Goal: Task Accomplishment & Management: Use online tool/utility

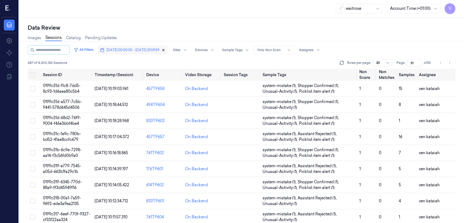
click at [164, 50] on icon "button" at bounding box center [164, 50] width 2 height 2
type input "1"
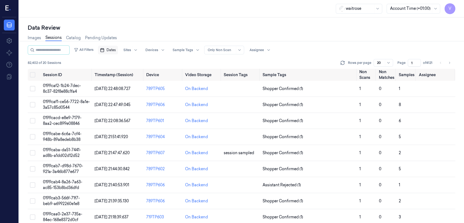
click at [118, 52] on button "Dates" at bounding box center [108, 50] width 20 height 9
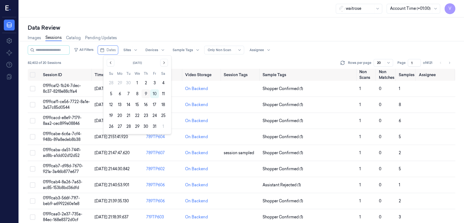
click at [146, 95] on button "9" at bounding box center [146, 93] width 9 height 9
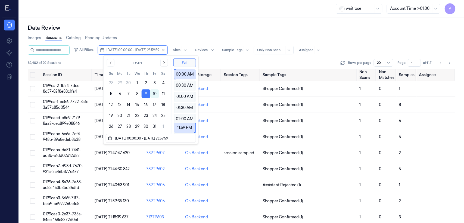
click at [186, 26] on div "Data Review" at bounding box center [242, 28] width 428 height 8
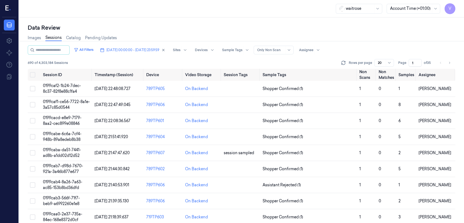
drag, startPoint x: 414, startPoint y: 63, endPoint x: 406, endPoint y: 66, distance: 8.4
click at [253, 66] on div "Page 1 of 35" at bounding box center [415, 63] width 34 height 8
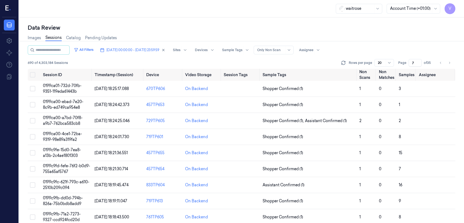
type input "7"
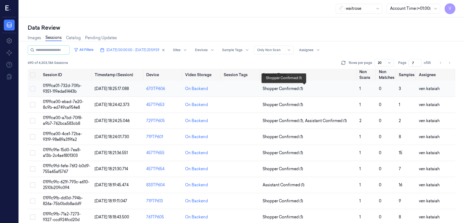
click at [253, 89] on span "Shopper Confirmed (1)" at bounding box center [283, 89] width 41 height 6
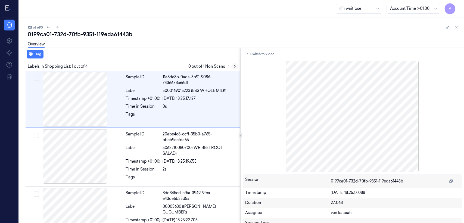
click at [235, 66] on icon at bounding box center [234, 67] width 1 height 2
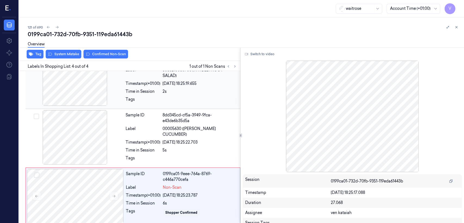
scroll to position [79, 0]
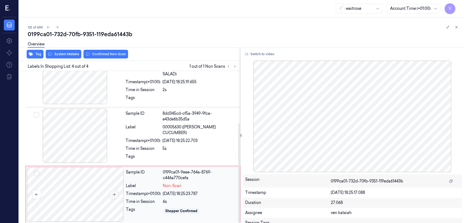
click at [112, 171] on icon at bounding box center [114, 194] width 4 height 4
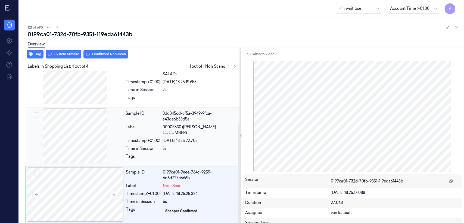
click at [176, 154] on div at bounding box center [200, 158] width 74 height 9
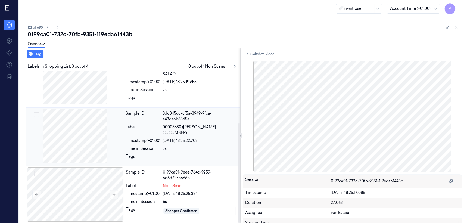
scroll to position [68, 0]
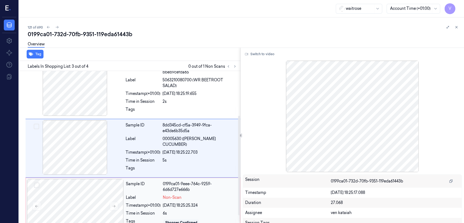
click at [155, 171] on div "Sample ID 0199ca01-9eee-764c-9259-6d6d727e666b Label Non-Scan Timestamp (+01:00…" at bounding box center [181, 206] width 115 height 54
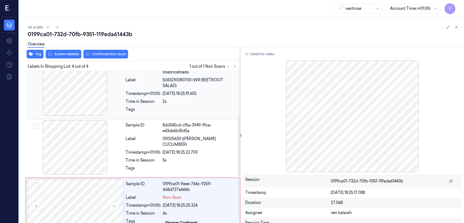
scroll to position [79, 0]
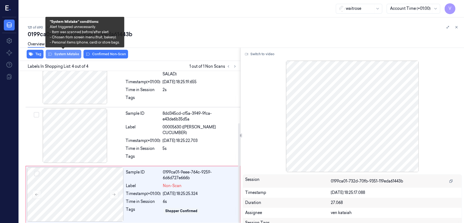
click at [68, 55] on button "System Mistake" at bounding box center [64, 54] width 36 height 9
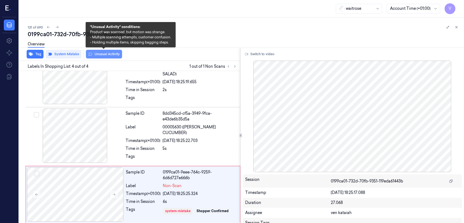
click at [105, 56] on button "Unusual Activity" at bounding box center [104, 54] width 36 height 9
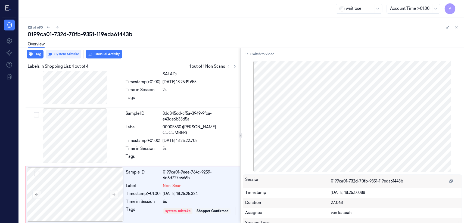
scroll to position [83, 0]
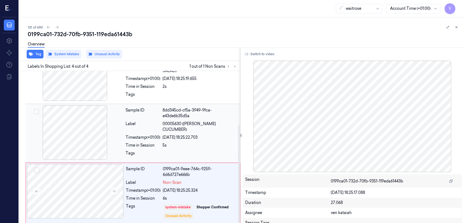
click at [172, 104] on div "Sample ID 8dd345cd-cf5a-3949-9fca-e43de6b35d5a Label 00005630 ([PERSON_NAME] CU…" at bounding box center [133, 133] width 215 height 59
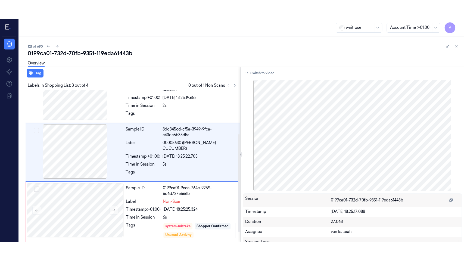
scroll to position [68, 0]
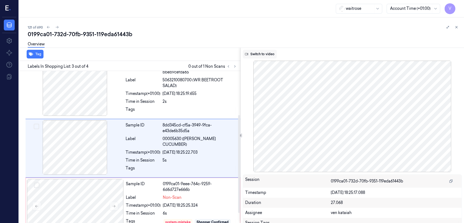
click at [253, 53] on button "Switch to video" at bounding box center [260, 54] width 34 height 9
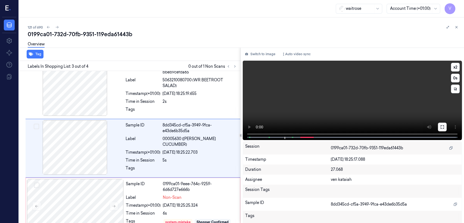
click at [253, 125] on icon at bounding box center [442, 127] width 4 height 4
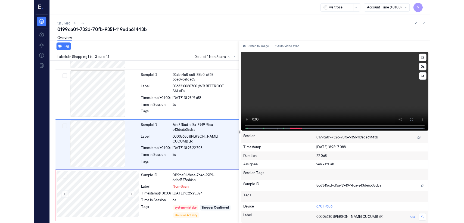
scroll to position [45, 0]
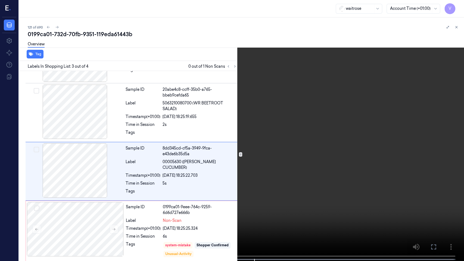
click at [0, 0] on icon at bounding box center [0, 0] width 0 height 0
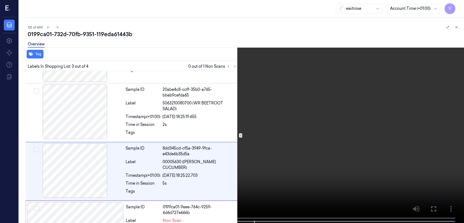
scroll to position [68, 0]
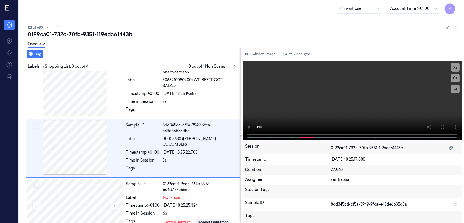
click at [253, 58] on div "Switch to image Auto video sync x 2 0 s Session 0199ca01-732d-70fb-9351-119eda6…" at bounding box center [352, 135] width 223 height 175
click at [253, 55] on button "Switch to image" at bounding box center [260, 54] width 35 height 9
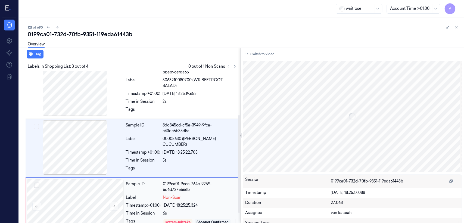
click at [178, 171] on div "0199ca01-9eee-764c-9259-6d6d727e666b" at bounding box center [200, 186] width 74 height 11
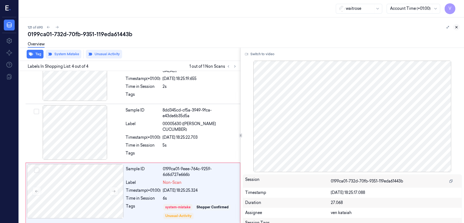
click at [253, 29] on icon at bounding box center [457, 27] width 4 height 4
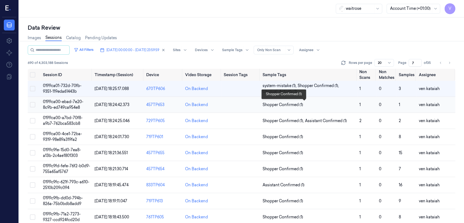
click at [253, 107] on span "Shopper Confirmed (1)" at bounding box center [283, 105] width 41 height 6
click at [253, 103] on span "Shopper Confirmed (1)" at bounding box center [283, 105] width 41 height 6
click at [167, 51] on button "[DATE] 00:00:00 - [DATE] 23:59:59" at bounding box center [133, 50] width 70 height 9
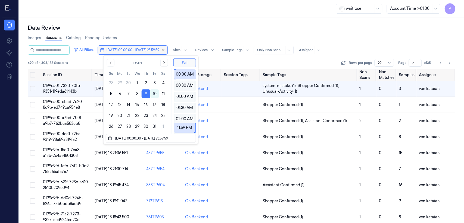
click at [164, 50] on icon "button" at bounding box center [164, 50] width 2 height 2
type input "1"
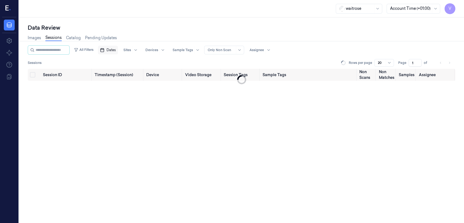
click at [116, 49] on span "Dates" at bounding box center [111, 50] width 9 height 5
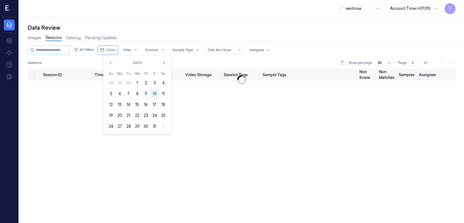
click at [144, 93] on button "9" at bounding box center [146, 93] width 9 height 9
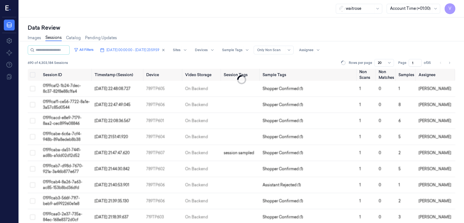
drag, startPoint x: 415, startPoint y: 62, endPoint x: 402, endPoint y: 67, distance: 13.6
click at [253, 67] on div "All Filters [DATE] 00:00:00 - [DATE] 23:59:59 Sites Devices Sample Tags Alert T…" at bounding box center [242, 56] width 428 height 23
type input "7"
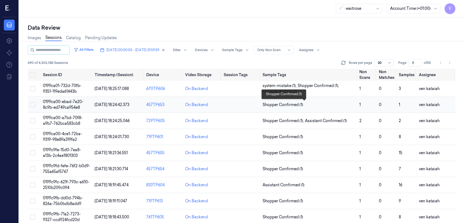
click at [253, 104] on span "Shopper Confirmed (1)" at bounding box center [283, 105] width 41 height 6
click at [253, 102] on span "Shopper Confirmed (1)" at bounding box center [309, 105] width 92 height 6
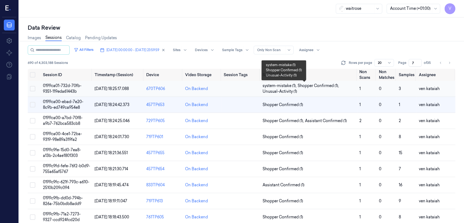
click at [253, 85] on span "system-mistake (1) ," at bounding box center [280, 86] width 35 height 6
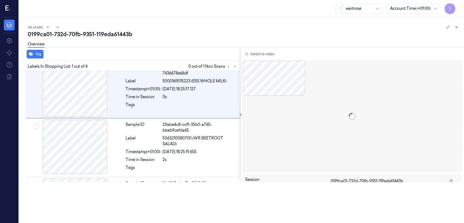
scroll to position [10, 0]
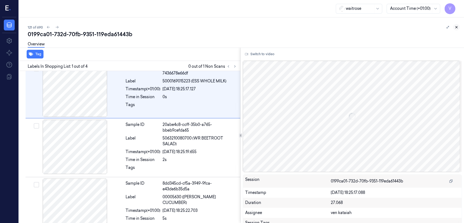
click at [253, 25] on icon at bounding box center [457, 27] width 4 height 4
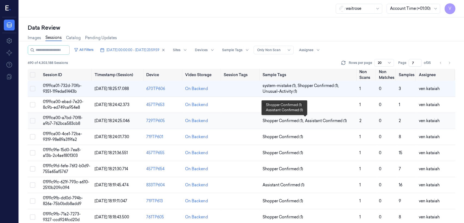
click at [253, 122] on span "Shopper Confirmed (1) ," at bounding box center [284, 121] width 42 height 6
click at [253, 101] on td "Shopper Confirmed (1)" at bounding box center [308, 105] width 97 height 16
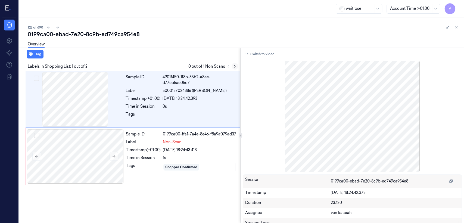
click at [235, 69] on button at bounding box center [235, 66] width 7 height 7
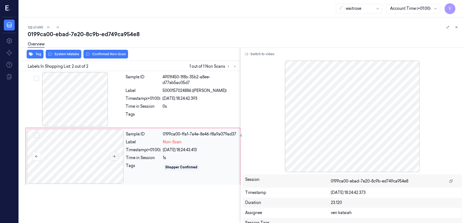
click at [116, 155] on button at bounding box center [114, 156] width 9 height 9
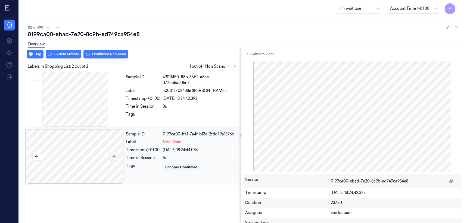
click at [116, 155] on button at bounding box center [114, 156] width 9 height 9
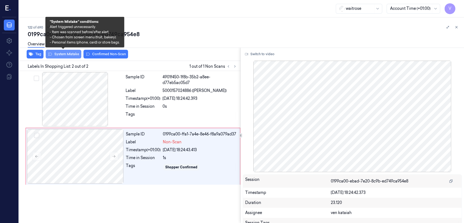
click at [67, 54] on button "System Mistake" at bounding box center [64, 54] width 36 height 9
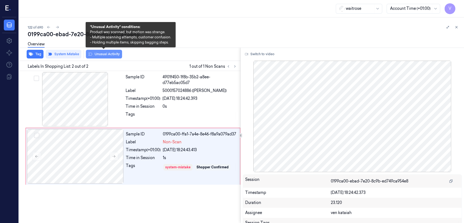
click at [104, 55] on button "Unusual Activity" at bounding box center [104, 54] width 36 height 9
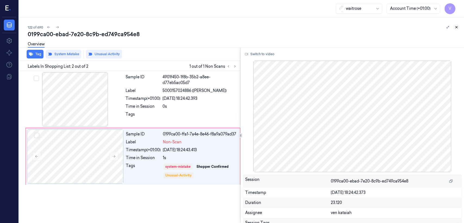
click at [253, 27] on icon at bounding box center [457, 27] width 4 height 4
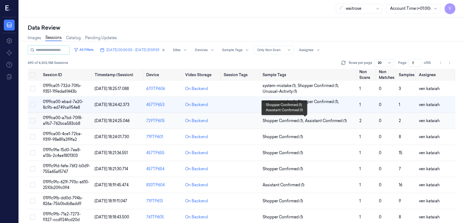
click at [253, 119] on span "Shopper Confirmed (1) ," at bounding box center [284, 121] width 42 height 6
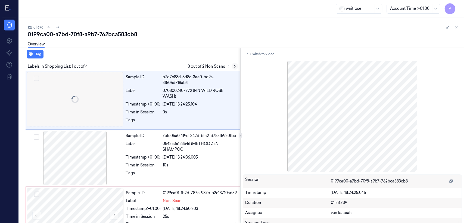
click at [237, 64] on button at bounding box center [235, 66] width 7 height 7
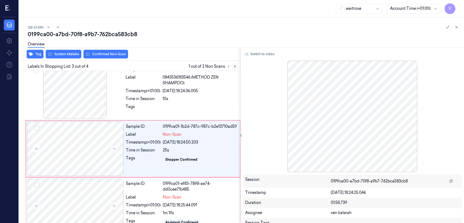
scroll to position [68, 0]
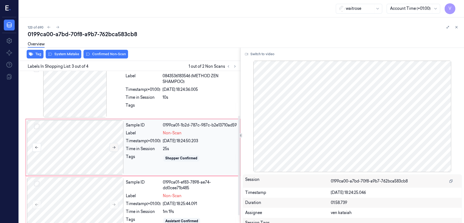
click at [110, 148] on button at bounding box center [114, 147] width 9 height 9
click at [115, 147] on icon at bounding box center [114, 147] width 3 height 2
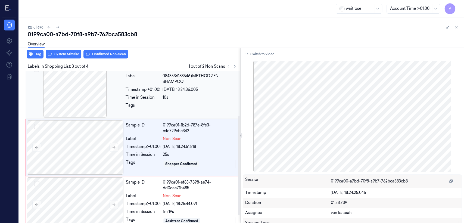
click at [116, 97] on div at bounding box center [75, 90] width 97 height 54
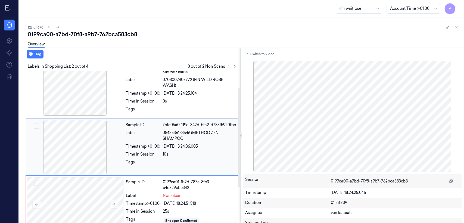
scroll to position [11, 0]
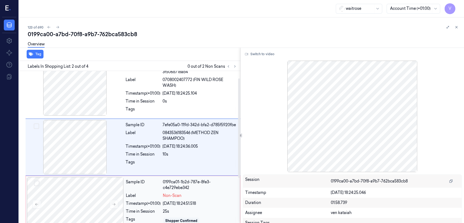
click at [147, 171] on div "Label" at bounding box center [143, 196] width 35 height 6
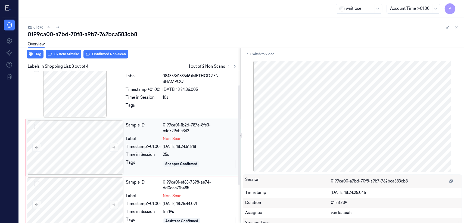
scroll to position [7, 0]
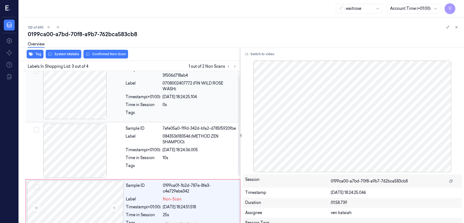
click at [163, 104] on div "0s" at bounding box center [200, 105] width 74 height 6
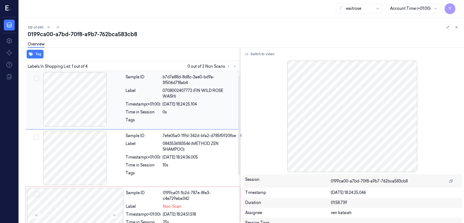
scroll to position [60, 0]
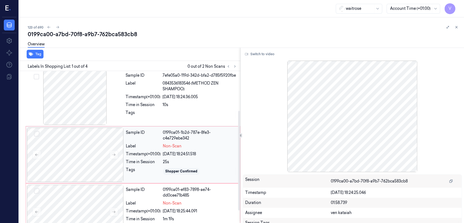
click at [166, 157] on div "Sample ID 0199ca01-1b2d-787e-8fe3-c4e729ebe342 Label Non-Scan Timestamp (+01:00…" at bounding box center [181, 154] width 115 height 54
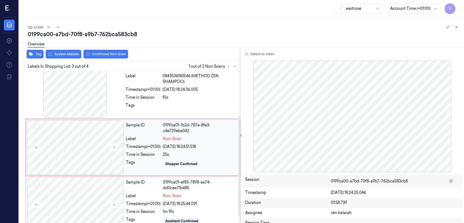
scroll to position [79, 0]
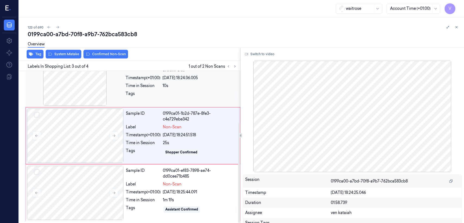
click at [174, 91] on div at bounding box center [200, 95] width 74 height 9
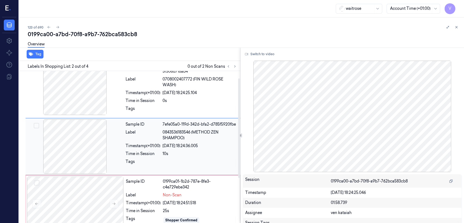
scroll to position [11, 0]
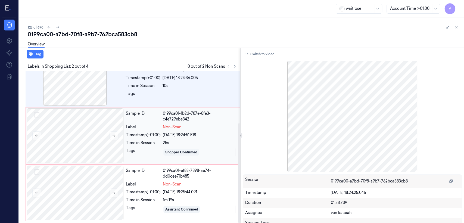
click at [154, 135] on div "Timestamp (+01:00)" at bounding box center [143, 135] width 35 height 6
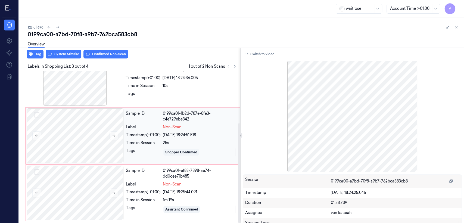
scroll to position [68, 0]
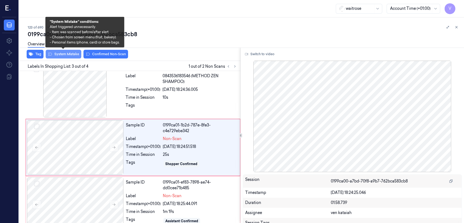
click at [58, 53] on button "System Mistake" at bounding box center [64, 54] width 36 height 9
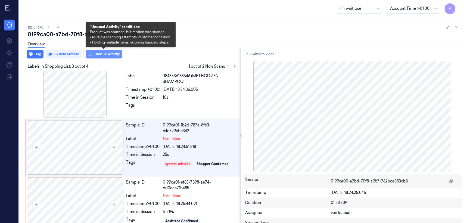
click at [110, 56] on button "Unusual Activity" at bounding box center [104, 54] width 36 height 9
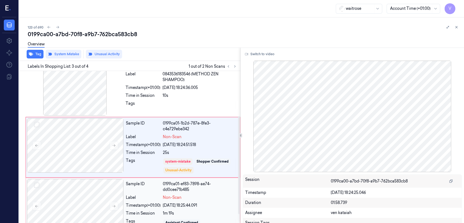
click at [189, 171] on div "Non-Scan" at bounding box center [200, 198] width 74 height 6
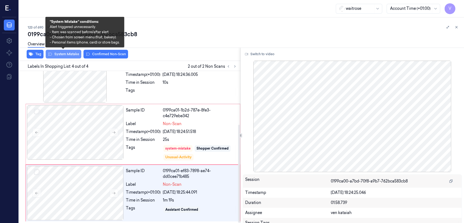
click at [63, 54] on button "System Mistake" at bounding box center [64, 54] width 36 height 9
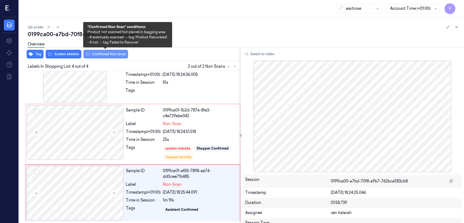
scroll to position [85, 0]
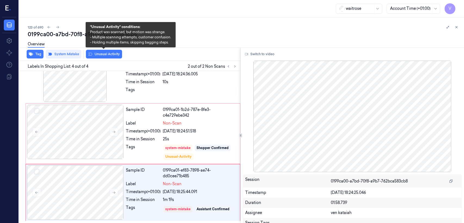
click at [111, 55] on button "Unusual Activity" at bounding box center [104, 54] width 36 height 9
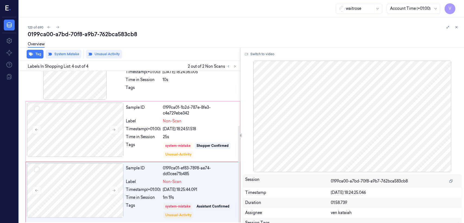
scroll to position [86, 0]
click at [115, 128] on icon at bounding box center [114, 129] width 4 height 4
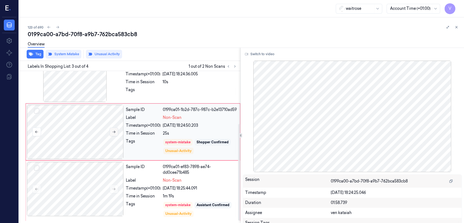
scroll to position [68, 0]
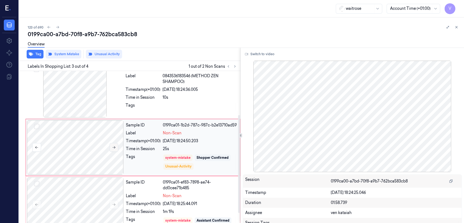
click at [115, 149] on button at bounding box center [114, 147] width 9 height 9
click at [114, 171] on icon at bounding box center [114, 204] width 3 height 2
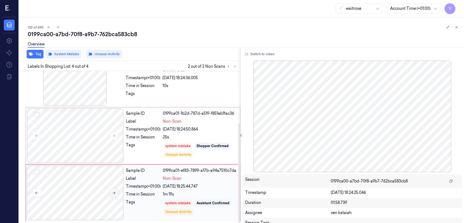
click at [111, 171] on button at bounding box center [114, 192] width 9 height 9
drag, startPoint x: 117, startPoint y: 95, endPoint x: 129, endPoint y: 99, distance: 13.1
click at [119, 95] on div at bounding box center [75, 78] width 97 height 54
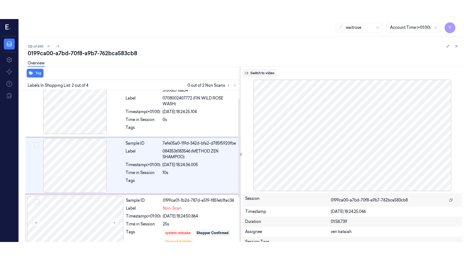
scroll to position [11, 0]
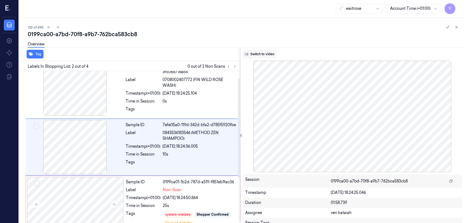
click at [253, 55] on button "Switch to video" at bounding box center [260, 54] width 34 height 9
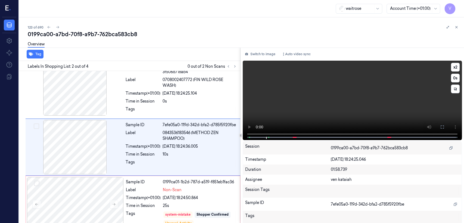
click at [253, 102] on video at bounding box center [352, 100] width 219 height 79
click at [253, 103] on video at bounding box center [352, 100] width 219 height 79
click at [253, 126] on button at bounding box center [442, 127] width 9 height 9
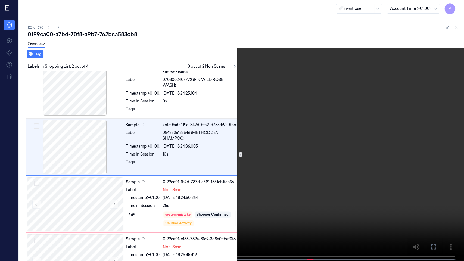
click at [229, 147] on video at bounding box center [232, 131] width 464 height 262
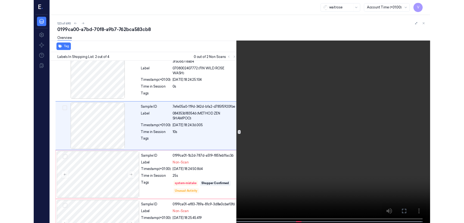
scroll to position [0, 0]
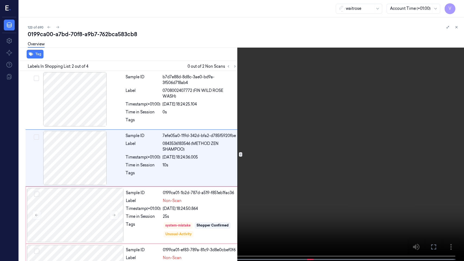
click at [229, 147] on video at bounding box center [232, 131] width 464 height 262
click at [244, 138] on video at bounding box center [232, 131] width 464 height 262
click at [0, 0] on icon at bounding box center [0, 0] width 0 height 0
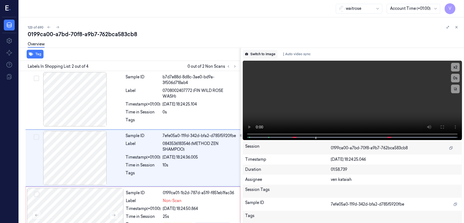
click at [253, 53] on button "Switch to image" at bounding box center [260, 54] width 35 height 9
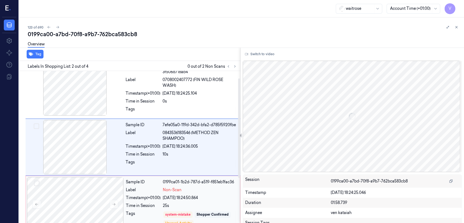
click at [181, 171] on span "Non-Scan" at bounding box center [172, 190] width 19 height 6
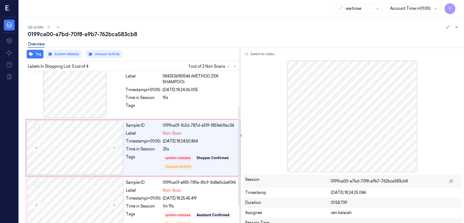
scroll to position [68, 0]
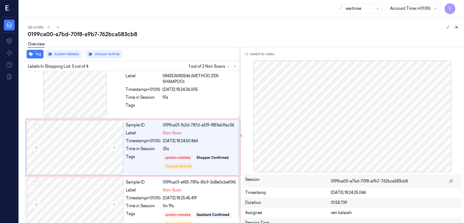
click at [253, 27] on icon at bounding box center [457, 27] width 4 height 4
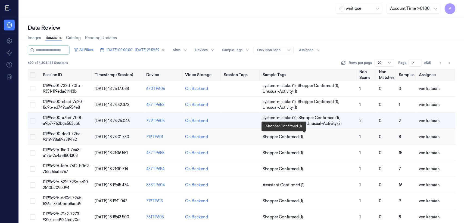
click at [253, 137] on span "Shopper Confirmed (1)" at bounding box center [283, 137] width 41 height 6
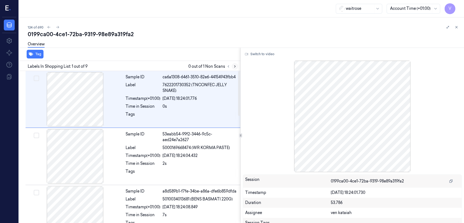
click at [235, 63] on button at bounding box center [235, 66] width 7 height 7
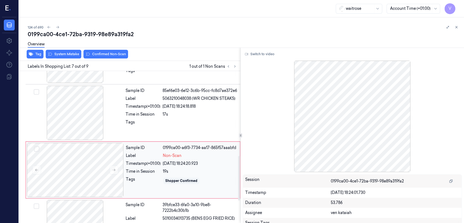
scroll to position [294, 0]
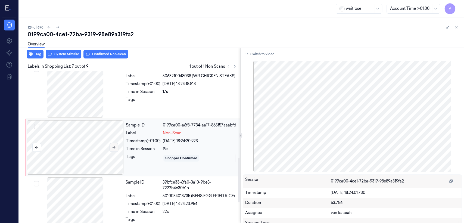
click at [110, 146] on button at bounding box center [114, 147] width 9 height 9
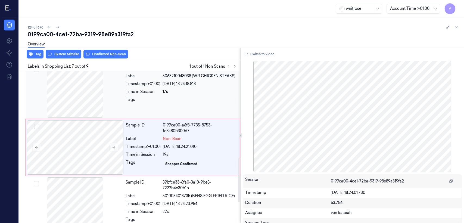
click at [191, 105] on div at bounding box center [200, 101] width 74 height 9
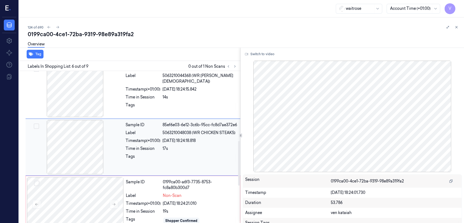
scroll to position [237, 0]
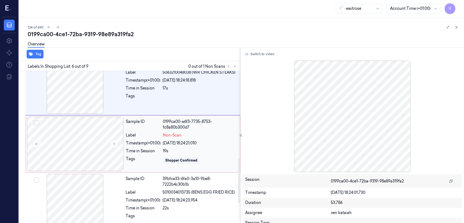
click at [183, 141] on div "[DATE] 18:24:21.010" at bounding box center [200, 143] width 74 height 6
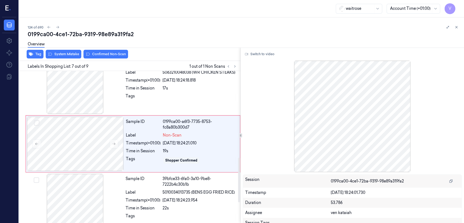
scroll to position [294, 0]
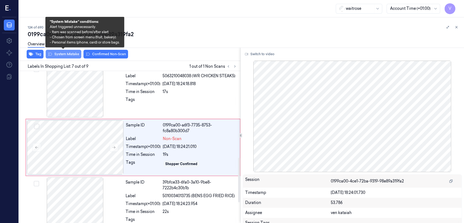
click at [67, 53] on button "System Mistake" at bounding box center [64, 54] width 36 height 9
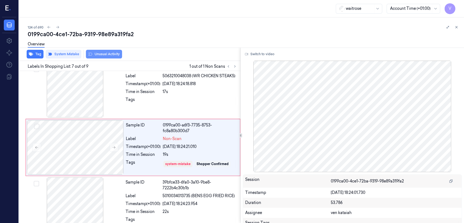
click at [97, 56] on button "Unusual Activity" at bounding box center [104, 54] width 36 height 9
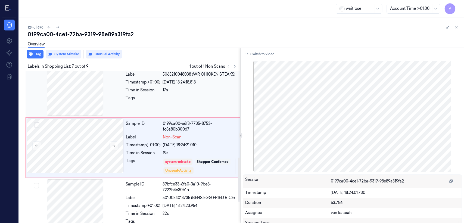
click at [200, 103] on div at bounding box center [200, 99] width 74 height 9
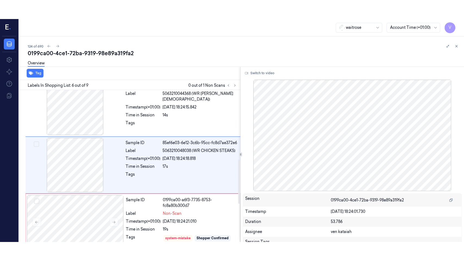
scroll to position [237, 0]
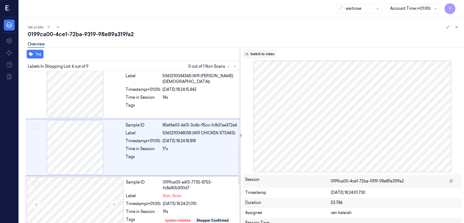
click at [253, 57] on button "Switch to video" at bounding box center [260, 54] width 34 height 9
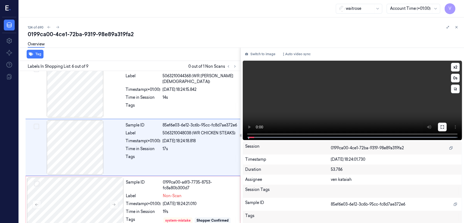
click at [253, 125] on button at bounding box center [442, 127] width 9 height 9
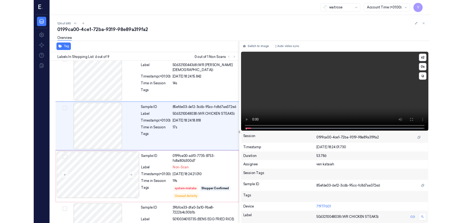
scroll to position [218, 0]
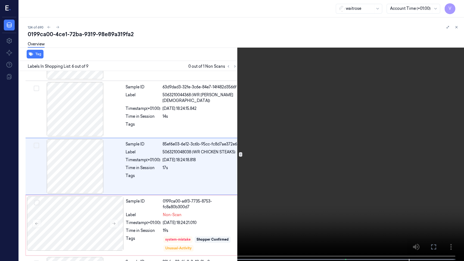
click at [0, 0] on button at bounding box center [0, 0] width 0 height 0
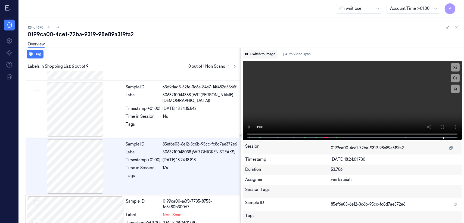
click at [253, 55] on button "Switch to image" at bounding box center [260, 54] width 35 height 9
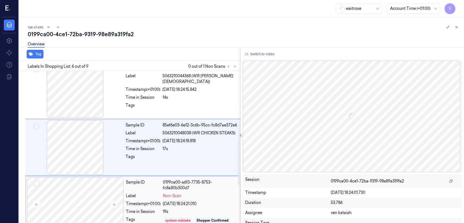
click at [165, 171] on div "system-mistake" at bounding box center [177, 220] width 29 height 7
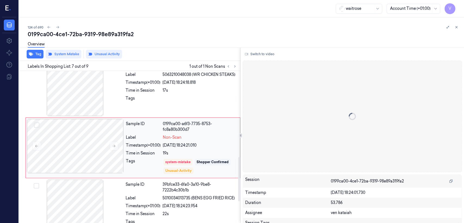
scroll to position [296, 0]
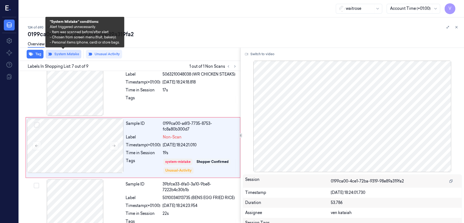
click at [73, 55] on button "System Mistake" at bounding box center [64, 54] width 36 height 9
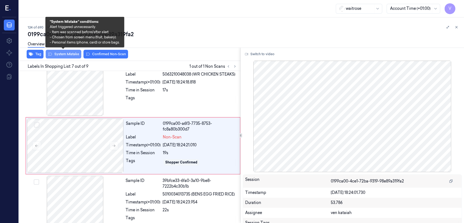
scroll to position [294, 0]
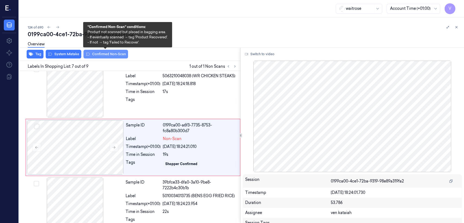
click at [100, 55] on button "Confirmed Non-Scan" at bounding box center [105, 54] width 45 height 9
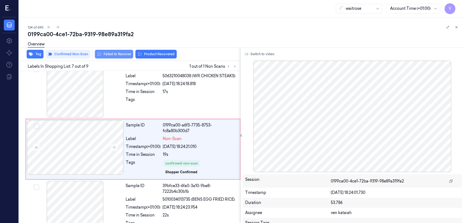
scroll to position [296, 0]
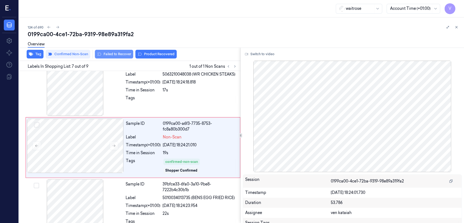
click at [120, 56] on button "Failed to Recover" at bounding box center [114, 54] width 38 height 9
click at [176, 101] on div at bounding box center [200, 99] width 74 height 9
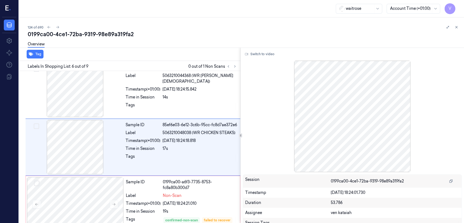
scroll to position [237, 0]
click at [253, 27] on icon at bounding box center [457, 27] width 4 height 4
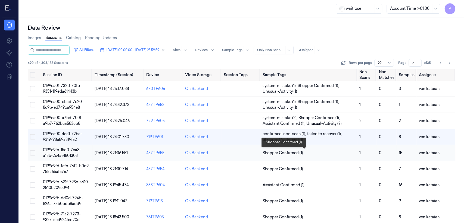
click at [253, 150] on span "Shopper Confirmed (1)" at bounding box center [283, 153] width 41 height 6
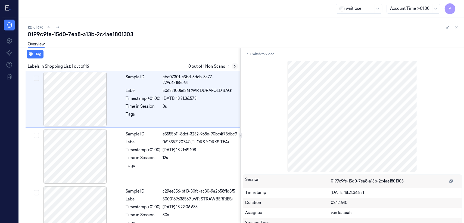
click at [237, 66] on button at bounding box center [235, 66] width 7 height 7
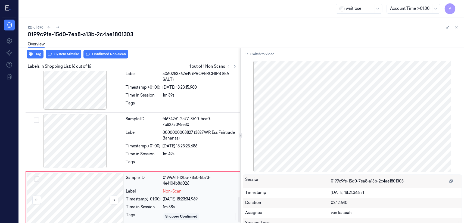
scroll to position [772, 0]
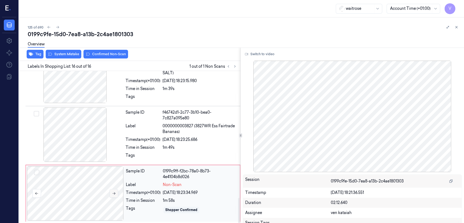
click at [113, 171] on icon at bounding box center [114, 193] width 4 height 4
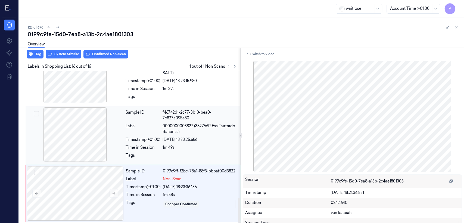
click at [139, 148] on div "Time in Session" at bounding box center [143, 148] width 35 height 6
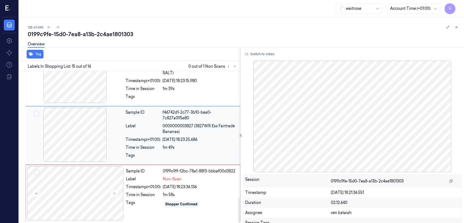
scroll to position [760, 0]
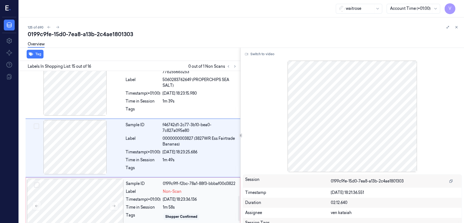
click at [179, 171] on div "[DATE] 18:23:36.136" at bounding box center [200, 200] width 74 height 6
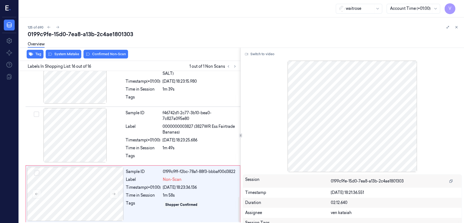
scroll to position [772, 0]
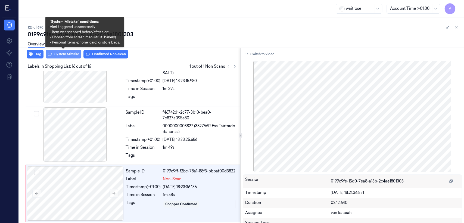
click at [61, 54] on button "System Mistake" at bounding box center [64, 54] width 36 height 9
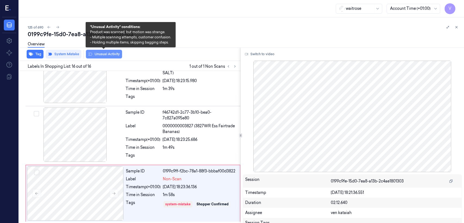
click at [96, 53] on button "Unusual Activity" at bounding box center [104, 54] width 36 height 9
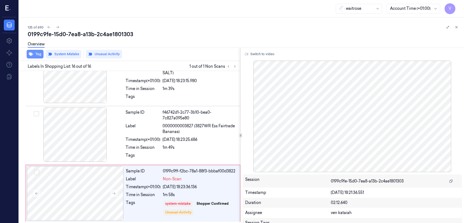
click at [32, 54] on icon "button" at bounding box center [31, 54] width 4 height 4
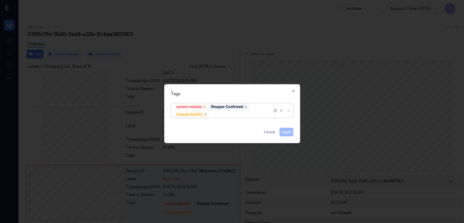
click at [253, 109] on div "system-mistake Shopper Confirmed Unusual-Activity" at bounding box center [224, 111] width 98 height 14
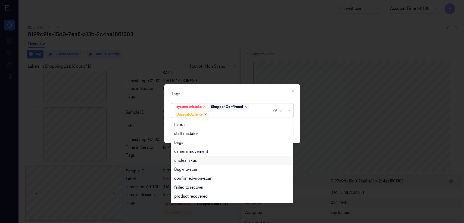
scroll to position [71, 0]
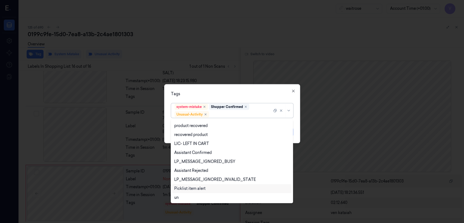
click at [198, 171] on div "Picklist item alert" at bounding box center [189, 189] width 31 height 6
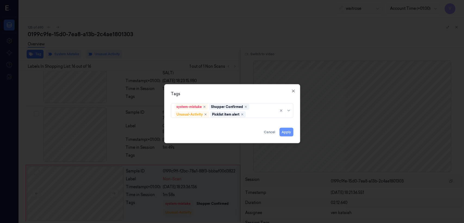
drag, startPoint x: 216, startPoint y: 97, endPoint x: 281, endPoint y: 128, distance: 72.5
click at [216, 97] on div "Tags system-mistake Shopper Confirmed Unusual-Activity Picklist item alert Appl…" at bounding box center [232, 113] width 136 height 59
click at [253, 128] on button "Apply" at bounding box center [286, 132] width 14 height 9
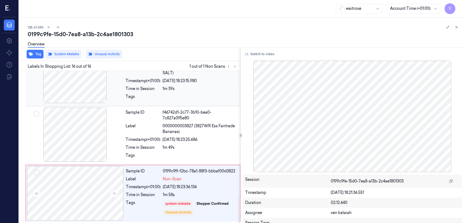
click at [140, 91] on div "Sample ID 784c21f0-8983-3d86-8342-77b2556d3253 Label 5060283762649 (PROPERCHIPS…" at bounding box center [181, 77] width 116 height 56
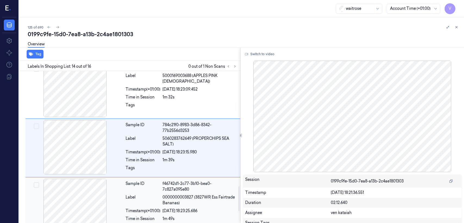
click at [157, 171] on div "Sample ID f46742d1-2c77-3b10-bea0-7c827a095e80 Label 0000000003827 (3827WR Ess …" at bounding box center [181, 207] width 116 height 56
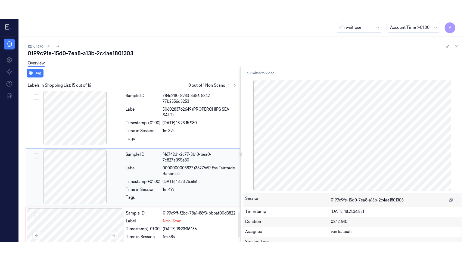
scroll to position [760, 0]
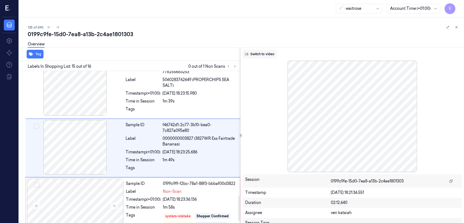
click at [253, 58] on button "Switch to video" at bounding box center [260, 54] width 34 height 9
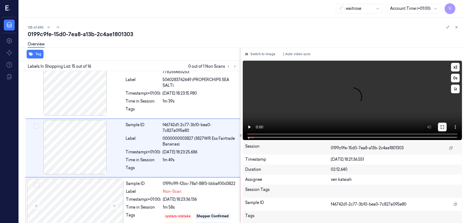
click at [253, 125] on button at bounding box center [442, 127] width 9 height 9
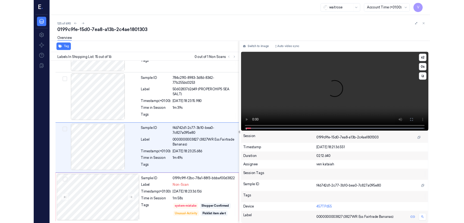
scroll to position [734, 0]
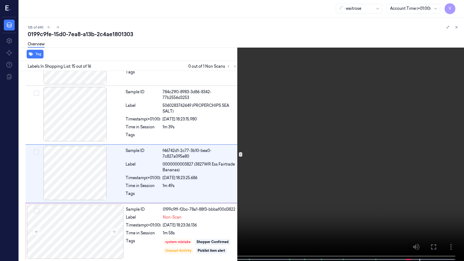
drag, startPoint x: 434, startPoint y: 246, endPoint x: 405, endPoint y: 177, distance: 74.7
click at [0, 0] on icon at bounding box center [0, 0] width 0 height 0
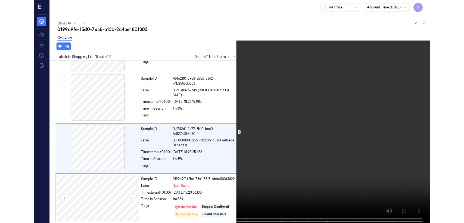
scroll to position [760, 0]
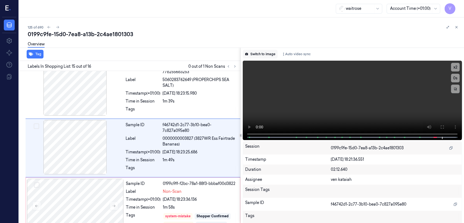
click at [253, 56] on button "Switch to image" at bounding box center [260, 54] width 35 height 9
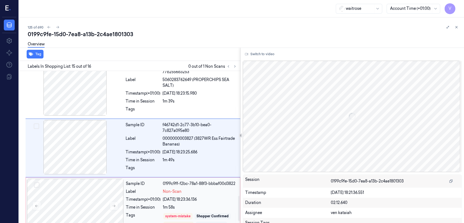
click at [175, 171] on div "[DATE] 18:23:36.136" at bounding box center [200, 200] width 74 height 6
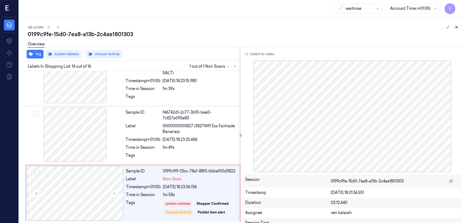
click at [253, 27] on icon at bounding box center [457, 27] width 4 height 4
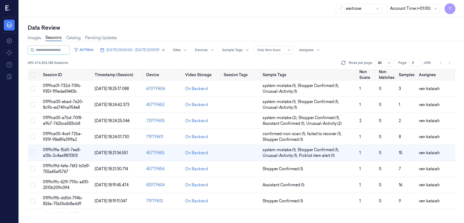
scroll to position [7, 0]
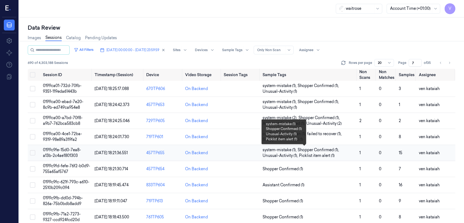
click at [253, 148] on span "system-mistake (1) ," at bounding box center [280, 150] width 35 height 6
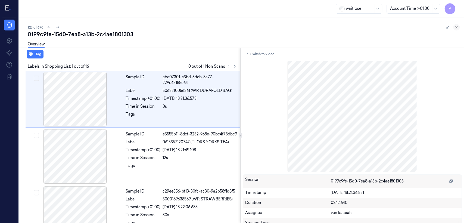
click at [253, 27] on icon at bounding box center [457, 27] width 2 height 2
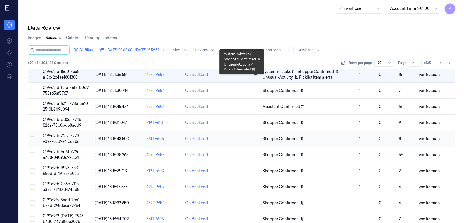
scroll to position [7, 0]
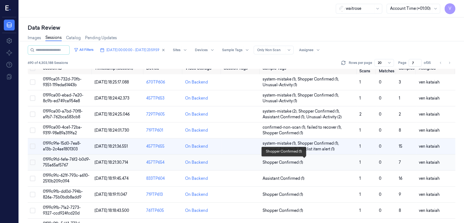
click at [253, 162] on span "Shopper Confirmed (1)" at bounding box center [283, 163] width 41 height 6
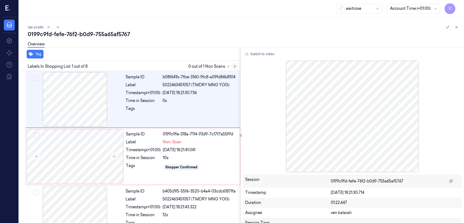
click at [232, 67] on button at bounding box center [235, 66] width 7 height 7
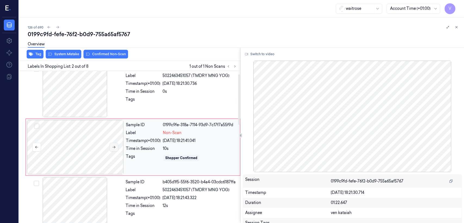
click at [114, 147] on icon at bounding box center [114, 147] width 3 height 2
click at [121, 93] on div at bounding box center [75, 90] width 97 height 54
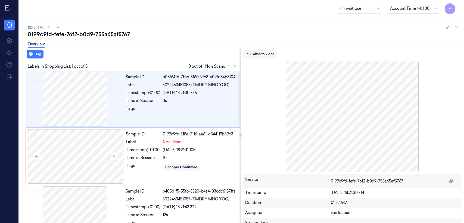
click at [253, 56] on button "Switch to video" at bounding box center [260, 54] width 34 height 9
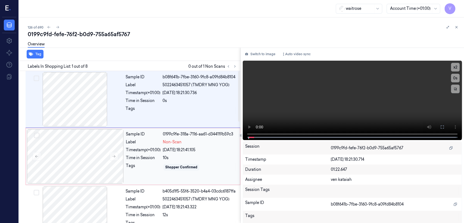
click at [159, 154] on div "Sample ID 0199c9fe-318a-7116-aa61-d344119b59c3 Label Non-Scan Timestamp (+01:00…" at bounding box center [181, 156] width 115 height 54
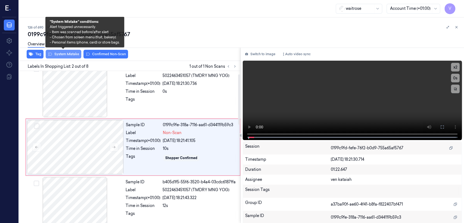
click at [66, 56] on button "System Mistake" at bounding box center [64, 54] width 36 height 9
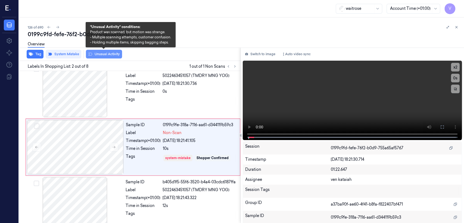
click at [106, 55] on button "Unusual Activity" at bounding box center [104, 54] width 36 height 9
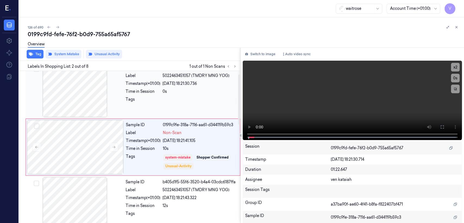
click at [188, 82] on div "[DATE] 18:21:30.736" at bounding box center [200, 84] width 74 height 6
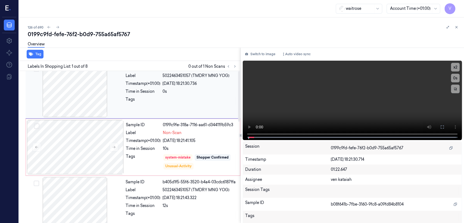
scroll to position [0, 0]
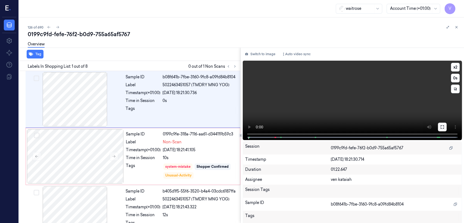
click at [253, 125] on icon at bounding box center [442, 127] width 4 height 4
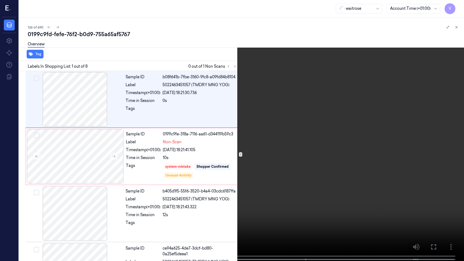
click at [253, 151] on video at bounding box center [232, 131] width 464 height 262
click at [86, 171] on video at bounding box center [232, 131] width 464 height 262
click at [0, 0] on icon at bounding box center [0, 0] width 0 height 0
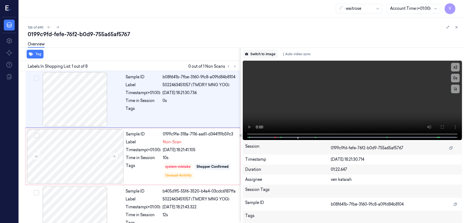
click at [253, 52] on button "Switch to image" at bounding box center [260, 54] width 35 height 9
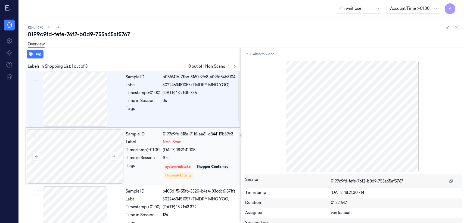
click at [136, 154] on div "Sample ID 0199c9fe-318a-7116-aa61-d344119b59c3 Label Non-Scan Timestamp (+01:00…" at bounding box center [181, 156] width 115 height 54
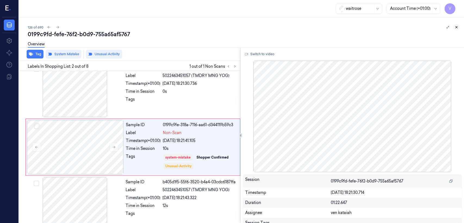
click at [253, 27] on button at bounding box center [456, 27] width 7 height 7
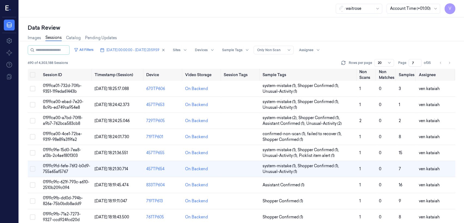
scroll to position [23, 0]
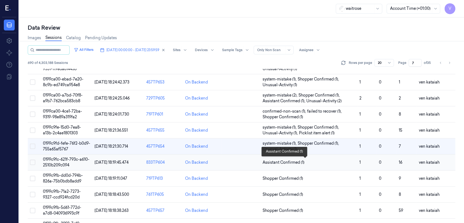
click at [253, 161] on span "Assistant Confirmed (1)" at bounding box center [284, 163] width 42 height 6
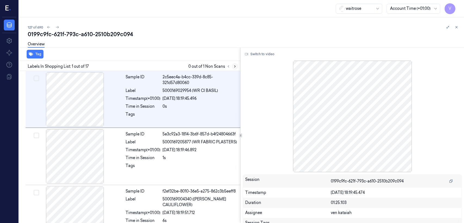
click at [236, 66] on icon at bounding box center [235, 66] width 4 height 4
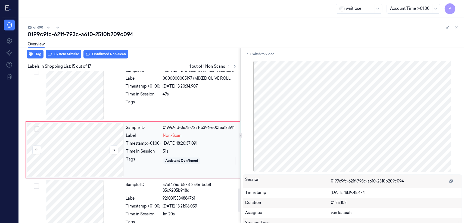
scroll to position [759, 0]
click at [113, 148] on icon at bounding box center [114, 150] width 4 height 4
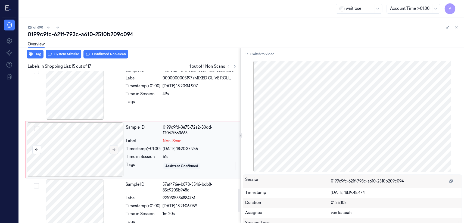
click at [113, 148] on icon at bounding box center [114, 150] width 4 height 4
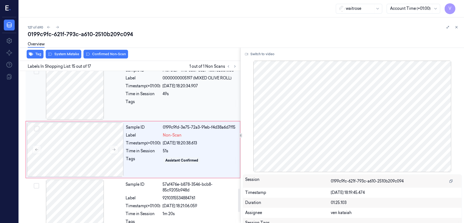
click at [150, 92] on div "Time in Session" at bounding box center [143, 94] width 35 height 6
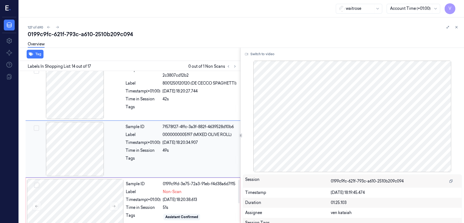
scroll to position [702, 0]
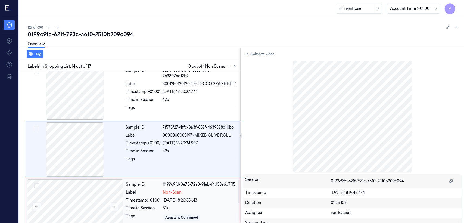
drag, startPoint x: 179, startPoint y: 185, endPoint x: 165, endPoint y: 166, distance: 24.4
click at [179, 171] on div "Sample ID 0199c9fd-3e75-72a3-91eb-f4d38a6d7f15 Label Non-Scan Timestamp (+01:00…" at bounding box center [181, 206] width 115 height 54
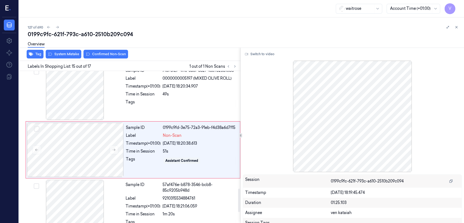
scroll to position [759, 0]
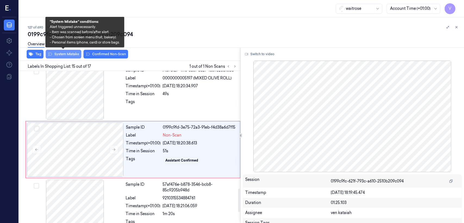
click at [60, 54] on button "System Mistake" at bounding box center [64, 54] width 36 height 9
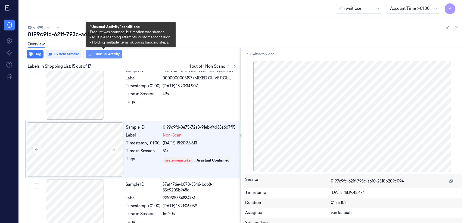
click at [115, 57] on button "Unusual Activity" at bounding box center [104, 54] width 36 height 9
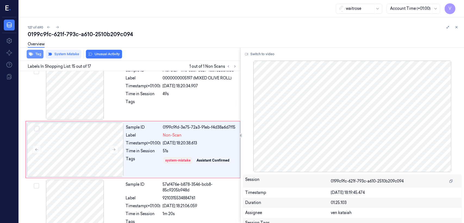
click at [38, 55] on button "Tag" at bounding box center [35, 54] width 17 height 9
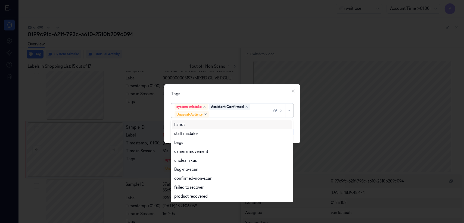
click at [253, 111] on div "system-mistake Assistant Confirmed Unusual-Activity" at bounding box center [224, 111] width 98 height 14
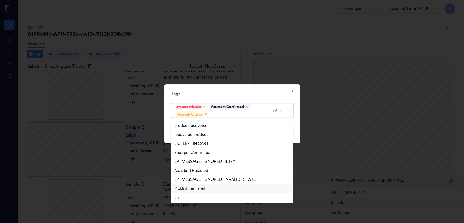
click at [201, 171] on div "Picklist item alert" at bounding box center [189, 189] width 31 height 6
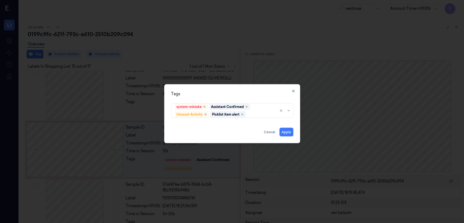
drag, startPoint x: 228, startPoint y: 96, endPoint x: 241, endPoint y: 103, distance: 15.6
click at [228, 95] on div "Tags" at bounding box center [232, 94] width 122 height 6
click at [253, 130] on button "Apply" at bounding box center [286, 132] width 14 height 9
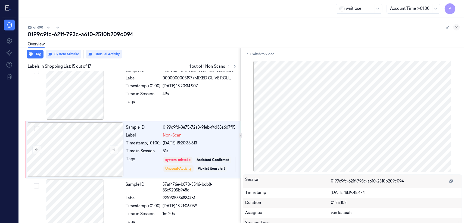
click at [253, 29] on icon at bounding box center [457, 27] width 4 height 4
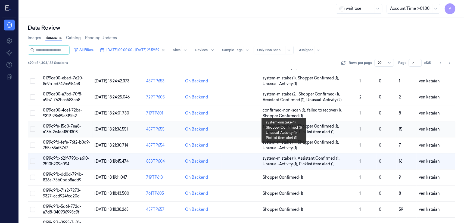
scroll to position [60, 0]
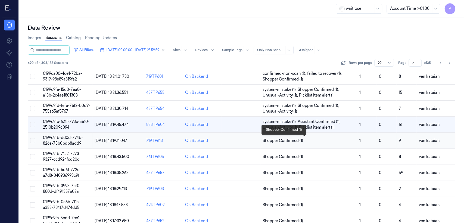
click at [253, 142] on span "Shopper Confirmed (1)" at bounding box center [283, 141] width 41 height 6
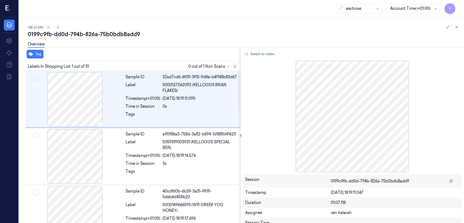
click at [237, 68] on icon at bounding box center [235, 66] width 4 height 4
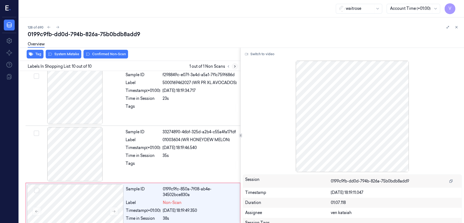
scroll to position [428, 0]
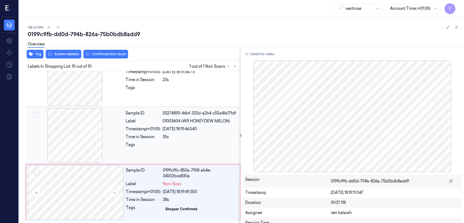
click at [137, 139] on div "Time in Session" at bounding box center [143, 137] width 35 height 6
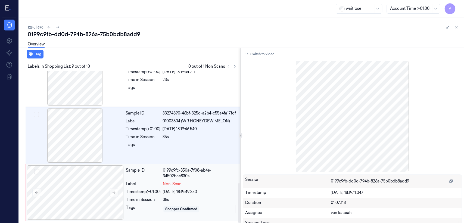
click at [148, 171] on div "Sample ID" at bounding box center [143, 172] width 35 height 11
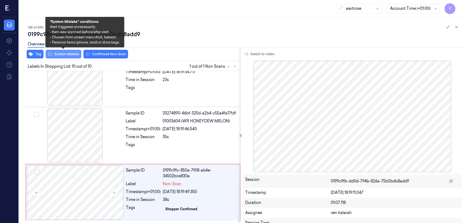
click at [67, 53] on button "System Mistake" at bounding box center [64, 54] width 36 height 9
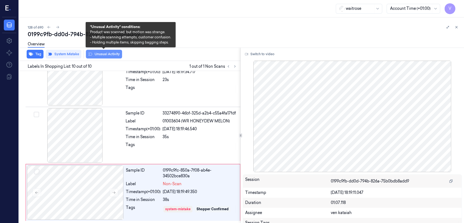
click at [111, 57] on button "Unusual Activity" at bounding box center [104, 54] width 36 height 9
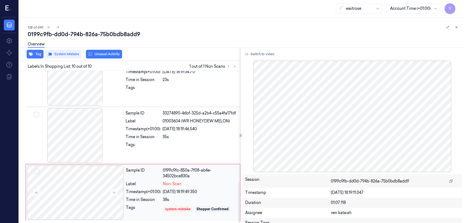
scroll to position [431, 0]
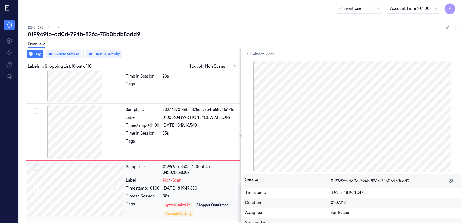
click at [210, 171] on div "38s" at bounding box center [200, 196] width 74 height 6
click at [33, 52] on button "Tag" at bounding box center [35, 54] width 17 height 9
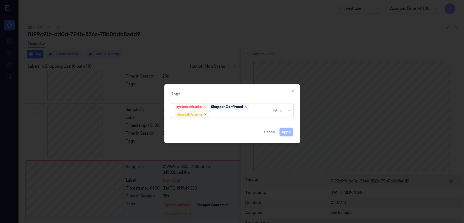
click at [253, 114] on div at bounding box center [241, 114] width 62 height 6
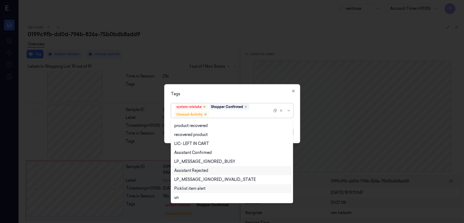
scroll to position [71, 0]
click at [194, 171] on div "Picklist item alert" at bounding box center [189, 189] width 31 height 6
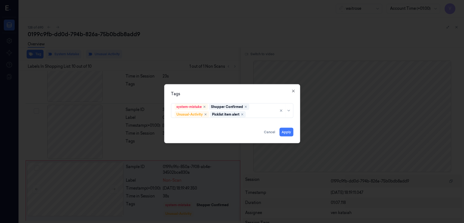
drag, startPoint x: 232, startPoint y: 95, endPoint x: 274, endPoint y: 133, distance: 57.0
click at [232, 95] on div "Tags" at bounding box center [232, 94] width 122 height 6
click at [253, 131] on button "Apply" at bounding box center [286, 132] width 14 height 9
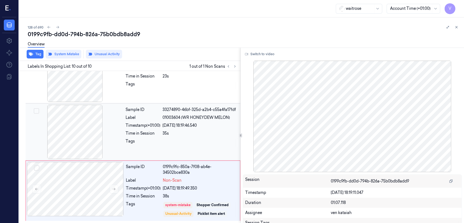
click at [115, 132] on div at bounding box center [75, 132] width 97 height 54
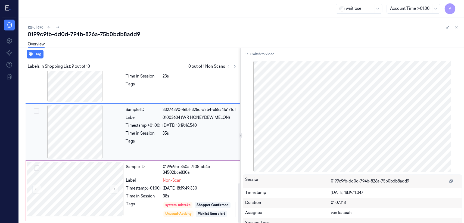
scroll to position [416, 0]
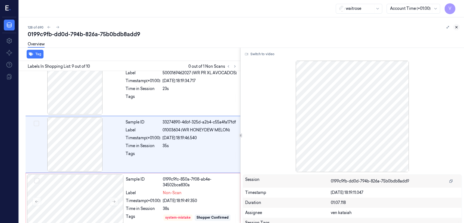
click at [253, 29] on icon at bounding box center [457, 27] width 4 height 4
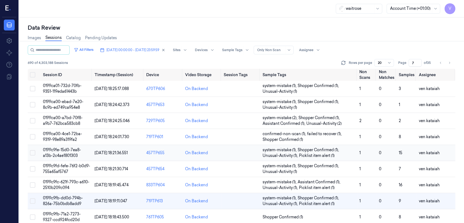
scroll to position [60, 0]
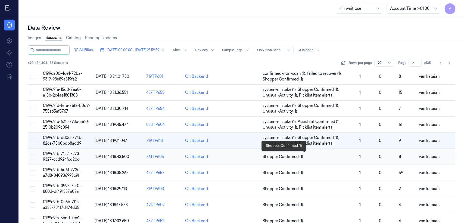
click at [253, 155] on span "Shopper Confirmed (1)" at bounding box center [283, 157] width 41 height 6
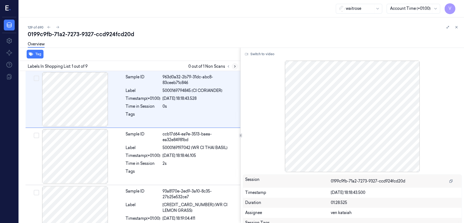
click at [235, 66] on icon at bounding box center [234, 67] width 1 height 2
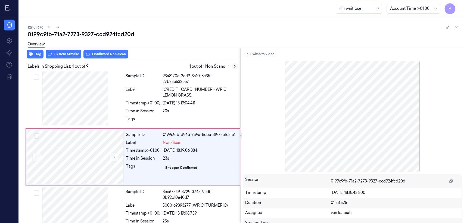
scroll to position [123, 0]
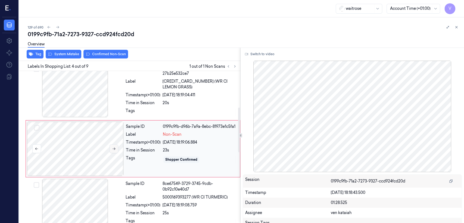
click at [114, 149] on button at bounding box center [114, 148] width 9 height 9
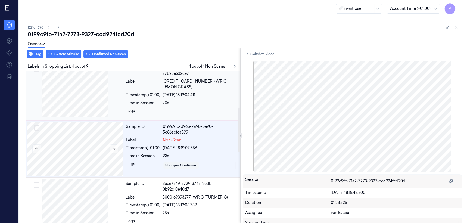
click at [171, 108] on div at bounding box center [200, 112] width 74 height 9
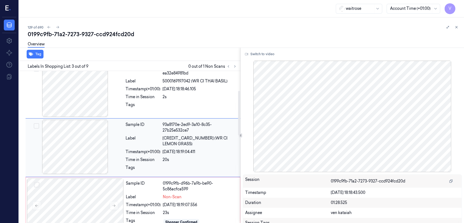
scroll to position [66, 0]
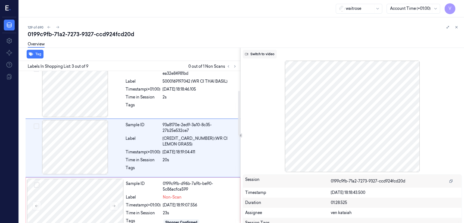
click at [253, 54] on button "Switch to video" at bounding box center [260, 54] width 34 height 9
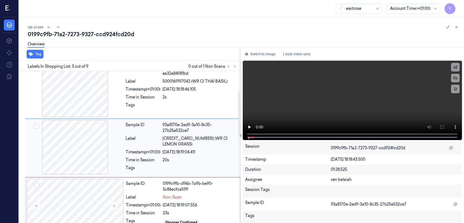
scroll to position [127, 0]
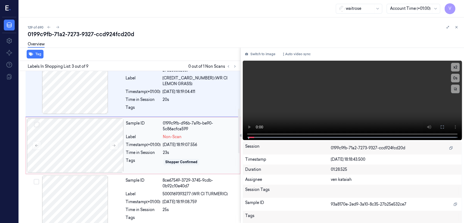
click at [135, 144] on div "Timestamp (+01:00)" at bounding box center [143, 145] width 35 height 6
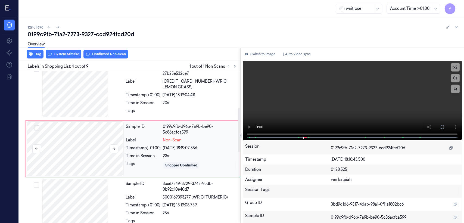
scroll to position [184, 0]
click at [182, 92] on div "Sample ID 93a8170e-2ed9-3a10-8c35-27b25e532ce7 Label [CREDIT_CARD_NUMBER] (WR C…" at bounding box center [181, 91] width 116 height 56
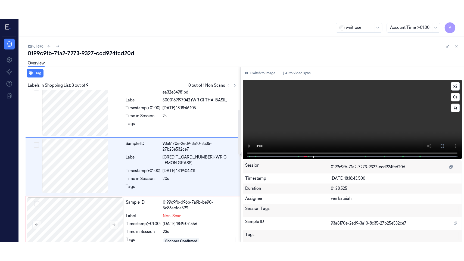
scroll to position [66, 0]
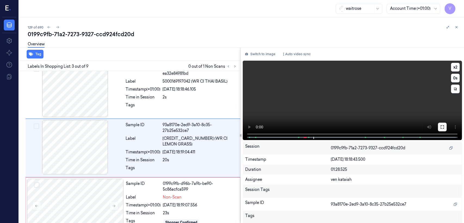
click at [253, 127] on button at bounding box center [442, 127] width 9 height 9
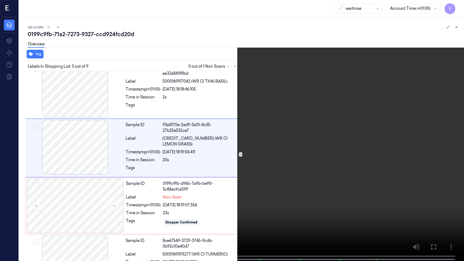
click at [110, 171] on video at bounding box center [232, 131] width 464 height 262
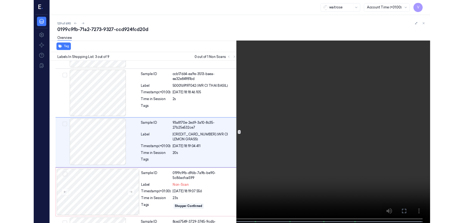
scroll to position [47, 0]
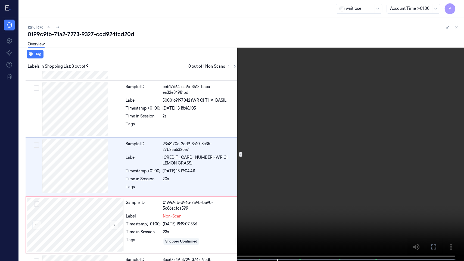
click at [0, 0] on icon at bounding box center [0, 0] width 0 height 0
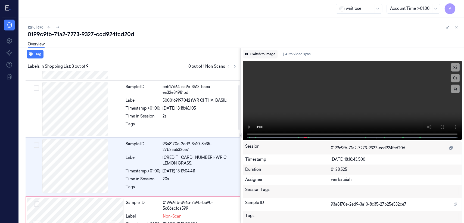
click at [253, 51] on button "Switch to image" at bounding box center [260, 54] width 35 height 9
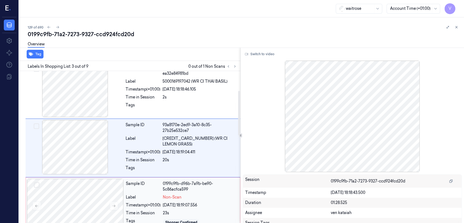
click at [181, 171] on span "Non-Scan" at bounding box center [172, 197] width 19 height 6
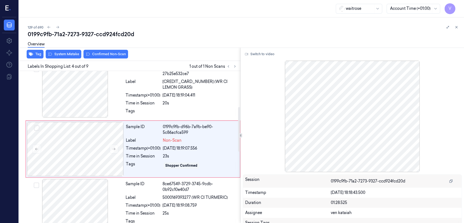
scroll to position [123, 0]
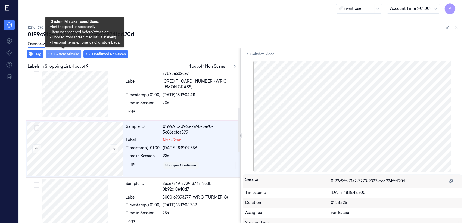
click at [72, 52] on button "System Mistake" at bounding box center [64, 54] width 36 height 9
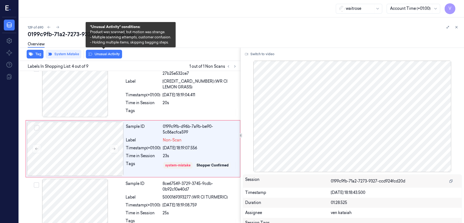
click at [102, 56] on button "Unusual Activity" at bounding box center [104, 54] width 36 height 9
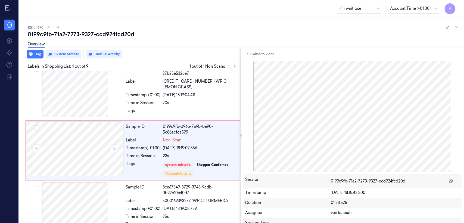
scroll to position [125, 0]
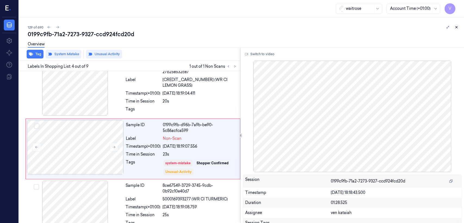
click at [253, 28] on icon at bounding box center [457, 27] width 4 height 4
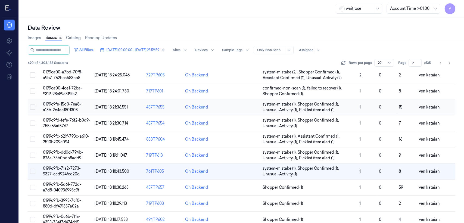
scroll to position [121, 0]
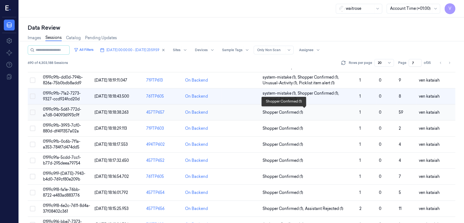
click at [253, 110] on span "Shopper Confirmed (1)" at bounding box center [283, 113] width 41 height 6
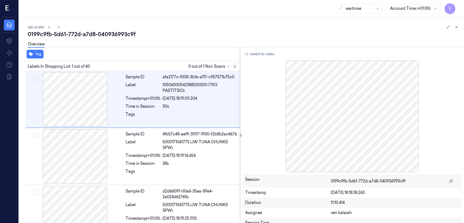
click at [233, 66] on icon at bounding box center [235, 66] width 4 height 4
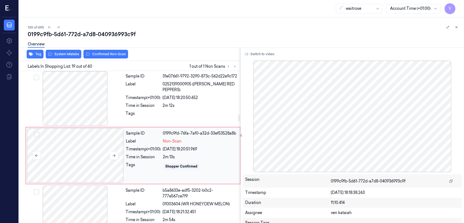
scroll to position [982, 0]
click at [113, 153] on icon at bounding box center [114, 155] width 4 height 4
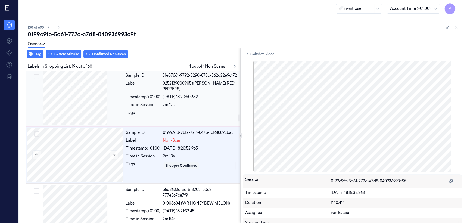
click at [158, 102] on div "Time in Session" at bounding box center [143, 105] width 35 height 6
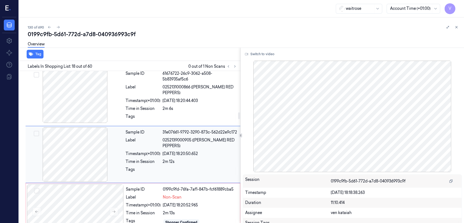
scroll to position [925, 0]
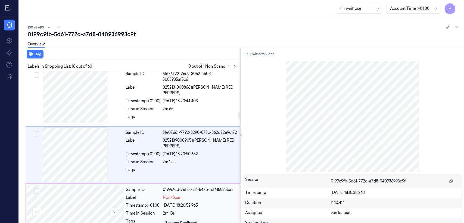
click at [126, 171] on div "Label" at bounding box center [143, 198] width 35 height 6
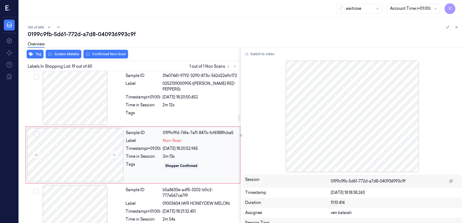
scroll to position [982, 0]
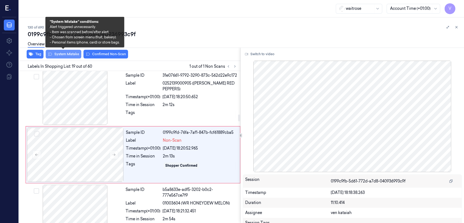
click at [58, 55] on button "System Mistake" at bounding box center [64, 54] width 36 height 9
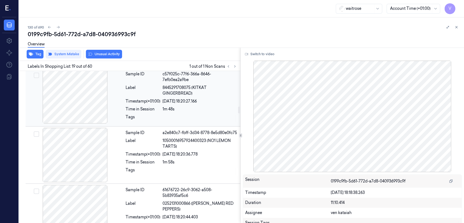
scroll to position [801, 0]
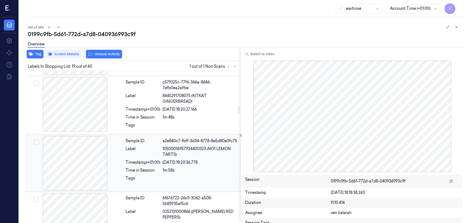
click at [200, 151] on div "Sample ID a2e840c7-fbff-3d34-8778-8e5d80e0fc75 Label 10500016957924400323 (NO1 …" at bounding box center [181, 163] width 116 height 54
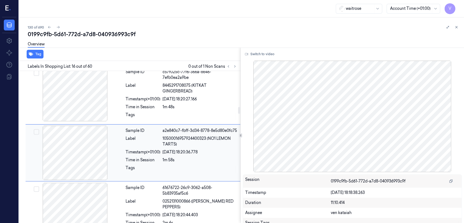
scroll to position [871, 0]
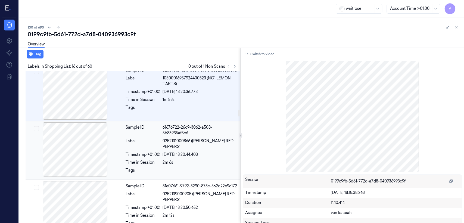
click at [175, 147] on div "Sample ID 61676722-26c9-3062-a508-5b83935af5c6 Label 0252131000866 ([PERSON_NAM…" at bounding box center [181, 150] width 116 height 56
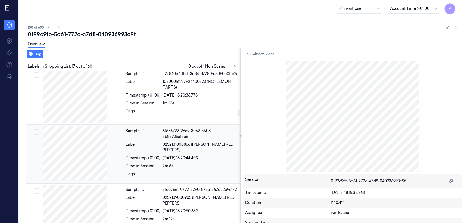
scroll to position [928, 0]
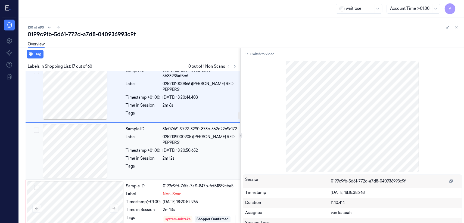
click at [198, 163] on div at bounding box center [200, 167] width 74 height 9
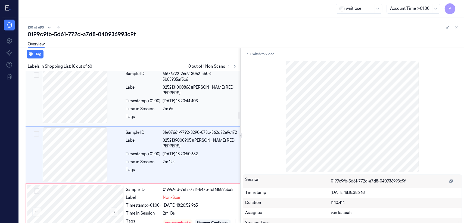
click at [173, 98] on div "[DATE] 18:20:44.403" at bounding box center [200, 101] width 74 height 6
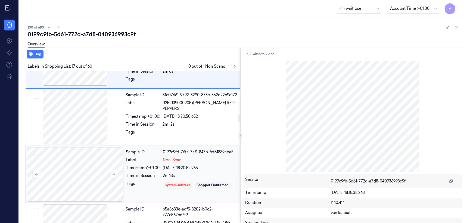
scroll to position [989, 0]
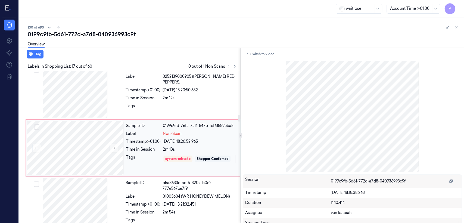
click at [156, 131] on div "Label" at bounding box center [143, 134] width 35 height 6
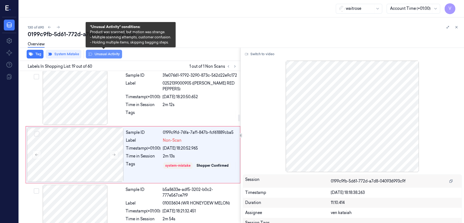
click at [109, 57] on button "Unusual Activity" at bounding box center [104, 54] width 36 height 9
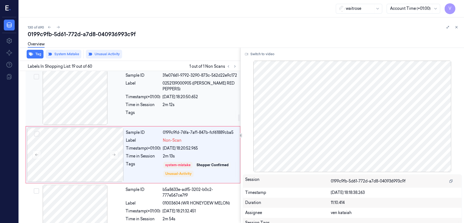
click at [200, 110] on div at bounding box center [200, 114] width 74 height 9
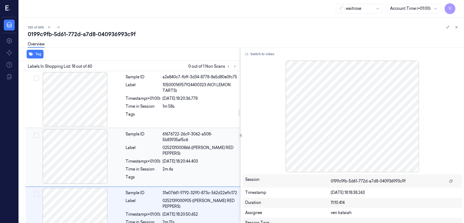
click at [193, 131] on div "61676722-26c9-3062-a508-5b83935af5c6" at bounding box center [200, 136] width 74 height 11
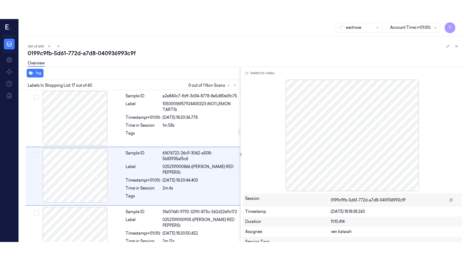
scroll to position [868, 0]
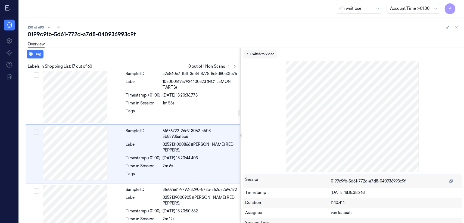
click at [253, 53] on button "Switch to video" at bounding box center [260, 54] width 34 height 9
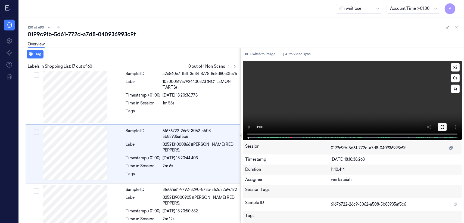
click at [253, 126] on button at bounding box center [442, 127] width 9 height 9
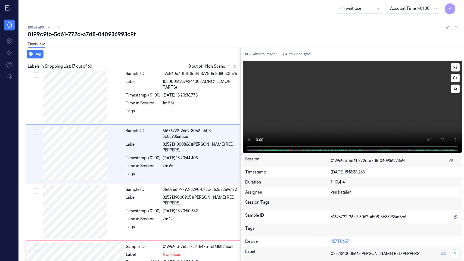
click at [243, 152] on div "x 2 0 s" at bounding box center [352, 106] width 219 height 91
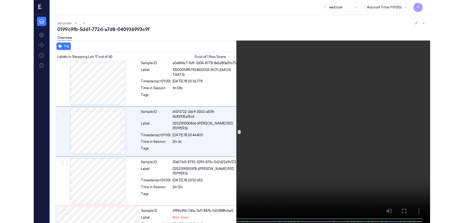
scroll to position [849, 0]
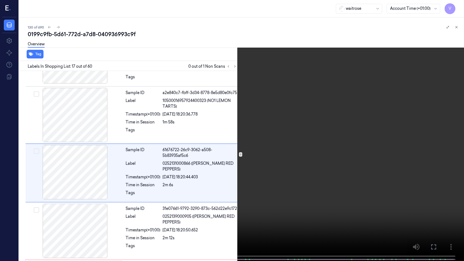
click at [0, 0] on button at bounding box center [0, 0] width 0 height 0
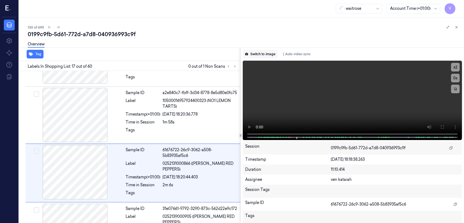
click at [253, 50] on button "Switch to image" at bounding box center [260, 54] width 35 height 9
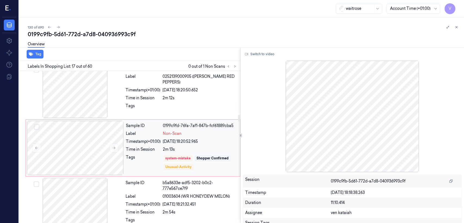
click at [193, 164] on div "Sample ID 0199c9fd-76fa-7af1-847b-fcf61889cba5 Label Non-Scan Timestamp (+01:00…" at bounding box center [181, 148] width 115 height 54
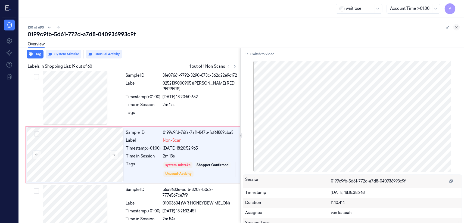
click at [253, 28] on icon at bounding box center [457, 27] width 4 height 4
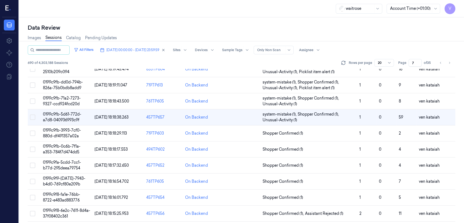
scroll to position [121, 0]
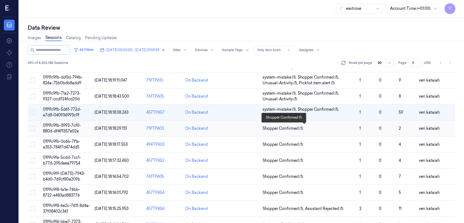
click at [253, 129] on span "Shopper Confirmed (1)" at bounding box center [283, 129] width 41 height 6
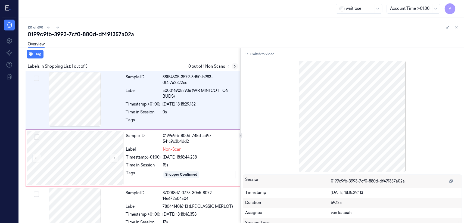
click at [235, 64] on button at bounding box center [235, 66] width 7 height 7
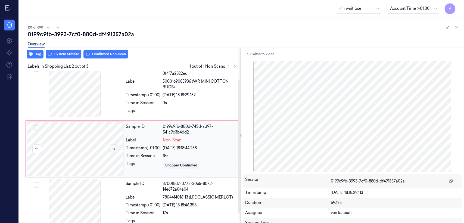
click at [111, 149] on button at bounding box center [114, 148] width 9 height 9
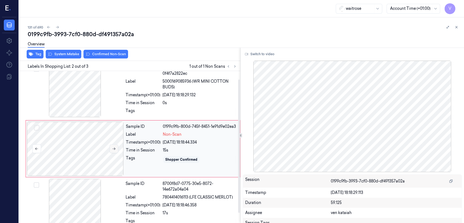
click at [111, 149] on button at bounding box center [114, 148] width 9 height 9
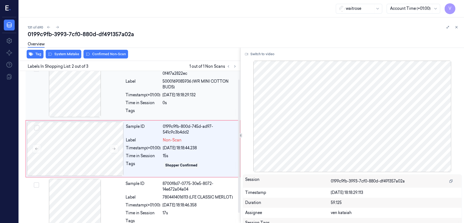
click at [132, 108] on div "Tags" at bounding box center [143, 112] width 35 height 9
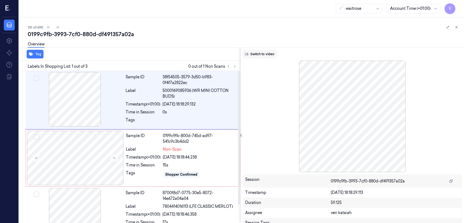
click at [253, 57] on button "Switch to video" at bounding box center [260, 54] width 34 height 9
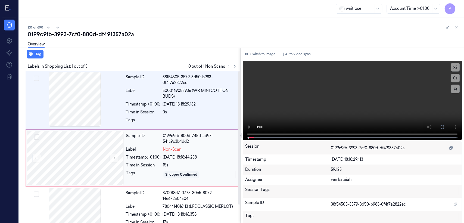
click at [172, 151] on div "Sample ID 0199c9fb-800d-745d-ad97-541c9c3b4dd2 Label Non-Scan Timestamp (+01:00…" at bounding box center [181, 158] width 115 height 54
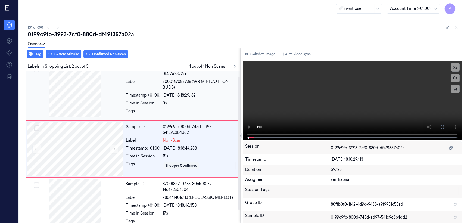
scroll to position [9, 0]
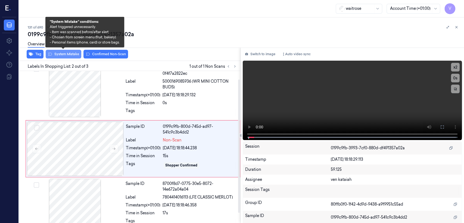
click at [67, 55] on button "System Mistake" at bounding box center [64, 54] width 36 height 9
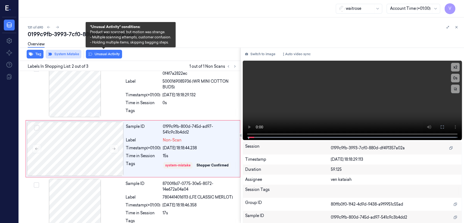
click at [96, 56] on button "Unusual Activity" at bounding box center [104, 54] width 36 height 9
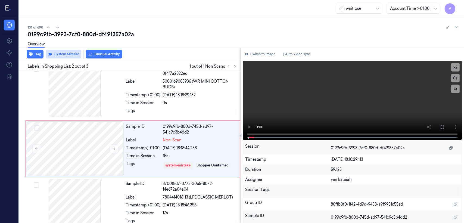
scroll to position [11, 0]
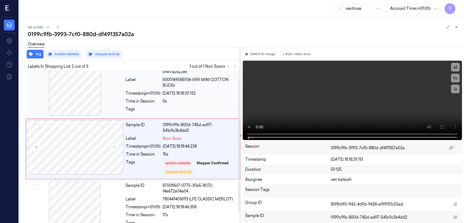
click at [137, 77] on div "Label" at bounding box center [143, 82] width 35 height 11
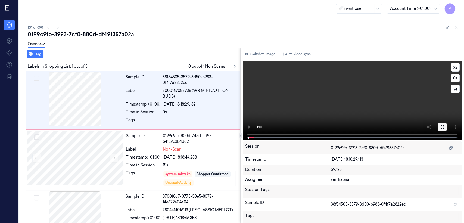
click at [253, 127] on icon at bounding box center [442, 126] width 3 height 3
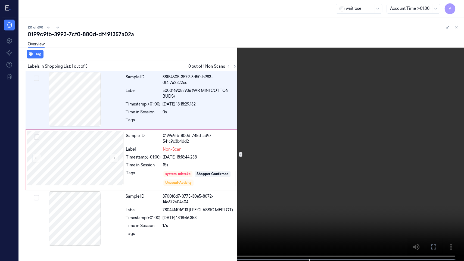
click at [0, 0] on icon at bounding box center [0, 0] width 0 height 0
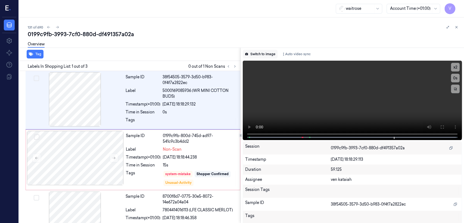
click at [253, 53] on button "Switch to image" at bounding box center [260, 54] width 35 height 9
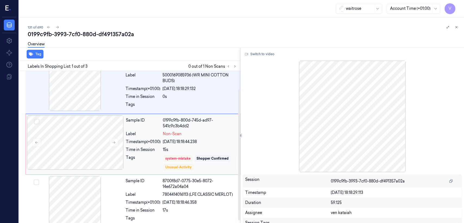
scroll to position [24, 0]
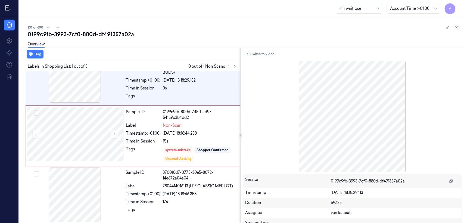
click at [253, 29] on button at bounding box center [456, 27] width 7 height 7
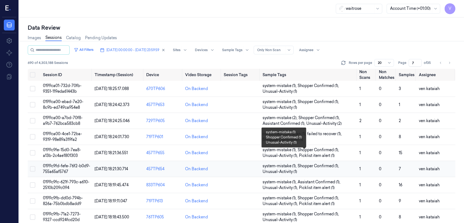
scroll to position [121, 0]
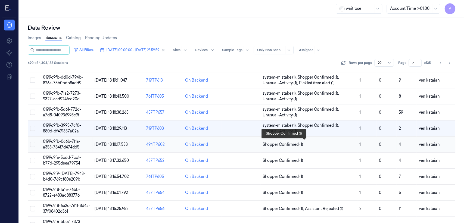
click at [253, 146] on span "Shopper Confirmed (1)" at bounding box center [283, 145] width 41 height 6
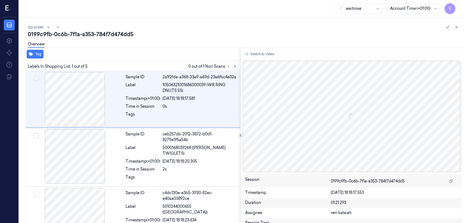
click at [237, 65] on button at bounding box center [235, 66] width 7 height 7
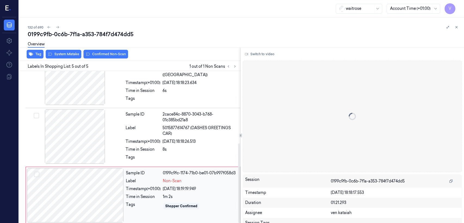
scroll to position [138, 0]
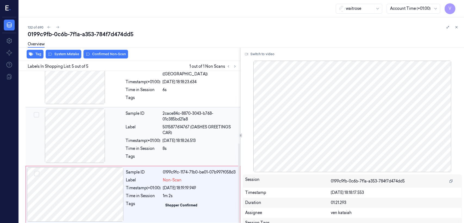
click at [138, 140] on div "Timestamp (+01:00)" at bounding box center [143, 141] width 35 height 6
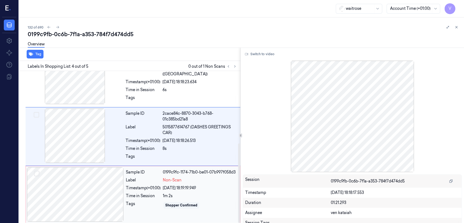
click at [184, 171] on div "1m 2s" at bounding box center [200, 196] width 74 height 6
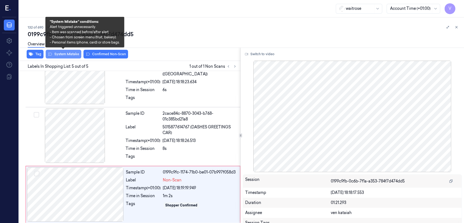
click at [67, 53] on button "System Mistake" at bounding box center [64, 54] width 36 height 9
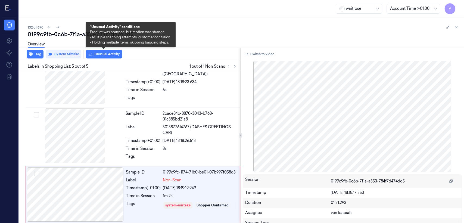
click at [96, 54] on button "Unusual Activity" at bounding box center [104, 54] width 36 height 9
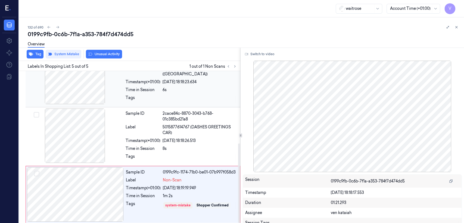
click at [177, 101] on div at bounding box center [200, 99] width 74 height 9
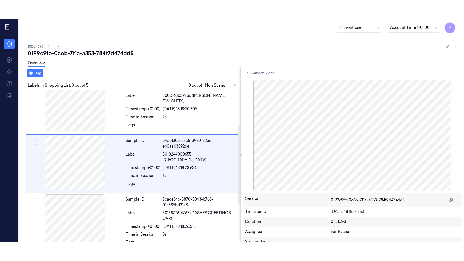
scroll to position [67, 0]
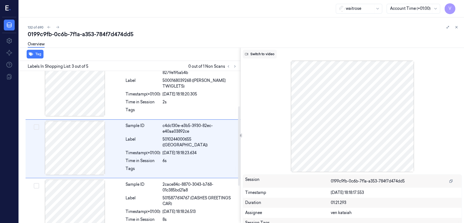
click at [253, 57] on button "Switch to video" at bounding box center [260, 54] width 34 height 9
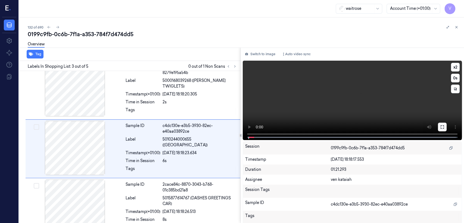
click at [253, 131] on button at bounding box center [442, 127] width 9 height 9
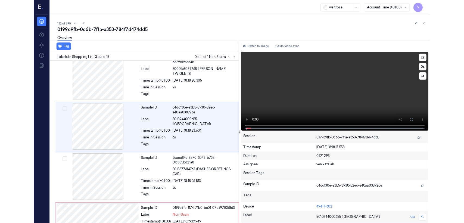
scroll to position [48, 0]
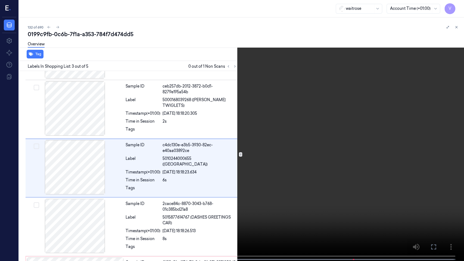
click at [0, 0] on icon at bounding box center [0, 0] width 0 height 0
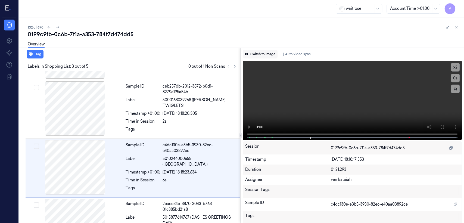
click at [253, 56] on button "Switch to image" at bounding box center [260, 54] width 35 height 9
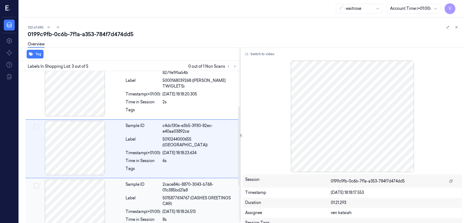
click at [169, 171] on div "2cace84c-8870-3043-b768-01c385bd21a8" at bounding box center [200, 187] width 74 height 11
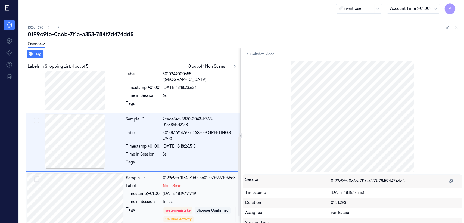
scroll to position [138, 0]
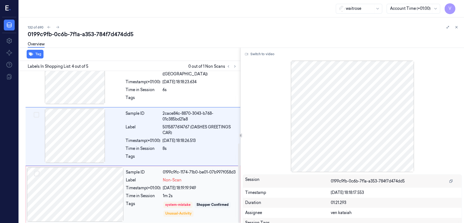
click at [172, 171] on div "Sample ID 0199c9fc-1174-71b0-be01-07b997f058d3 Label Non-Scan Timestamp (+01:00…" at bounding box center [181, 194] width 115 height 54
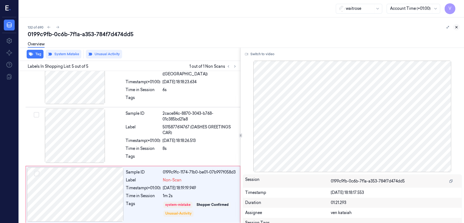
click at [253, 29] on button at bounding box center [456, 27] width 7 height 7
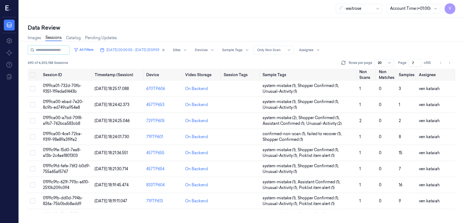
scroll to position [119, 0]
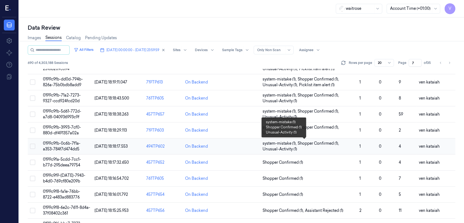
click at [253, 143] on span "Shopper Confirmed (1) ," at bounding box center [319, 144] width 42 height 6
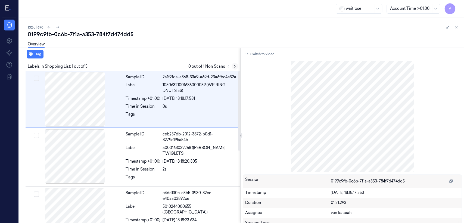
click at [234, 67] on icon at bounding box center [235, 66] width 4 height 4
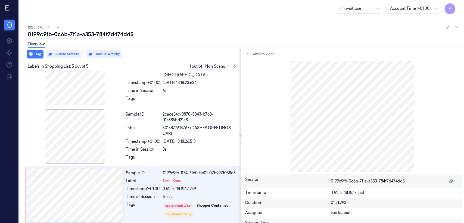
scroll to position [138, 0]
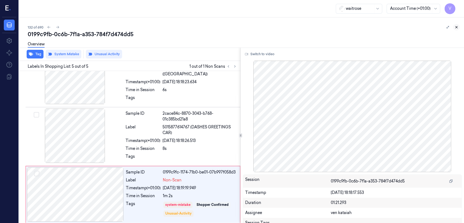
click at [253, 28] on icon at bounding box center [457, 27] width 4 height 4
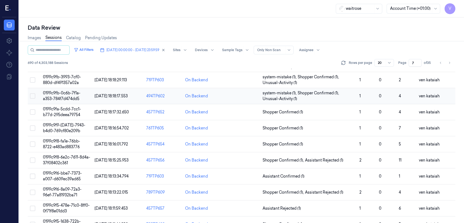
scroll to position [179, 0]
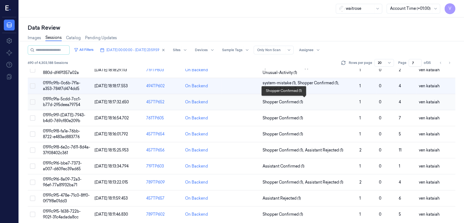
click at [253, 101] on span "Shopper Confirmed (1)" at bounding box center [283, 102] width 41 height 6
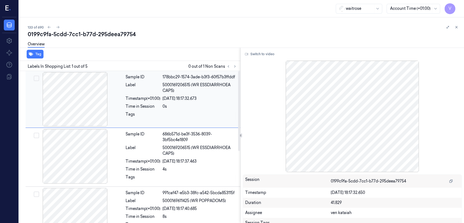
click at [235, 70] on div "Labels In Shopping List: 1 out of 5 0 out of 1 Non Scans" at bounding box center [128, 66] width 223 height 10
click at [235, 69] on button at bounding box center [235, 66] width 7 height 7
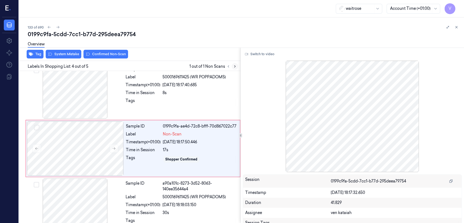
scroll to position [125, 0]
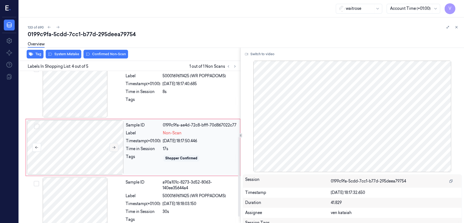
click at [114, 150] on button at bounding box center [114, 147] width 9 height 9
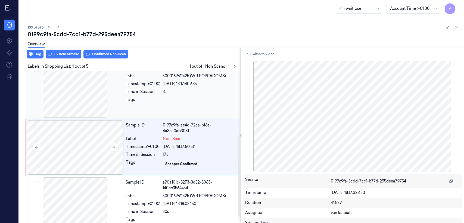
click at [160, 95] on div "Sample ID 991caf47-e5b3-38fc-a542-5bcda853115f Label 5000169611425 (WR POPPADOM…" at bounding box center [181, 90] width 116 height 54
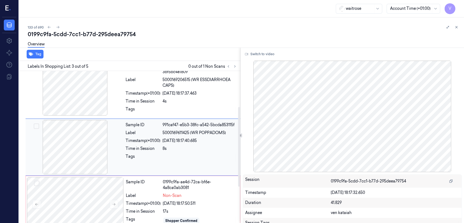
scroll to position [68, 0]
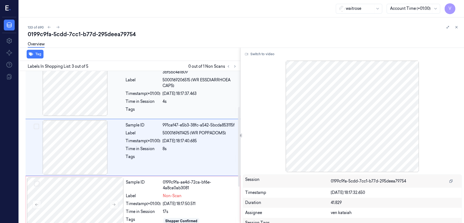
click at [166, 87] on span "5000169206515 (WR ESSDIARRHOEA CAPS)" at bounding box center [200, 82] width 74 height 11
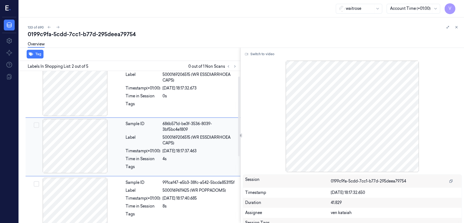
scroll to position [10, 0]
click at [201, 96] on div "0s" at bounding box center [200, 97] width 74 height 6
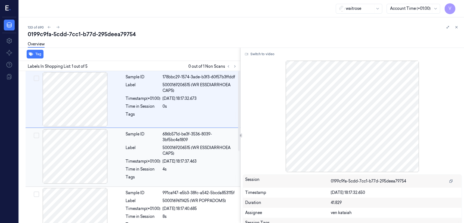
click at [192, 159] on div "[DATE] 18:17:37.463" at bounding box center [200, 161] width 74 height 6
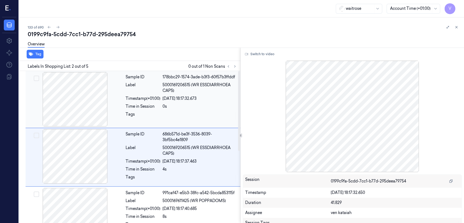
click at [183, 109] on div "0s" at bounding box center [200, 107] width 74 height 6
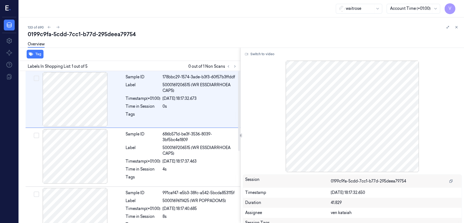
drag, startPoint x: 273, startPoint y: 46, endPoint x: 270, endPoint y: 49, distance: 4.2
click at [253, 46] on div "Overview" at bounding box center [244, 45] width 432 height 14
click at [253, 50] on button "Switch to video" at bounding box center [260, 54] width 34 height 9
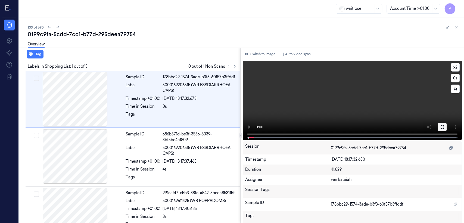
click at [253, 127] on icon at bounding box center [442, 127] width 4 height 4
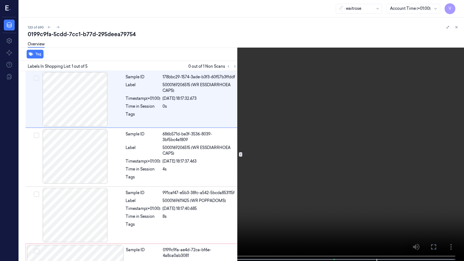
click at [0, 0] on icon at bounding box center [0, 0] width 0 height 0
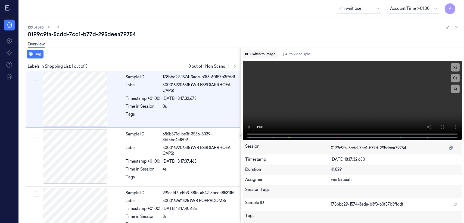
click at [253, 58] on button "Switch to image" at bounding box center [260, 54] width 35 height 9
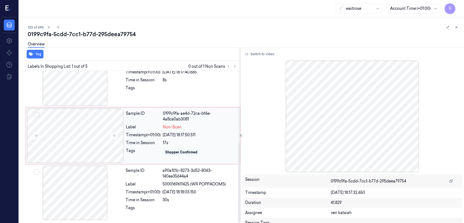
click at [170, 147] on div "Sample ID 0199c9fa-ae4d-72ca-bf6e-4a8ca0ab3081 Label Non-Scan Timestamp (+01:00…" at bounding box center [181, 135] width 115 height 54
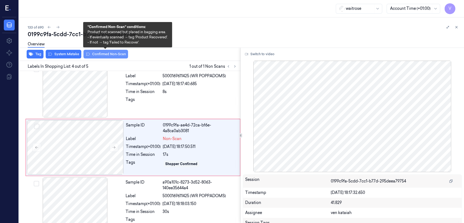
click at [106, 57] on button "Confirmed Non-Scan" at bounding box center [105, 54] width 45 height 9
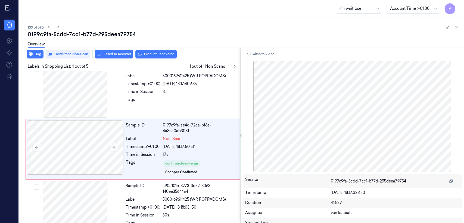
scroll to position [126, 0]
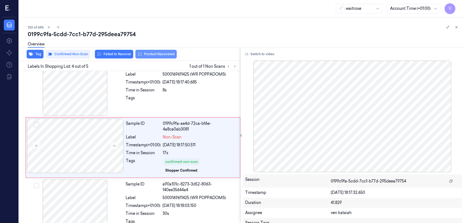
click at [149, 57] on button "Product Recovered" at bounding box center [155, 54] width 41 height 9
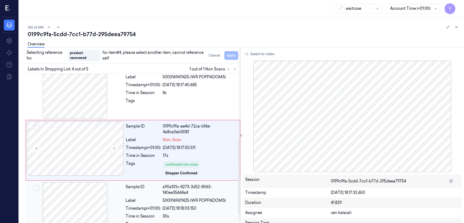
click at [186, 171] on div "[DATE] 18:18:03.150" at bounding box center [200, 209] width 74 height 6
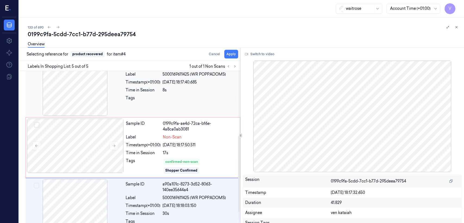
scroll to position [140, 0]
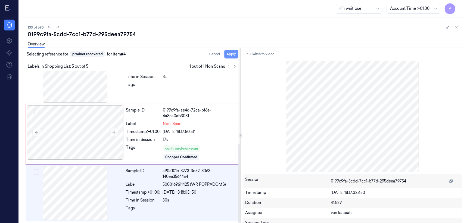
click at [226, 54] on button "Apply" at bounding box center [231, 54] width 14 height 9
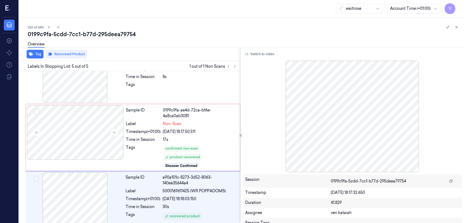
scroll to position [146, 0]
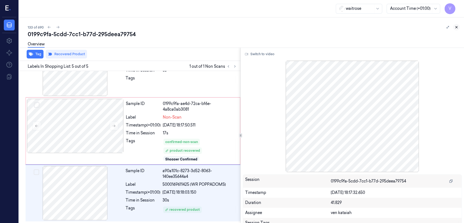
click at [253, 27] on icon at bounding box center [457, 27] width 4 height 4
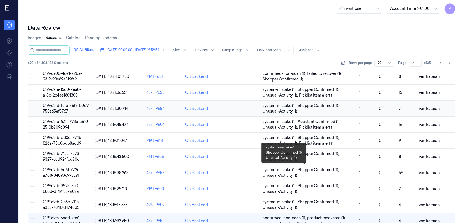
scroll to position [121, 0]
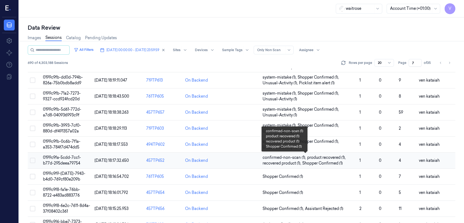
click at [253, 157] on span "product recovered (1) ," at bounding box center [327, 158] width 40 height 6
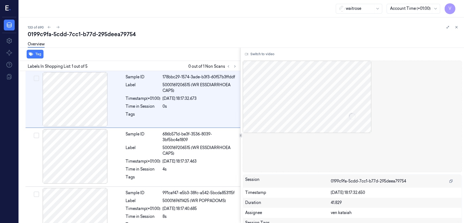
scroll to position [11, 0]
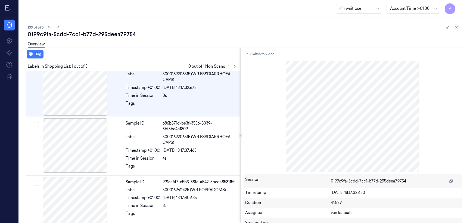
click at [253, 30] on button at bounding box center [456, 27] width 7 height 7
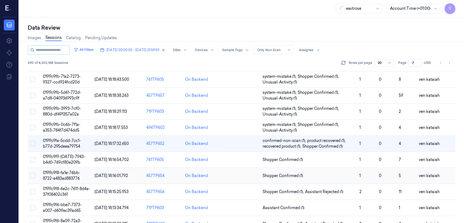
scroll to position [182, 0]
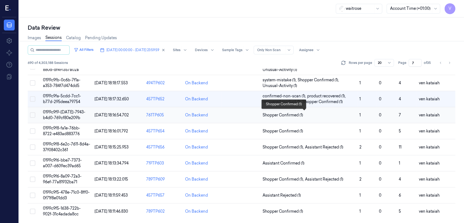
click at [253, 116] on span "Shopper Confirmed (1)" at bounding box center [283, 115] width 41 height 6
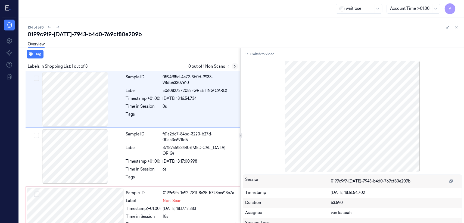
click at [238, 66] on button at bounding box center [235, 66] width 7 height 7
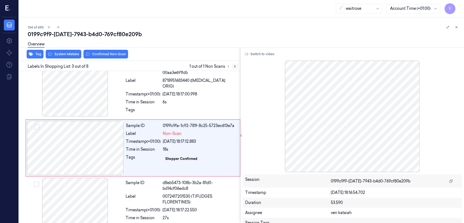
scroll to position [68, 0]
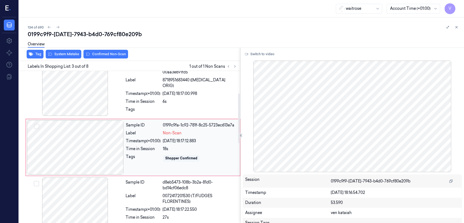
click at [106, 148] on div at bounding box center [75, 147] width 97 height 54
click at [129, 105] on div "Sample ID f61a2dc7-84bd-3220-b27d-00aa3e691fd5 Label 8718951683440 ([MEDICAL_DA…" at bounding box center [181, 89] width 116 height 56
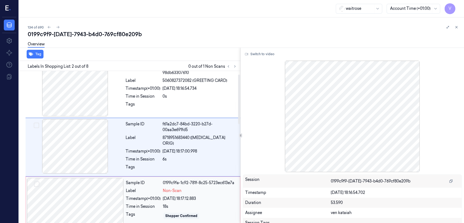
click at [142, 171] on div "Sample ID 0199c9fa-1c92-781f-8c25-5723ec613e7a Label Non-Scan Timestamp (+01:00…" at bounding box center [181, 205] width 115 height 54
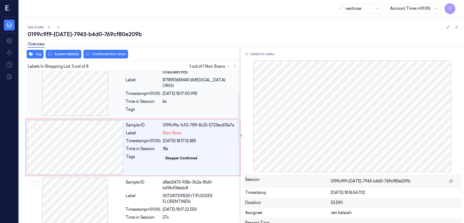
click at [137, 109] on div "Tags" at bounding box center [143, 111] width 35 height 9
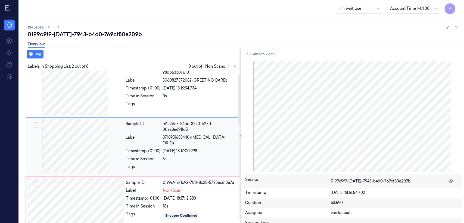
scroll to position [10, 0]
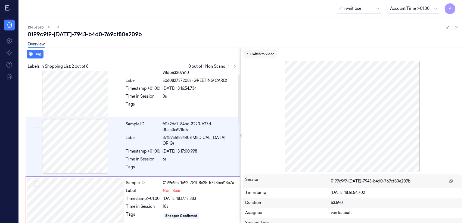
click at [253, 53] on button "Switch to video" at bounding box center [260, 54] width 34 height 9
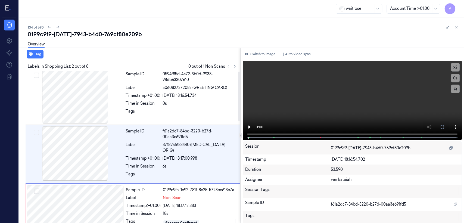
scroll to position [0, 0]
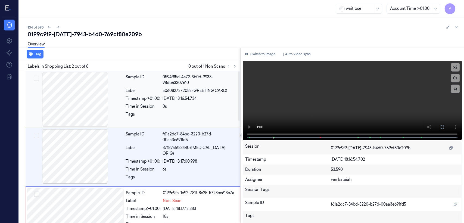
click at [151, 115] on div "Tags" at bounding box center [143, 115] width 35 height 9
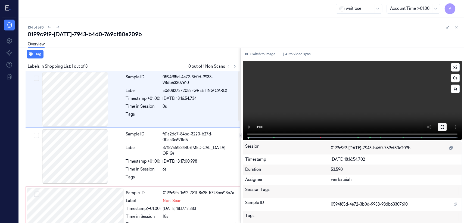
click at [253, 129] on button at bounding box center [442, 127] width 9 height 9
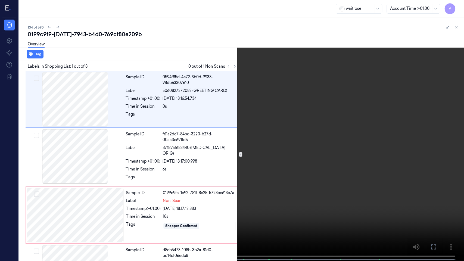
click at [0, 0] on button at bounding box center [0, 0] width 0 height 0
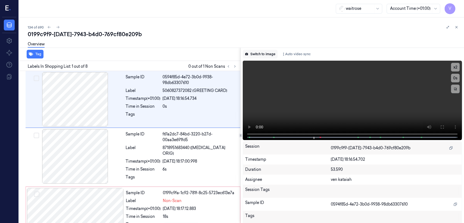
click at [252, 50] on button "Switch to image" at bounding box center [260, 54] width 35 height 9
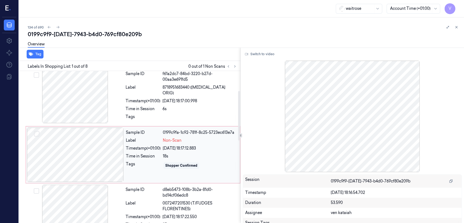
click at [152, 148] on div "Timestamp (+01:00)" at bounding box center [143, 148] width 35 height 6
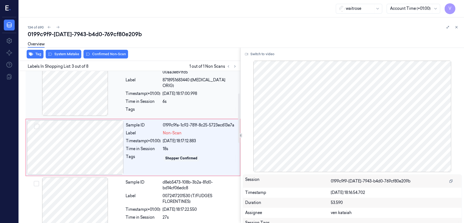
click at [195, 113] on div at bounding box center [200, 111] width 74 height 9
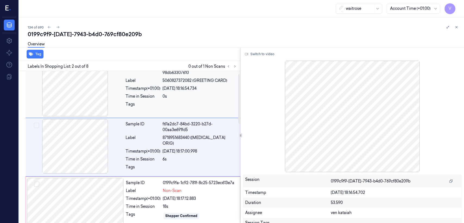
scroll to position [0, 0]
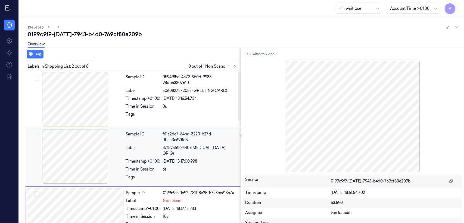
click at [172, 163] on div "[DATE] 18:17:00.998" at bounding box center [200, 161] width 74 height 6
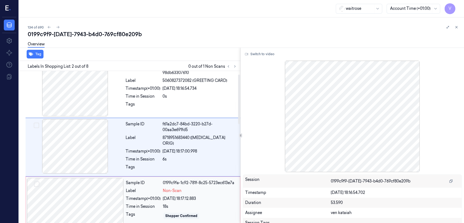
click at [146, 171] on div "Sample ID" at bounding box center [143, 183] width 35 height 6
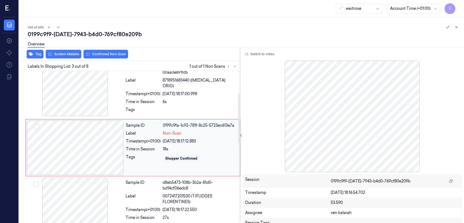
scroll to position [68, 0]
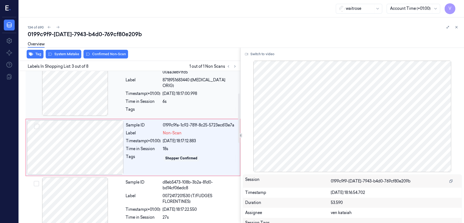
click at [162, 114] on div "Tags" at bounding box center [181, 111] width 111 height 9
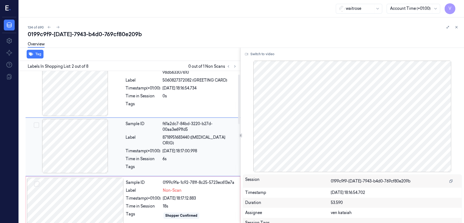
scroll to position [10, 0]
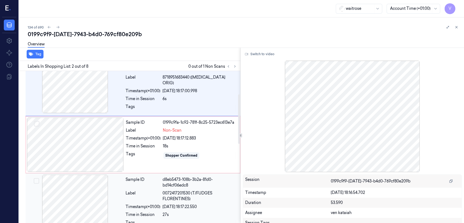
click at [141, 171] on div "Sample ID" at bounding box center [143, 182] width 35 height 11
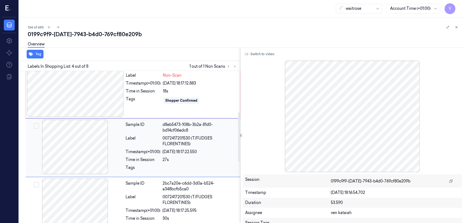
scroll to position [126, 0]
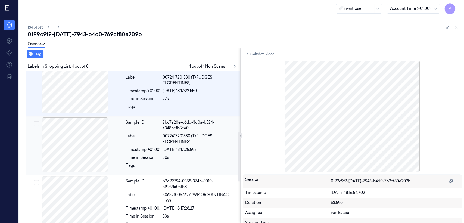
click at [146, 150] on div "Timestamp (+01:00)" at bounding box center [143, 150] width 35 height 6
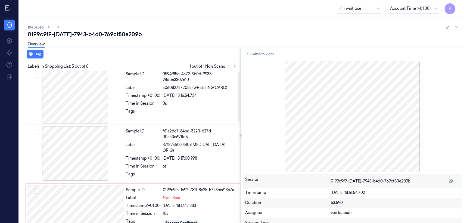
scroll to position [0, 0]
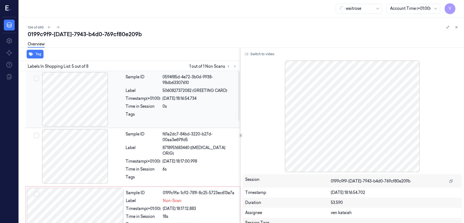
click at [148, 92] on div "Label" at bounding box center [143, 91] width 35 height 6
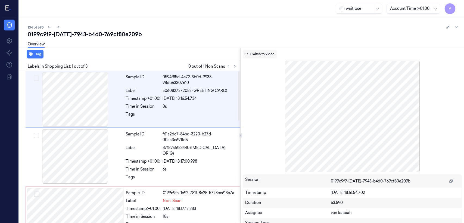
click at [253, 57] on button "Switch to video" at bounding box center [260, 54] width 34 height 9
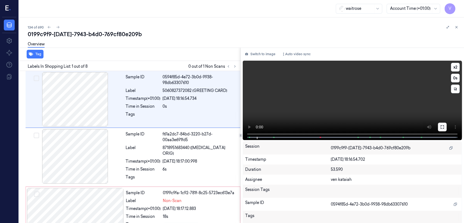
click at [253, 131] on button at bounding box center [442, 127] width 9 height 9
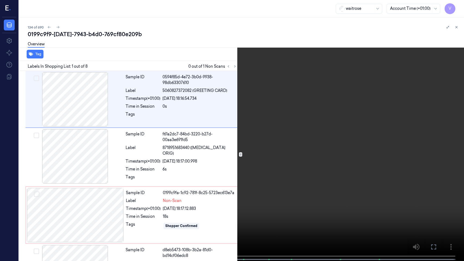
drag, startPoint x: 430, startPoint y: 245, endPoint x: 430, endPoint y: 218, distance: 26.4
click at [0, 0] on icon at bounding box center [0, 0] width 0 height 0
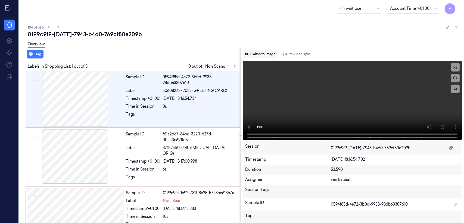
click at [252, 53] on button "Switch to image" at bounding box center [260, 54] width 35 height 9
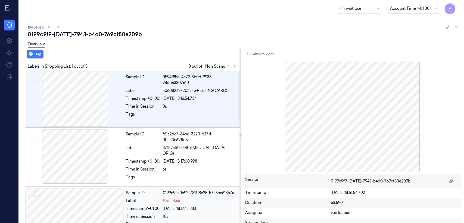
click at [165, 171] on div "0199c9fa-1c92-781f-8c25-5723ec613e7a" at bounding box center [200, 193] width 74 height 6
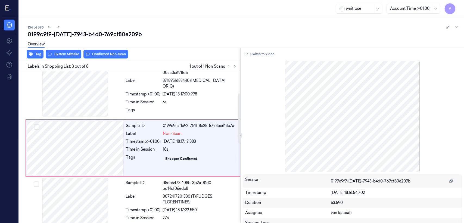
scroll to position [68, 0]
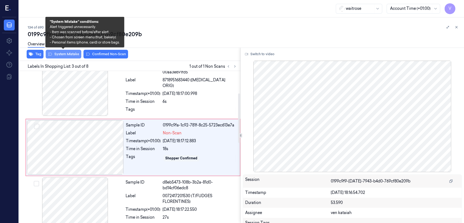
click at [69, 55] on button "System Mistake" at bounding box center [64, 54] width 36 height 9
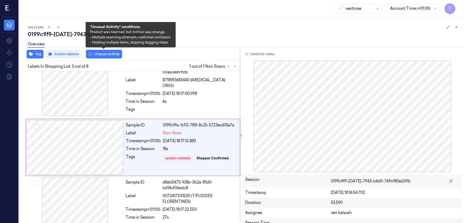
click at [97, 55] on button "Unusual Activity" at bounding box center [104, 54] width 36 height 9
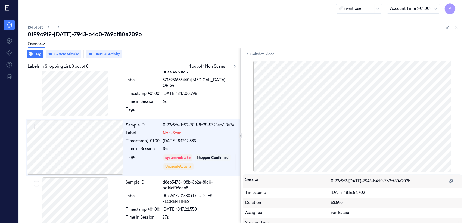
click at [253, 23] on div "134 of 690 0199c9f9-[DATE]-7943-b4d0-769cf80e209b Overview Tag System Mistake U…" at bounding box center [241, 120] width 445 height 206
click at [253, 26] on icon at bounding box center [457, 27] width 4 height 4
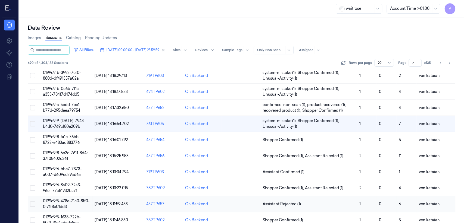
scroll to position [181, 0]
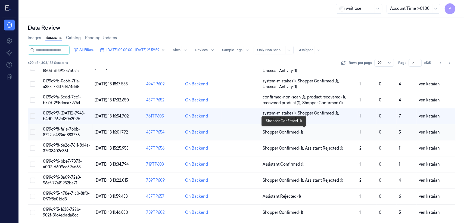
click at [253, 132] on span "Shopper Confirmed (1)" at bounding box center [283, 132] width 41 height 6
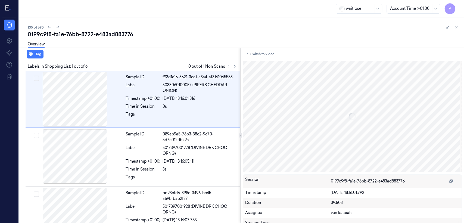
click at [238, 64] on div at bounding box center [231, 66] width 13 height 7
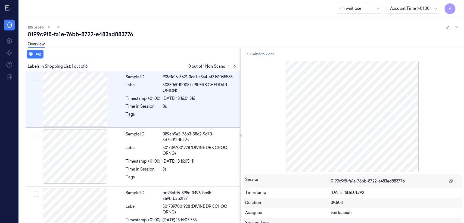
click at [237, 65] on button at bounding box center [235, 66] width 7 height 7
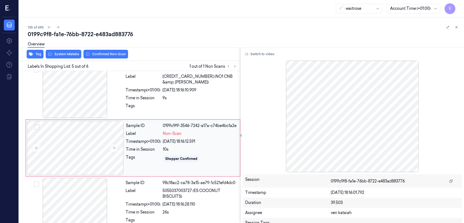
scroll to position [183, 0]
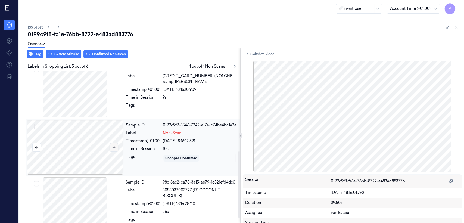
click at [114, 146] on icon at bounding box center [114, 147] width 4 height 4
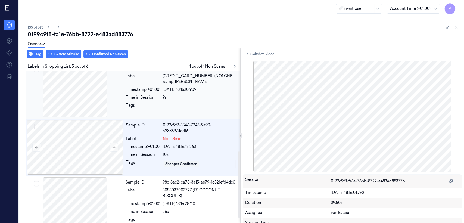
click at [132, 99] on div "Time in Session" at bounding box center [143, 98] width 35 height 6
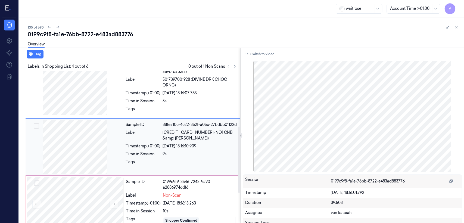
scroll to position [126, 0]
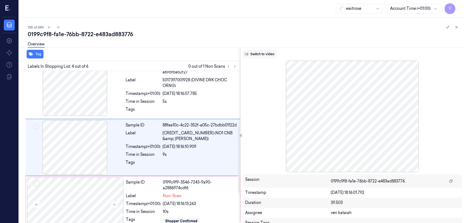
click at [253, 51] on button "Switch to video" at bounding box center [260, 54] width 34 height 9
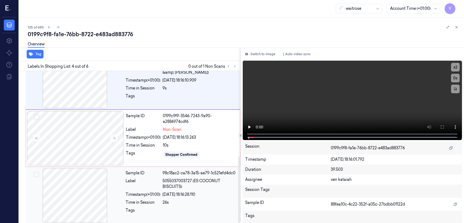
scroll to position [195, 0]
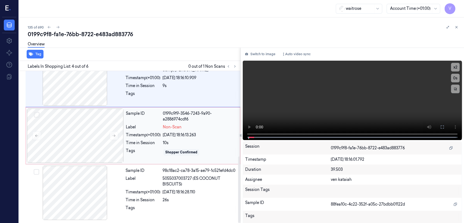
drag, startPoint x: 181, startPoint y: 145, endPoint x: 172, endPoint y: 125, distance: 21.3
click at [181, 144] on div "10s" at bounding box center [200, 143] width 74 height 6
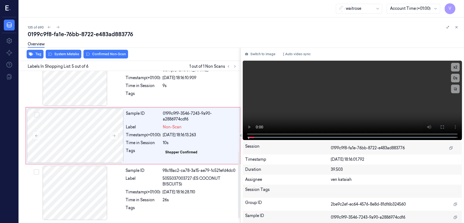
scroll to position [183, 0]
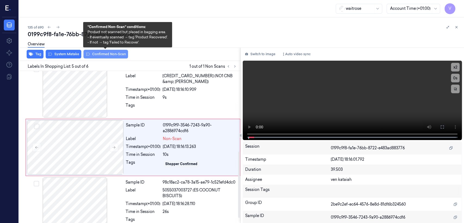
click at [119, 54] on button "Confirmed Non-Scan" at bounding box center [105, 54] width 45 height 9
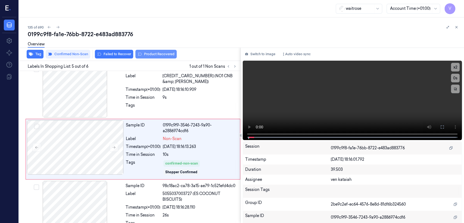
scroll to position [185, 0]
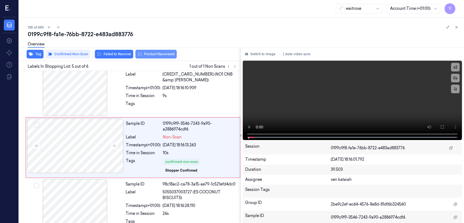
click at [142, 54] on button "Product Recovered" at bounding box center [155, 54] width 41 height 9
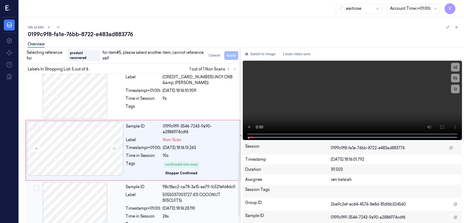
click at [188, 171] on span "5055037003727 (ES COCONUT BISCUITS)" at bounding box center [200, 197] width 74 height 11
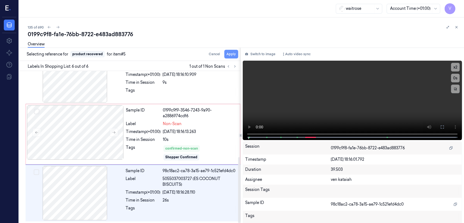
click at [229, 56] on button "Apply" at bounding box center [231, 54] width 14 height 9
click at [197, 91] on div at bounding box center [200, 92] width 74 height 9
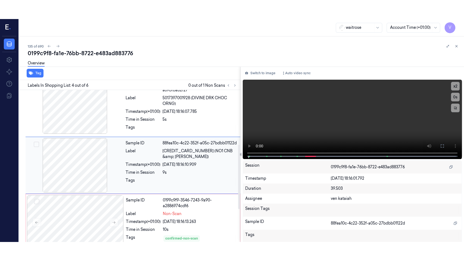
scroll to position [126, 0]
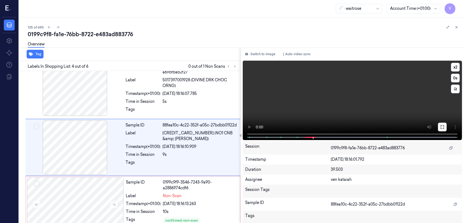
click at [253, 126] on icon at bounding box center [442, 127] width 4 height 4
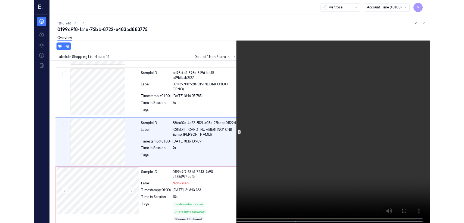
scroll to position [107, 0]
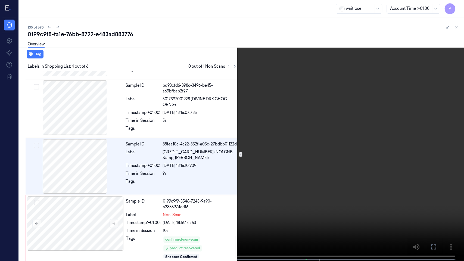
click at [0, 0] on icon at bounding box center [0, 0] width 0 height 0
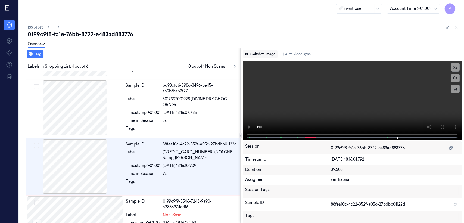
click at [253, 54] on button "Switch to image" at bounding box center [260, 54] width 35 height 9
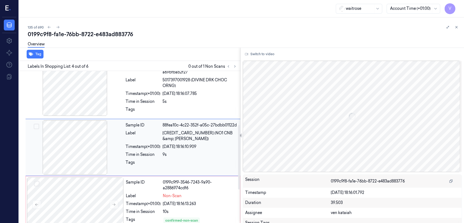
scroll to position [187, 0]
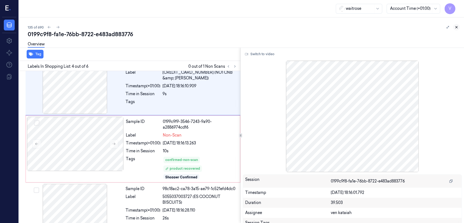
click at [253, 28] on icon at bounding box center [457, 27] width 4 height 4
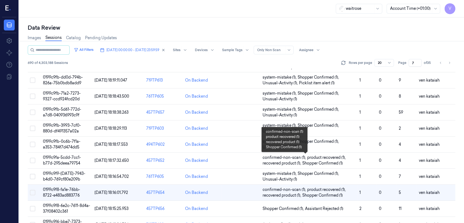
scroll to position [181, 0]
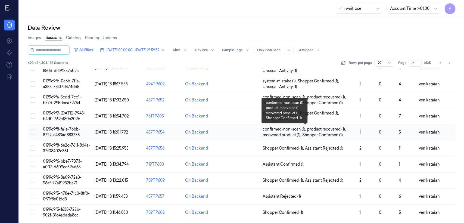
click at [253, 132] on span "recovered product (1) ," at bounding box center [283, 135] width 40 height 6
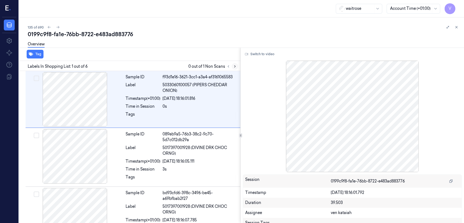
click at [234, 67] on icon at bounding box center [235, 66] width 4 height 4
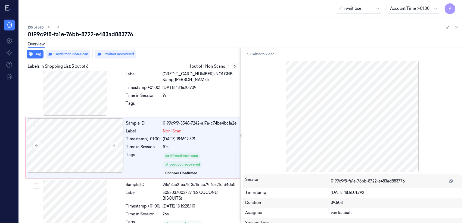
scroll to position [186, 0]
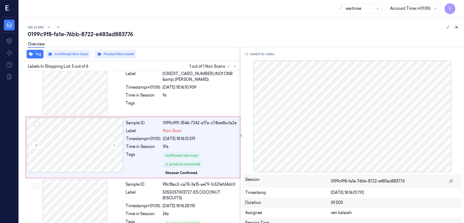
click at [253, 29] on icon at bounding box center [457, 27] width 4 height 4
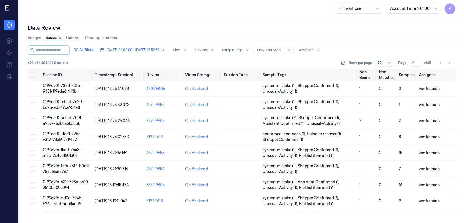
scroll to position [182, 0]
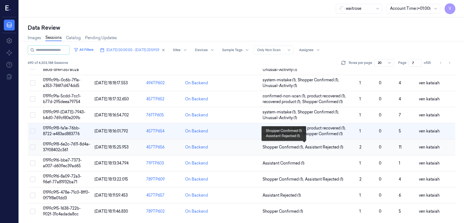
click at [253, 145] on span "Assistant Rejected (1)" at bounding box center [324, 147] width 38 height 6
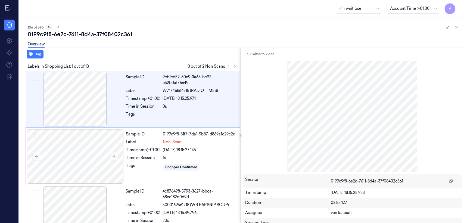
click at [48, 26] on icon at bounding box center [49, 27] width 4 height 4
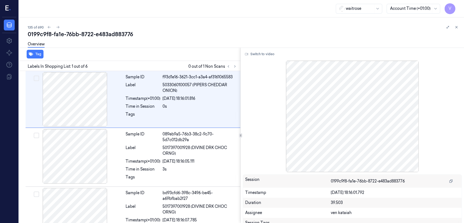
click at [253, 31] on div "0199c9f8-fa1e-76bb-8722-e483ad883776" at bounding box center [244, 34] width 432 height 8
click at [253, 26] on icon at bounding box center [457, 27] width 4 height 4
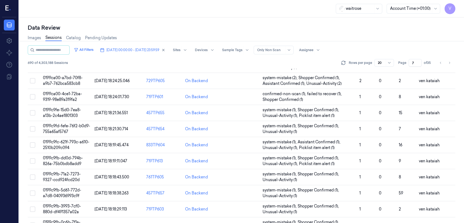
scroll to position [175, 0]
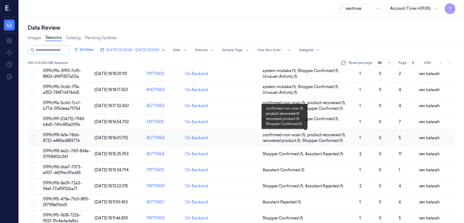
click at [253, 133] on span "product recovered (1) ," at bounding box center [327, 135] width 40 height 6
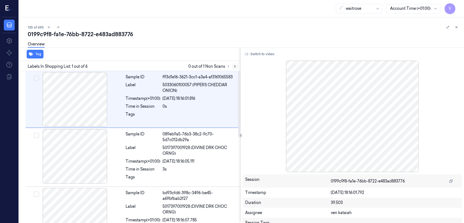
click at [234, 66] on icon at bounding box center [235, 66] width 4 height 4
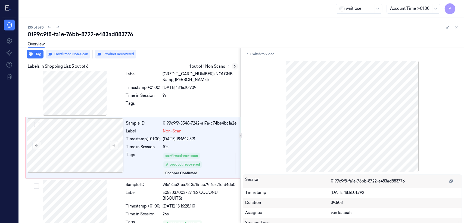
scroll to position [186, 0]
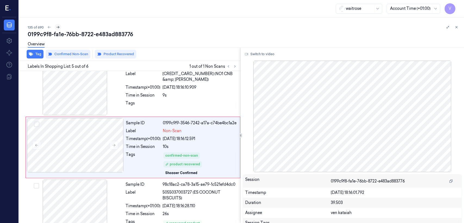
click at [58, 28] on icon at bounding box center [58, 27] width 4 height 4
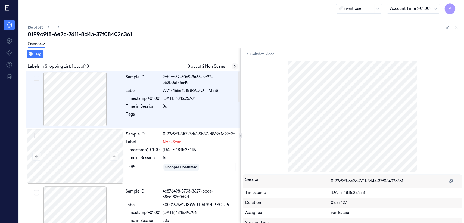
click at [232, 65] on button at bounding box center [235, 66] width 7 height 7
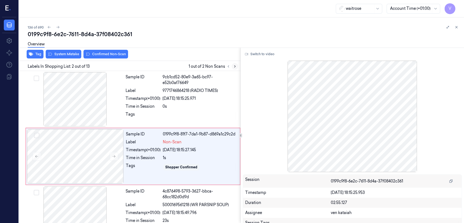
scroll to position [9, 0]
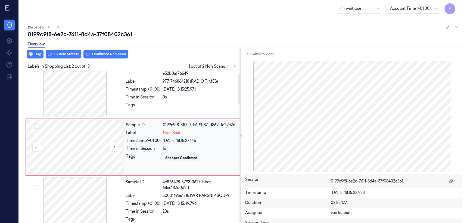
click at [118, 145] on div at bounding box center [75, 147] width 97 height 54
click at [116, 149] on button at bounding box center [114, 147] width 9 height 9
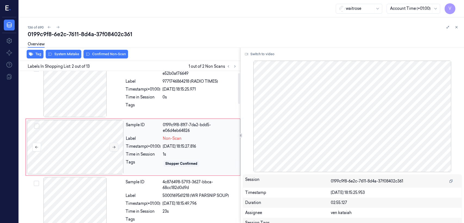
click at [111, 147] on button at bounding box center [114, 147] width 9 height 9
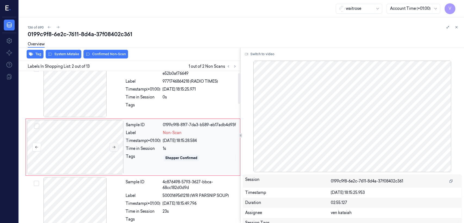
click at [111, 147] on button at bounding box center [114, 147] width 9 height 9
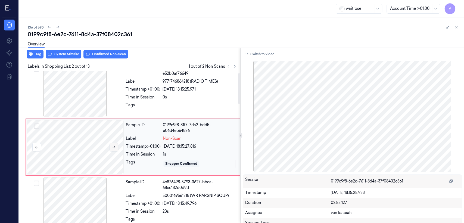
click at [111, 147] on button at bounding box center [114, 147] width 9 height 9
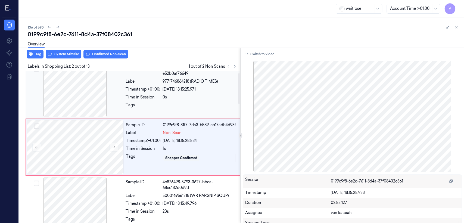
click at [129, 102] on div "Tags" at bounding box center [143, 106] width 35 height 9
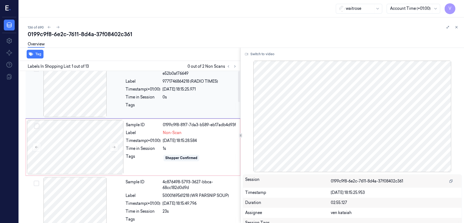
scroll to position [0, 0]
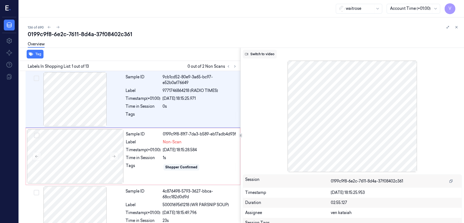
click at [253, 51] on button "Switch to video" at bounding box center [260, 54] width 34 height 9
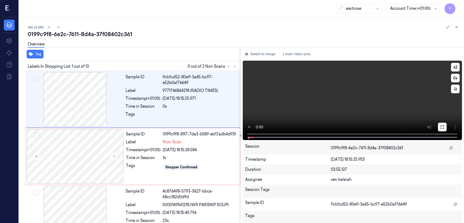
click at [253, 126] on icon at bounding box center [442, 127] width 4 height 4
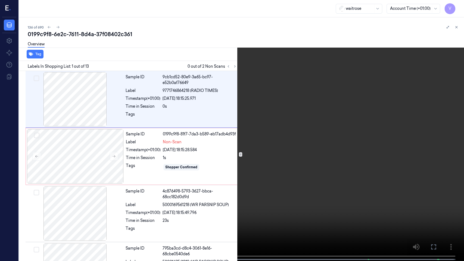
click at [3, 171] on video at bounding box center [232, 131] width 464 height 262
click at [0, 0] on icon at bounding box center [0, 0] width 0 height 0
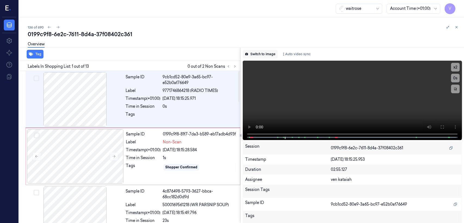
click at [253, 57] on button "Switch to image" at bounding box center [260, 54] width 35 height 9
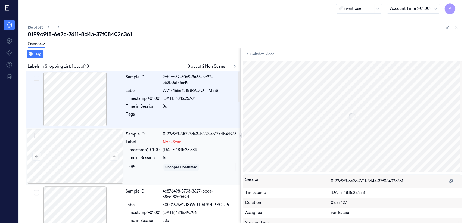
click at [195, 154] on div "Sample ID 0199c9f8-81f7-7da3-b589-eb17adb4d93f Label Non-Scan Timestamp (+01:00…" at bounding box center [181, 156] width 115 height 54
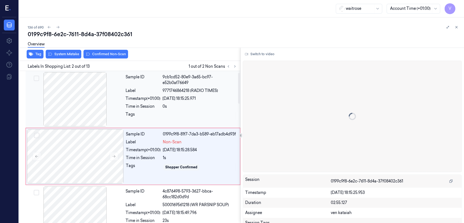
scroll to position [9, 0]
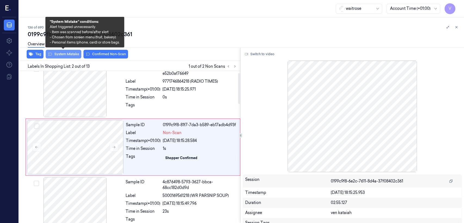
click at [58, 57] on button "System Mistake" at bounding box center [64, 54] width 36 height 9
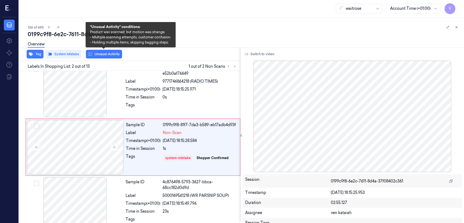
click at [107, 55] on button "Unusual Activity" at bounding box center [104, 54] width 36 height 9
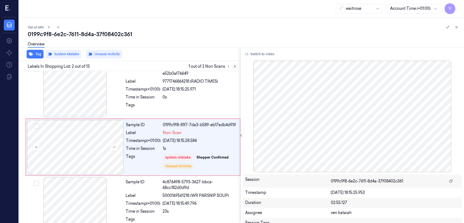
click at [236, 67] on icon at bounding box center [235, 66] width 4 height 4
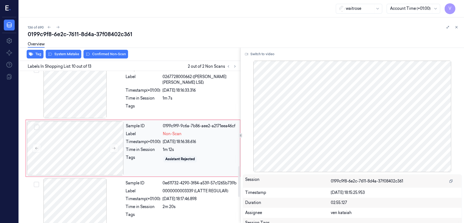
scroll to position [469, 0]
click at [139, 150] on div "Time in Session" at bounding box center [143, 149] width 35 height 6
click at [116, 148] on button at bounding box center [114, 147] width 9 height 9
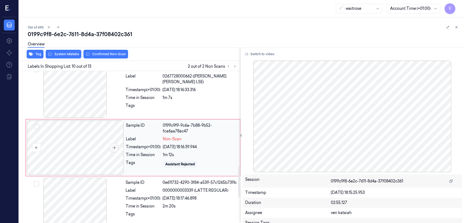
click at [116, 148] on button at bounding box center [114, 147] width 9 height 9
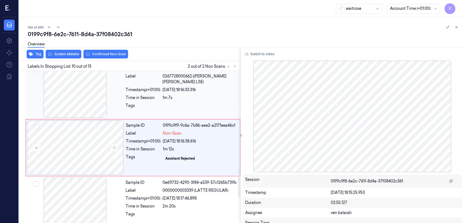
click at [170, 103] on div at bounding box center [200, 107] width 74 height 9
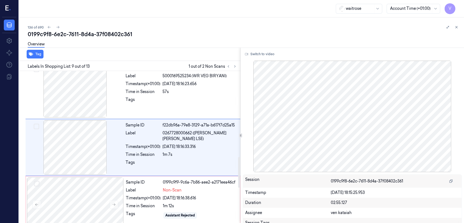
scroll to position [412, 0]
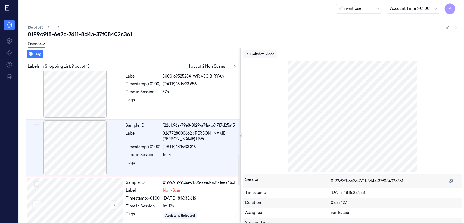
click at [253, 55] on button "Switch to video" at bounding box center [260, 54] width 34 height 9
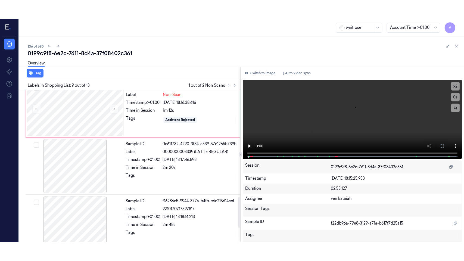
scroll to position [533, 0]
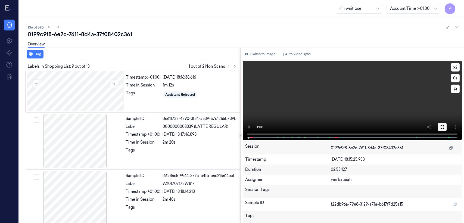
click at [253, 126] on icon at bounding box center [442, 127] width 4 height 4
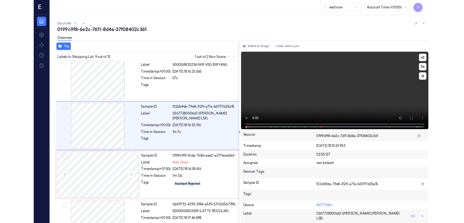
scroll to position [393, 0]
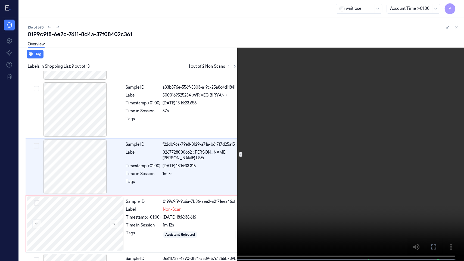
click at [0, 0] on icon at bounding box center [0, 0] width 0 height 0
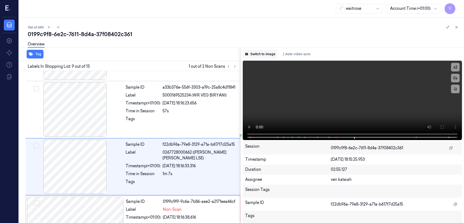
click at [253, 54] on button "Switch to image" at bounding box center [260, 54] width 35 height 9
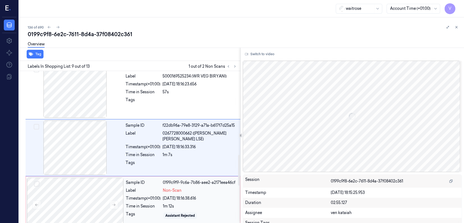
drag, startPoint x: 162, startPoint y: 192, endPoint x: 156, endPoint y: 192, distance: 5.7
click at [162, 171] on div "Label Non-Scan" at bounding box center [181, 191] width 111 height 6
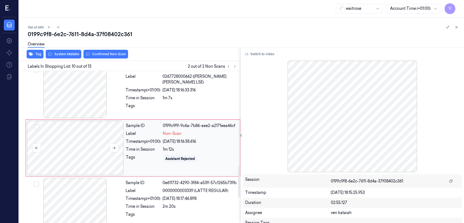
scroll to position [469, 0]
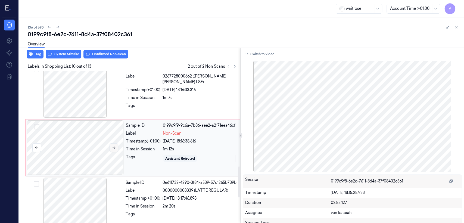
click at [111, 147] on button at bounding box center [114, 147] width 9 height 9
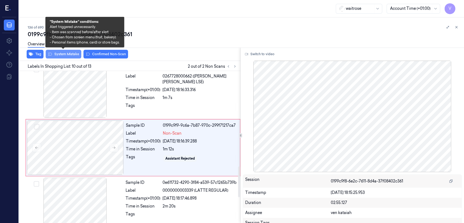
click at [70, 57] on button "System Mistake" at bounding box center [64, 54] width 36 height 9
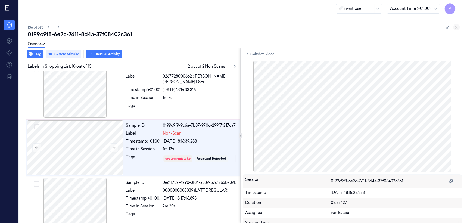
click at [253, 29] on icon at bounding box center [457, 27] width 4 height 4
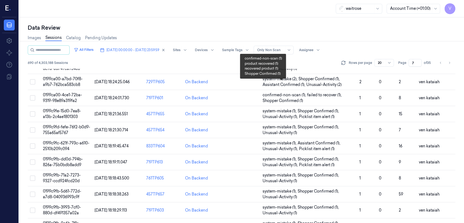
scroll to position [182, 0]
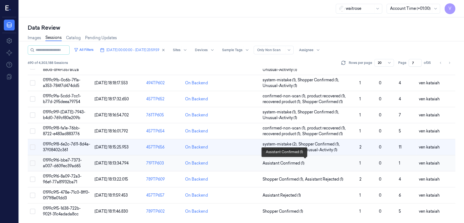
click at [253, 163] on span "Assistant Confirmed (1)" at bounding box center [284, 163] width 42 height 6
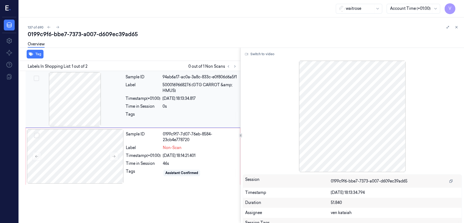
click at [160, 114] on div "Tags" at bounding box center [143, 115] width 35 height 9
click at [155, 159] on div "Sample ID 0199c9f7-7d07-76eb-8584-23cb4e778720 Label Non-Scan Timestamp (+01:00…" at bounding box center [181, 156] width 115 height 54
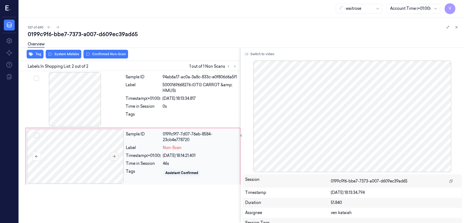
click at [114, 154] on button at bounding box center [114, 156] width 9 height 9
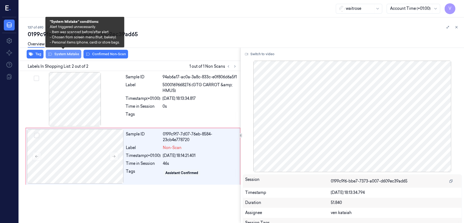
click at [71, 53] on button "System Mistake" at bounding box center [64, 54] width 36 height 9
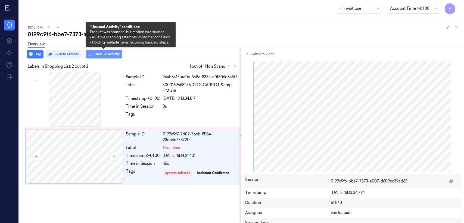
click at [102, 54] on button "Unusual Activity" at bounding box center [104, 54] width 36 height 9
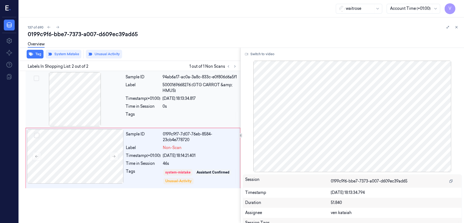
click at [201, 111] on div at bounding box center [200, 115] width 74 height 9
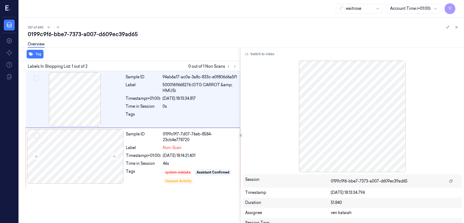
click at [253, 30] on div "0199c9f6-bbe7-7373-a007-d609ec39ad65" at bounding box center [244, 34] width 432 height 8
click at [253, 29] on icon at bounding box center [457, 27] width 4 height 4
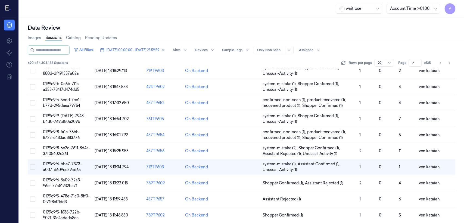
scroll to position [182, 0]
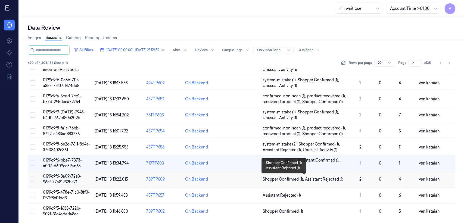
click at [253, 171] on span "Assistant Rejected (1)" at bounding box center [324, 179] width 38 height 6
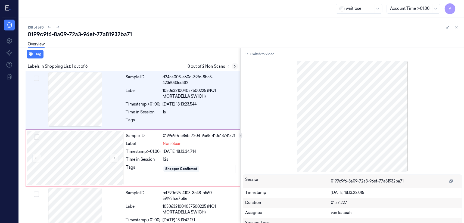
click at [235, 66] on icon at bounding box center [235, 66] width 4 height 4
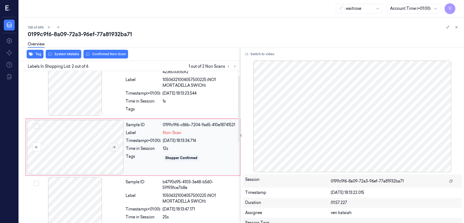
click at [113, 146] on icon at bounding box center [114, 147] width 4 height 4
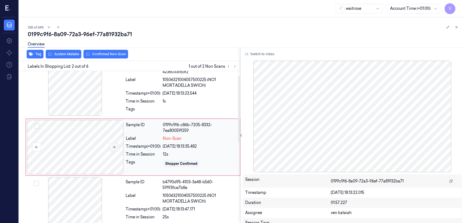
click at [113, 146] on icon at bounding box center [114, 147] width 4 height 4
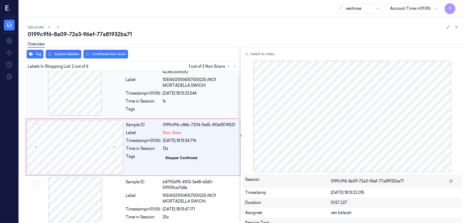
click at [148, 96] on div "Timestamp (+01:00)" at bounding box center [143, 94] width 35 height 6
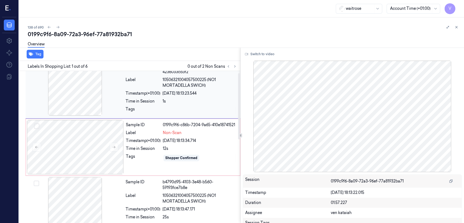
scroll to position [0, 0]
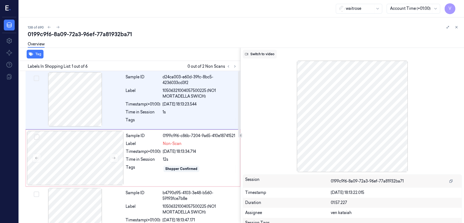
click at [253, 56] on button "Switch to video" at bounding box center [260, 54] width 34 height 9
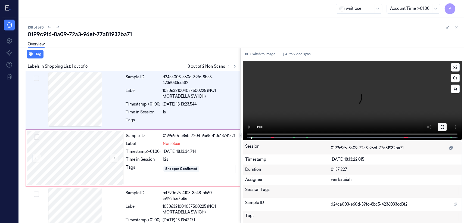
click at [253, 125] on icon at bounding box center [442, 127] width 4 height 4
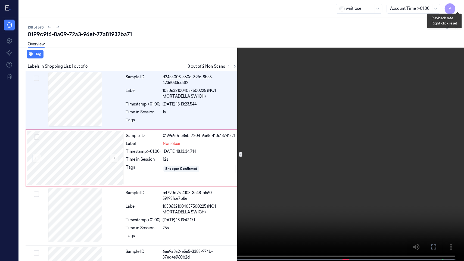
click at [253, 8] on button "x 2" at bounding box center [457, 6] width 9 height 9
drag, startPoint x: 430, startPoint y: 248, endPoint x: 425, endPoint y: 216, distance: 32.2
click at [0, 0] on button at bounding box center [0, 0] width 0 height 0
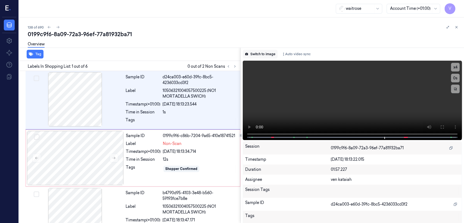
click at [253, 52] on button "Switch to image" at bounding box center [260, 54] width 35 height 9
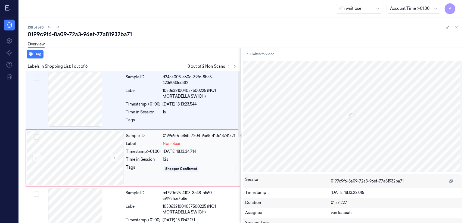
click at [180, 145] on span "Non-Scan" at bounding box center [172, 144] width 19 height 6
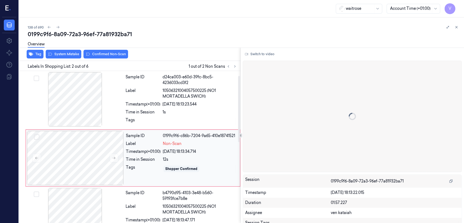
scroll to position [11, 0]
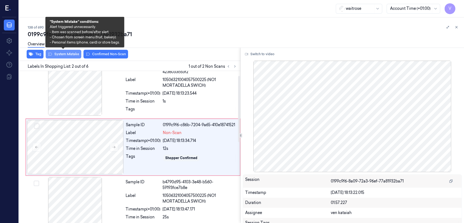
click at [69, 55] on button "System Mistake" at bounding box center [64, 54] width 36 height 9
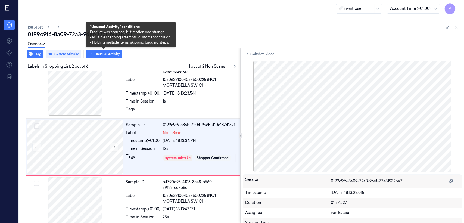
click at [107, 54] on button "Unusual Activity" at bounding box center [104, 54] width 36 height 9
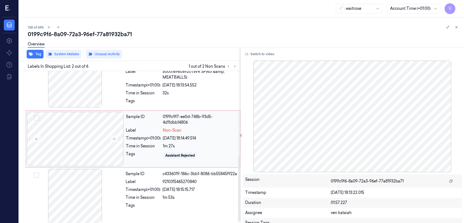
click at [158, 166] on div "Sample ID 0199c9f7-ee0d-748b-93d5-4d11dbb14806 Label Non-Scan Timestamp (+01:00…" at bounding box center [133, 138] width 215 height 57
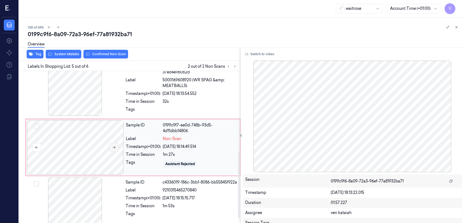
click at [116, 148] on button at bounding box center [114, 147] width 9 height 9
click at [153, 102] on div "Time in Session" at bounding box center [143, 102] width 35 height 6
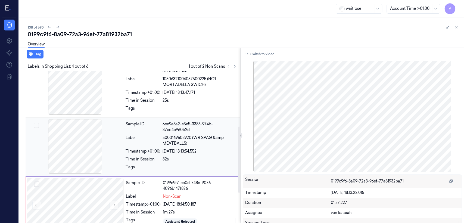
scroll to position [127, 0]
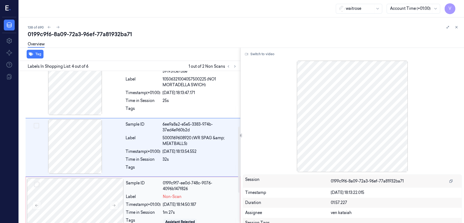
click at [154, 171] on div "Sample ID" at bounding box center [143, 185] width 35 height 11
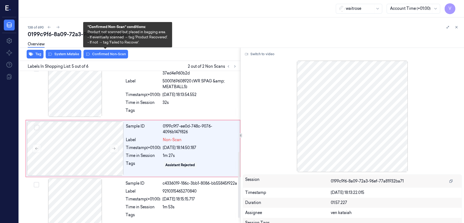
scroll to position [185, 0]
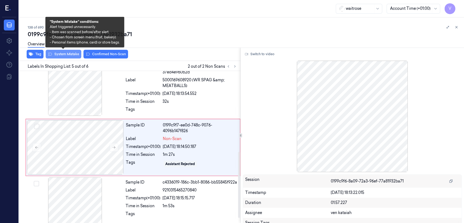
click at [73, 53] on button "System Mistake" at bounding box center [64, 54] width 36 height 9
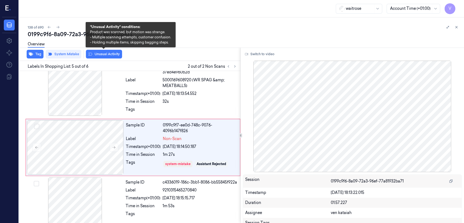
click at [102, 56] on button "Unusual Activity" at bounding box center [104, 54] width 36 height 9
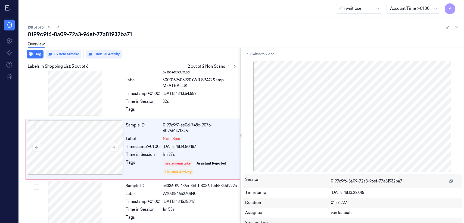
scroll to position [187, 0]
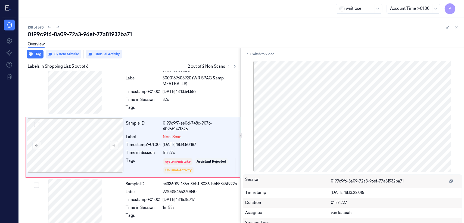
click at [177, 38] on div "Overview" at bounding box center [244, 45] width 432 height 14
click at [233, 65] on icon at bounding box center [235, 66] width 4 height 4
click at [253, 28] on icon at bounding box center [457, 27] width 4 height 4
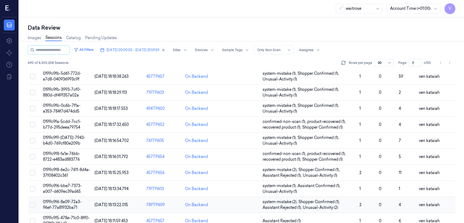
scroll to position [182, 0]
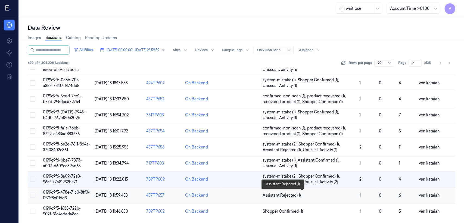
click at [253, 171] on span "Assistant Rejected (1)" at bounding box center [282, 195] width 38 height 6
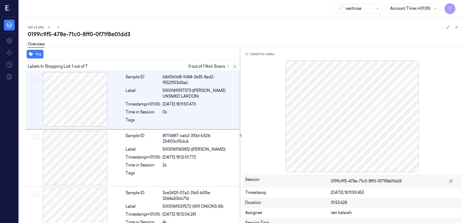
click at [235, 67] on icon at bounding box center [235, 66] width 4 height 4
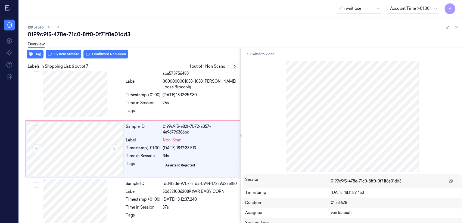
scroll to position [241, 0]
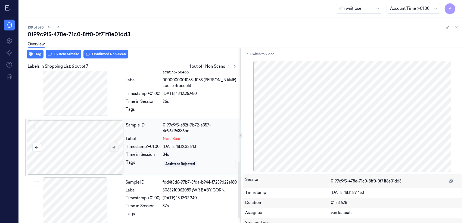
click at [117, 149] on button at bounding box center [114, 147] width 9 height 9
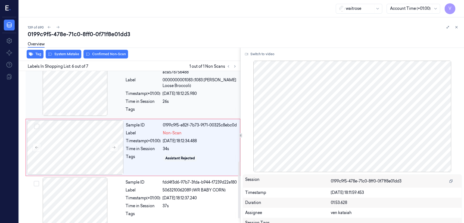
click at [132, 100] on div "Time in Session" at bounding box center [143, 102] width 35 height 6
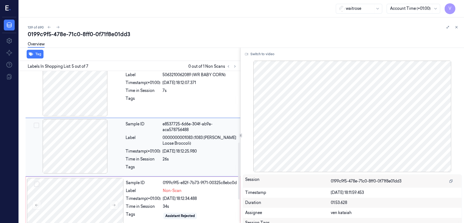
scroll to position [183, 0]
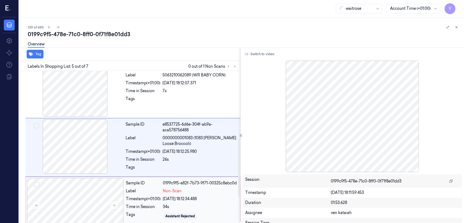
click at [180, 171] on div "Sample ID 0199c9f5-e82f-7b73-9f71-00325c8ebc0d Label Non-Scan Timestamp (+01:00…" at bounding box center [181, 205] width 115 height 54
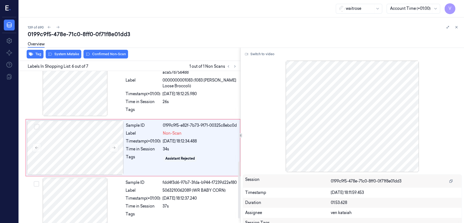
scroll to position [241, 0]
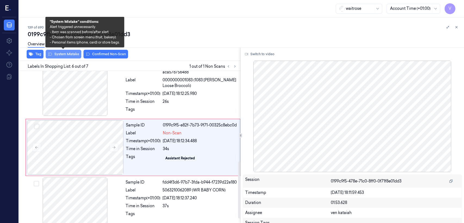
click at [72, 54] on button "System Mistake" at bounding box center [64, 54] width 36 height 9
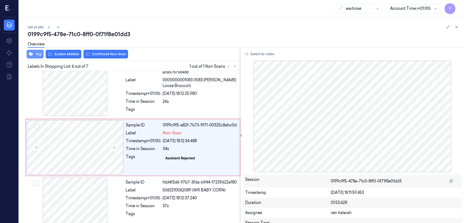
click at [43, 53] on button "Tag" at bounding box center [35, 54] width 17 height 9
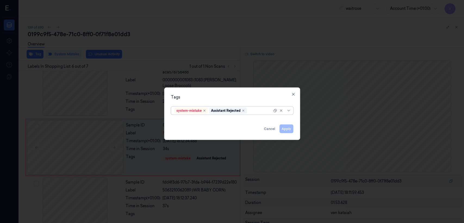
click at [253, 111] on div at bounding box center [260, 111] width 24 height 6
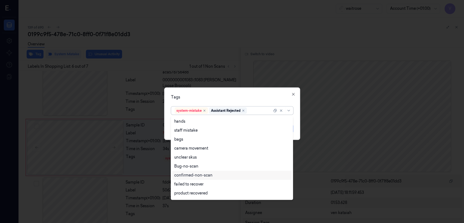
scroll to position [80, 0]
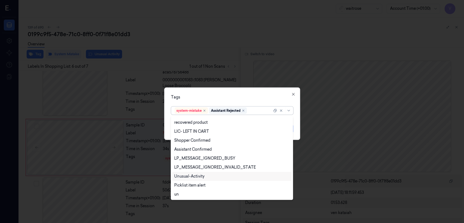
click at [196, 171] on div "Unusual-Activity" at bounding box center [189, 176] width 30 height 6
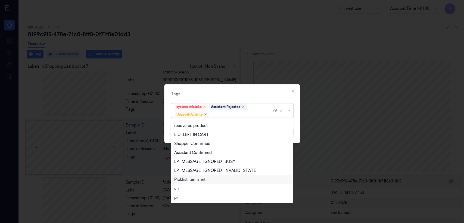
click at [196, 171] on div "Picklist item alert" at bounding box center [189, 180] width 31 height 6
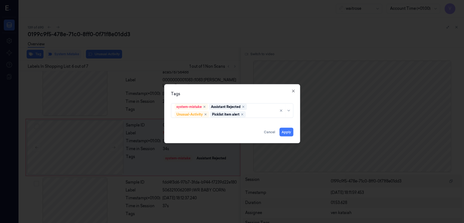
click at [235, 101] on div "system-mistake Assistant Rejected Unusual-Activity Picklist item alert" at bounding box center [232, 109] width 122 height 17
click at [253, 129] on button "Apply" at bounding box center [286, 132] width 14 height 9
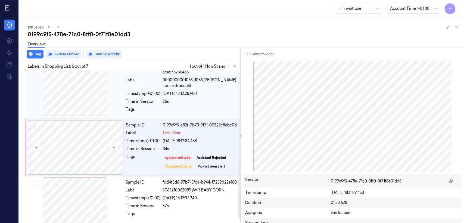
click at [208, 77] on span "0000000001083 (1083 [PERSON_NAME] Loose Broccoli)" at bounding box center [200, 82] width 74 height 11
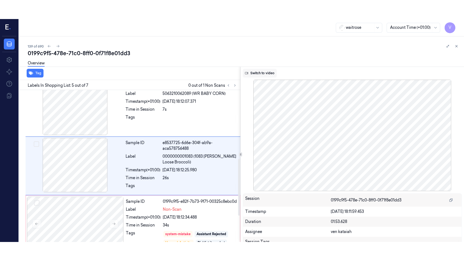
scroll to position [183, 0]
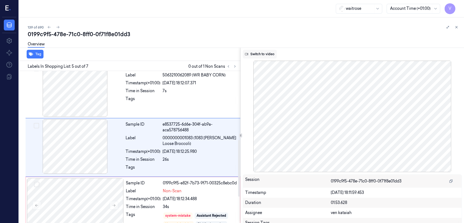
click at [253, 51] on button "Switch to video" at bounding box center [260, 54] width 34 height 9
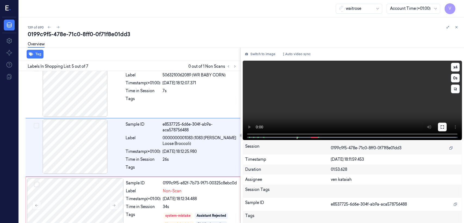
click at [253, 127] on button at bounding box center [442, 127] width 9 height 9
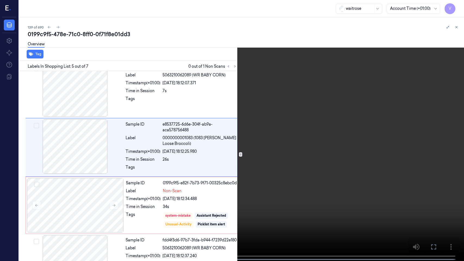
click at [190, 155] on video at bounding box center [232, 131] width 464 height 262
click at [169, 107] on video at bounding box center [232, 131] width 464 height 262
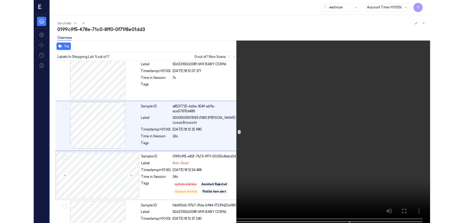
scroll to position [164, 0]
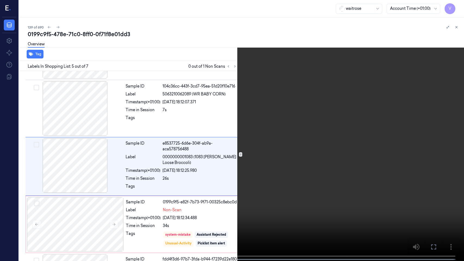
click at [253, 171] on video at bounding box center [232, 131] width 464 height 262
click at [0, 0] on icon at bounding box center [0, 0] width 0 height 0
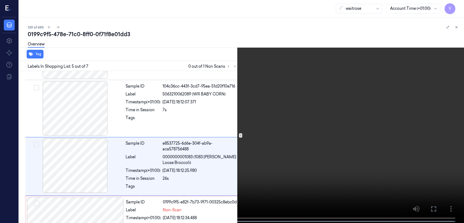
scroll to position [183, 0]
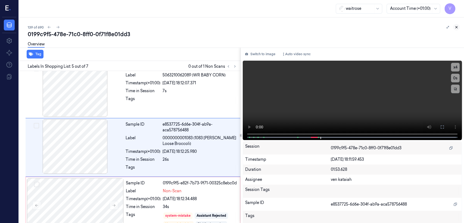
click at [253, 27] on icon at bounding box center [457, 27] width 4 height 4
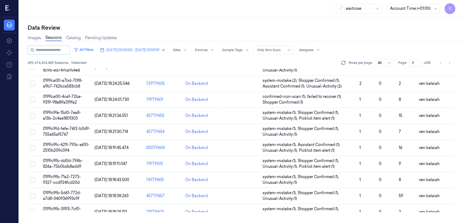
scroll to position [182, 0]
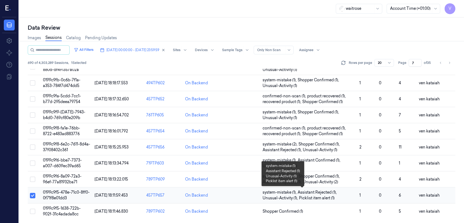
click at [253, 171] on span "system-mistake (1) ," at bounding box center [280, 192] width 35 height 6
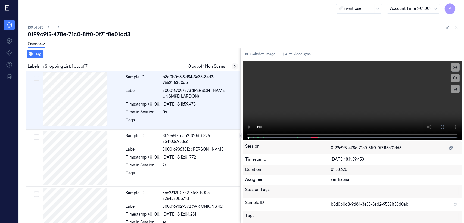
click at [235, 67] on icon at bounding box center [235, 66] width 4 height 4
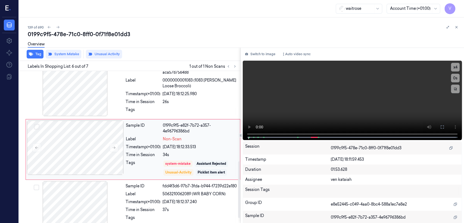
scroll to position [242, 0]
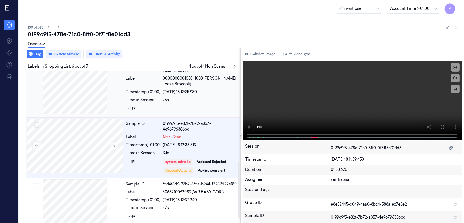
click at [170, 89] on div "[DATE] 18:12:25.980" at bounding box center [200, 92] width 74 height 6
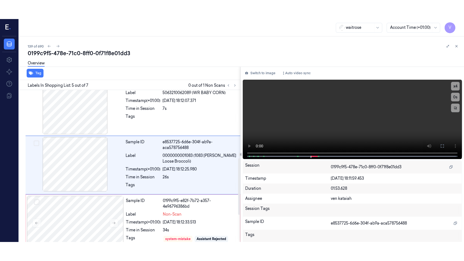
scroll to position [183, 0]
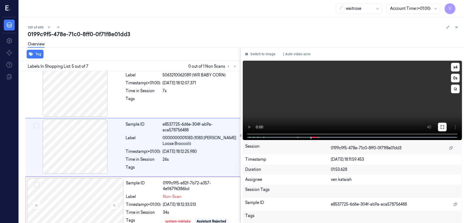
click at [253, 126] on icon at bounding box center [442, 127] width 4 height 4
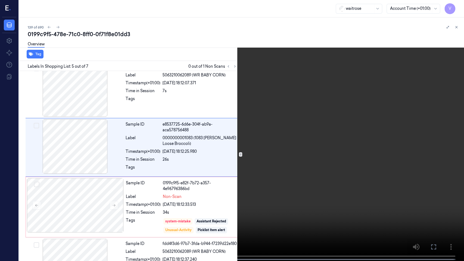
click at [184, 156] on video at bounding box center [232, 131] width 464 height 262
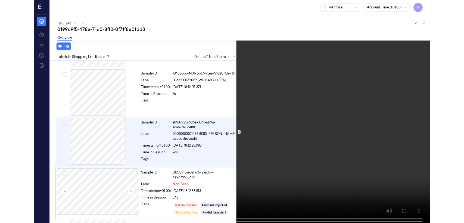
scroll to position [164, 0]
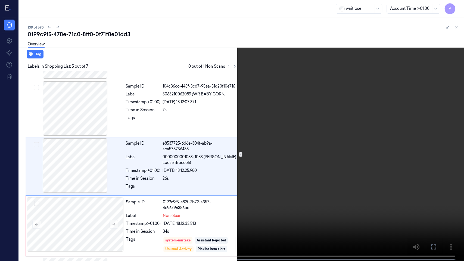
click at [251, 171] on video at bounding box center [232, 131] width 464 height 262
click at [0, 0] on icon at bounding box center [0, 0] width 0 height 0
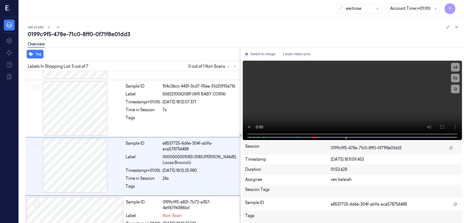
click at [253, 60] on div "Switch to image Auto video sync x 4 0 s Session 0199c9f5-478e-71c0-8ff0-0f71f8e…" at bounding box center [352, 135] width 223 height 175
click at [253, 128] on icon at bounding box center [442, 127] width 4 height 4
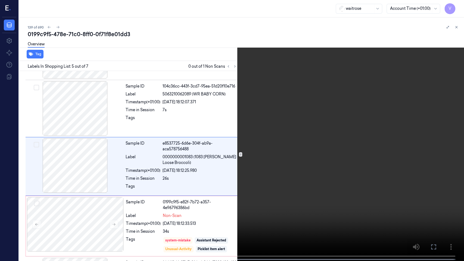
click at [253, 155] on video at bounding box center [232, 131] width 464 height 262
click at [0, 0] on icon at bounding box center [0, 0] width 0 height 0
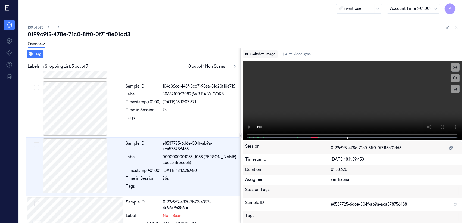
click at [253, 52] on button "Switch to image" at bounding box center [260, 54] width 35 height 9
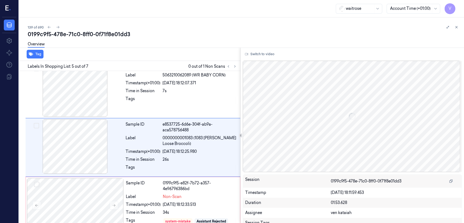
scroll to position [183, 0]
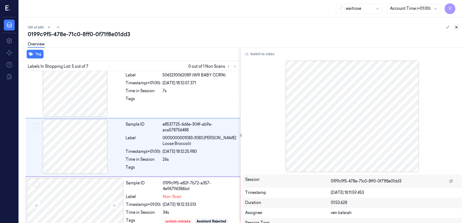
click at [253, 26] on icon at bounding box center [457, 27] width 4 height 4
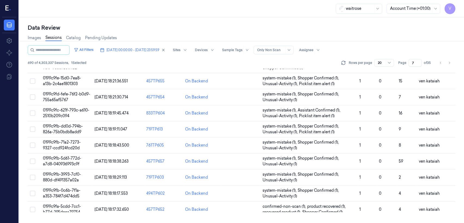
scroll to position [182, 0]
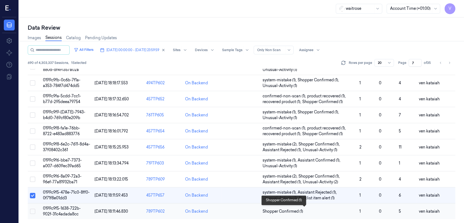
click at [253, 171] on span "Shopper Confirmed (1)" at bounding box center [283, 212] width 41 height 6
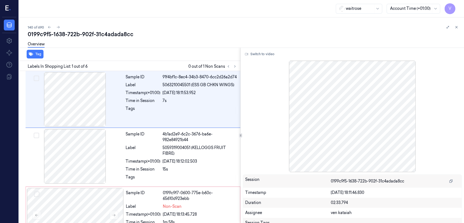
click at [238, 66] on div at bounding box center [231, 66] width 13 height 7
click at [236, 66] on icon at bounding box center [235, 66] width 4 height 4
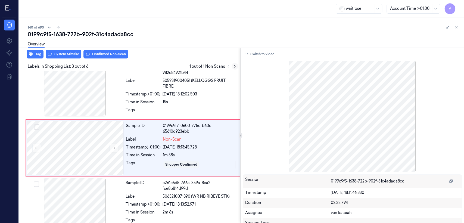
scroll to position [68, 0]
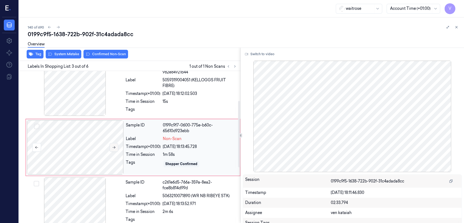
click at [111, 146] on button at bounding box center [114, 147] width 9 height 9
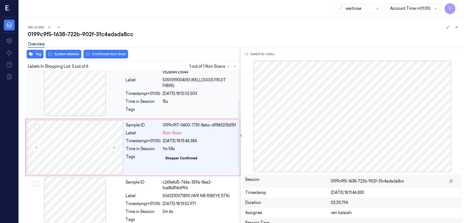
click at [172, 105] on div "Sample ID 4b1ad2e9-6c2c-3676-ba6e-982e84921b44 Label 5059319004051 (KELLOGGS FR…" at bounding box center [181, 89] width 116 height 56
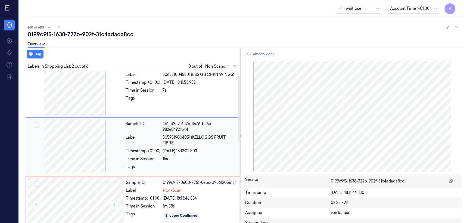
scroll to position [10, 0]
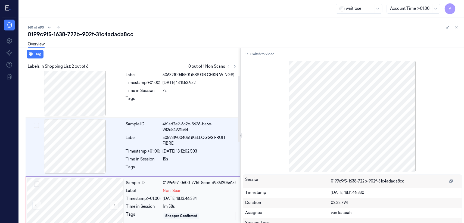
click at [139, 171] on div "Label" at bounding box center [143, 191] width 35 height 6
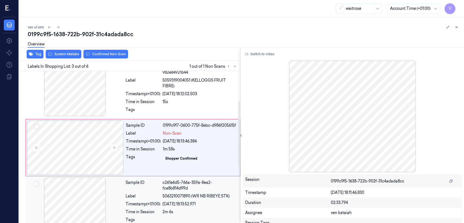
scroll to position [68, 0]
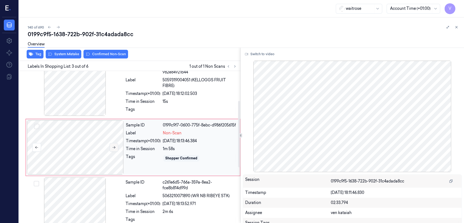
click at [112, 145] on icon at bounding box center [114, 147] width 4 height 4
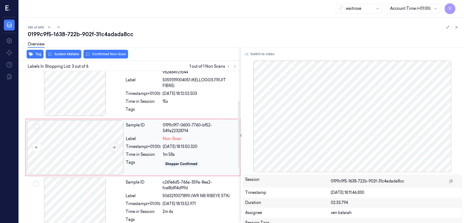
click at [111, 146] on button at bounding box center [114, 147] width 9 height 9
click at [153, 86] on div "Label" at bounding box center [143, 82] width 35 height 11
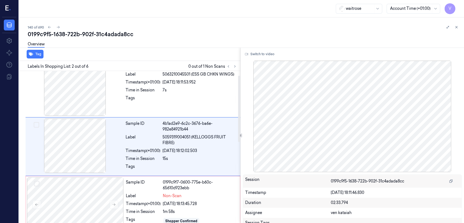
scroll to position [10, 0]
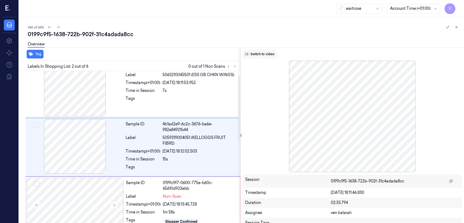
click at [253, 55] on button "Switch to video" at bounding box center [260, 54] width 34 height 9
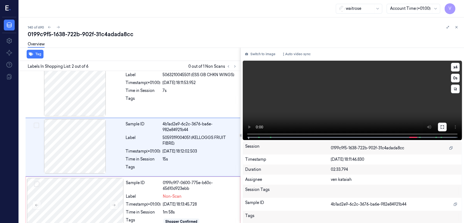
click at [253, 127] on icon at bounding box center [442, 127] width 4 height 4
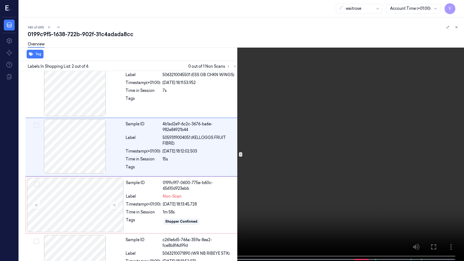
click at [188, 144] on video at bounding box center [232, 131] width 464 height 262
click at [0, 0] on icon at bounding box center [0, 0] width 0 height 0
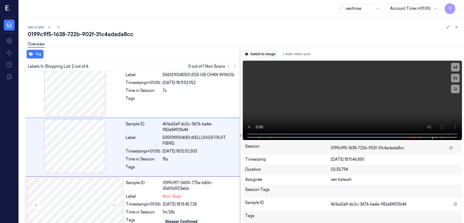
click at [253, 53] on button "Switch to image" at bounding box center [260, 54] width 35 height 9
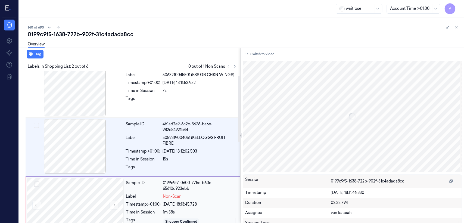
click at [198, 171] on div "Sample ID 0199c9f7-0600-775e-b60c-65610d923ebb Label Non-Scan Timestamp (+01:00…" at bounding box center [181, 205] width 115 height 54
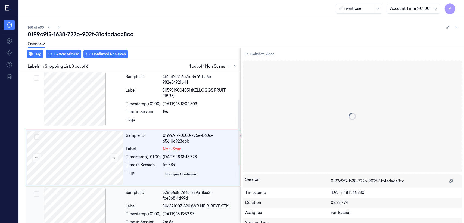
scroll to position [68, 0]
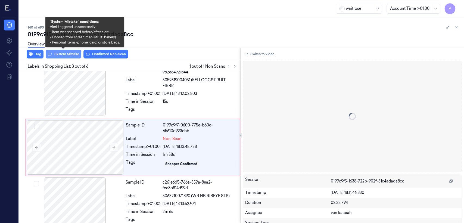
click at [57, 53] on button "System Mistake" at bounding box center [64, 54] width 36 height 9
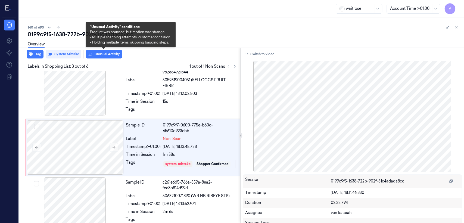
click at [102, 55] on button "Unusual Activity" at bounding box center [104, 54] width 36 height 9
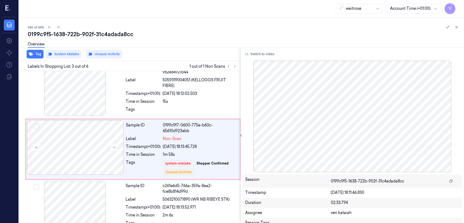
scroll to position [70, 0]
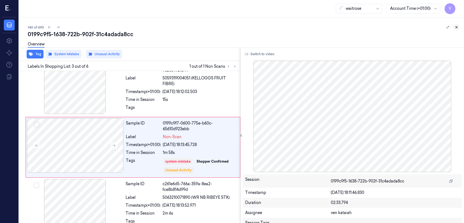
click at [253, 26] on icon at bounding box center [457, 27] width 4 height 4
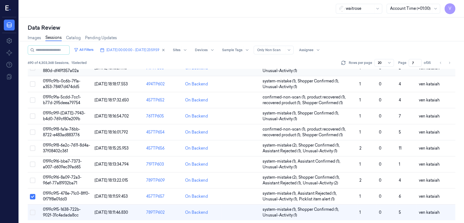
scroll to position [182, 0]
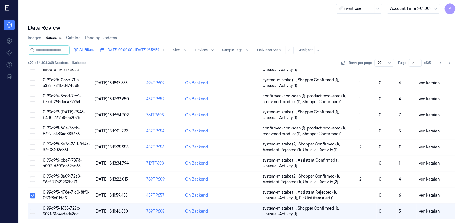
drag, startPoint x: 415, startPoint y: 64, endPoint x: 408, endPoint y: 66, distance: 7.1
click at [253, 66] on div "Page 7 of 35" at bounding box center [415, 63] width 34 height 8
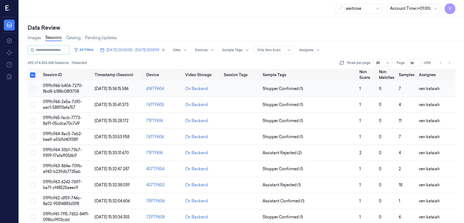
type input "16"
click at [253, 89] on span "Shopper Confirmed (1)" at bounding box center [283, 89] width 41 height 6
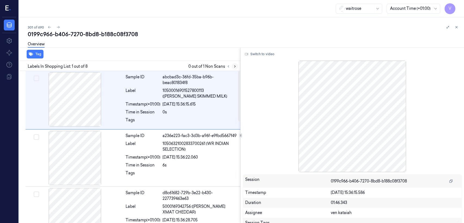
click at [233, 66] on icon at bounding box center [235, 66] width 4 height 4
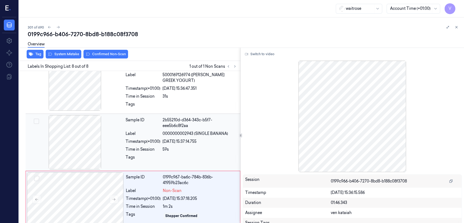
scroll to position [311, 0]
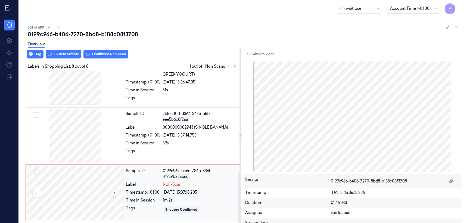
click at [112, 171] on icon at bounding box center [114, 193] width 4 height 4
click at [163, 147] on div "Sample ID 2b55210d-d364-343c-b5f7-eee5b6c8f2aa Label 0000000002943 (SINGLE BANA…" at bounding box center [181, 136] width 116 height 54
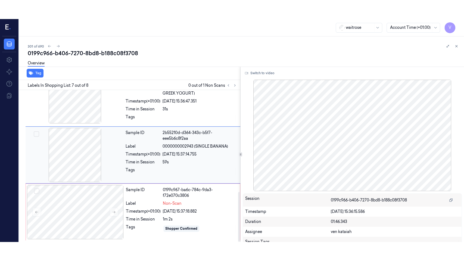
scroll to position [299, 0]
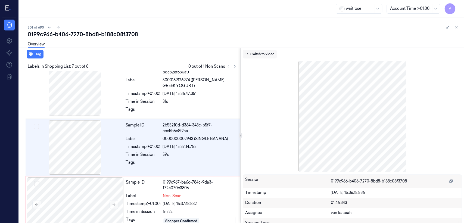
click at [253, 56] on button "Switch to video" at bounding box center [260, 54] width 34 height 9
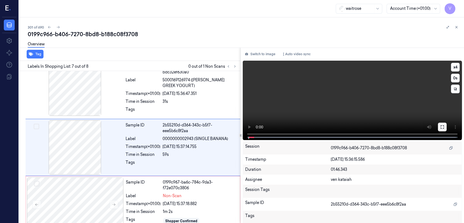
click at [253, 129] on button at bounding box center [442, 127] width 9 height 9
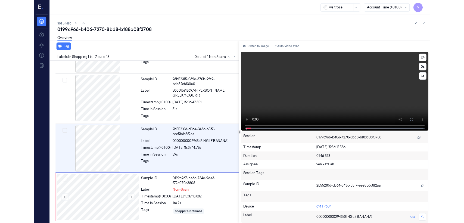
scroll to position [272, 0]
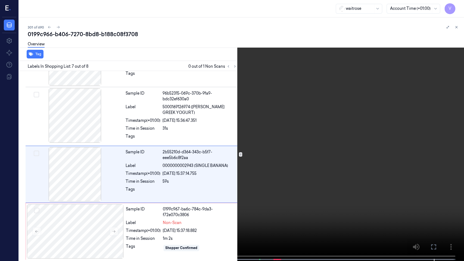
click at [0, 0] on icon at bounding box center [0, 0] width 0 height 0
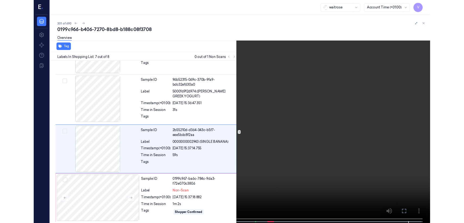
scroll to position [299, 0]
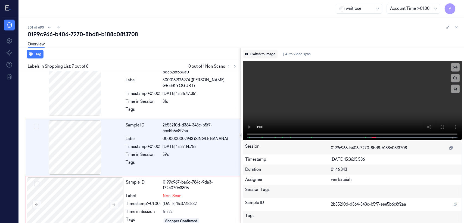
click at [253, 53] on button "Switch to image" at bounding box center [260, 54] width 35 height 9
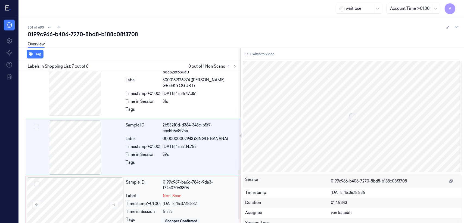
click at [191, 171] on div "Sample ID 0199c967-ba6c-784c-9da3-f72e070c3806 Label Non-Scan Timestamp (+01:00…" at bounding box center [181, 204] width 115 height 54
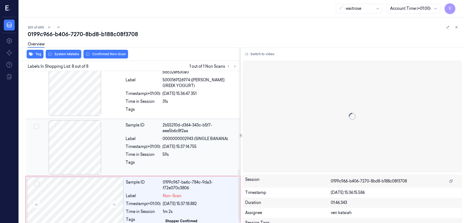
scroll to position [311, 0]
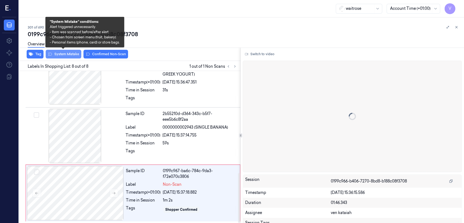
click at [61, 53] on button "System Mistake" at bounding box center [64, 54] width 36 height 9
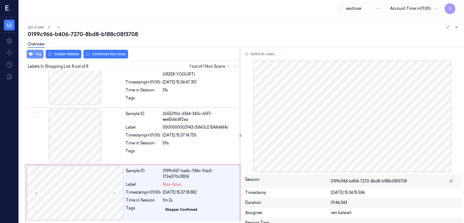
click at [35, 53] on button "Tag" at bounding box center [35, 54] width 17 height 9
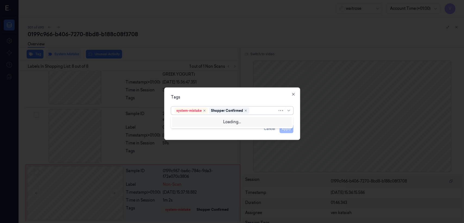
click at [253, 112] on div at bounding box center [263, 111] width 27 height 6
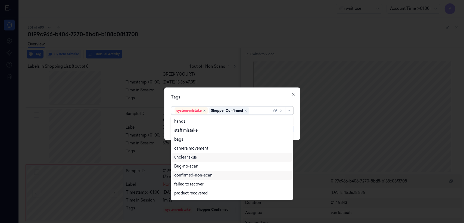
scroll to position [80, 0]
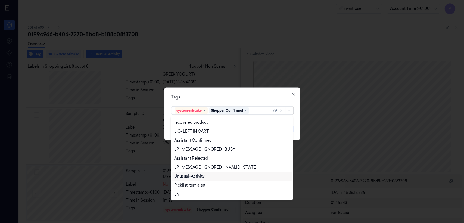
click at [205, 171] on div "Unusual-Activity" at bounding box center [231, 176] width 115 height 6
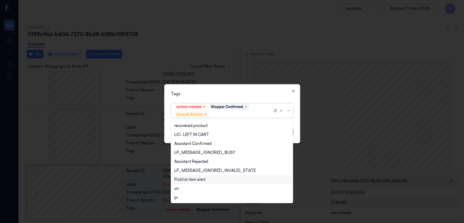
click at [202, 171] on div "Picklist item alert" at bounding box center [232, 179] width 120 height 9
drag, startPoint x: 224, startPoint y: 98, endPoint x: 243, endPoint y: 105, distance: 20.3
click at [243, 105] on div "Tags option Picklist item alert, selected. 20 results available. Use Up and Dow…" at bounding box center [232, 113] width 136 height 59
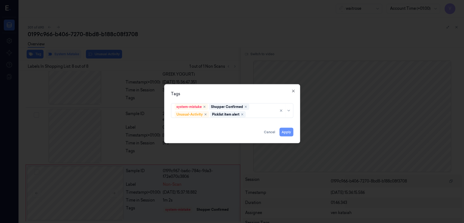
click at [253, 133] on button "Apply" at bounding box center [286, 132] width 14 height 9
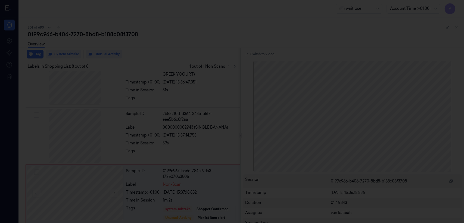
scroll to position [314, 0]
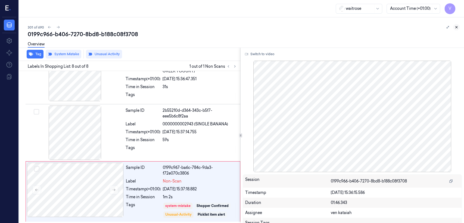
click at [253, 27] on icon at bounding box center [457, 27] width 4 height 4
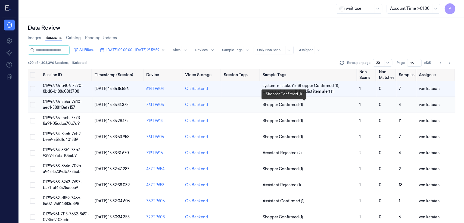
click at [253, 105] on span "Shopper Confirmed (1)" at bounding box center [283, 105] width 41 height 6
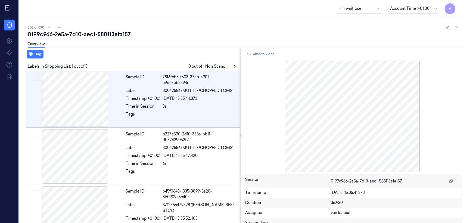
click at [237, 67] on button at bounding box center [235, 66] width 7 height 7
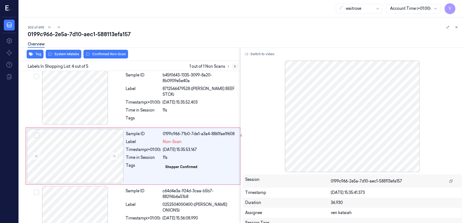
scroll to position [125, 0]
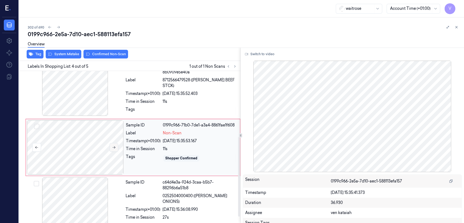
click at [113, 148] on icon at bounding box center [114, 147] width 4 height 4
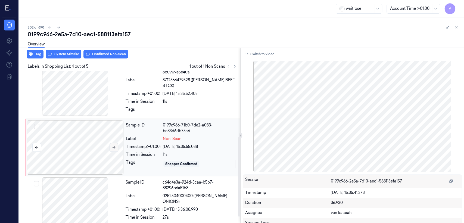
click at [113, 148] on icon at bounding box center [114, 147] width 4 height 4
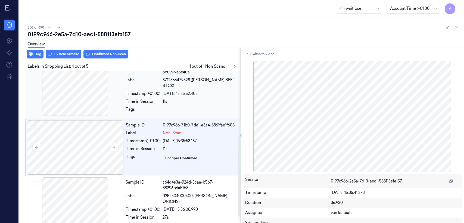
click at [162, 94] on div "Timestamp (+01:00) [DATE] 15:35:52.403" at bounding box center [181, 94] width 111 height 6
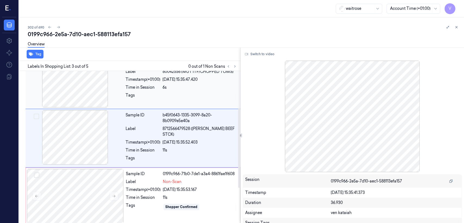
scroll to position [67, 0]
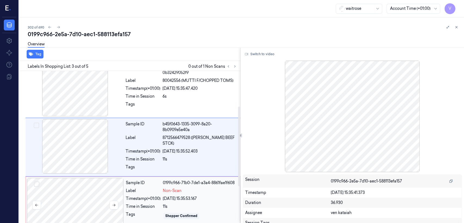
click at [109, 171] on div at bounding box center [75, 205] width 97 height 54
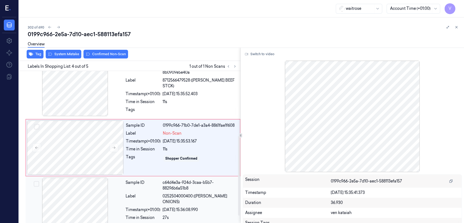
scroll to position [125, 0]
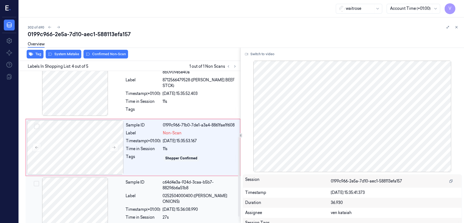
click at [111, 171] on div at bounding box center [75, 204] width 97 height 54
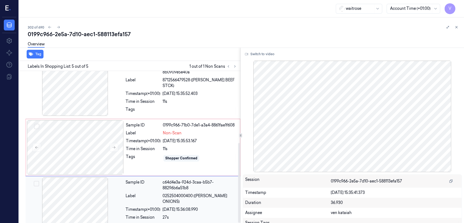
scroll to position [136, 0]
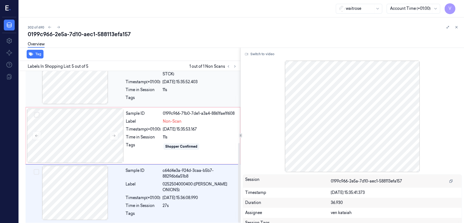
click at [153, 105] on div "Sample ID b45f0643-1335-3099-8a20-8b0909e5e40a Label 8712566479528 ([PERSON_NAM…" at bounding box center [181, 78] width 116 height 56
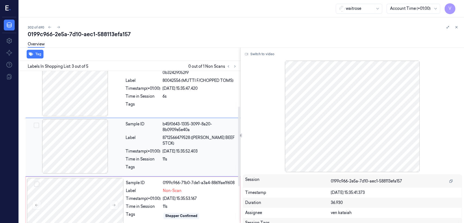
click at [153, 105] on div "Tags" at bounding box center [143, 105] width 35 height 9
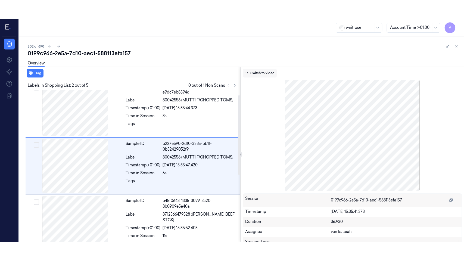
scroll to position [9, 0]
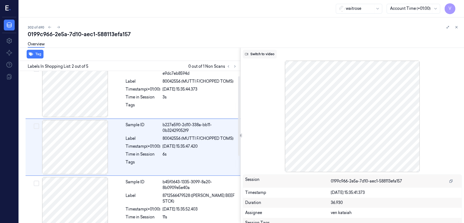
click at [253, 53] on button "Switch to video" at bounding box center [260, 54] width 34 height 9
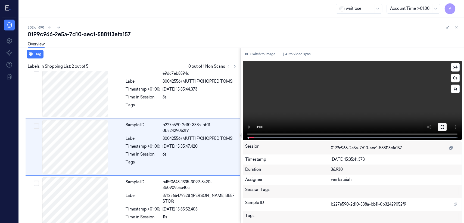
click at [253, 126] on icon at bounding box center [442, 127] width 4 height 4
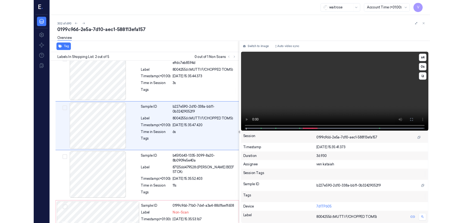
scroll to position [0, 0]
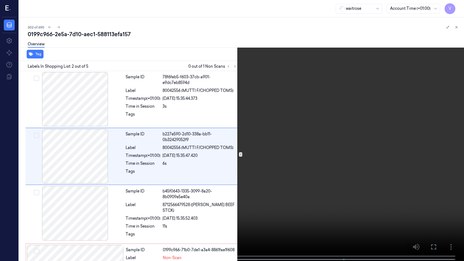
click at [253, 9] on button "x 4" at bounding box center [457, 6] width 9 height 9
click at [0, 0] on button at bounding box center [0, 0] width 0 height 0
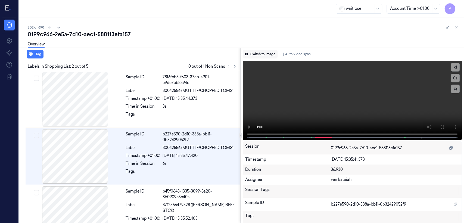
click at [253, 55] on button "Switch to image" at bounding box center [260, 54] width 35 height 9
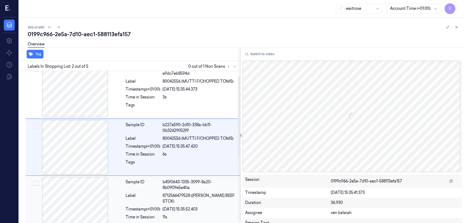
click at [188, 171] on div "b45f0643-1335-3099-8a20-8b0909e5e40a" at bounding box center [200, 184] width 74 height 11
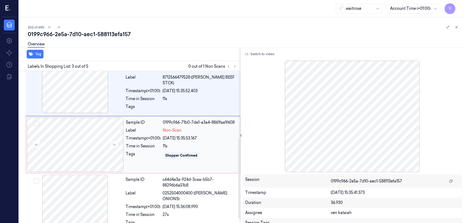
click at [137, 154] on div "Tags" at bounding box center [143, 155] width 35 height 9
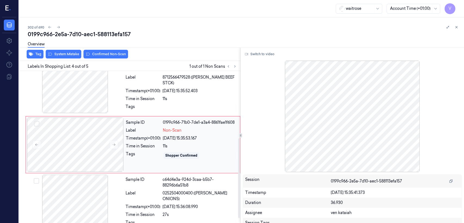
scroll to position [125, 0]
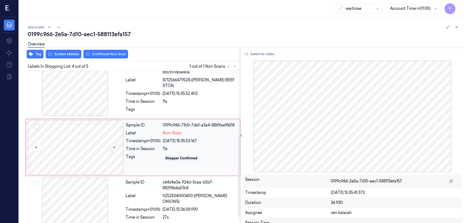
click at [111, 145] on button at bounding box center [114, 147] width 9 height 9
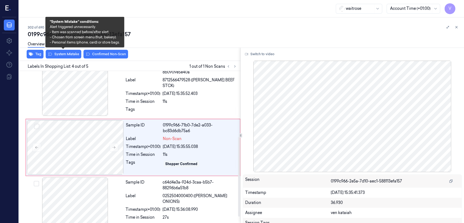
click at [64, 50] on div "Overview" at bounding box center [244, 45] width 432 height 14
click at [63, 53] on button "System Mistake" at bounding box center [64, 54] width 36 height 9
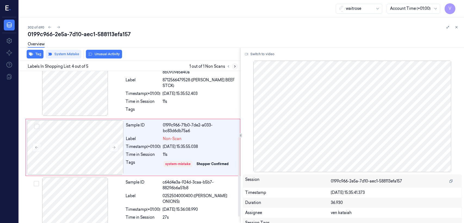
click at [234, 68] on icon at bounding box center [235, 66] width 4 height 4
click at [253, 28] on icon at bounding box center [457, 27] width 4 height 4
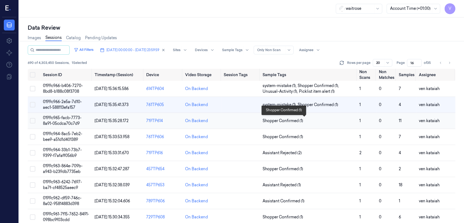
click at [253, 122] on span "Shopper Confirmed (1)" at bounding box center [283, 121] width 41 height 6
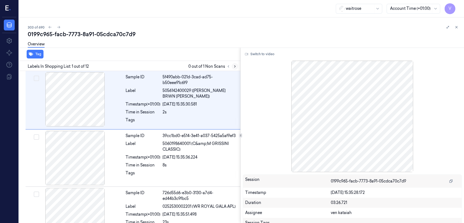
click at [233, 64] on button at bounding box center [235, 66] width 7 height 7
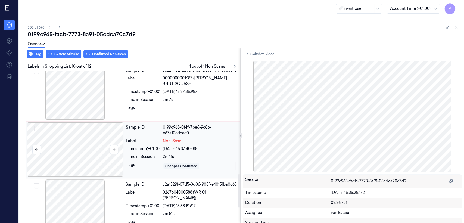
scroll to position [469, 0]
click at [113, 147] on icon at bounding box center [114, 149] width 4 height 4
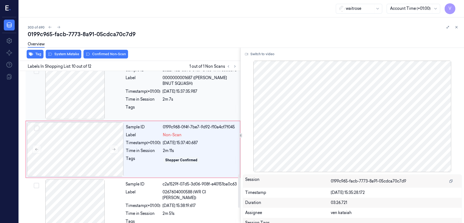
click at [183, 104] on div at bounding box center [200, 108] width 74 height 9
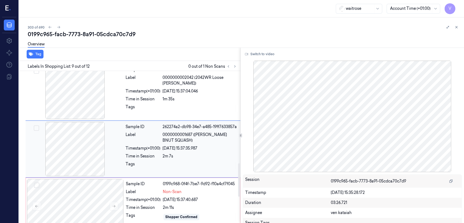
scroll to position [412, 0]
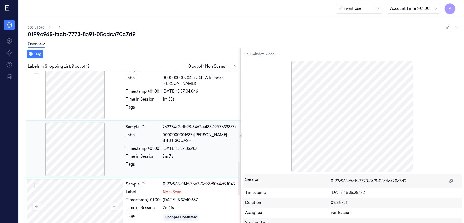
drag, startPoint x: 172, startPoint y: 192, endPoint x: 123, endPoint y: 112, distance: 93.7
click at [171, 171] on span "Non-Scan" at bounding box center [172, 192] width 19 height 6
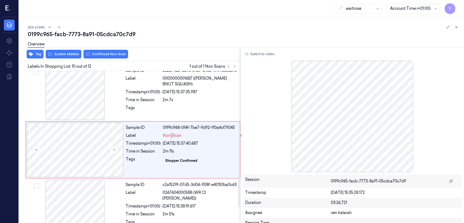
scroll to position [469, 0]
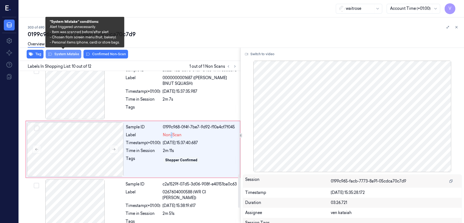
click at [65, 56] on button "System Mistake" at bounding box center [64, 54] width 36 height 9
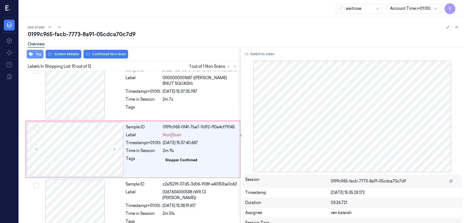
click at [40, 53] on button "Tag" at bounding box center [35, 54] width 17 height 9
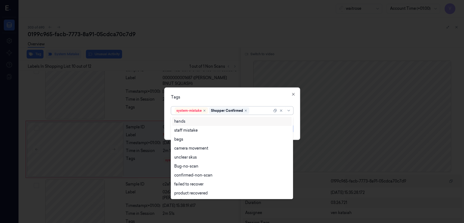
click at [253, 109] on div at bounding box center [261, 111] width 22 height 6
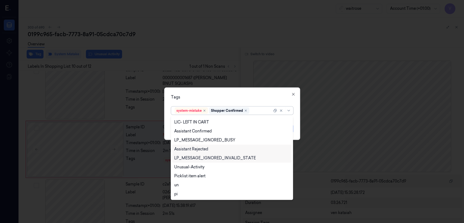
scroll to position [80, 0]
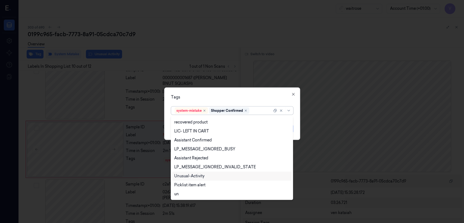
click at [196, 171] on div "Unusual-Activity" at bounding box center [189, 176] width 30 height 6
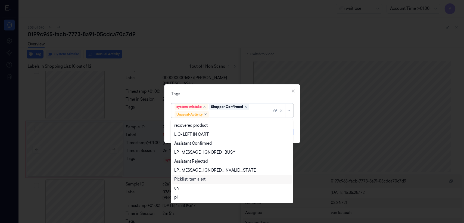
click at [197, 171] on div "Picklist item alert" at bounding box center [189, 179] width 31 height 6
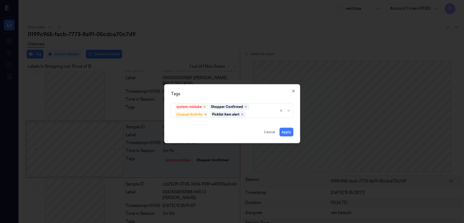
click at [246, 90] on div "Tags system-mistake Shopper Confirmed Unusual-Activity Picklist item alert Appl…" at bounding box center [232, 113] width 136 height 59
click at [253, 132] on button "Apply" at bounding box center [286, 132] width 14 height 9
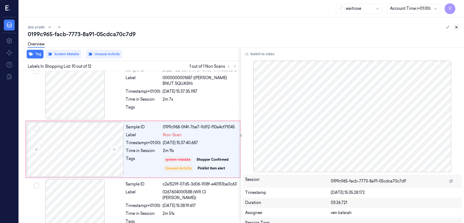
click at [253, 27] on icon at bounding box center [457, 27] width 4 height 4
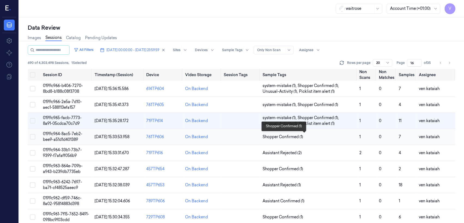
click at [253, 135] on span "Shopper Confirmed (1)" at bounding box center [283, 137] width 41 height 6
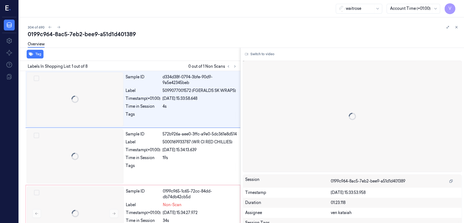
scroll to position [0, 9]
click at [253, 136] on div "304 of 690 0199c964-8ac5-7eb2-bee9-a51d1d401389 Overview Tag Labels In Shopping…" at bounding box center [241, 120] width 445 height 206
click at [233, 68] on icon at bounding box center [235, 66] width 4 height 4
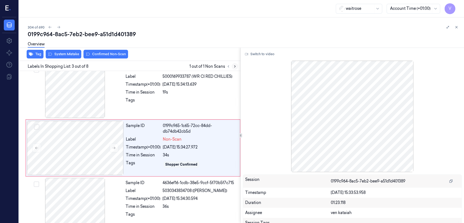
scroll to position [66, 0]
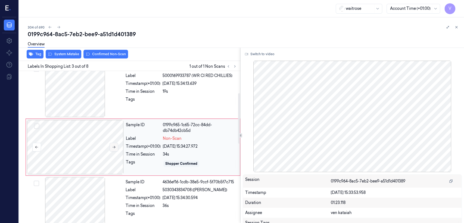
click at [115, 150] on button at bounding box center [114, 147] width 9 height 9
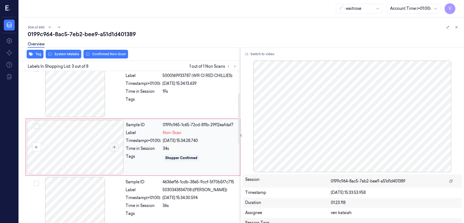
click at [115, 150] on button at bounding box center [114, 147] width 9 height 9
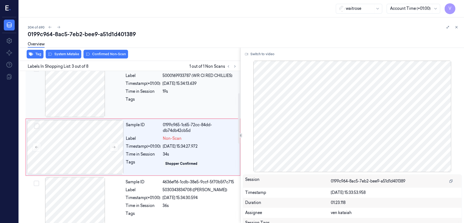
click at [123, 95] on div "Sample ID 572b926a-aee0-3ffc-a9e0-5dc361e8d514 Label 5000169933787 (WR CI RED C…" at bounding box center [181, 90] width 116 height 54
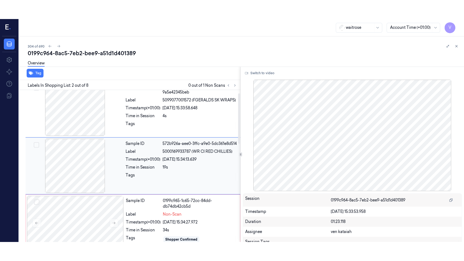
scroll to position [9, 0]
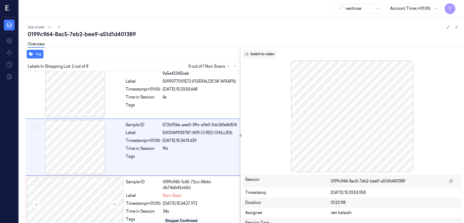
click at [253, 53] on button "Switch to video" at bounding box center [260, 54] width 34 height 9
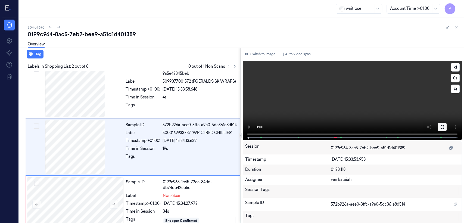
click at [253, 128] on button at bounding box center [442, 127] width 9 height 9
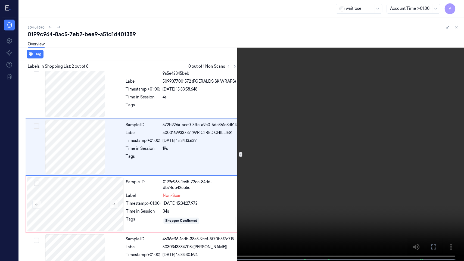
click at [102, 171] on video at bounding box center [232, 131] width 464 height 262
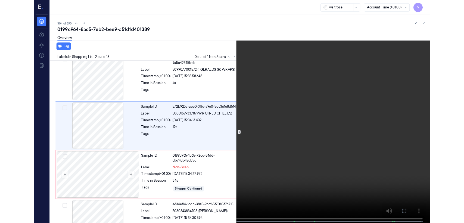
scroll to position [0, 0]
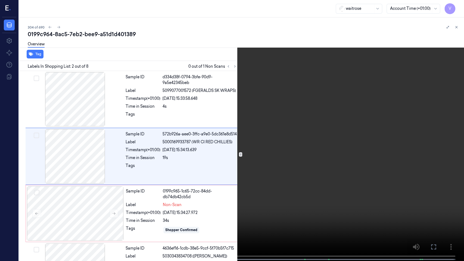
click at [0, 0] on button at bounding box center [0, 0] width 0 height 0
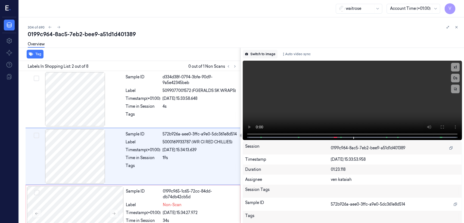
click at [253, 54] on button "Switch to image" at bounding box center [260, 54] width 35 height 9
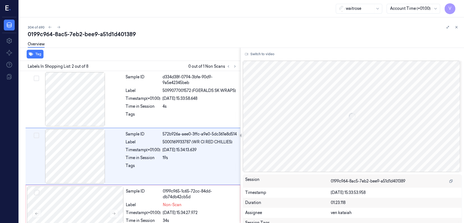
scroll to position [9, 0]
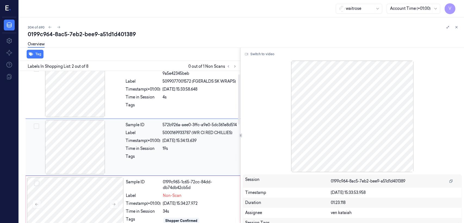
click at [150, 146] on div "Time in Session" at bounding box center [143, 149] width 35 height 6
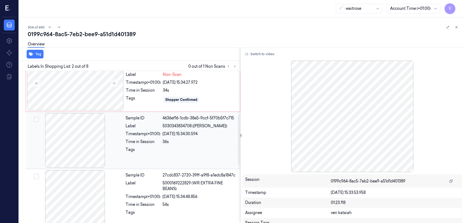
click at [149, 145] on div "Time in Session" at bounding box center [143, 142] width 35 height 6
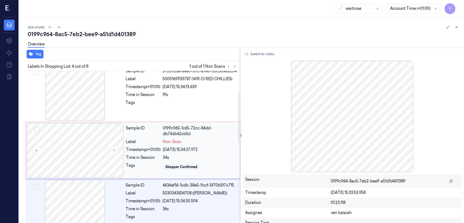
click at [147, 144] on div "Sample ID 0199c965-1c65-72cc-84dd-db74db42cb5d Label Non-Scan Timestamp (+01:00…" at bounding box center [181, 150] width 115 height 54
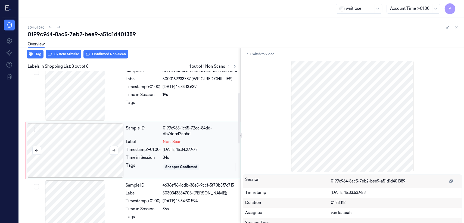
scroll to position [66, 0]
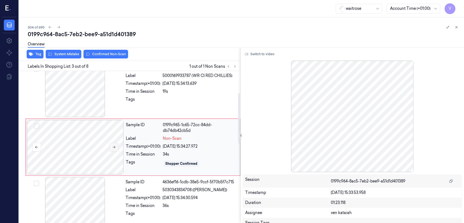
click at [113, 147] on icon at bounding box center [114, 147] width 3 height 2
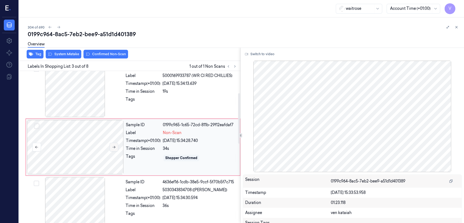
click at [113, 147] on icon at bounding box center [114, 147] width 3 height 2
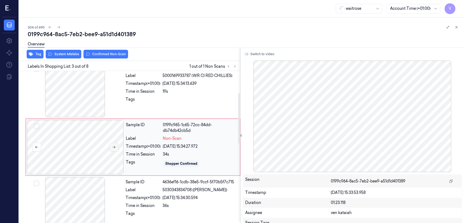
click at [113, 147] on icon at bounding box center [114, 147] width 3 height 2
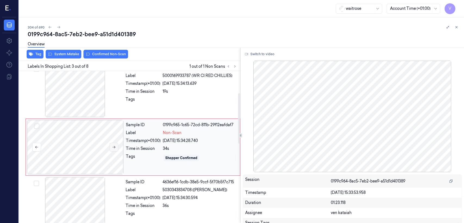
click at [113, 147] on icon at bounding box center [114, 147] width 3 height 2
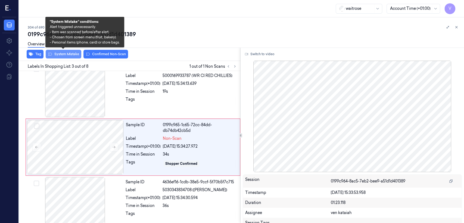
click at [61, 54] on button "System Mistake" at bounding box center [64, 54] width 36 height 9
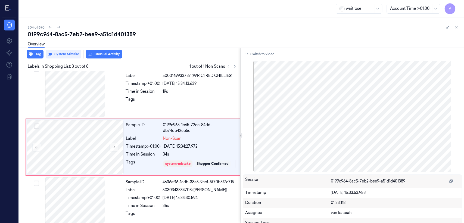
click at [97, 54] on button "Unusual Activity" at bounding box center [104, 54] width 36 height 9
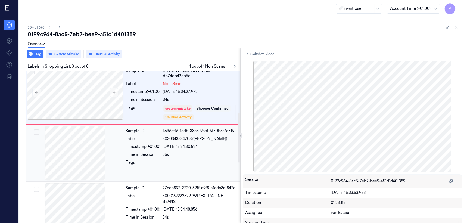
scroll to position [128, 0]
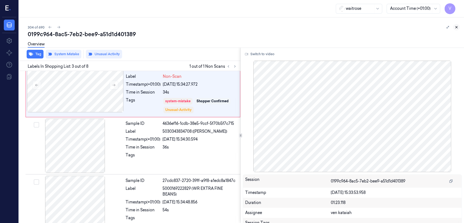
click at [253, 29] on icon at bounding box center [457, 27] width 4 height 4
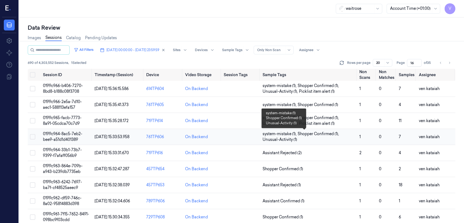
click at [253, 136] on span "Shopper Confirmed (1) ," at bounding box center [319, 134] width 42 height 6
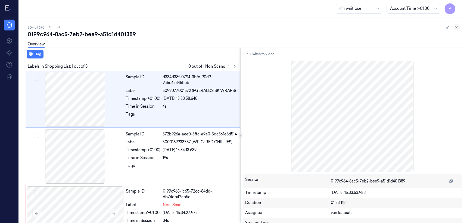
click at [253, 27] on icon at bounding box center [457, 27] width 4 height 4
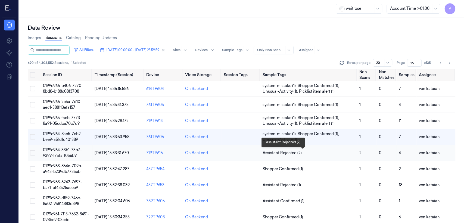
click at [253, 151] on span "Assistant Rejected (2)" at bounding box center [282, 153] width 39 height 6
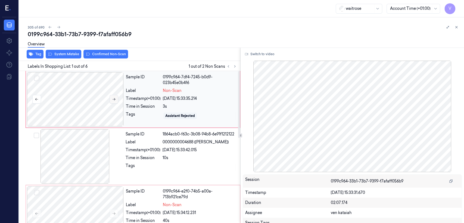
click at [112, 101] on icon at bounding box center [114, 99] width 4 height 4
click at [253, 56] on button "Switch to video" at bounding box center [260, 54] width 34 height 9
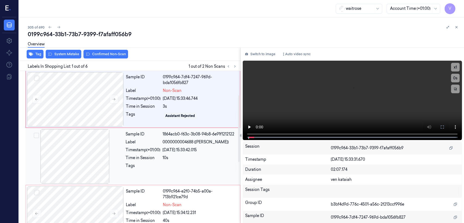
scroll to position [60, 0]
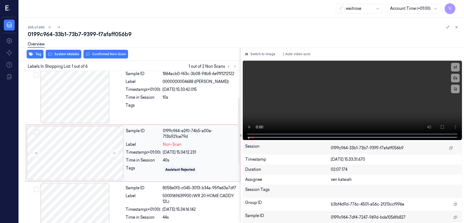
click at [143, 149] on div "Sample ID 0199c964-e2f0-74b5-a00a-713b921ce79d Label Non-Scan Timestamp (+01:00…" at bounding box center [181, 153] width 115 height 54
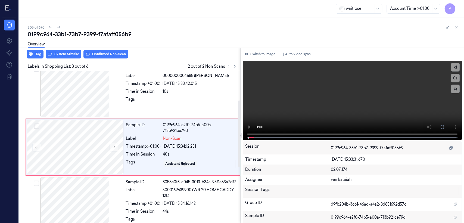
click at [60, 59] on div "Tag System Mistake Confirmed Non-Scan" at bounding box center [128, 54] width 223 height 13
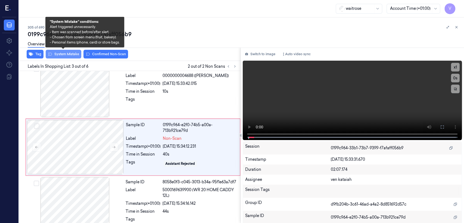
click at [61, 56] on button "System Mistake" at bounding box center [64, 54] width 36 height 9
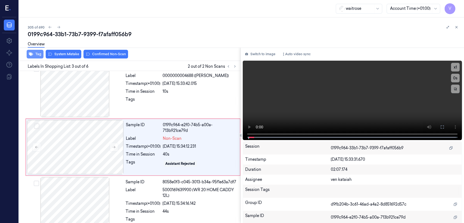
click at [33, 55] on icon "button" at bounding box center [31, 54] width 4 height 4
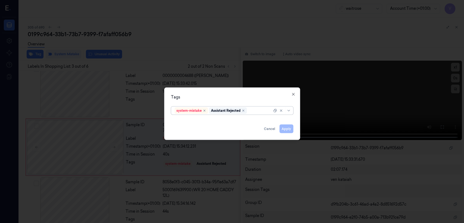
click at [253, 109] on div at bounding box center [260, 111] width 24 height 6
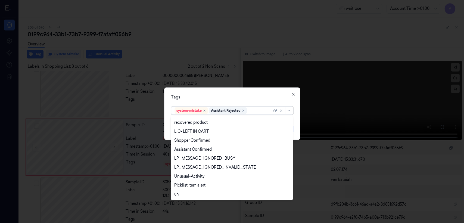
scroll to position [116, 0]
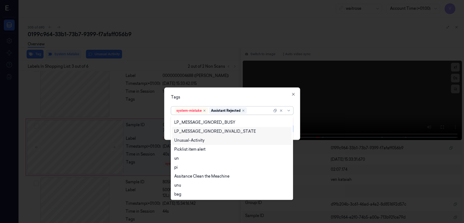
click at [192, 142] on div "Unusual-Activity" at bounding box center [189, 141] width 30 height 6
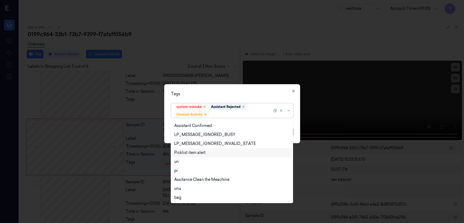
click at [192, 148] on div "Picklist item alert" at bounding box center [232, 152] width 120 height 9
drag, startPoint x: 215, startPoint y: 97, endPoint x: 223, endPoint y: 107, distance: 13.4
click at [217, 100] on div "Tags option Picklist item alert, selected. 20 results available. Use Up and Dow…" at bounding box center [232, 113] width 136 height 59
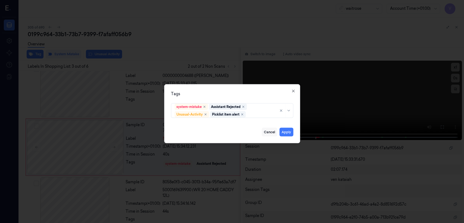
drag, startPoint x: 283, startPoint y: 133, endPoint x: 273, endPoint y: 131, distance: 10.2
click at [253, 133] on button "Apply" at bounding box center [286, 132] width 14 height 9
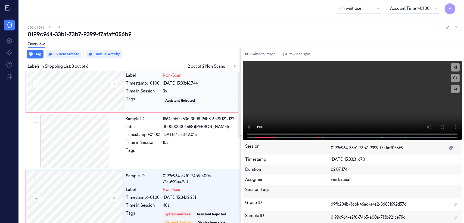
scroll to position [0, 0]
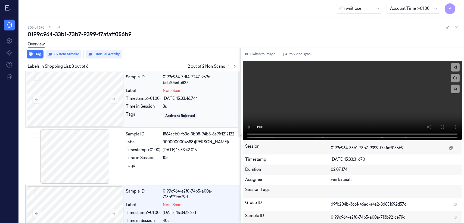
click at [196, 90] on div "Non-Scan" at bounding box center [200, 91] width 74 height 6
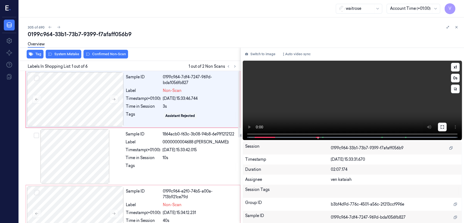
click at [253, 126] on icon at bounding box center [442, 127] width 4 height 4
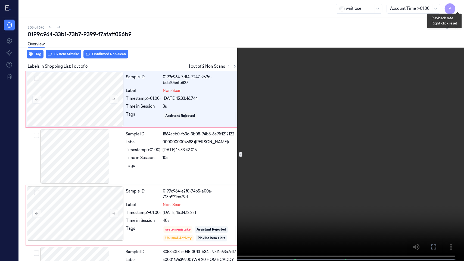
click at [253, 4] on button "x 1" at bounding box center [457, 6] width 9 height 9
drag, startPoint x: 435, startPoint y: 248, endPoint x: 385, endPoint y: 144, distance: 115.9
click at [0, 0] on icon at bounding box center [0, 0] width 0 height 0
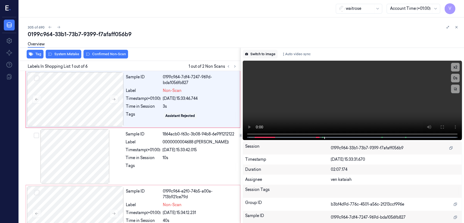
click at [253, 57] on button "Switch to image" at bounding box center [260, 54] width 35 height 9
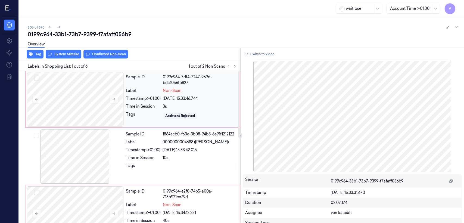
drag, startPoint x: 161, startPoint y: 99, endPoint x: 130, endPoint y: 72, distance: 41.2
click at [159, 99] on div "Timestamp (+01:00) [DATE] 15:33:46.744" at bounding box center [181, 99] width 111 height 6
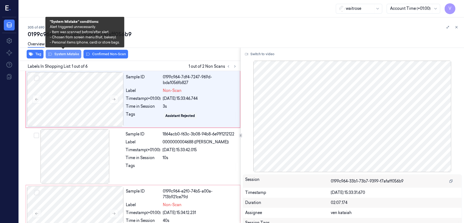
click at [51, 55] on icon at bounding box center [50, 54] width 4 height 4
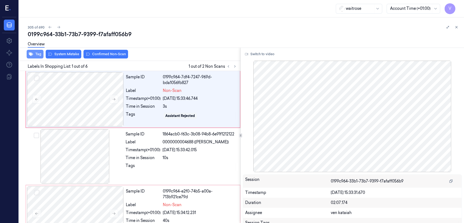
click at [38, 53] on button "Tag" at bounding box center [35, 54] width 17 height 9
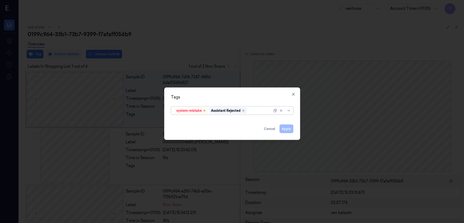
click at [253, 111] on div at bounding box center [260, 111] width 24 height 6
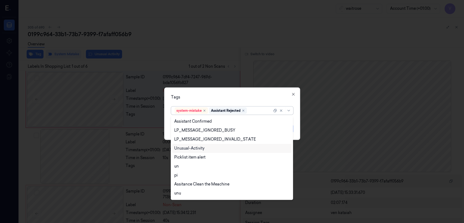
click at [186, 151] on div "Unusual-Activity" at bounding box center [232, 148] width 120 height 9
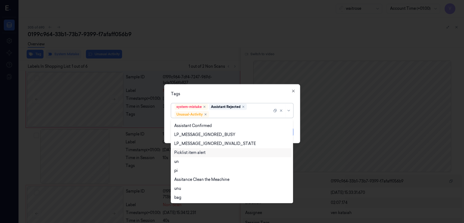
click at [189, 154] on div "Picklist item alert" at bounding box center [189, 153] width 31 height 6
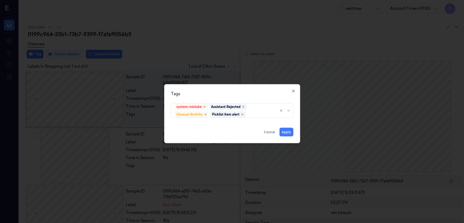
click at [219, 98] on div "Tags system-mistake Assistant Rejected Unusual-Activity Picklist item alert App…" at bounding box center [232, 113] width 136 height 59
click at [253, 132] on button "Apply" at bounding box center [286, 132] width 14 height 9
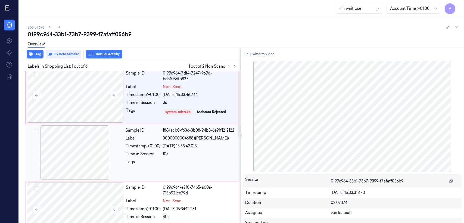
scroll to position [0, 0]
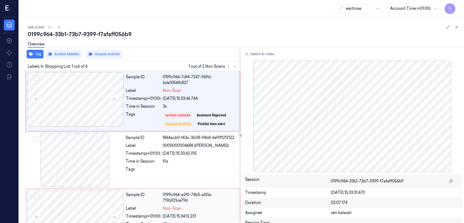
click at [146, 171] on div "Sample ID" at bounding box center [143, 197] width 35 height 11
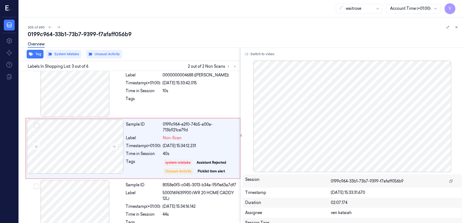
scroll to position [71, 0]
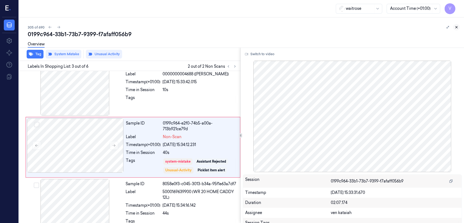
click at [253, 26] on icon at bounding box center [457, 27] width 2 height 2
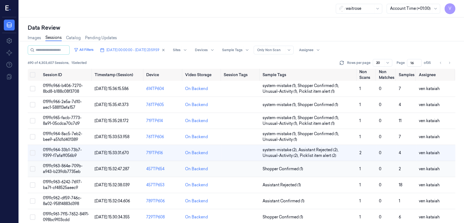
scroll to position [7, 0]
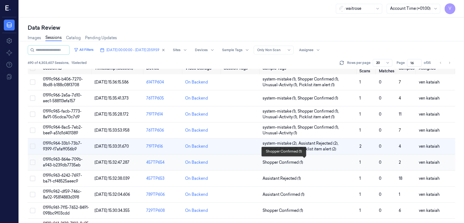
click at [253, 161] on span "Shopper Confirmed (1)" at bounding box center [283, 163] width 41 height 6
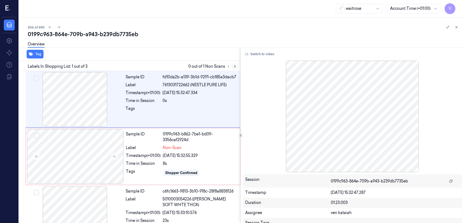
click at [233, 66] on icon at bounding box center [235, 66] width 4 height 4
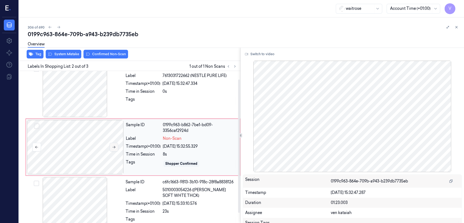
click at [116, 148] on button at bounding box center [114, 147] width 9 height 9
click at [116, 147] on button at bounding box center [114, 147] width 9 height 9
click at [138, 102] on div "Tags" at bounding box center [143, 101] width 35 height 9
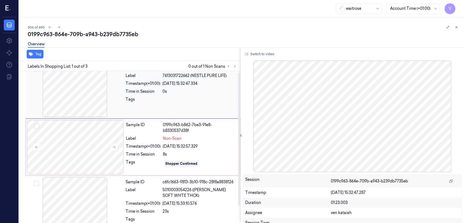
scroll to position [0, 0]
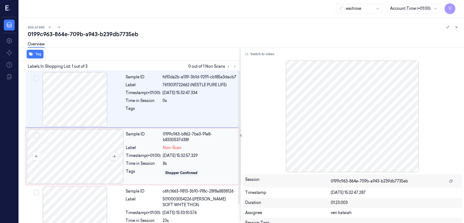
click at [113, 155] on icon at bounding box center [114, 156] width 4 height 4
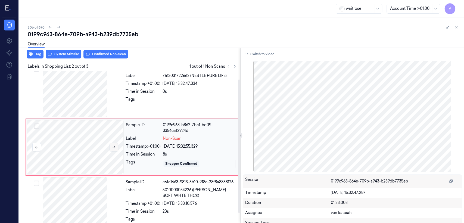
click at [111, 148] on button at bounding box center [114, 147] width 9 height 9
click at [152, 103] on div "Tags" at bounding box center [143, 101] width 35 height 9
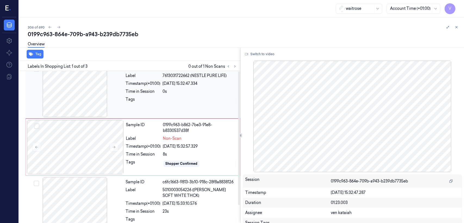
scroll to position [0, 0]
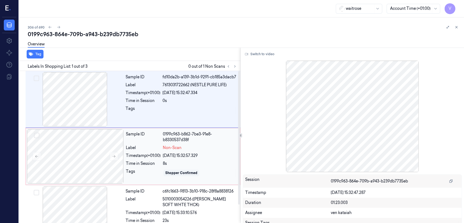
click at [154, 143] on div "Sample ID 0199c963-b862-7be3-91e8-b8330537d38f Label Non-Scan Timestamp (+01:00…" at bounding box center [181, 156] width 115 height 54
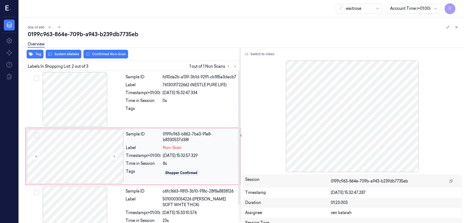
scroll to position [9, 0]
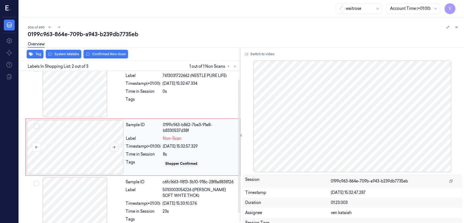
click at [112, 149] on button at bounding box center [114, 147] width 9 height 9
click at [165, 106] on div "Sample ID fd10da2b-a139-3b1d-9291-cb185a3dacb7 Label 7613031722662 (NESTLE PURE…" at bounding box center [181, 90] width 116 height 54
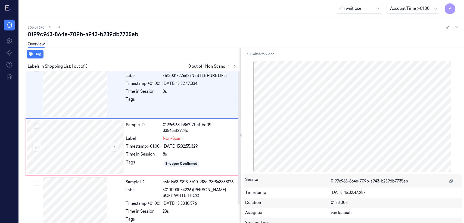
scroll to position [0, 0]
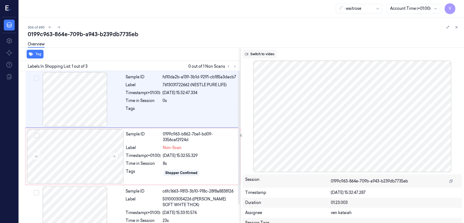
click at [253, 53] on button "Switch to video" at bounding box center [260, 54] width 34 height 9
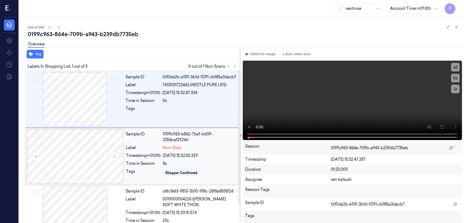
click at [138, 166] on div "Time in Session" at bounding box center [143, 164] width 35 height 6
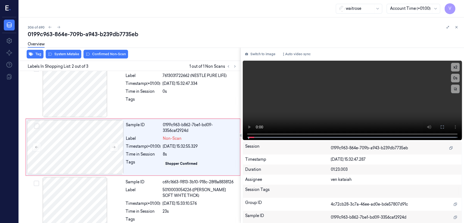
click at [65, 58] on button "System Mistake" at bounding box center [64, 54] width 36 height 9
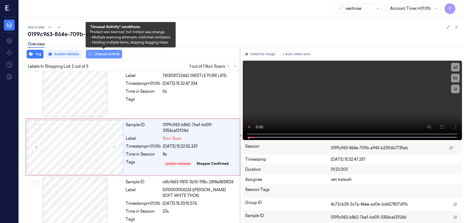
click at [92, 55] on icon at bounding box center [90, 54] width 4 height 4
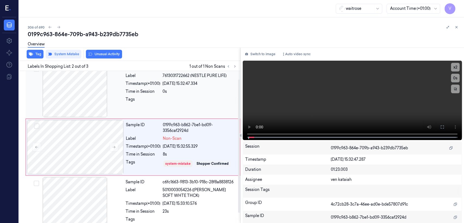
click at [157, 102] on div "Tags" at bounding box center [143, 101] width 35 height 9
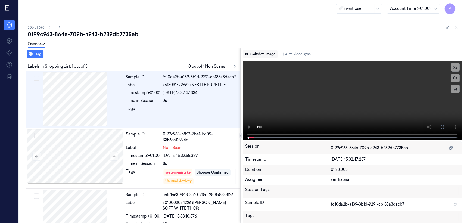
click at [253, 55] on button "Switch to image" at bounding box center [260, 54] width 35 height 9
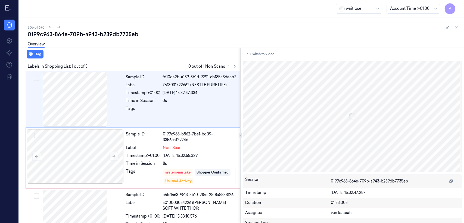
click at [253, 55] on button "Switch to video" at bounding box center [260, 54] width 34 height 9
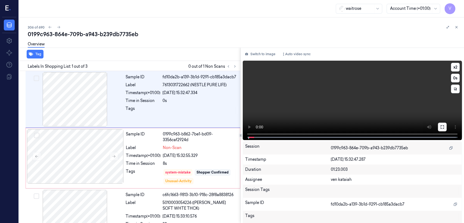
click at [253, 129] on button at bounding box center [442, 127] width 9 height 9
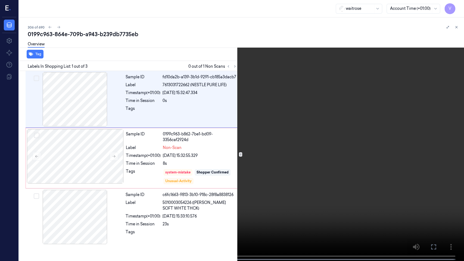
click at [0, 0] on icon at bounding box center [0, 0] width 0 height 0
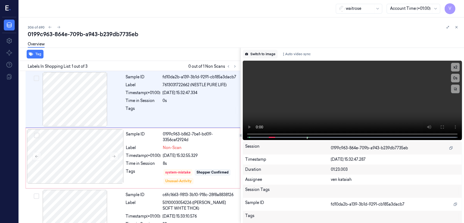
click at [253, 58] on button "Switch to image" at bounding box center [260, 54] width 35 height 9
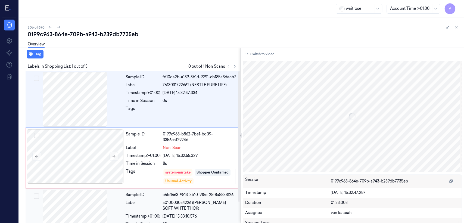
click at [120, 171] on div at bounding box center [75, 217] width 97 height 54
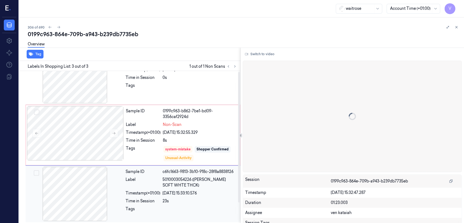
scroll to position [24, 0]
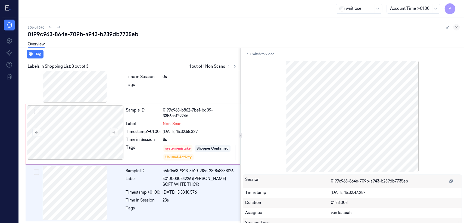
click at [253, 28] on icon at bounding box center [457, 27] width 4 height 4
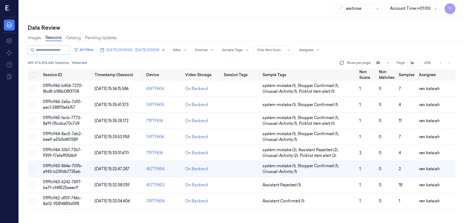
scroll to position [43, 0]
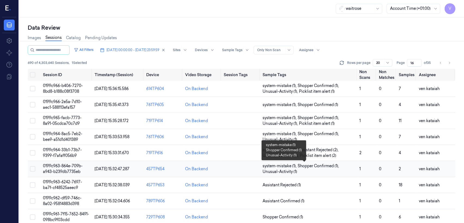
click at [253, 170] on span "system-mistake (1) , Shopper Confirmed (1) , Unusual-Activity (1)" at bounding box center [309, 168] width 92 height 11
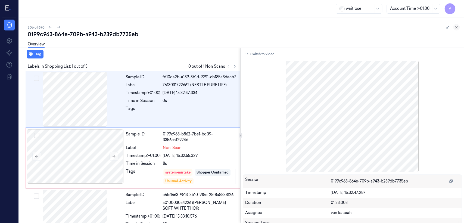
click at [253, 29] on icon at bounding box center [457, 27] width 4 height 4
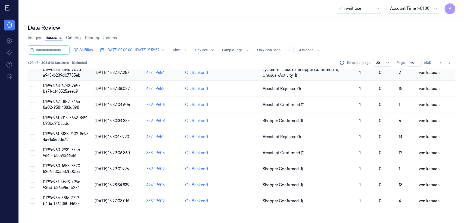
scroll to position [23, 0]
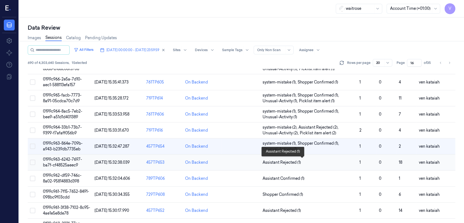
click at [253, 163] on span "Assistant Rejected (1)" at bounding box center [282, 163] width 38 height 6
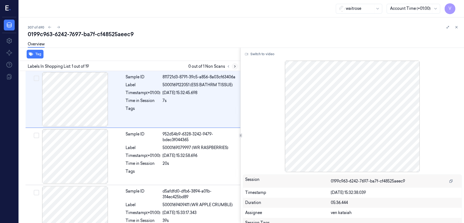
click at [236, 67] on icon at bounding box center [235, 66] width 4 height 4
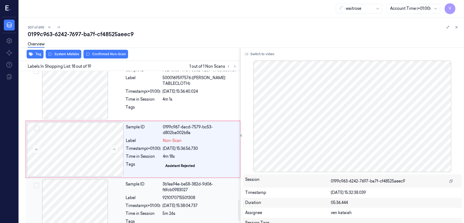
scroll to position [930, 0]
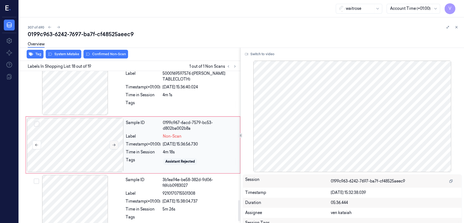
click at [111, 147] on button at bounding box center [114, 145] width 9 height 9
click at [205, 85] on div "Sample ID 7527d185-49d4-3882-92b7-0786fb531157 Label 5000169597576 ([PERSON_NAM…" at bounding box center [181, 88] width 116 height 54
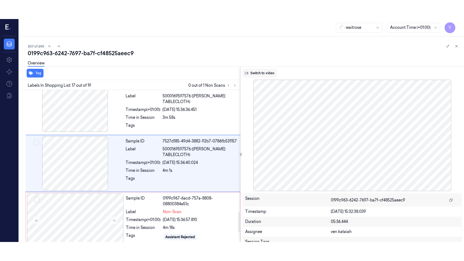
scroll to position [873, 0]
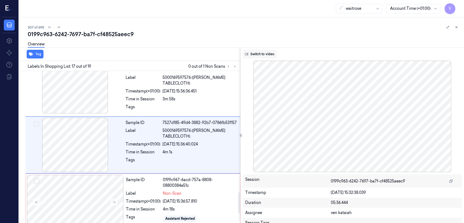
click at [253, 55] on button "Switch to video" at bounding box center [260, 54] width 34 height 9
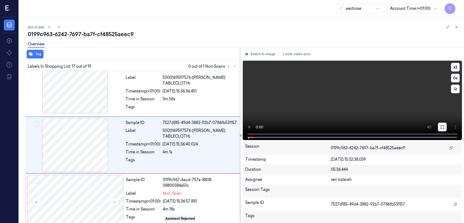
click at [253, 131] on button at bounding box center [442, 127] width 9 height 9
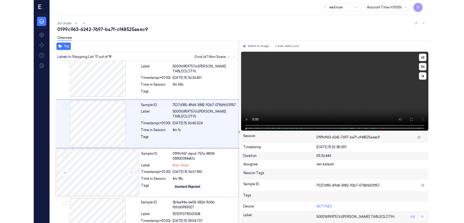
scroll to position [854, 0]
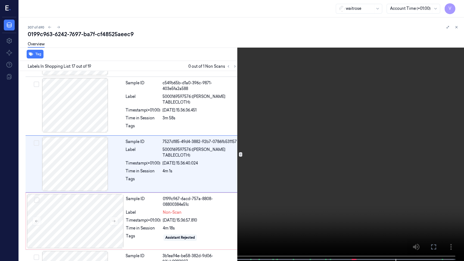
click at [0, 0] on icon at bounding box center [0, 0] width 0 height 0
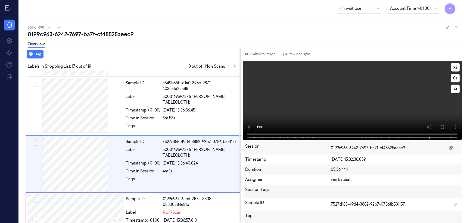
click at [253, 63] on video at bounding box center [352, 100] width 219 height 79
click at [253, 57] on button "Switch to image" at bounding box center [260, 54] width 35 height 9
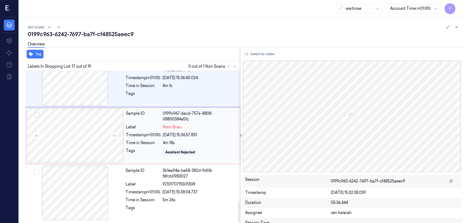
scroll to position [941, 0]
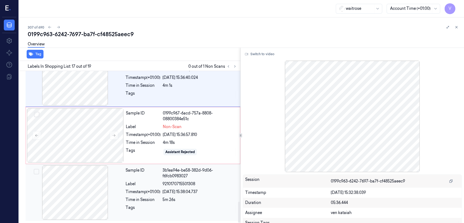
click at [191, 171] on span "9210170715501308" at bounding box center [179, 184] width 33 height 6
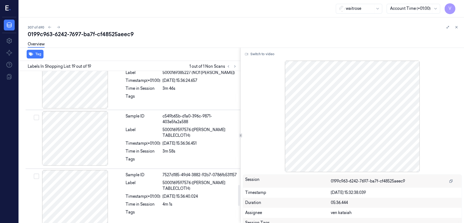
scroll to position [881, 0]
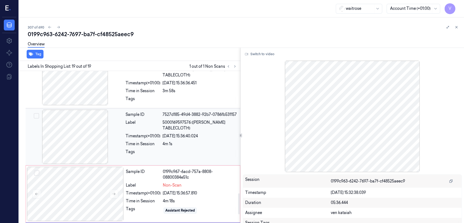
click at [193, 144] on div "4m 1s" at bounding box center [200, 144] width 74 height 6
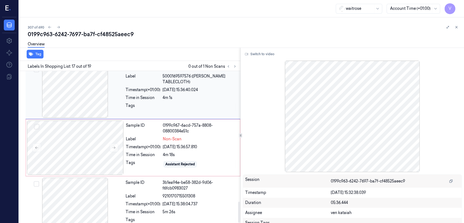
scroll to position [941, 0]
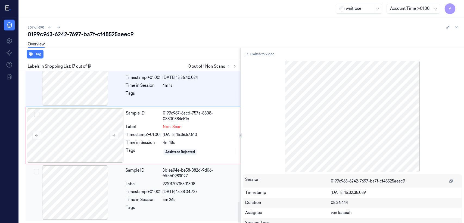
click at [170, 171] on div "3b1ea94e-be58-382d-9d06-f6fcb0983027" at bounding box center [200, 172] width 74 height 11
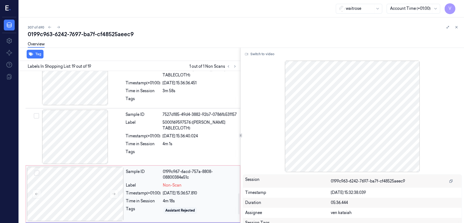
click at [127, 171] on div "Time in Session" at bounding box center [143, 201] width 35 height 6
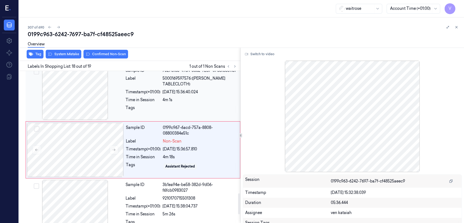
scroll to position [930, 0]
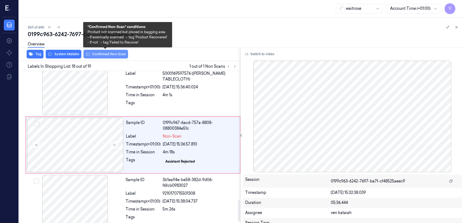
click at [110, 57] on button "Confirmed Non-Scan" at bounding box center [105, 54] width 45 height 9
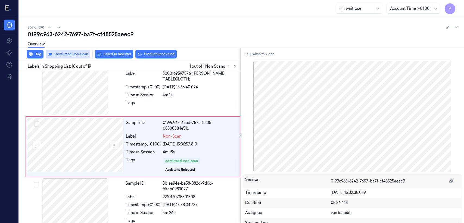
scroll to position [931, 0]
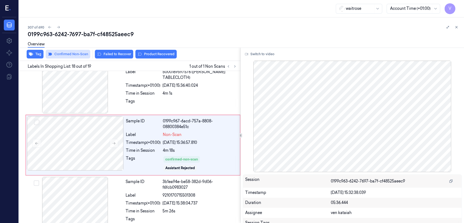
click at [110, 57] on button "Failed to Recover" at bounding box center [114, 54] width 38 height 9
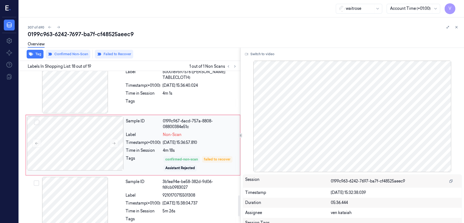
scroll to position [871, 0]
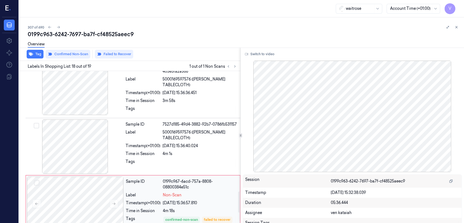
click at [155, 171] on div "Sample ID" at bounding box center [143, 184] width 35 height 11
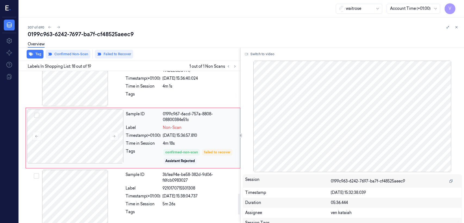
scroll to position [945, 0]
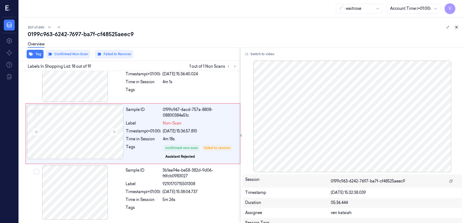
click at [253, 28] on icon at bounding box center [457, 27] width 4 height 4
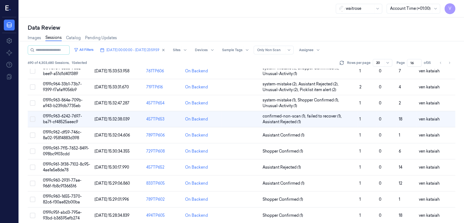
scroll to position [39, 0]
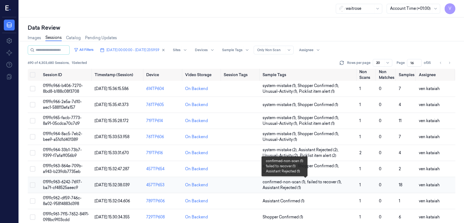
click at [253, 171] on span "Assistant Rejected (1)" at bounding box center [282, 188] width 38 height 6
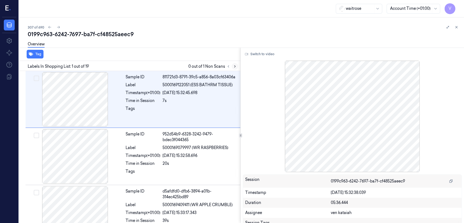
click at [237, 64] on button at bounding box center [235, 66] width 7 height 7
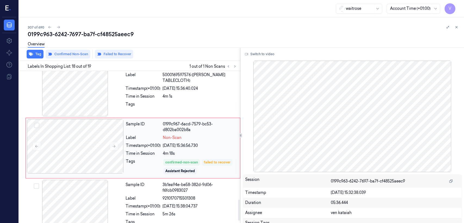
scroll to position [931, 0]
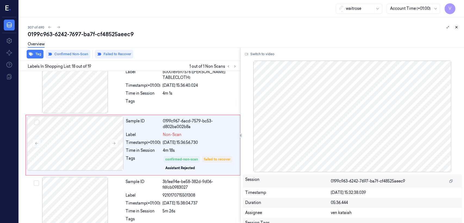
click at [253, 26] on icon at bounding box center [457, 27] width 2 height 2
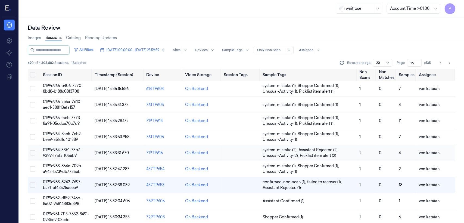
scroll to position [60, 0]
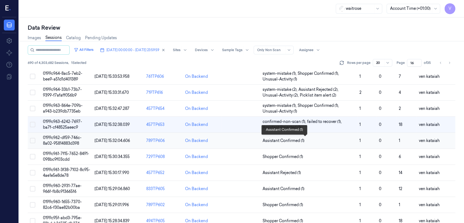
click at [253, 139] on span "Assistant Confirmed (1)" at bounding box center [284, 141] width 42 height 6
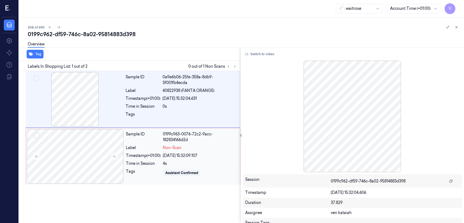
click at [142, 170] on div "Tags" at bounding box center [143, 173] width 35 height 9
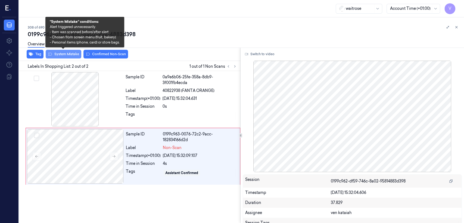
click at [70, 55] on button "System Mistake" at bounding box center [64, 54] width 36 height 9
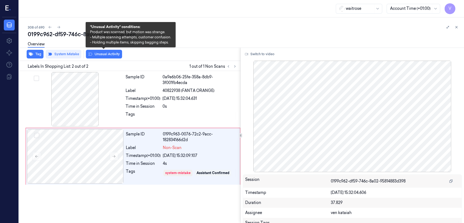
click at [94, 55] on button "Unusual Activity" at bounding box center [104, 54] width 36 height 9
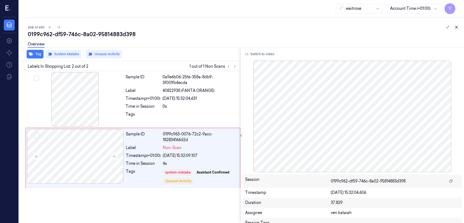
click at [253, 29] on button at bounding box center [456, 27] width 7 height 7
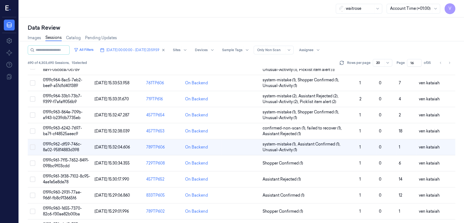
scroll to position [55, 0]
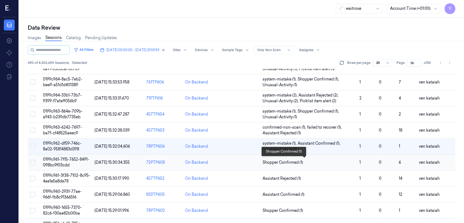
click at [253, 161] on span "Shopper Confirmed (1)" at bounding box center [283, 163] width 41 height 6
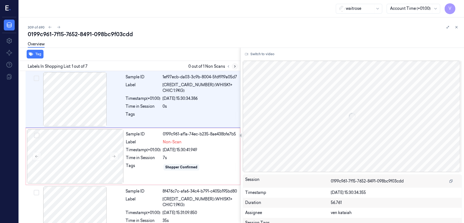
click at [237, 67] on button at bounding box center [235, 66] width 7 height 7
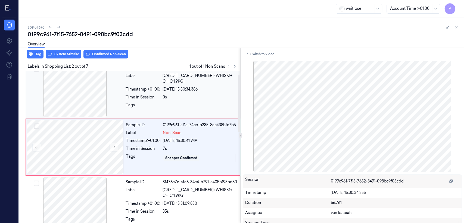
click at [128, 110] on div "Tags" at bounding box center [143, 106] width 35 height 9
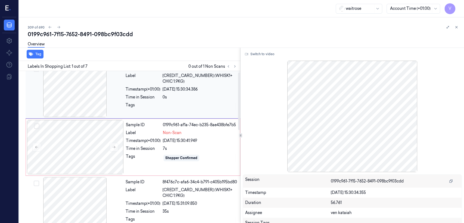
scroll to position [0, 0]
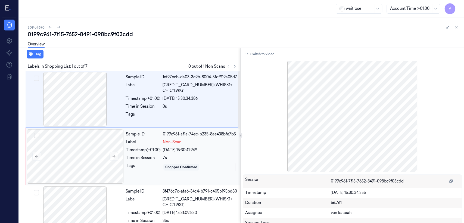
click at [130, 160] on div "Sample ID 0199c961-af1a-74ec-b235-8ae438bfe7b5 Label Non-Scan Timestamp (+01:00…" at bounding box center [181, 156] width 115 height 54
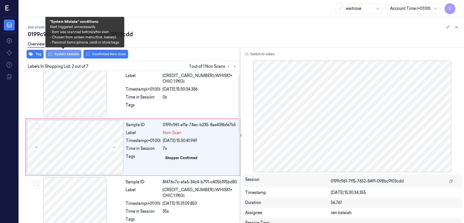
click at [59, 55] on button "System Mistake" at bounding box center [64, 54] width 36 height 9
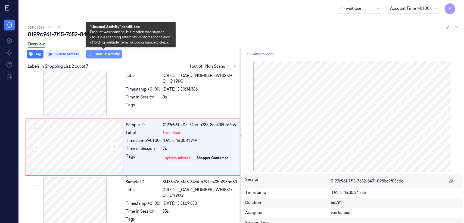
click at [106, 57] on button "Unusual Activity" at bounding box center [104, 54] width 36 height 9
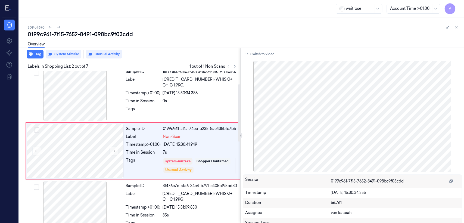
scroll to position [0, 0]
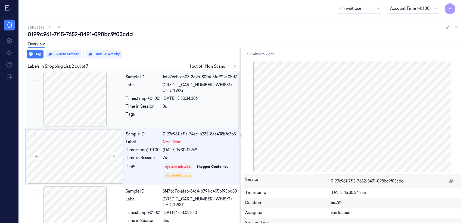
click at [147, 97] on div "Timestamp (+01:00)" at bounding box center [143, 99] width 35 height 6
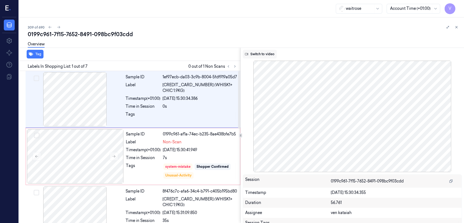
click at [253, 54] on button "Switch to video" at bounding box center [260, 54] width 34 height 9
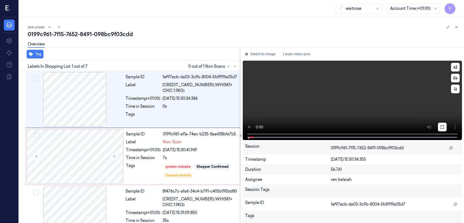
click at [253, 128] on icon at bounding box center [442, 127] width 4 height 4
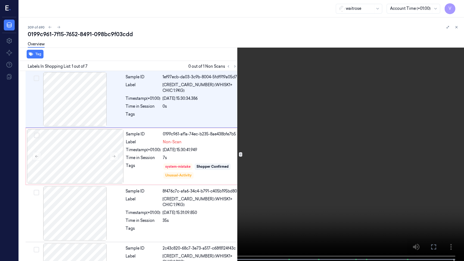
click at [0, 0] on icon at bounding box center [0, 0] width 0 height 0
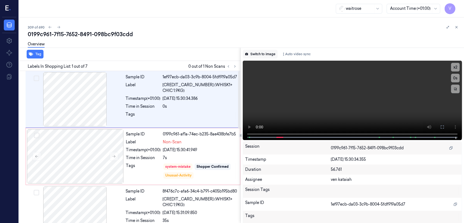
click at [253, 57] on button "Switch to image" at bounding box center [260, 54] width 35 height 9
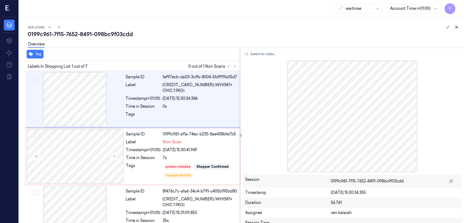
click at [253, 25] on button at bounding box center [456, 27] width 7 height 7
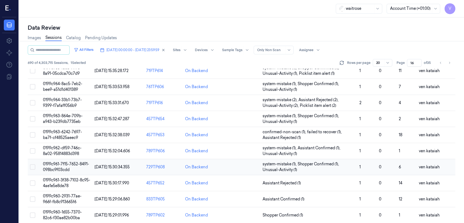
scroll to position [60, 0]
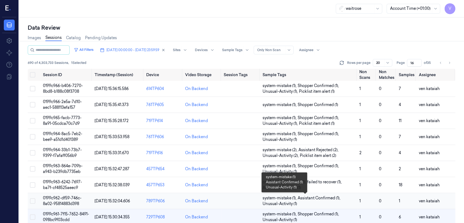
click at [253, 171] on span "Assistant Confirmed (1) ," at bounding box center [320, 198] width 44 height 6
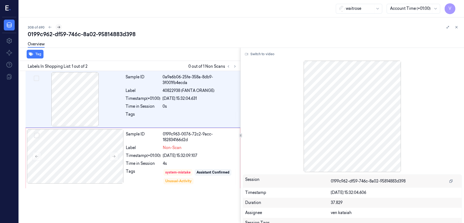
click at [58, 27] on icon at bounding box center [59, 27] width 4 height 4
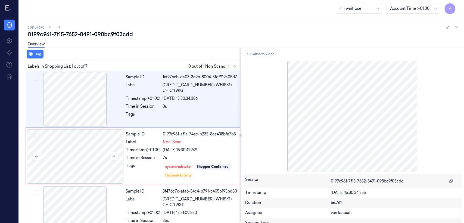
click at [163, 43] on div "Overview" at bounding box center [244, 45] width 432 height 14
click at [61, 26] on button at bounding box center [58, 27] width 7 height 7
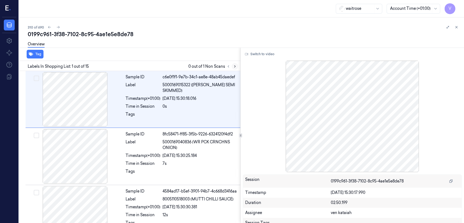
click at [234, 66] on icon at bounding box center [235, 66] width 4 height 4
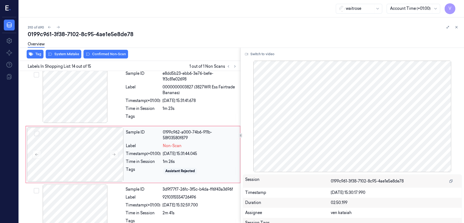
scroll to position [702, 0]
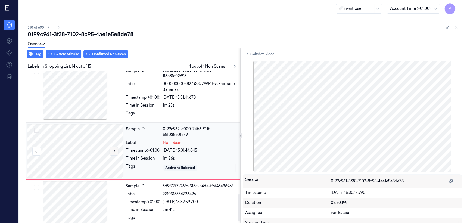
click at [114, 149] on button at bounding box center [114, 151] width 9 height 9
click at [195, 105] on div "Sample ID e8dd5b23-ebb6-3e76-befe-1f3c81e02698 Label 0000000003827 (3827WR Ess …" at bounding box center [181, 93] width 116 height 56
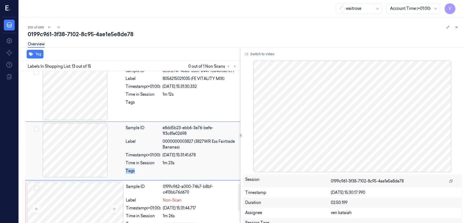
scroll to position [644, 0]
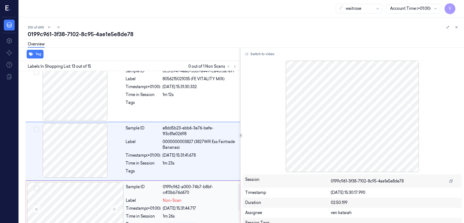
click at [170, 171] on span "Non-Scan" at bounding box center [172, 201] width 19 height 6
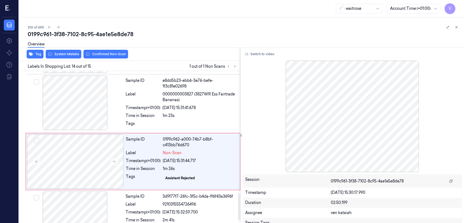
scroll to position [702, 0]
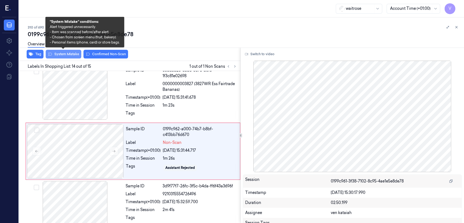
drag, startPoint x: 65, startPoint y: 55, endPoint x: 46, endPoint y: 55, distance: 18.5
click at [62, 56] on button "System Mistake" at bounding box center [64, 54] width 36 height 9
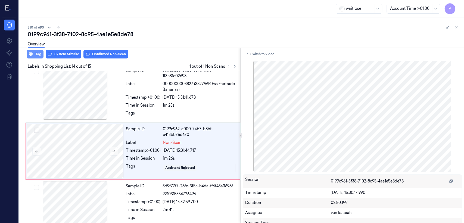
click at [39, 53] on button "Tag" at bounding box center [35, 54] width 17 height 9
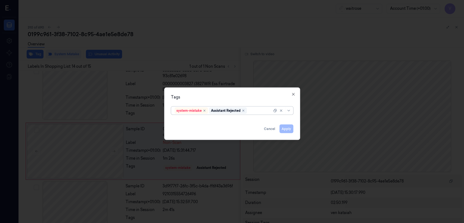
click at [253, 111] on div at bounding box center [260, 111] width 24 height 6
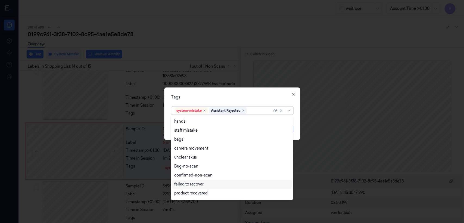
scroll to position [80, 0]
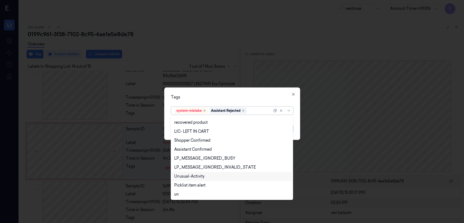
click at [203, 171] on div "Unusual-Activity" at bounding box center [189, 176] width 30 height 6
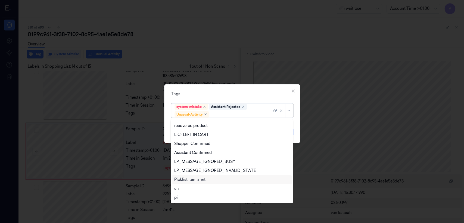
click at [201, 171] on div "Picklist item alert" at bounding box center [189, 180] width 31 height 6
click at [253, 98] on div "Tags option Picklist item alert, selected. 20 results available. Use Up and Dow…" at bounding box center [232, 113] width 136 height 59
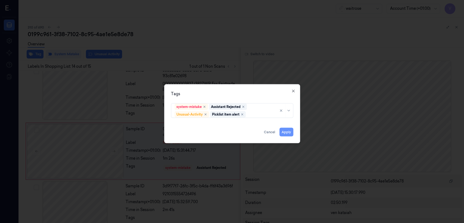
click at [253, 130] on button "Apply" at bounding box center [286, 132] width 14 height 9
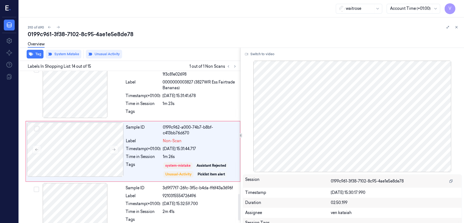
drag, startPoint x: 209, startPoint y: 94, endPoint x: 271, endPoint y: 80, distance: 63.8
click at [211, 96] on div "Sample ID e8dd5b23-ebb6-3e76-befe-1f3c81e02698 Label 0000000003827 (3827WR Ess …" at bounding box center [181, 92] width 116 height 56
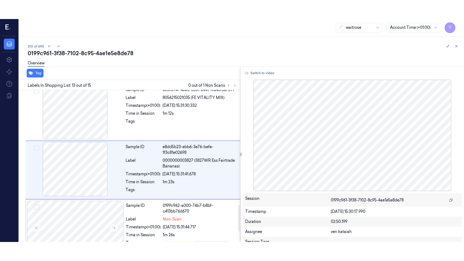
scroll to position [644, 0]
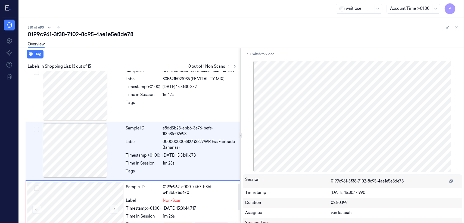
drag, startPoint x: 270, startPoint y: 53, endPoint x: 245, endPoint y: 120, distance: 71.0
click at [253, 61] on div "Switch to video Session 0199c961-3f38-7102-8c95-4ae1e5e8de78 Timestamp [DATE] 1…" at bounding box center [352, 135] width 223 height 175
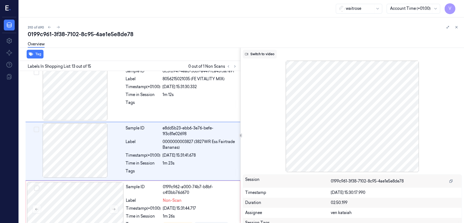
click at [253, 56] on button "Switch to video" at bounding box center [260, 54] width 34 height 9
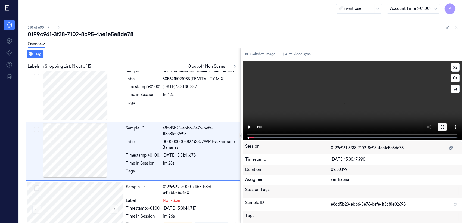
click at [253, 126] on icon at bounding box center [442, 127] width 4 height 4
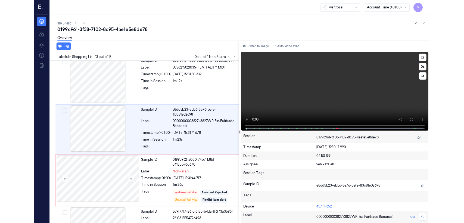
scroll to position [625, 0]
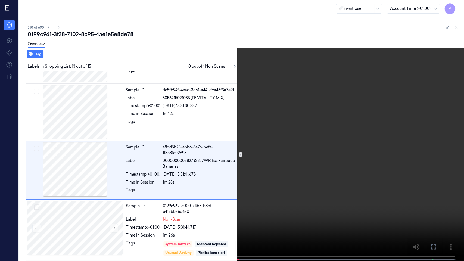
click at [217, 171] on div "x 2 0 s" at bounding box center [232, 130] width 464 height 261
click at [0, 0] on icon at bounding box center [0, 0] width 0 height 0
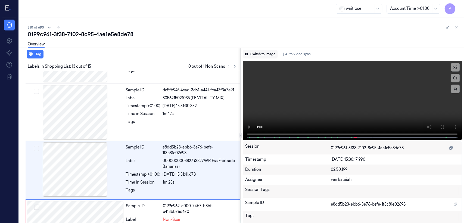
click at [253, 55] on button "Switch to image" at bounding box center [260, 54] width 35 height 9
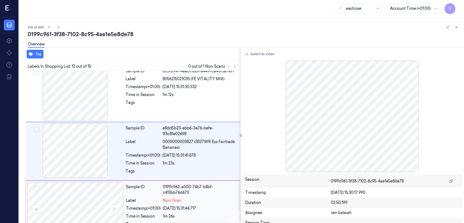
scroll to position [704, 0]
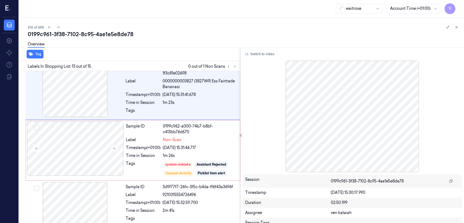
drag, startPoint x: 458, startPoint y: 29, endPoint x: 351, endPoint y: 123, distance: 141.6
click at [253, 123] on div "310 of 690 0199c961-3f38-7102-8c95-4ae1e5e8de78 Overview Tag Labels In Shopping…" at bounding box center [241, 120] width 445 height 206
click at [57, 28] on icon at bounding box center [58, 27] width 4 height 4
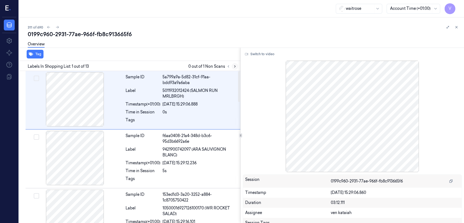
click at [235, 69] on button at bounding box center [235, 66] width 7 height 7
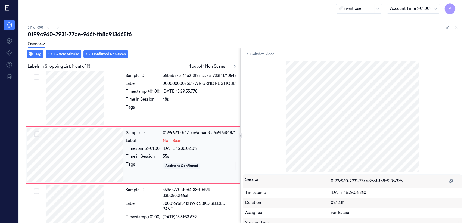
scroll to position [529, 0]
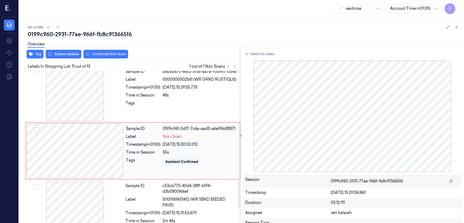
click at [106, 150] on div at bounding box center [75, 151] width 97 height 54
click at [126, 87] on div "Sample ID b8b5b87c-44c2-3f35-aa7a-933f41710545 Label 0000000002561 (WR GRND RUS…" at bounding box center [181, 94] width 116 height 54
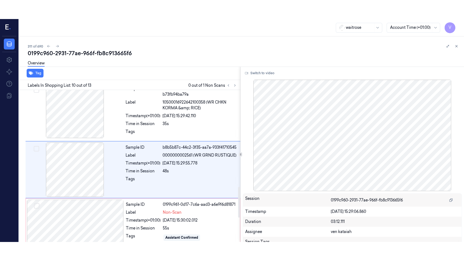
scroll to position [472, 0]
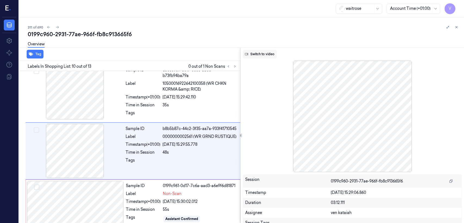
click at [253, 55] on button "Switch to video" at bounding box center [260, 54] width 34 height 9
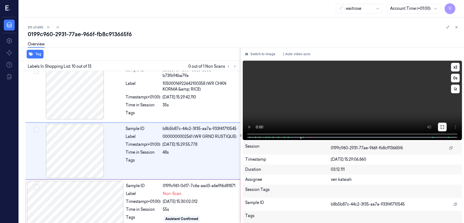
click at [253, 128] on icon at bounding box center [442, 126] width 3 height 3
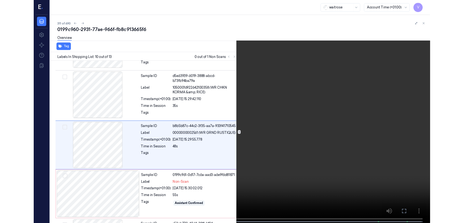
scroll to position [453, 0]
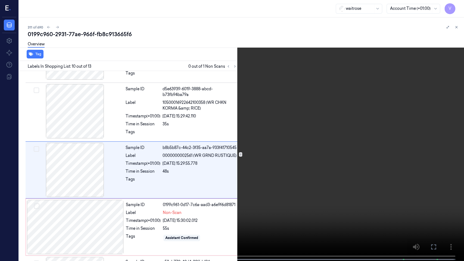
click at [0, 0] on icon at bounding box center [0, 0] width 0 height 0
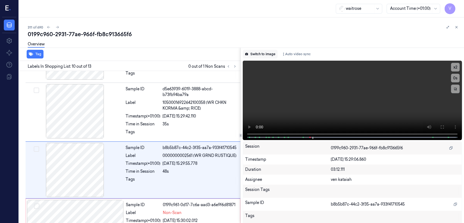
click at [253, 51] on button "Switch to image" at bounding box center [260, 54] width 35 height 9
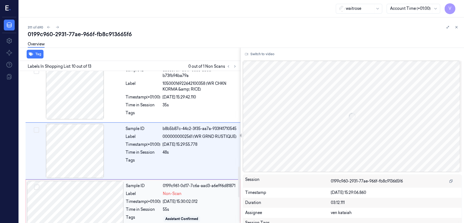
click at [164, 171] on span "Non-Scan" at bounding box center [172, 194] width 19 height 6
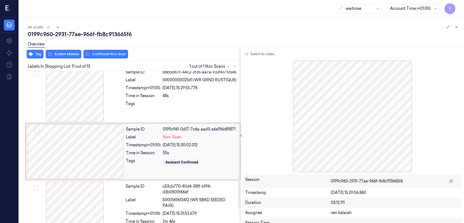
scroll to position [529, 0]
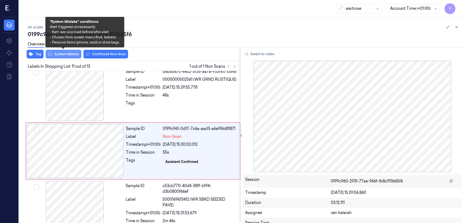
click at [60, 55] on button "System Mistake" at bounding box center [64, 54] width 36 height 9
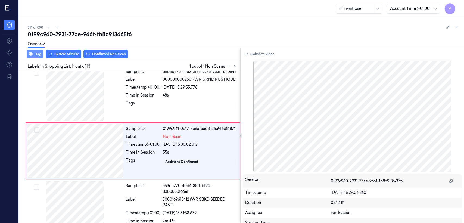
click at [37, 55] on button "Tag" at bounding box center [35, 54] width 17 height 9
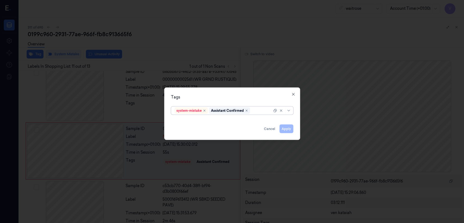
click at [253, 112] on div at bounding box center [261, 111] width 21 height 6
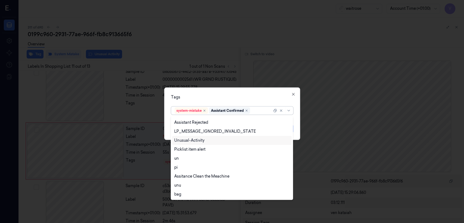
click at [197, 140] on div "Unusual-Activity" at bounding box center [189, 141] width 30 height 6
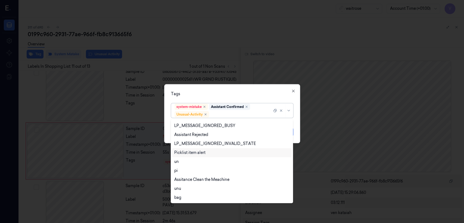
click at [196, 153] on div "Picklist item alert" at bounding box center [189, 153] width 31 height 6
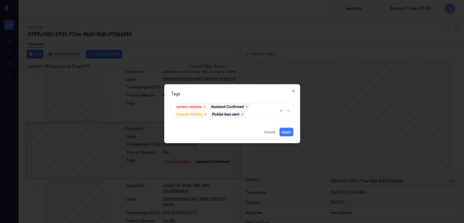
drag, startPoint x: 222, startPoint y: 101, endPoint x: 268, endPoint y: 125, distance: 51.9
click at [222, 101] on div "system-mistake Assistant Confirmed Unusual-Activity Picklist item alert" at bounding box center [232, 109] width 122 height 17
click at [253, 132] on button "Apply" at bounding box center [286, 132] width 14 height 9
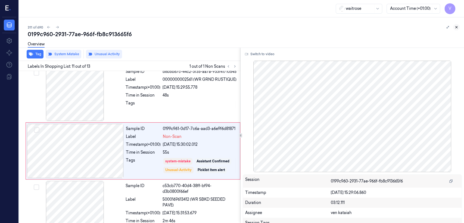
click at [253, 29] on icon at bounding box center [457, 27] width 4 height 4
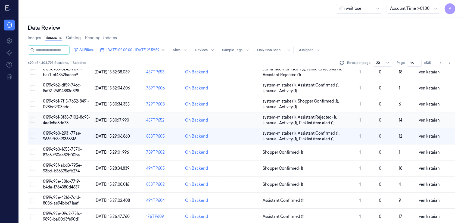
scroll to position [121, 0]
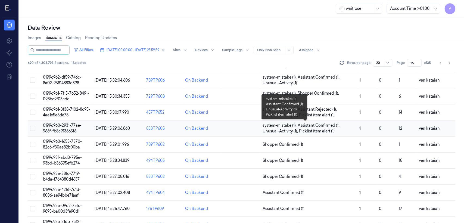
click at [253, 127] on span "Assistant Confirmed (1) ," at bounding box center [320, 126] width 44 height 6
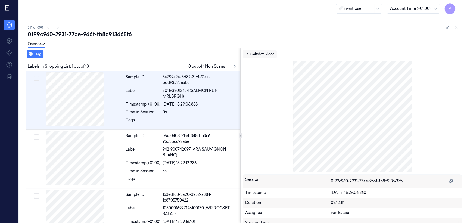
click at [253, 58] on button "Switch to video" at bounding box center [260, 54] width 34 height 9
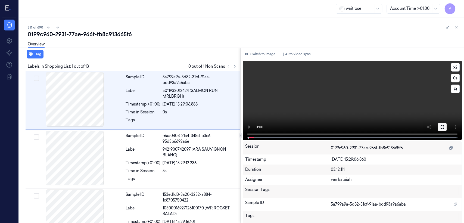
click at [253, 127] on button at bounding box center [442, 127] width 9 height 9
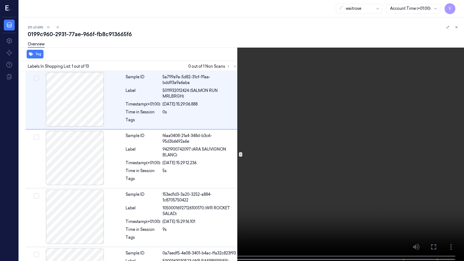
click at [0, 0] on icon at bounding box center [0, 0] width 0 height 0
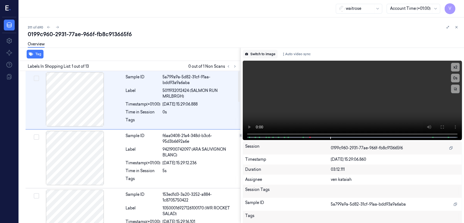
click at [253, 51] on button "Switch to image" at bounding box center [260, 54] width 35 height 9
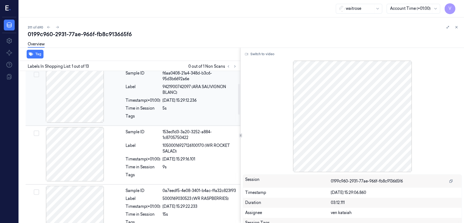
scroll to position [121, 0]
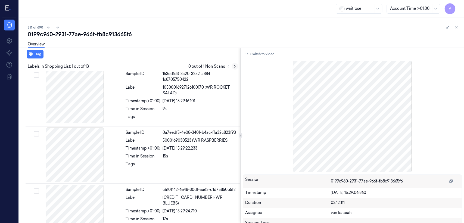
click at [235, 68] on icon at bounding box center [235, 66] width 4 height 4
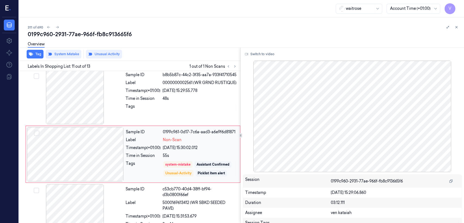
scroll to position [529, 0]
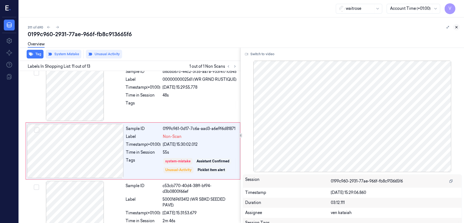
click at [253, 28] on button at bounding box center [456, 27] width 7 height 7
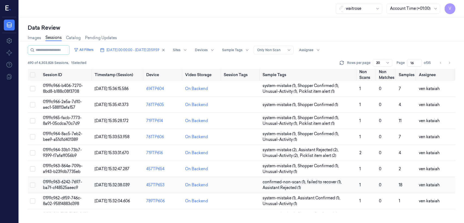
scroll to position [103, 0]
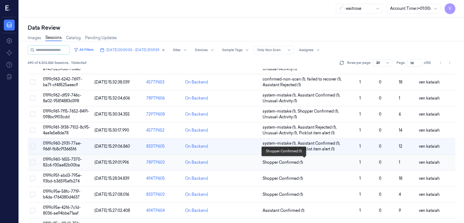
click at [253, 164] on span "Shopper Confirmed (1)" at bounding box center [283, 163] width 41 height 6
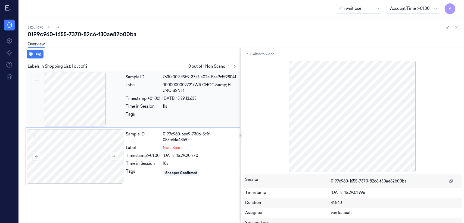
click at [113, 98] on div at bounding box center [75, 99] width 97 height 54
drag, startPoint x: 182, startPoint y: 163, endPoint x: 160, endPoint y: 146, distance: 27.7
click at [169, 152] on div "Sample ID 0199c960-6ee9-7306-8c1f-053c44a48f60 Label Non-Scan Timestamp (+01:00…" at bounding box center [181, 156] width 115 height 54
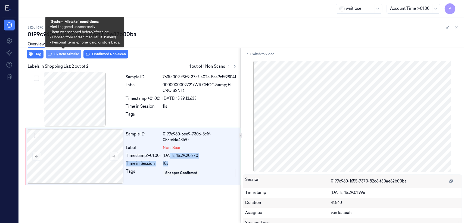
drag, startPoint x: 60, startPoint y: 55, endPoint x: 55, endPoint y: 55, distance: 5.7
click at [59, 55] on button "System Mistake" at bounding box center [64, 54] width 36 height 9
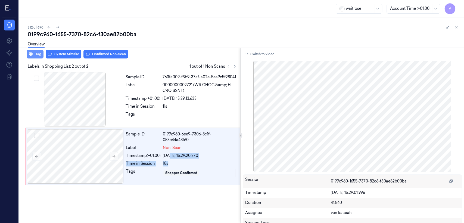
click at [39, 54] on button "Tag" at bounding box center [35, 54] width 17 height 9
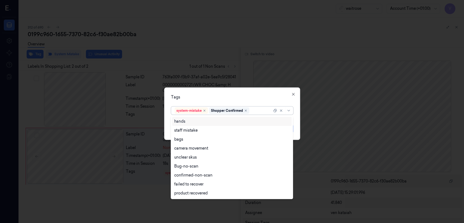
click at [251, 113] on div at bounding box center [261, 111] width 22 height 6
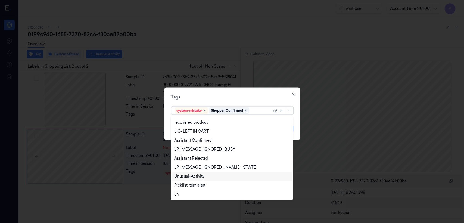
click at [191, 171] on div "Unusual-Activity" at bounding box center [189, 176] width 30 height 6
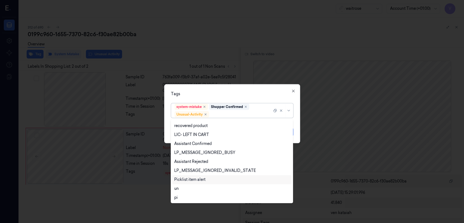
click at [192, 171] on div "Picklist item alert" at bounding box center [189, 180] width 31 height 6
drag, startPoint x: 226, startPoint y: 96, endPoint x: 228, endPoint y: 99, distance: 3.8
click at [228, 99] on div "Tags option Picklist item alert, selected. 20 results available. Use Up and Dow…" at bounding box center [232, 113] width 136 height 59
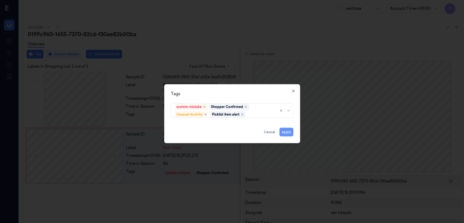
click at [253, 133] on button "Apply" at bounding box center [286, 132] width 14 height 9
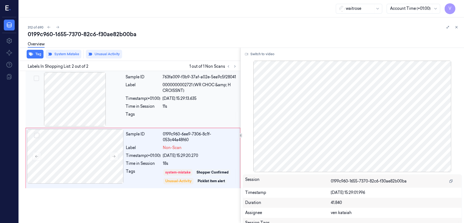
click at [138, 106] on div "Time in Session" at bounding box center [143, 107] width 35 height 6
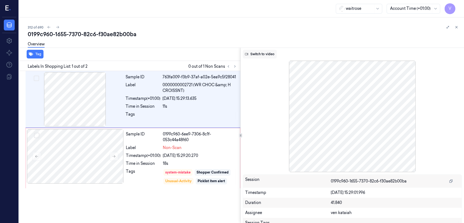
click at [253, 52] on button "Switch to video" at bounding box center [260, 54] width 34 height 9
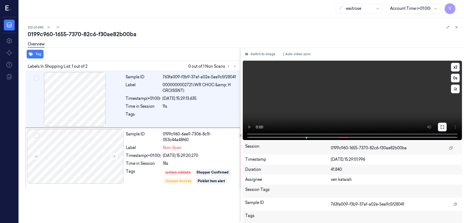
click at [253, 124] on button at bounding box center [442, 127] width 9 height 9
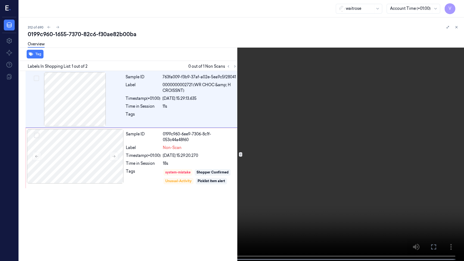
click at [197, 114] on video at bounding box center [232, 131] width 464 height 262
click at [0, 0] on button at bounding box center [0, 0] width 0 height 0
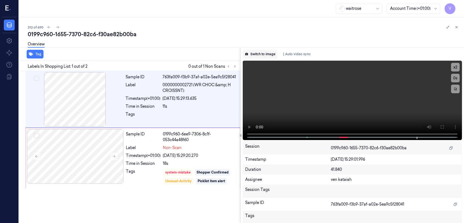
click at [253, 57] on button "Switch to image" at bounding box center [260, 54] width 35 height 9
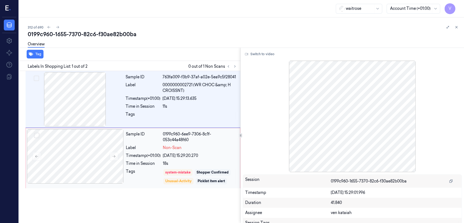
click at [150, 161] on div "Time in Session" at bounding box center [143, 164] width 35 height 6
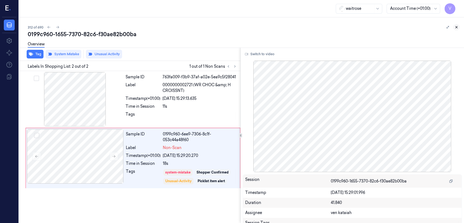
click at [253, 26] on button at bounding box center [456, 27] width 7 height 7
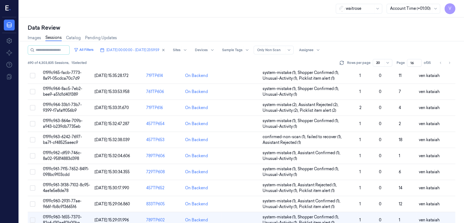
scroll to position [119, 0]
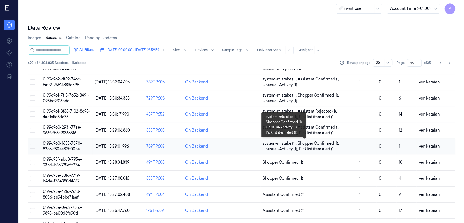
click at [253, 148] on span "Picklist item alert (1)" at bounding box center [317, 149] width 36 height 6
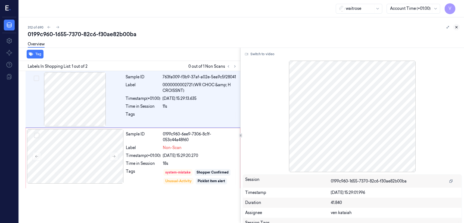
click at [253, 28] on icon at bounding box center [457, 27] width 4 height 4
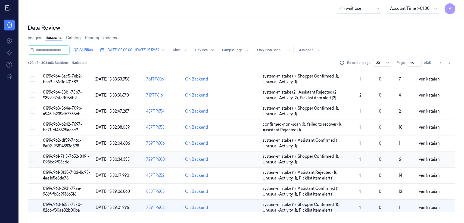
scroll to position [119, 0]
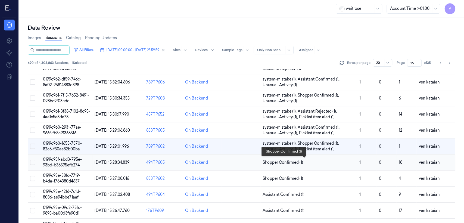
click at [253, 164] on span "Shopper Confirmed (1)" at bounding box center [283, 163] width 41 height 6
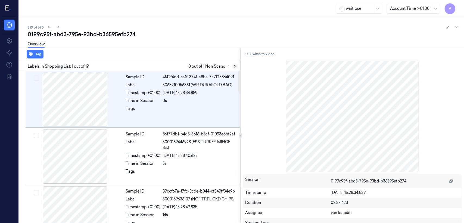
click at [237, 65] on icon at bounding box center [235, 66] width 4 height 4
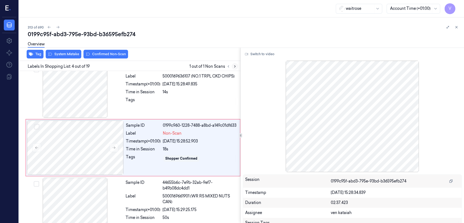
scroll to position [123, 0]
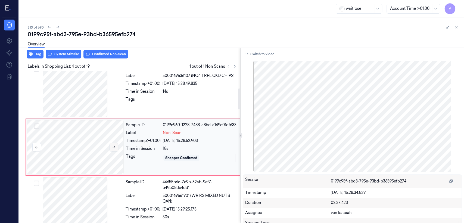
click at [112, 145] on icon at bounding box center [114, 147] width 4 height 4
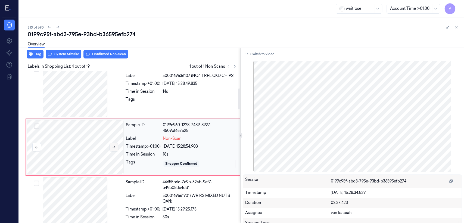
click at [113, 145] on icon at bounding box center [114, 147] width 4 height 4
click at [150, 98] on div "Tags" at bounding box center [143, 101] width 35 height 9
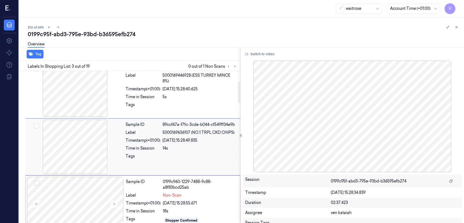
scroll to position [66, 0]
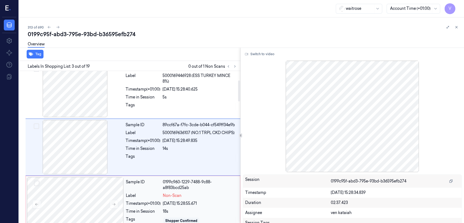
click at [129, 171] on div "Sample ID" at bounding box center [143, 184] width 35 height 11
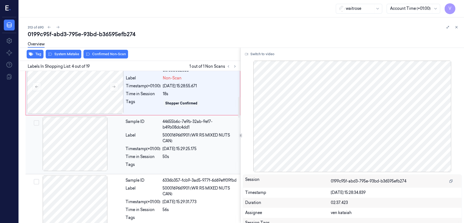
click at [144, 115] on div "Sample ID 44655b6c-7e9b-32ab-9ef7-b49b08dc4dd1 Label 5000169661901 (WR RS MIXED…" at bounding box center [133, 144] width 215 height 59
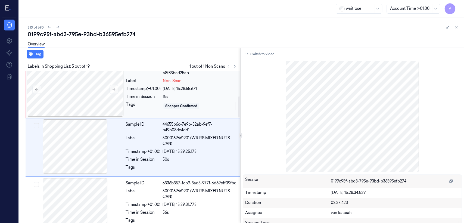
click at [144, 107] on div "Tags" at bounding box center [143, 106] width 35 height 9
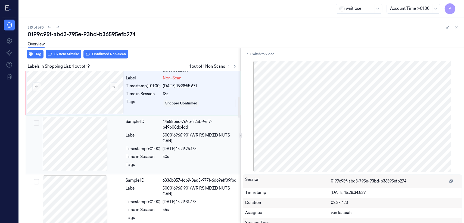
click at [143, 151] on div "Sample ID 44655b6c-7e9b-32ab-9ef7-b49b08dc4dd1 Label 5000169661901 (WR RS MIXED…" at bounding box center [181, 145] width 116 height 56
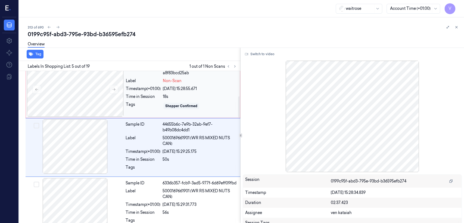
click at [136, 104] on div "Tags" at bounding box center [143, 106] width 35 height 9
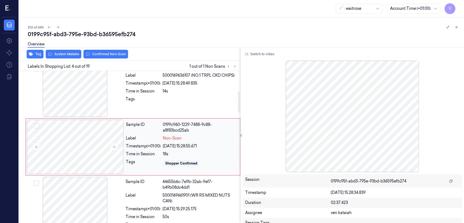
scroll to position [123, 0]
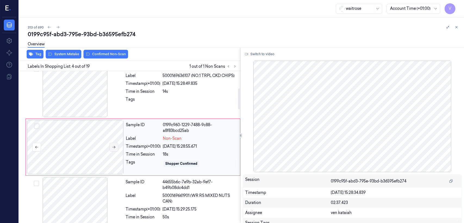
click at [115, 148] on button at bounding box center [114, 147] width 9 height 9
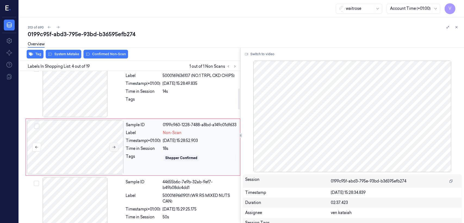
click at [115, 148] on button at bounding box center [114, 147] width 9 height 9
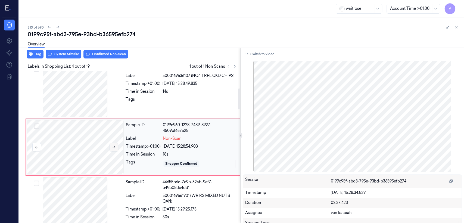
click at [115, 148] on button at bounding box center [114, 147] width 9 height 9
click at [147, 108] on div "Sample ID 89ccf67a-f7fc-3cde-b044-cf549ff34e9b Label 5000169636107 (NO.1 TRPL C…" at bounding box center [181, 90] width 116 height 54
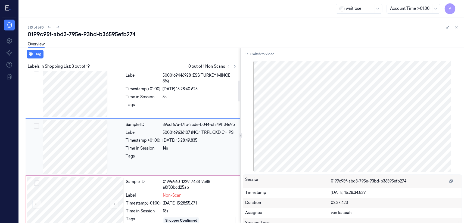
scroll to position [66, 0]
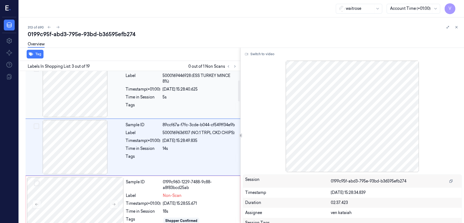
click at [177, 95] on div "5s" at bounding box center [200, 97] width 74 height 6
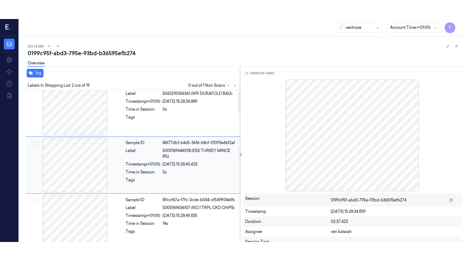
scroll to position [9, 0]
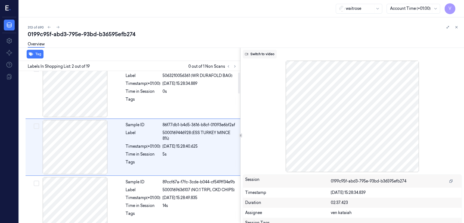
click at [253, 52] on button "Switch to video" at bounding box center [260, 54] width 34 height 9
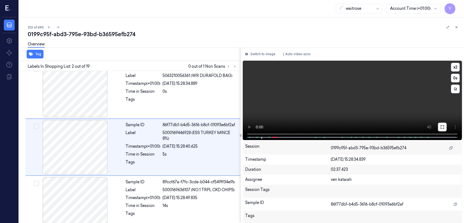
click at [253, 128] on button at bounding box center [442, 127] width 9 height 9
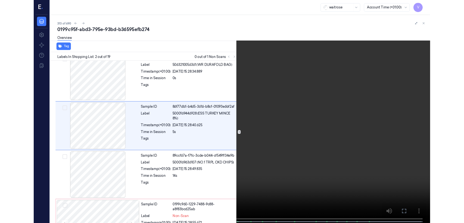
scroll to position [0, 0]
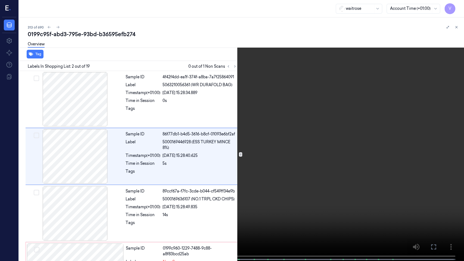
click at [0, 0] on button at bounding box center [0, 0] width 0 height 0
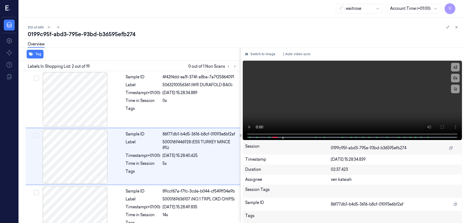
click at [253, 59] on div "Switch to image Auto video sync x 2 0 s Session 0199c95f-abd3-795e-93bd-b36595e…" at bounding box center [352, 135] width 223 height 175
click at [253, 57] on button "Switch to image" at bounding box center [260, 54] width 35 height 9
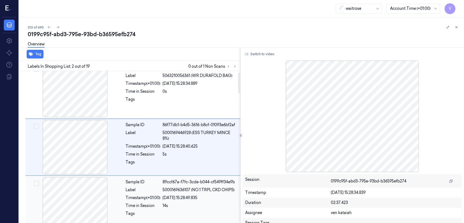
click at [172, 171] on div "[DATE] 15:28:49.835" at bounding box center [200, 198] width 74 height 6
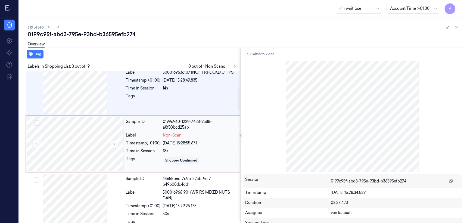
click at [161, 169] on div "Sample ID 0199c960-1229-7488-9c88-a8f83bcd25ab Label Non-Scan Timestamp (+01:00…" at bounding box center [181, 144] width 115 height 54
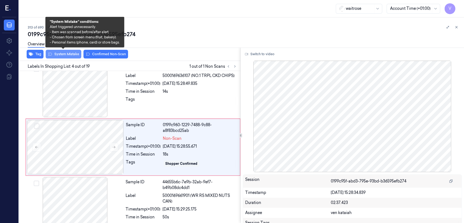
click at [55, 53] on button "System Mistake" at bounding box center [64, 54] width 36 height 9
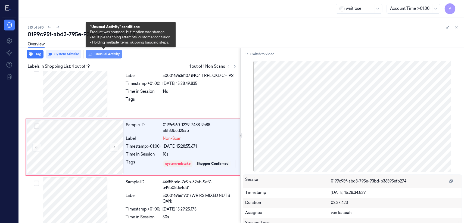
click at [103, 56] on button "Unusual Activity" at bounding box center [104, 54] width 36 height 9
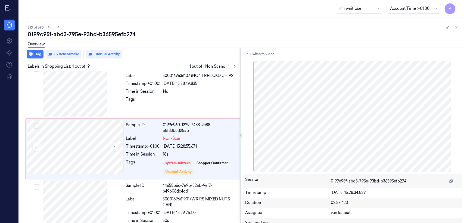
scroll to position [125, 0]
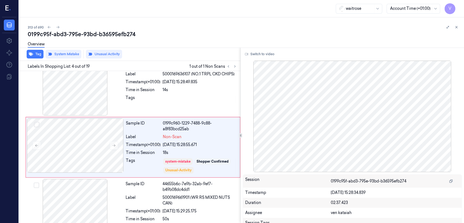
click at [253, 23] on div "313 of 690 0199c95f-abd3-795e-93bd-b36595efb274 Overview Tag System Mistake Unu…" at bounding box center [241, 120] width 445 height 206
click at [253, 26] on icon at bounding box center [457, 27] width 4 height 4
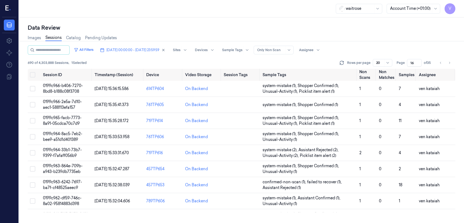
scroll to position [135, 0]
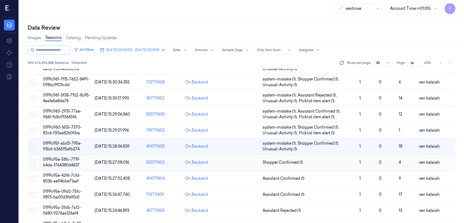
click at [253, 162] on span "Shopper Confirmed (1)" at bounding box center [283, 163] width 41 height 6
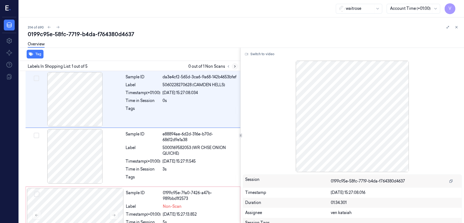
click at [236, 66] on icon at bounding box center [235, 66] width 4 height 4
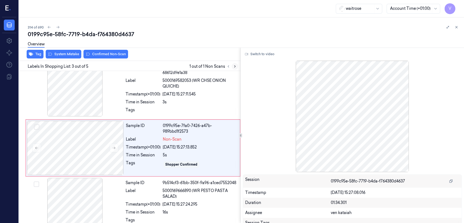
scroll to position [68, 0]
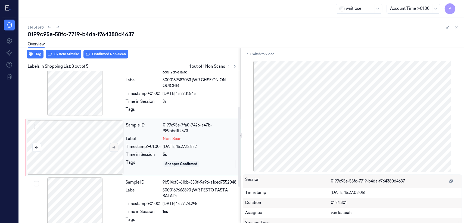
click at [116, 148] on icon at bounding box center [114, 147] width 4 height 4
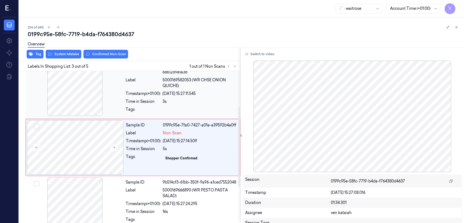
click at [131, 102] on div "Time in Session" at bounding box center [143, 102] width 35 height 6
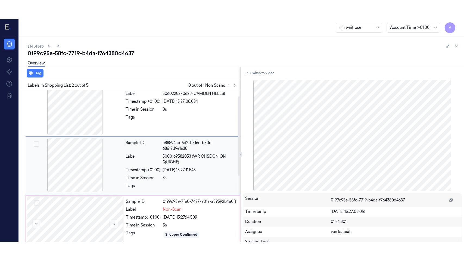
scroll to position [10, 0]
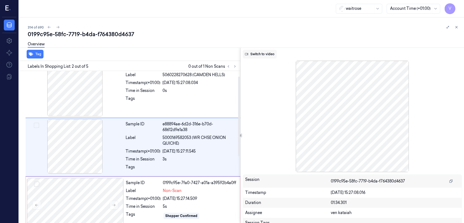
click at [251, 57] on button "Switch to video" at bounding box center [260, 54] width 34 height 9
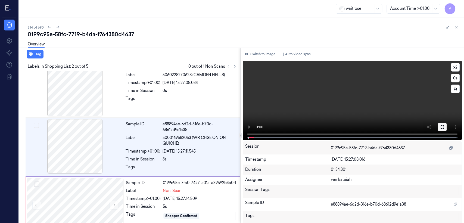
click at [253, 126] on button at bounding box center [442, 127] width 9 height 9
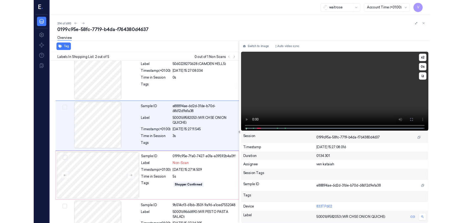
scroll to position [0, 0]
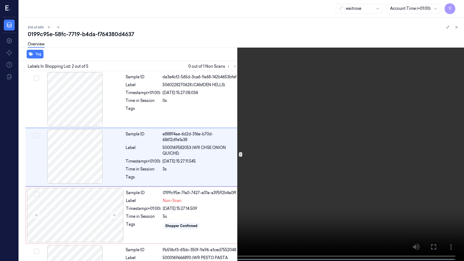
click at [0, 0] on button at bounding box center [0, 0] width 0 height 0
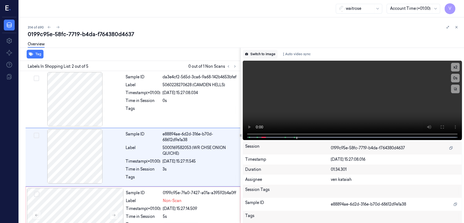
click at [253, 55] on button "Switch to image" at bounding box center [260, 54] width 35 height 9
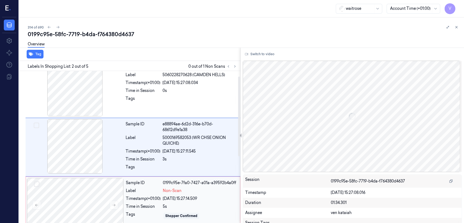
click at [167, 171] on div "Sample ID 0199c95e-7fa0-7427-a01a-a39592b4a0ff Label Non-Scan Timestamp (+01:00…" at bounding box center [181, 205] width 115 height 54
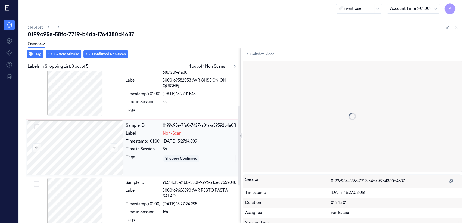
scroll to position [68, 0]
click at [113, 145] on icon at bounding box center [114, 147] width 4 height 4
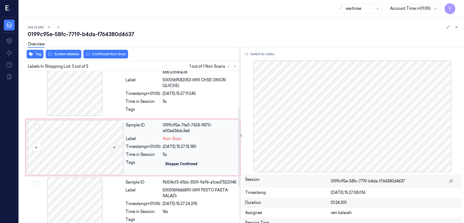
click at [113, 145] on icon at bounding box center [114, 147] width 4 height 4
click at [129, 97] on div "Sample ID e88894ae-6d2d-316e-b70d-68612d9e1a38 Label 5000169582053 (WR CHSE ONI…" at bounding box center [181, 89] width 116 height 56
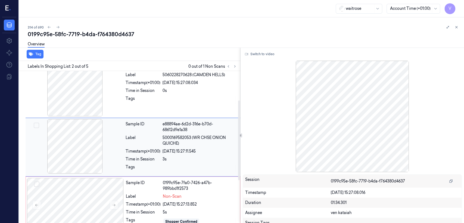
scroll to position [70, 0]
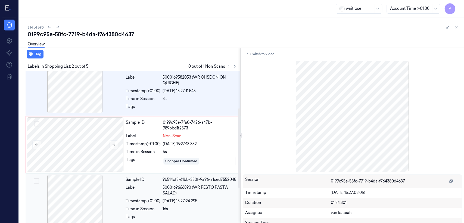
click at [145, 171] on div "Label" at bounding box center [143, 190] width 35 height 11
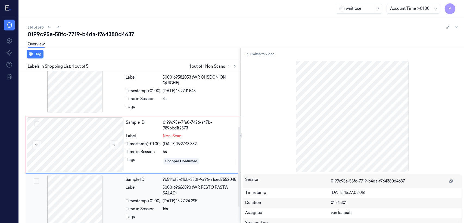
scroll to position [125, 0]
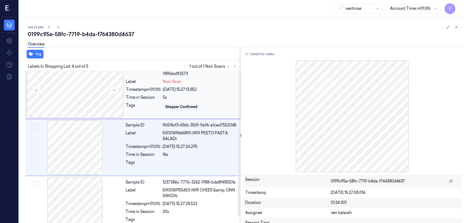
click at [148, 107] on div "Tags" at bounding box center [143, 106] width 35 height 9
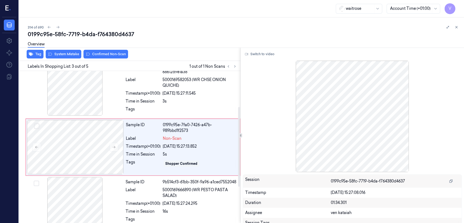
scroll to position [68, 0]
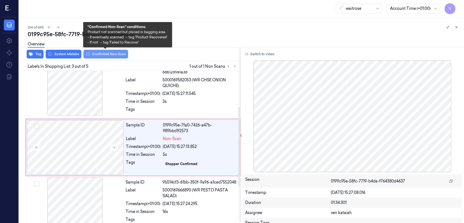
click at [99, 55] on button "Confirmed Non-Scan" at bounding box center [105, 54] width 45 height 9
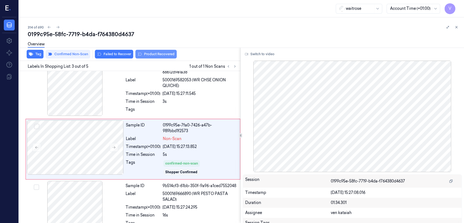
scroll to position [70, 0]
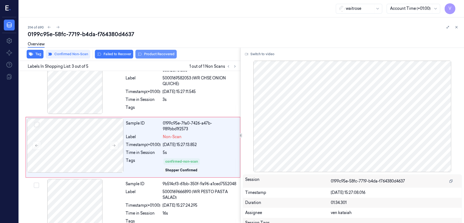
click at [142, 57] on button "Product Recovered" at bounding box center [155, 54] width 41 height 9
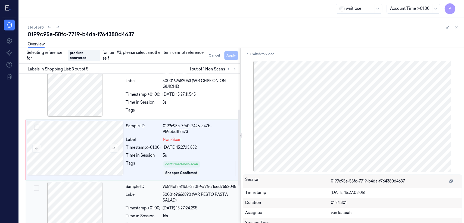
click at [149, 171] on div "Label" at bounding box center [143, 197] width 35 height 11
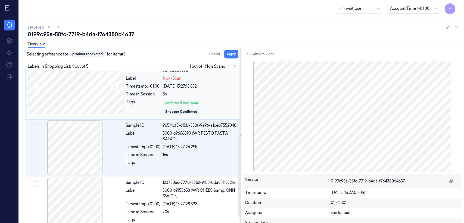
scroll to position [128, 0]
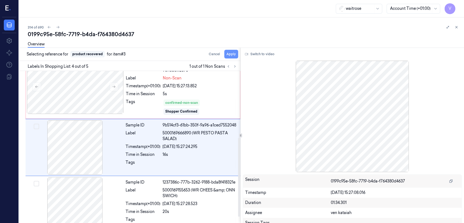
click at [233, 54] on button "Apply" at bounding box center [231, 54] width 14 height 9
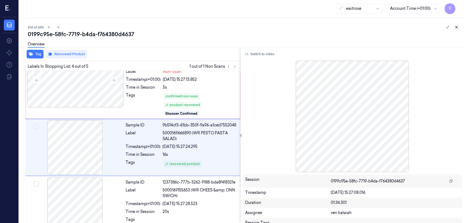
click at [253, 26] on icon at bounding box center [457, 27] width 4 height 4
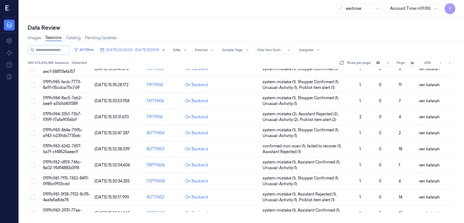
scroll to position [154, 0]
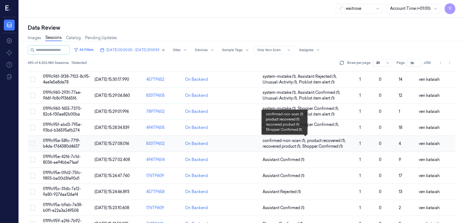
click at [253, 146] on span "Shopper Confirmed (1)" at bounding box center [322, 147] width 41 height 6
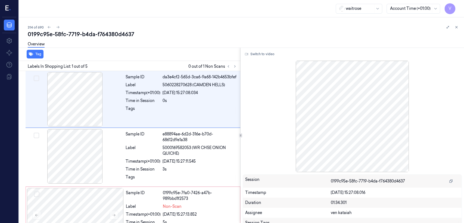
click at [253, 30] on div at bounding box center [451, 27] width 15 height 7
click at [253, 29] on div at bounding box center [451, 27] width 15 height 7
click at [253, 27] on icon at bounding box center [457, 27] width 4 height 4
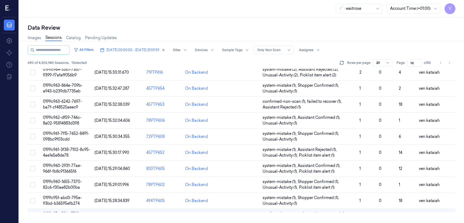
scroll to position [157, 0]
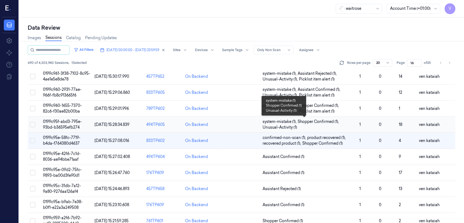
click at [253, 120] on span "Shopper Confirmed (1) ," at bounding box center [319, 122] width 42 height 6
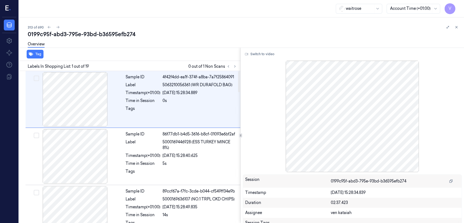
click at [238, 65] on div "Labels In Shopping List: 1 out of 19 0 out of 1 Non Scans" at bounding box center [128, 66] width 223 height 10
click at [235, 64] on icon at bounding box center [235, 66] width 4 height 4
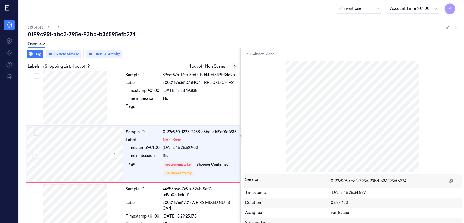
scroll to position [125, 0]
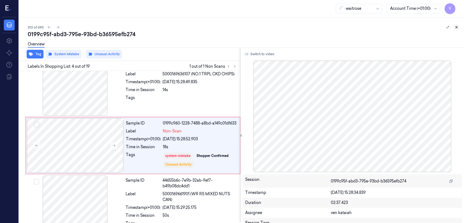
click at [253, 28] on icon at bounding box center [457, 27] width 4 height 4
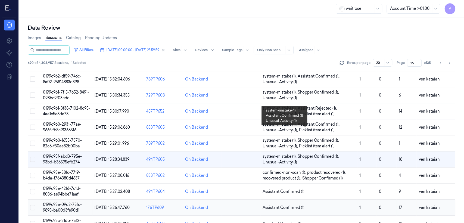
scroll to position [182, 0]
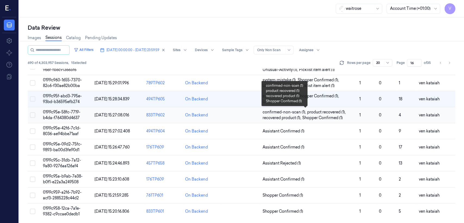
click at [253, 115] on span "Shopper Confirmed (1)" at bounding box center [322, 118] width 41 height 6
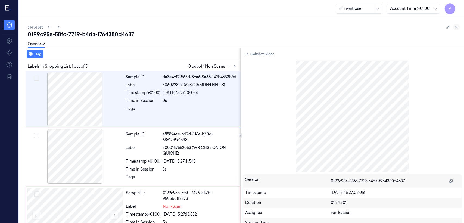
click at [253, 27] on button at bounding box center [456, 27] width 7 height 7
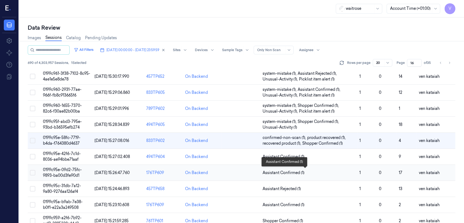
scroll to position [182, 0]
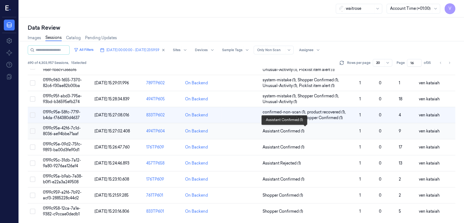
click at [253, 129] on span "Assistant Confirmed (1)" at bounding box center [284, 131] width 42 height 6
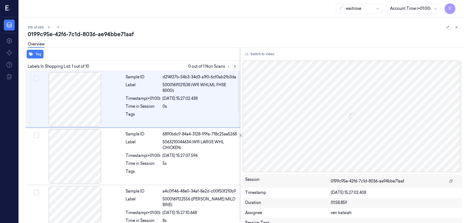
click at [237, 65] on icon at bounding box center [235, 66] width 4 height 4
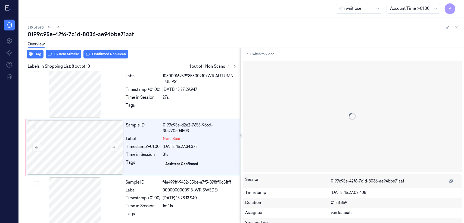
scroll to position [353, 0]
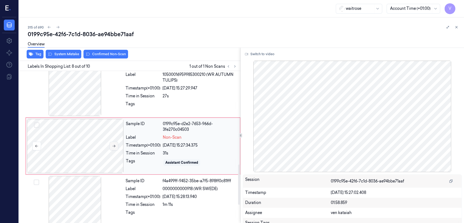
click at [115, 148] on icon at bounding box center [114, 146] width 4 height 4
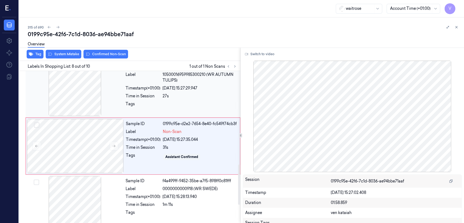
click at [126, 98] on div "Time in Session" at bounding box center [143, 96] width 35 height 6
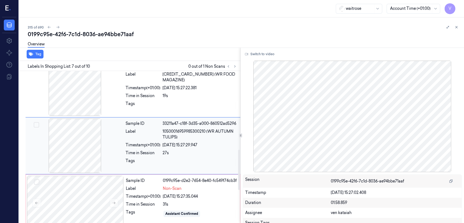
scroll to position [296, 0]
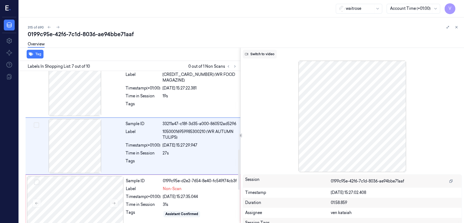
click at [253, 53] on button "Switch to video" at bounding box center [260, 54] width 34 height 9
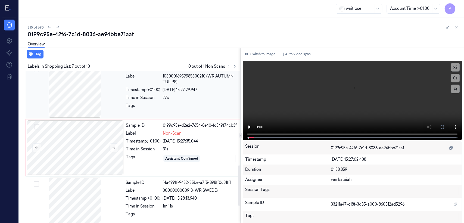
scroll to position [356, 0]
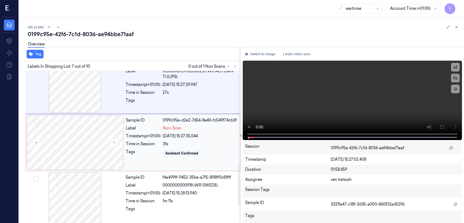
click at [180, 139] on div "Sample ID 0199c95e-d2e2-7654-8e40-fc549f74cb3f Label Non-Scan Timestamp (+01:00…" at bounding box center [181, 142] width 115 height 54
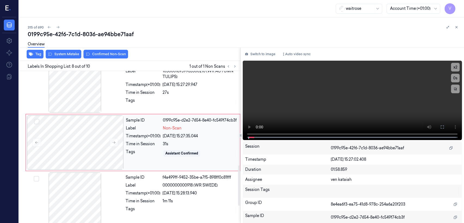
scroll to position [353, 0]
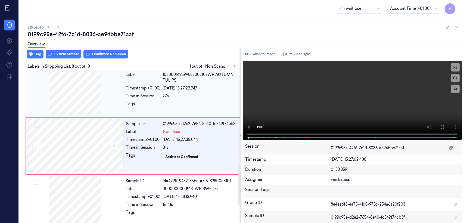
click at [188, 115] on div "Sample ID 33211a47-c18f-3d35-a000-860512ad5296 Label 10500016959985300210 (WR A…" at bounding box center [181, 89] width 116 height 54
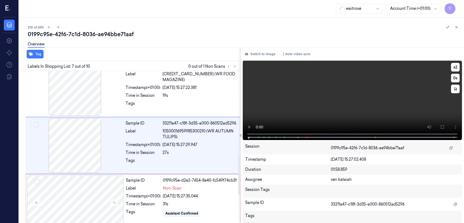
scroll to position [296, 0]
click at [253, 129] on button at bounding box center [442, 127] width 9 height 9
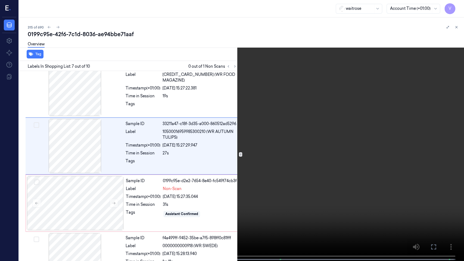
click at [229, 161] on video at bounding box center [232, 131] width 464 height 262
drag, startPoint x: 436, startPoint y: 245, endPoint x: 434, endPoint y: 216, distance: 29.5
click at [0, 0] on icon at bounding box center [0, 0] width 0 height 0
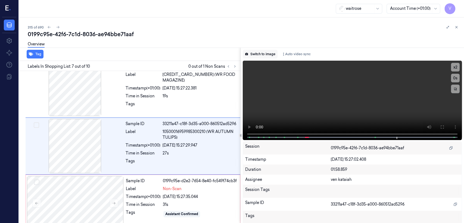
click at [253, 52] on button "Switch to image" at bounding box center [260, 54] width 35 height 9
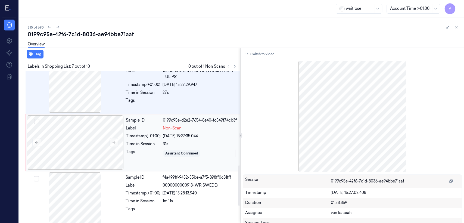
click at [144, 147] on div "Time in Session" at bounding box center [143, 144] width 35 height 6
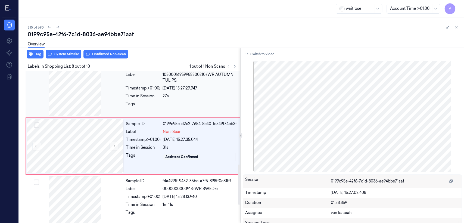
click at [159, 104] on div "Tags" at bounding box center [143, 105] width 35 height 9
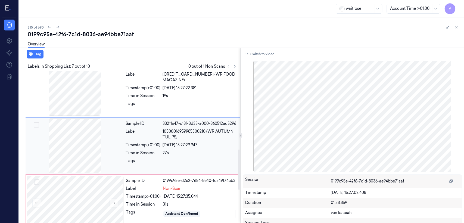
scroll to position [296, 0]
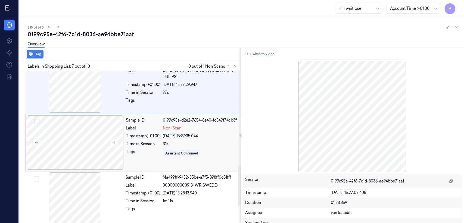
click at [150, 139] on div "Sample ID 0199c95e-d2e2-7654-8e40-fc549f74cb3f Label Non-Scan Timestamp (+01:00…" at bounding box center [181, 142] width 115 height 54
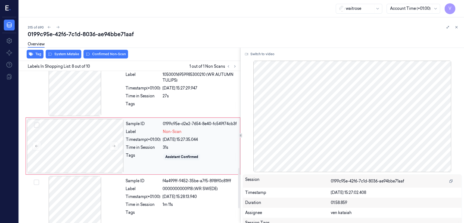
scroll to position [413, 0]
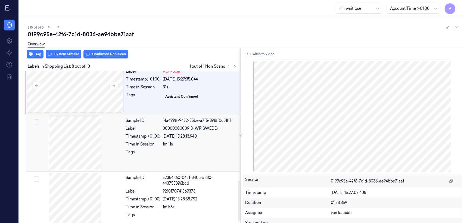
click at [155, 156] on div "Tags" at bounding box center [143, 153] width 35 height 9
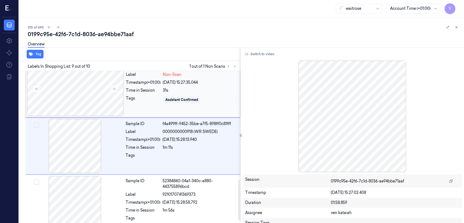
click at [154, 104] on div "Tags" at bounding box center [143, 99] width 35 height 9
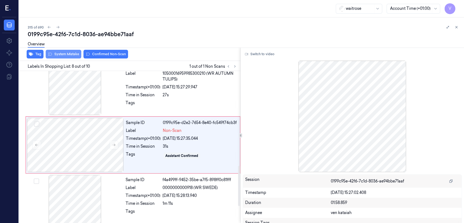
scroll to position [353, 0]
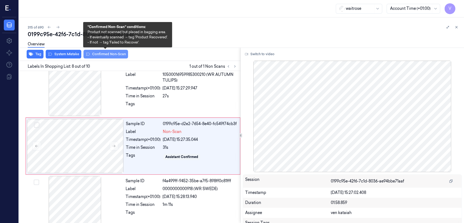
click at [103, 55] on button "Confirmed Non-Scan" at bounding box center [105, 54] width 45 height 9
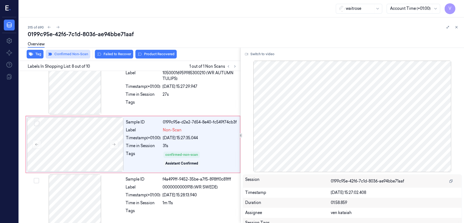
click at [103, 55] on button "Failed to Recover" at bounding box center [114, 54] width 38 height 9
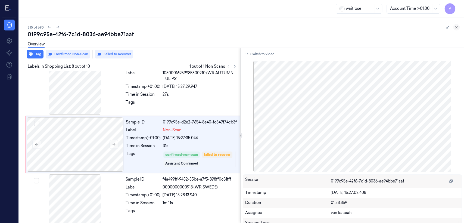
click at [253, 27] on icon at bounding box center [457, 27] width 4 height 4
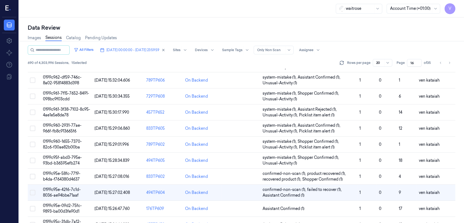
scroll to position [182, 0]
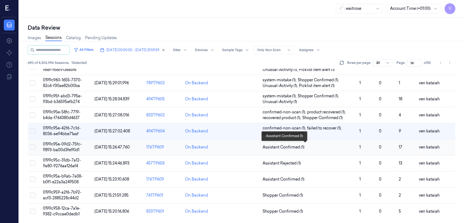
click at [253, 148] on span "Assistant Confirmed (1)" at bounding box center [284, 147] width 42 height 6
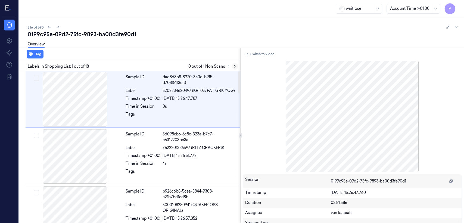
click at [232, 67] on button at bounding box center [235, 66] width 7 height 7
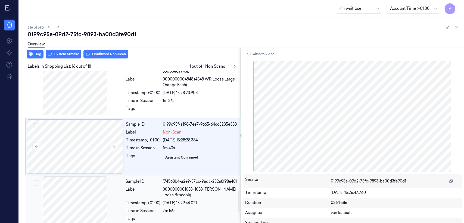
scroll to position [822, 0]
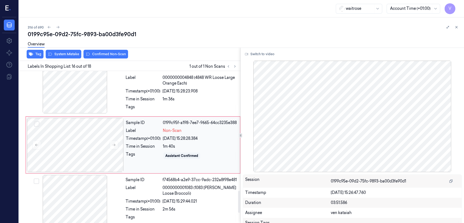
click at [163, 141] on div "[DATE] 15:28:28.384" at bounding box center [200, 139] width 74 height 6
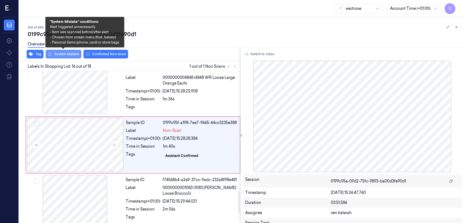
click at [69, 54] on button "System Mistake" at bounding box center [64, 54] width 36 height 9
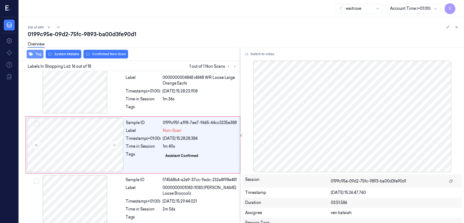
click at [41, 54] on button "Tag" at bounding box center [35, 54] width 17 height 9
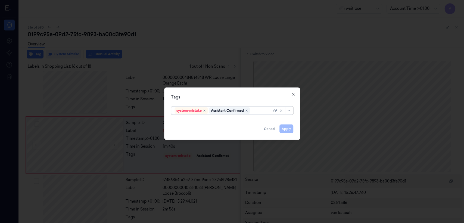
scroll to position [824, 0]
click at [253, 111] on div at bounding box center [261, 111] width 21 height 6
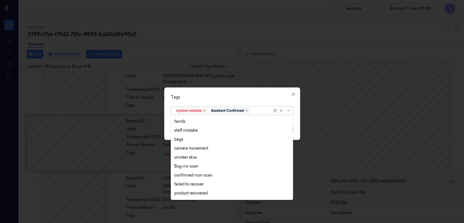
scroll to position [80, 0]
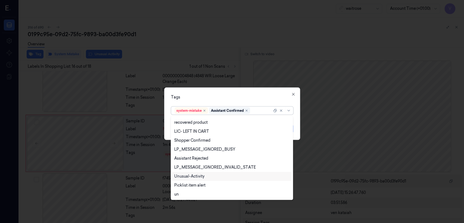
click at [194, 171] on div "Unusual-Activity" at bounding box center [189, 176] width 30 height 6
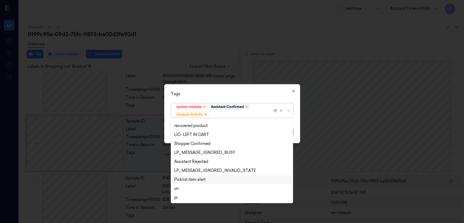
click at [194, 171] on div "Picklist item alert" at bounding box center [189, 180] width 31 height 6
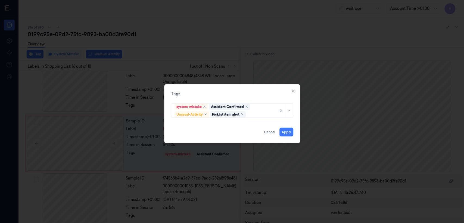
click at [228, 97] on div "Tags system-mistake Assistant Confirmed Unusual-Activity Picklist item alert Ap…" at bounding box center [232, 113] width 136 height 59
click at [253, 132] on button "Apply" at bounding box center [286, 132] width 14 height 9
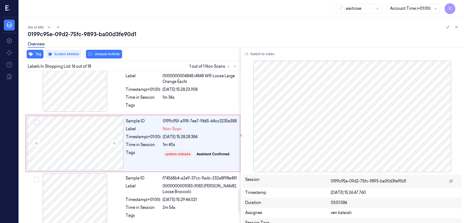
scroll to position [824, 0]
click at [253, 25] on icon at bounding box center [457, 27] width 4 height 4
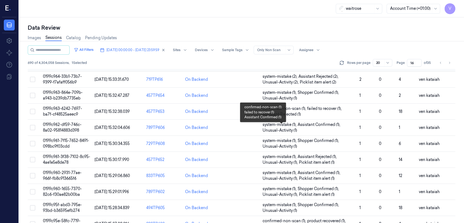
scroll to position [182, 0]
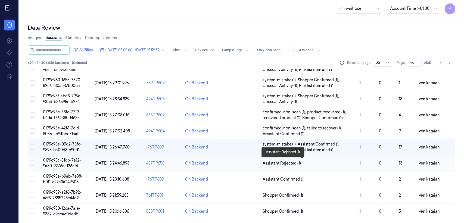
click at [253, 164] on span "Assistant Rejected (1)" at bounding box center [282, 163] width 38 height 6
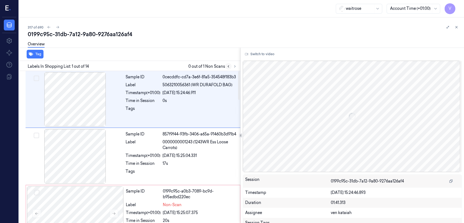
click at [228, 64] on button at bounding box center [228, 66] width 7 height 7
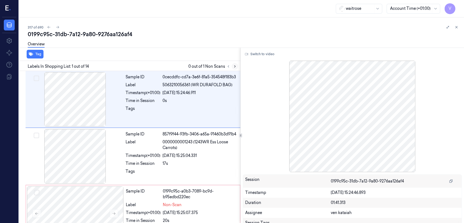
click at [232, 66] on button at bounding box center [235, 66] width 7 height 7
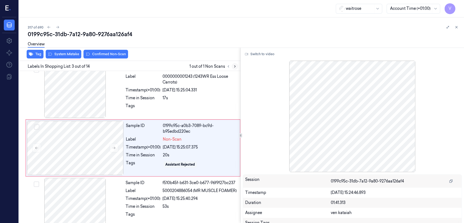
scroll to position [66, 0]
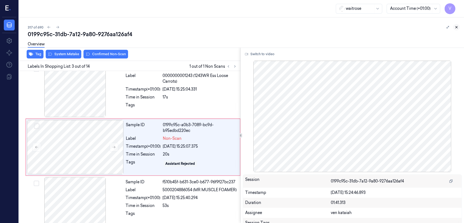
click at [253, 29] on icon at bounding box center [457, 27] width 4 height 4
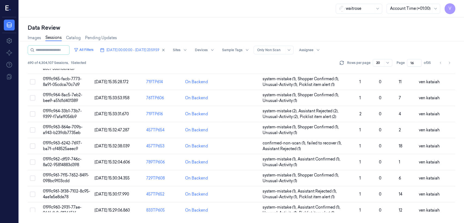
scroll to position [182, 0]
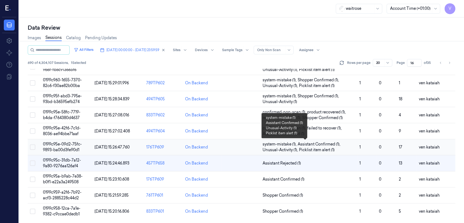
click at [253, 148] on span "Unusual-Activity (1) ," at bounding box center [281, 150] width 36 height 6
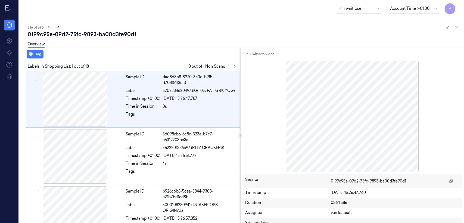
click at [58, 27] on icon at bounding box center [58, 27] width 3 height 2
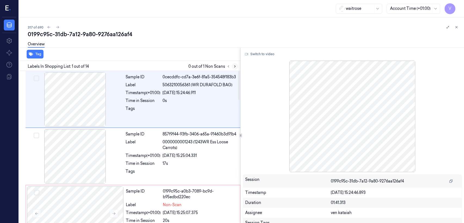
click at [237, 67] on button at bounding box center [235, 66] width 7 height 7
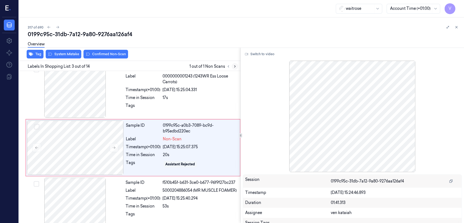
scroll to position [66, 0]
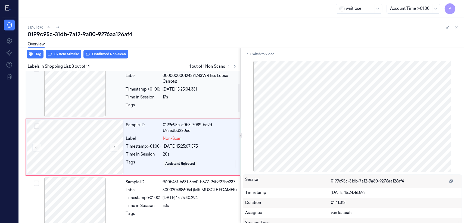
click at [160, 106] on div "Tags" at bounding box center [143, 106] width 35 height 9
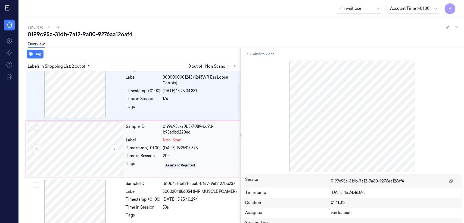
scroll to position [70, 0]
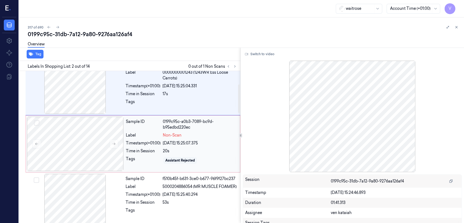
click at [167, 150] on div "20s" at bounding box center [200, 151] width 74 height 6
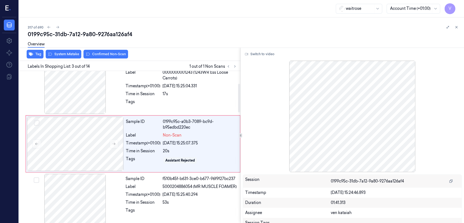
scroll to position [66, 0]
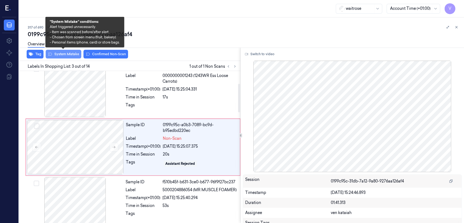
click at [66, 54] on button "System Mistake" at bounding box center [64, 54] width 36 height 9
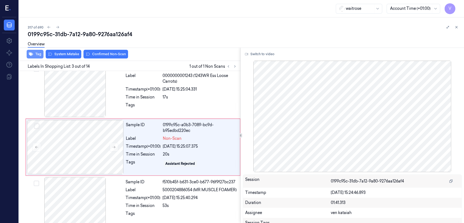
click at [31, 54] on icon "button" at bounding box center [31, 54] width 4 height 4
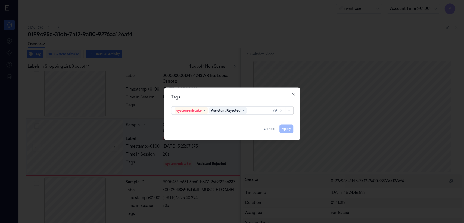
click at [253, 110] on div at bounding box center [260, 111] width 24 height 6
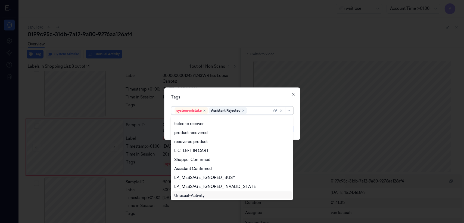
scroll to position [80, 0]
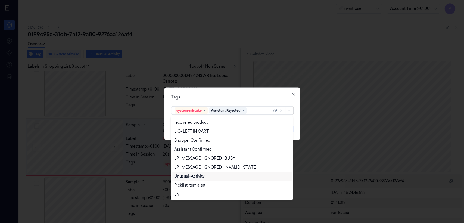
click at [190, 171] on div "Unusual-Activity" at bounding box center [189, 176] width 30 height 6
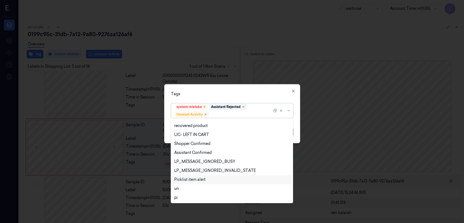
click at [191, 171] on div "Picklist item alert" at bounding box center [189, 180] width 31 height 6
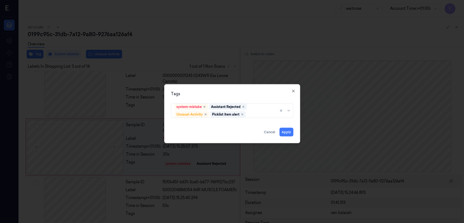
drag, startPoint x: 241, startPoint y: 97, endPoint x: 293, endPoint y: 132, distance: 63.2
click at [242, 96] on div "Tags system-mistake Assistant Rejected Unusual-Activity Picklist item alert App…" at bounding box center [232, 113] width 136 height 59
click at [253, 131] on button "Apply" at bounding box center [286, 132] width 14 height 9
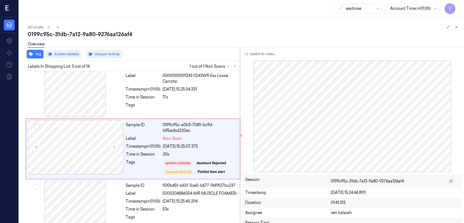
scroll to position [68, 0]
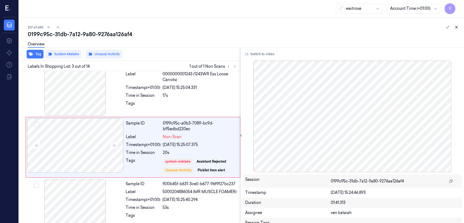
click at [253, 24] on button at bounding box center [456, 27] width 7 height 7
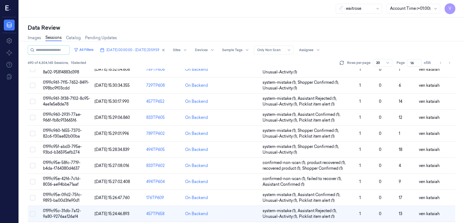
scroll to position [181, 0]
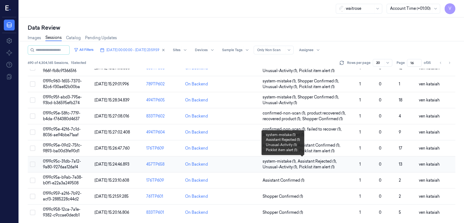
click at [253, 167] on span "Picklist item alert (1)" at bounding box center [317, 167] width 36 height 6
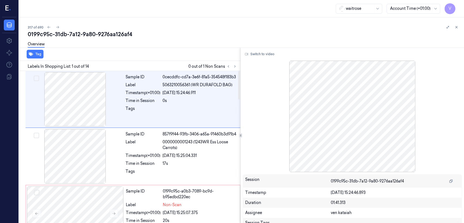
click at [240, 70] on div at bounding box center [240, 135] width 0 height 175
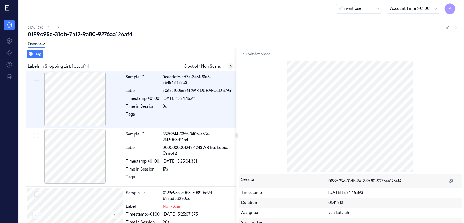
click at [232, 64] on icon at bounding box center [231, 66] width 4 height 4
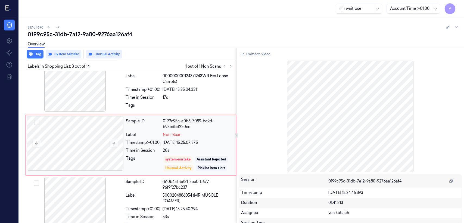
scroll to position [73, 0]
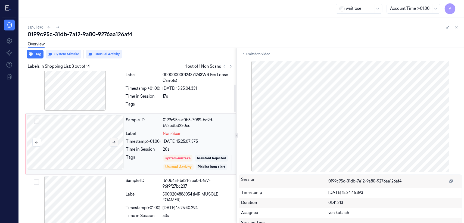
click at [115, 142] on icon at bounding box center [114, 142] width 4 height 4
click at [253, 29] on icon at bounding box center [457, 27] width 4 height 4
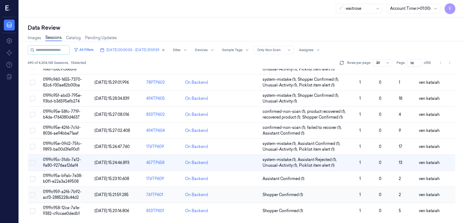
scroll to position [182, 0]
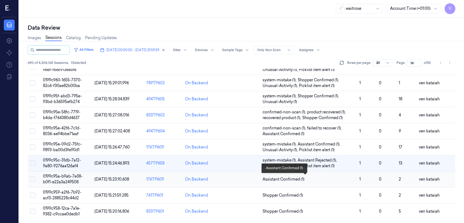
click at [253, 171] on span "Assistant Confirmed (1)" at bounding box center [284, 179] width 42 height 6
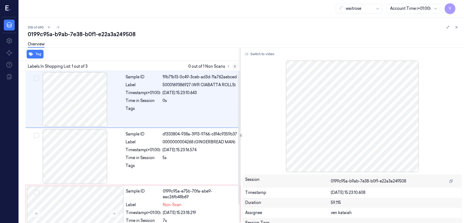
click at [237, 67] on icon at bounding box center [235, 66] width 4 height 4
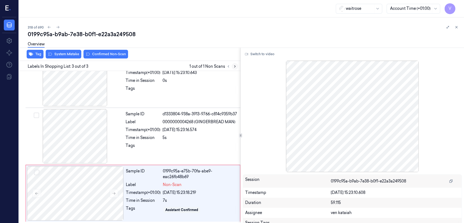
scroll to position [21, 0]
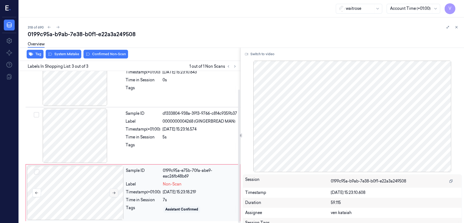
click at [115, 171] on icon at bounding box center [114, 193] width 4 height 4
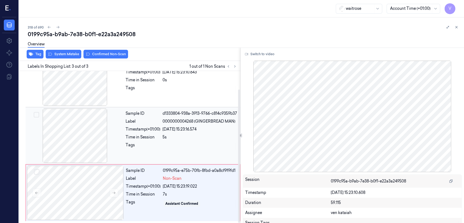
click at [148, 159] on div "Sample ID d1333804-938a-3913-9766-c814c9359b37 Label 0000000004268 (GINGERBREAD…" at bounding box center [181, 135] width 116 height 54
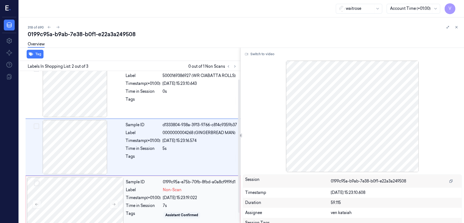
click at [157, 171] on div "Timestamp (+01:00)" at bounding box center [143, 198] width 35 height 6
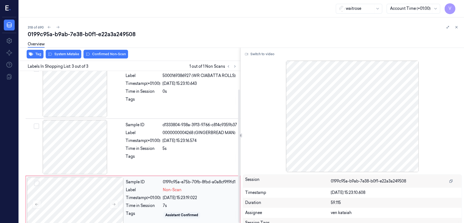
scroll to position [21, 0]
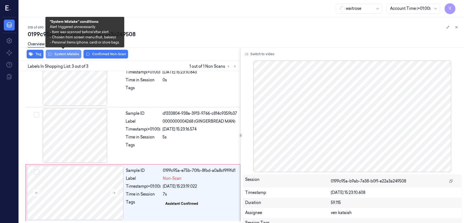
drag, startPoint x: 65, startPoint y: 55, endPoint x: 49, endPoint y: 55, distance: 16.3
click at [65, 55] on button "System Mistake" at bounding box center [64, 54] width 36 height 9
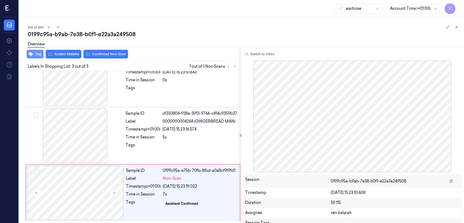
click at [39, 55] on button "Tag" at bounding box center [35, 54] width 17 height 9
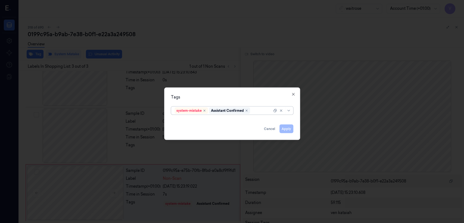
click at [251, 109] on input "text" at bounding box center [251, 111] width 1 height 6
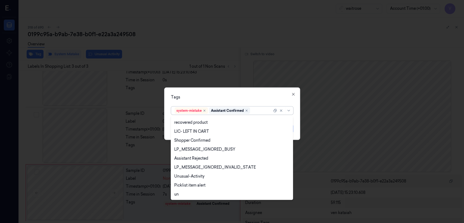
scroll to position [116, 0]
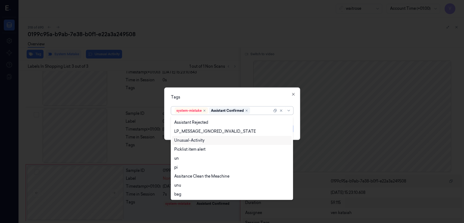
click at [194, 139] on div "Unusual-Activity" at bounding box center [189, 141] width 30 height 6
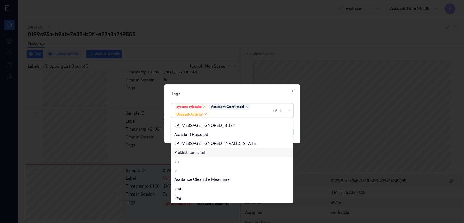
click at [192, 153] on div "Picklist item alert" at bounding box center [189, 153] width 31 height 6
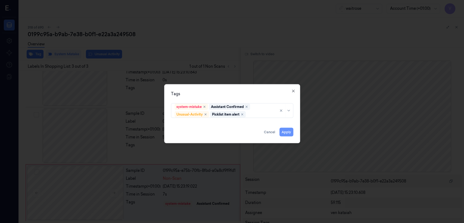
drag, startPoint x: 217, startPoint y: 97, endPoint x: 282, endPoint y: 128, distance: 71.4
click at [220, 99] on div "Tags system-mistake Assistant Confirmed Unusual-Activity Picklist item alert Ap…" at bounding box center [232, 113] width 136 height 59
click at [253, 134] on button "Apply" at bounding box center [286, 132] width 14 height 9
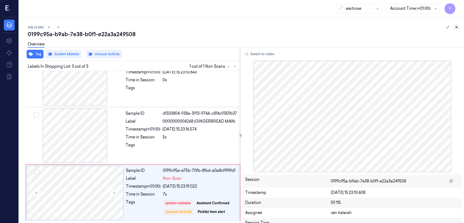
click at [253, 27] on icon at bounding box center [457, 27] width 2 height 2
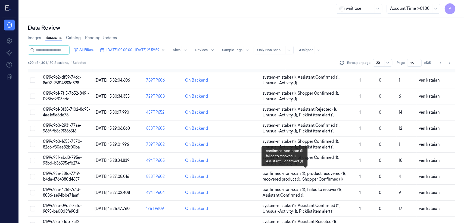
scroll to position [182, 0]
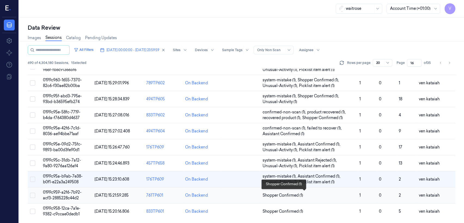
click at [253, 171] on span "Shopper Confirmed (1)" at bounding box center [283, 195] width 41 height 6
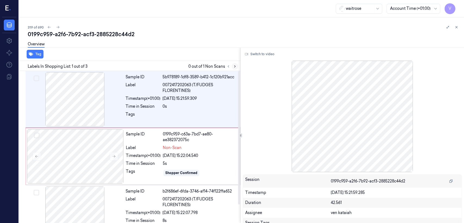
click at [234, 66] on icon at bounding box center [235, 66] width 4 height 4
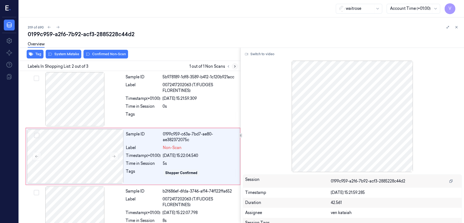
scroll to position [9, 0]
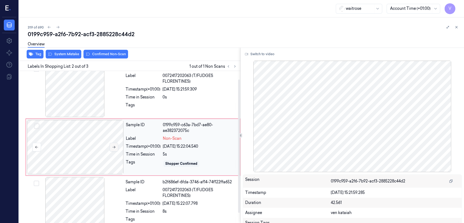
click at [112, 144] on button at bounding box center [114, 147] width 9 height 9
click at [122, 101] on div at bounding box center [75, 90] width 97 height 54
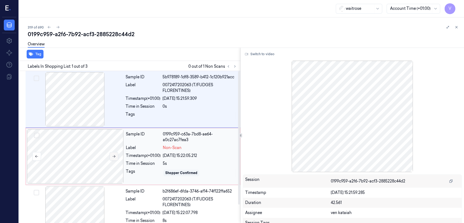
click at [115, 156] on icon at bounding box center [114, 156] width 4 height 4
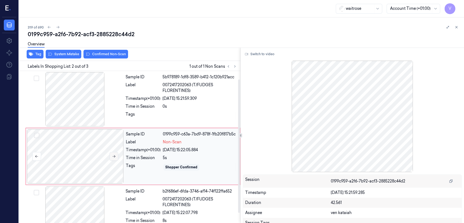
scroll to position [9, 0]
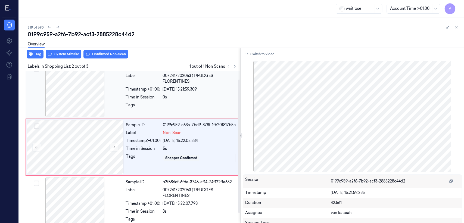
click at [134, 89] on div "Timestamp (+01:00)" at bounding box center [143, 89] width 35 height 6
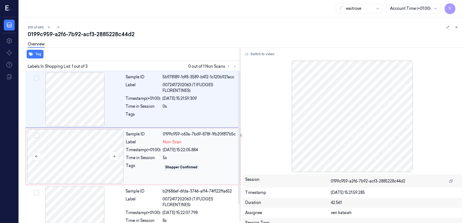
click at [123, 154] on div at bounding box center [75, 156] width 97 height 54
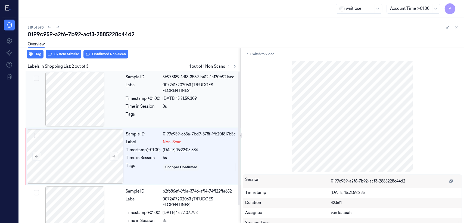
scroll to position [9, 0]
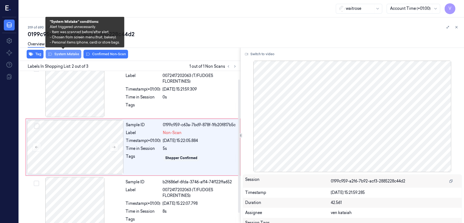
click at [70, 55] on button "System Mistake" at bounding box center [64, 54] width 36 height 9
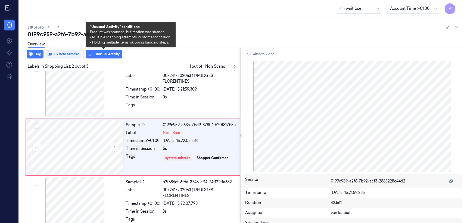
click at [105, 55] on button "Unusual Activity" at bounding box center [104, 54] width 36 height 9
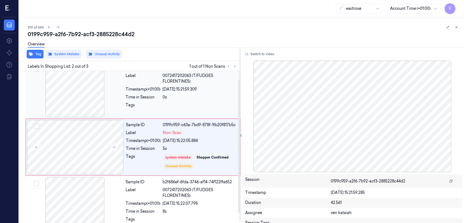
click at [190, 83] on span "0072417202063 (T/FUDGES FLORENTINES)" at bounding box center [200, 78] width 74 height 11
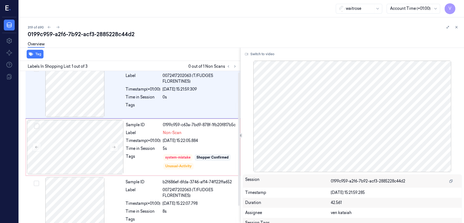
scroll to position [0, 0]
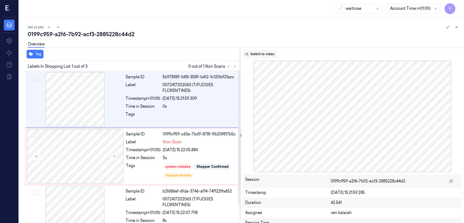
click at [253, 54] on button "Switch to video" at bounding box center [260, 54] width 34 height 9
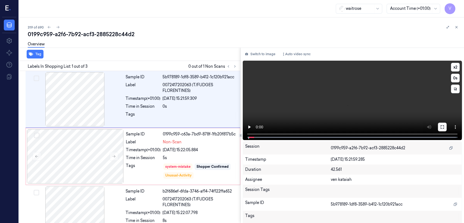
click at [253, 124] on button at bounding box center [442, 127] width 9 height 9
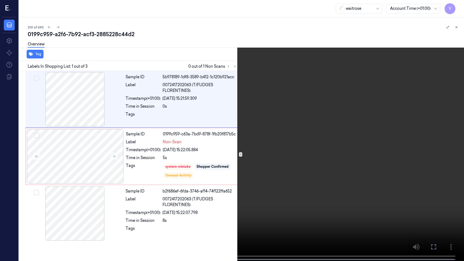
drag, startPoint x: 431, startPoint y: 251, endPoint x: 431, endPoint y: 221, distance: 29.4
click at [0, 0] on button at bounding box center [0, 0] width 0 height 0
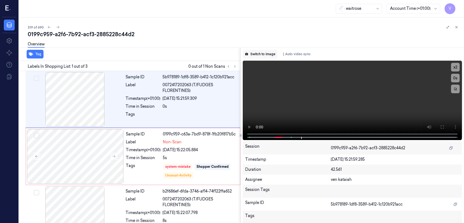
click at [253, 52] on button "Switch to image" at bounding box center [260, 54] width 35 height 9
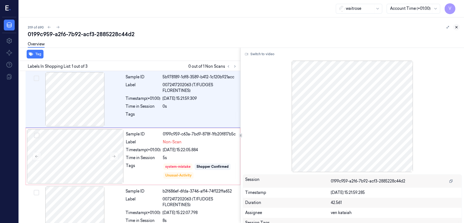
click at [253, 25] on button at bounding box center [456, 27] width 7 height 7
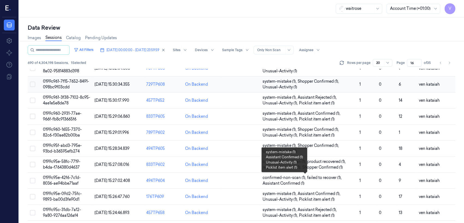
scroll to position [182, 0]
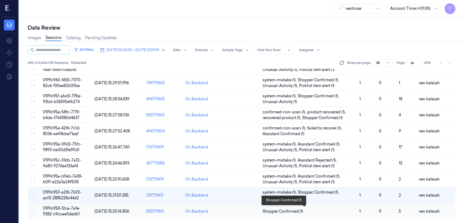
click at [253, 171] on span "Shopper Confirmed (1)" at bounding box center [283, 212] width 41 height 6
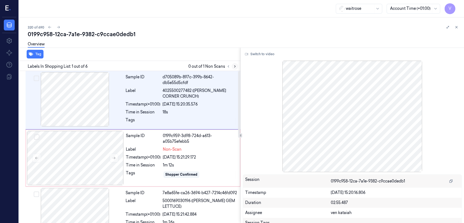
click at [235, 67] on icon at bounding box center [235, 66] width 4 height 4
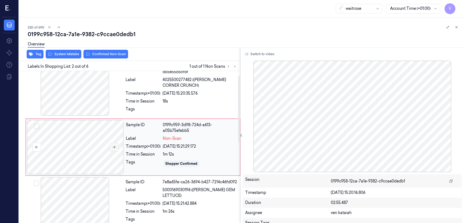
click at [114, 147] on icon at bounding box center [114, 147] width 4 height 4
click at [126, 95] on div "Timestamp (+01:00)" at bounding box center [143, 94] width 35 height 6
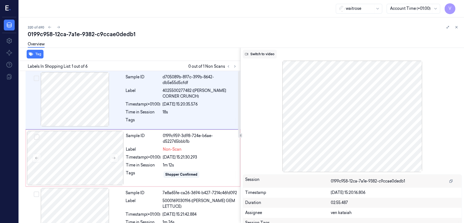
click at [253, 53] on button "Switch to video" at bounding box center [260, 54] width 34 height 9
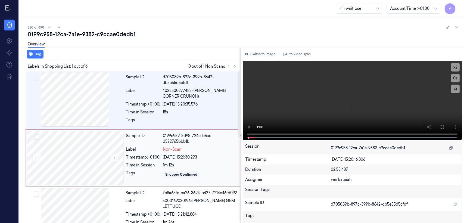
click at [185, 145] on div "Sample ID 0199c959-3d98-724e-b6ae-d522765bbb1b Label Non-Scan Timestamp (+01:00…" at bounding box center [181, 158] width 115 height 54
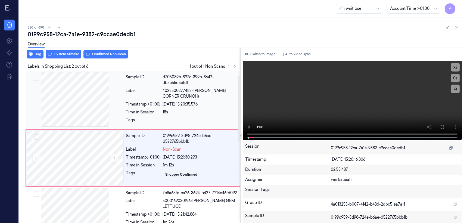
scroll to position [11, 0]
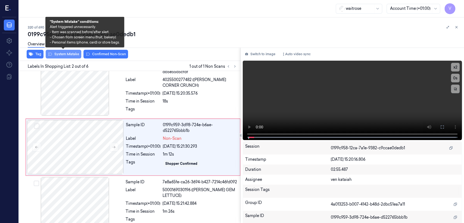
click at [63, 54] on button "System Mistake" at bounding box center [64, 54] width 36 height 9
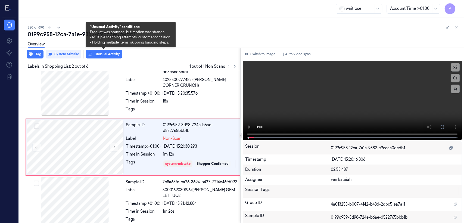
click at [119, 53] on button "Unusual Activity" at bounding box center [104, 54] width 36 height 9
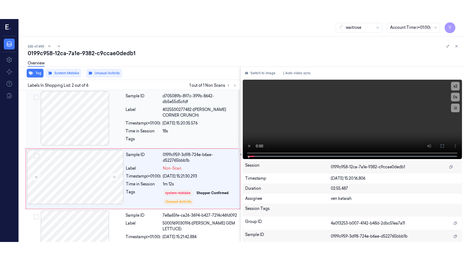
scroll to position [13, 0]
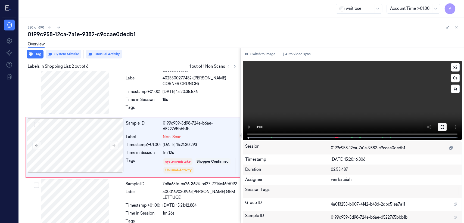
click at [253, 130] on button at bounding box center [442, 127] width 9 height 9
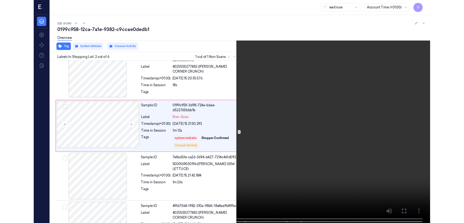
scroll to position [0, 0]
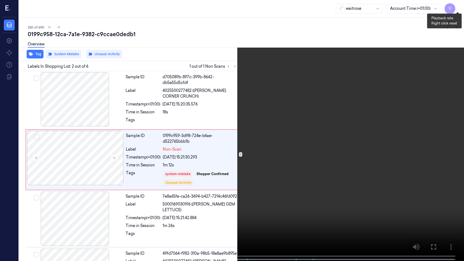
click at [253, 7] on button "x 2" at bounding box center [457, 6] width 9 height 9
click at [0, 0] on icon at bounding box center [0, 0] width 0 height 0
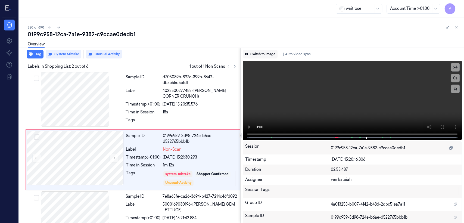
click at [253, 51] on button "Switch to image" at bounding box center [260, 54] width 35 height 9
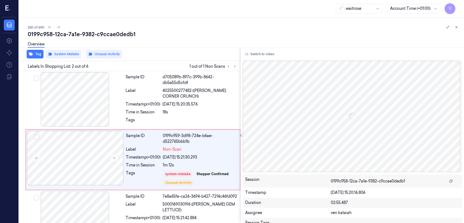
scroll to position [13, 0]
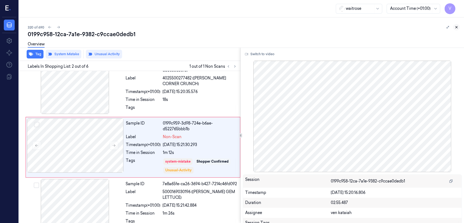
click at [253, 27] on button at bounding box center [456, 27] width 7 height 7
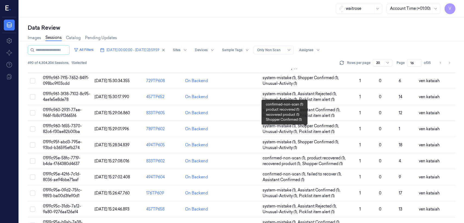
scroll to position [182, 0]
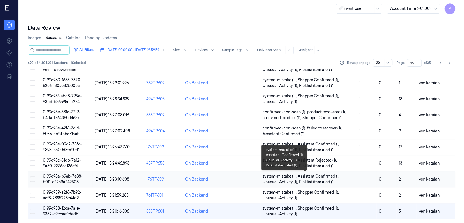
click at [253, 171] on span "Picklist item alert (1)" at bounding box center [317, 182] width 36 height 6
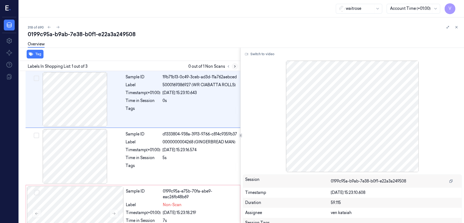
click at [236, 68] on button at bounding box center [235, 66] width 7 height 7
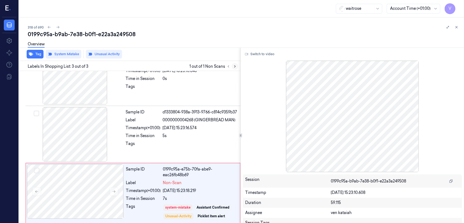
scroll to position [24, 0]
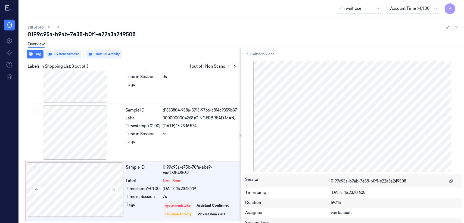
click at [235, 68] on icon at bounding box center [235, 66] width 4 height 4
click at [110, 171] on button at bounding box center [114, 189] width 9 height 9
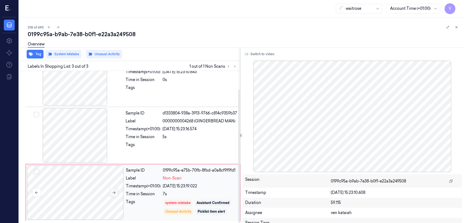
scroll to position [21, 0]
click at [110, 171] on button at bounding box center [114, 192] width 9 height 9
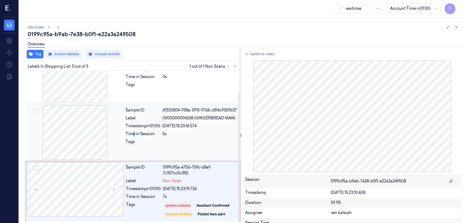
click at [134, 137] on div "Time in Session" at bounding box center [143, 134] width 35 height 6
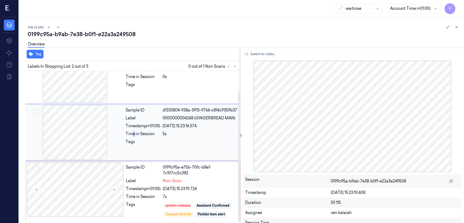
scroll to position [9, 0]
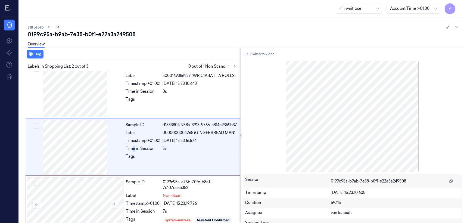
click at [57, 27] on icon at bounding box center [58, 27] width 4 height 4
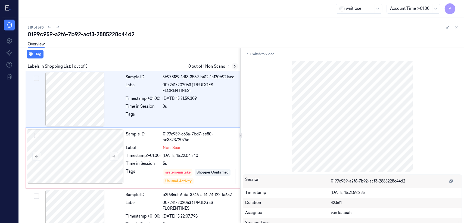
click at [236, 67] on icon at bounding box center [235, 66] width 4 height 4
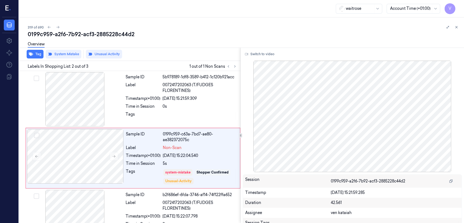
scroll to position [11, 0]
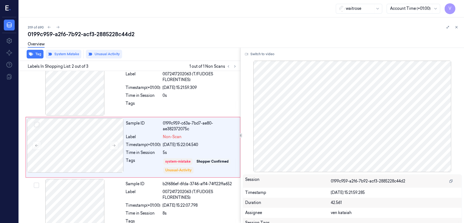
click at [458, 24] on div at bounding box center [451, 27] width 15 height 7
click at [457, 28] on icon at bounding box center [457, 27] width 4 height 4
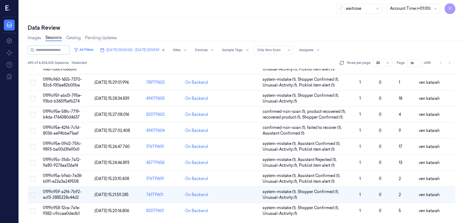
scroll to position [182, 0]
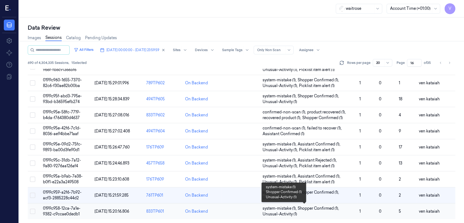
click at [296, 212] on span "system-mistake (1) , Shopper Confirmed (1) , Unusual-Activity (1)" at bounding box center [309, 211] width 92 height 11
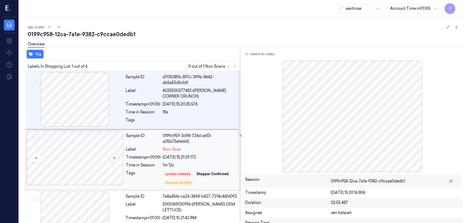
click at [114, 157] on icon at bounding box center [114, 158] width 4 height 4
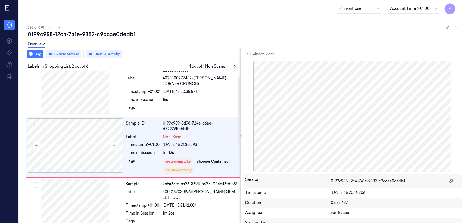
click at [234, 68] on icon at bounding box center [235, 66] width 4 height 4
click at [114, 145] on icon at bounding box center [114, 146] width 4 height 4
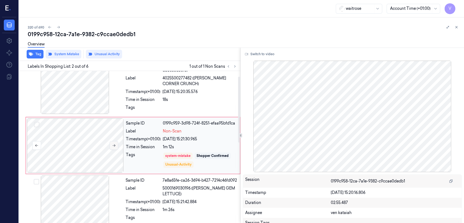
scroll to position [11, 0]
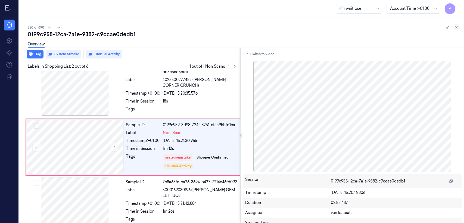
click at [455, 29] on icon at bounding box center [457, 27] width 4 height 4
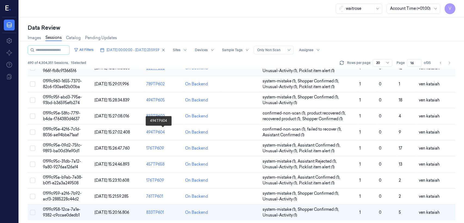
scroll to position [182, 0]
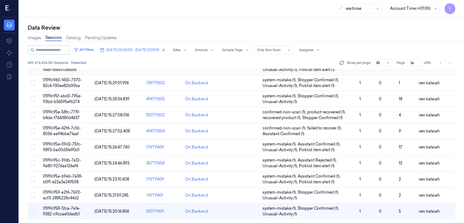
drag, startPoint x: 414, startPoint y: 64, endPoint x: 402, endPoint y: 68, distance: 12.3
click at [402, 68] on div "All Filters 09/10/2025 00:00:00 - 09/10/2025 23:59:59 Sites Devices Sample Tags…" at bounding box center [242, 134] width 428 height 178
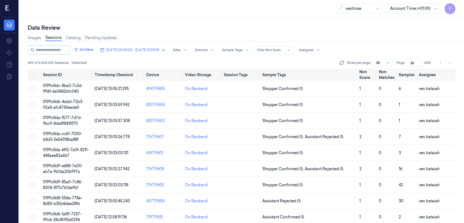
type input "23"
click at [276, 89] on span "Shopper Confirmed (1)" at bounding box center [282, 89] width 41 height 6
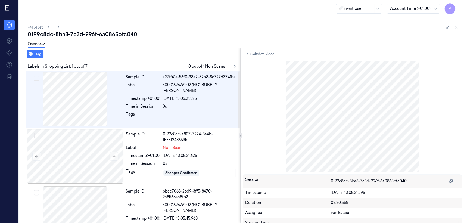
click at [232, 61] on div "Labels In Shopping List: 1 out of 7 0 out of 1 Non Scans" at bounding box center [128, 66] width 223 height 10
click at [232, 64] on div at bounding box center [231, 66] width 13 height 7
click at [234, 69] on button at bounding box center [235, 66] width 7 height 7
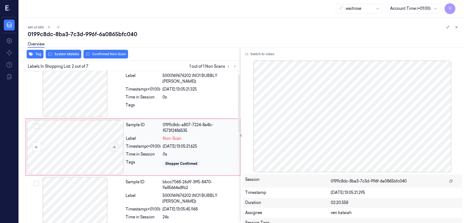
click at [113, 149] on button at bounding box center [114, 147] width 9 height 9
click at [124, 105] on div "Sample ID a27ff41a-56f0-38a2-82b8-8c727d3741ba Label 5000169676202 (NO1 BUBBLY …" at bounding box center [181, 90] width 116 height 54
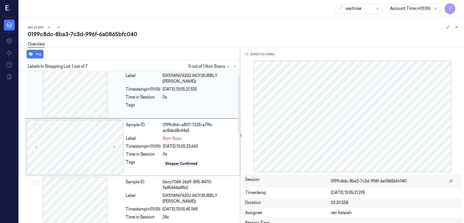
scroll to position [0, 0]
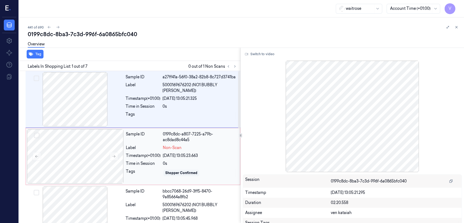
click at [147, 140] on div "Sample ID" at bounding box center [143, 136] width 35 height 11
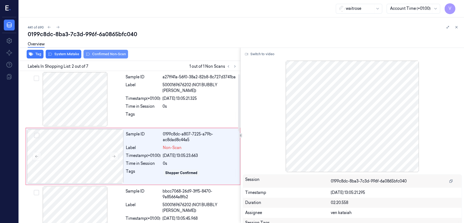
scroll to position [9, 0]
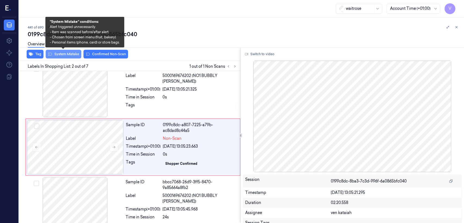
click at [76, 54] on button "System Mistake" at bounding box center [64, 54] width 36 height 9
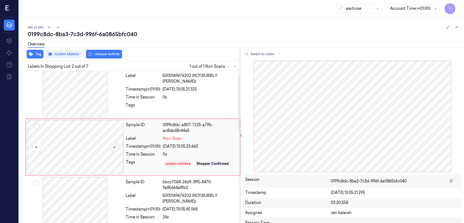
click at [111, 145] on button at bounding box center [114, 147] width 9 height 9
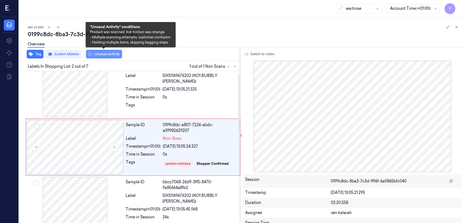
click at [101, 55] on button "Unusual Activity" at bounding box center [104, 54] width 36 height 9
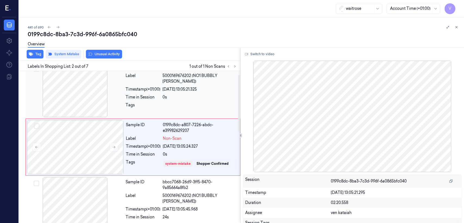
scroll to position [11, 0]
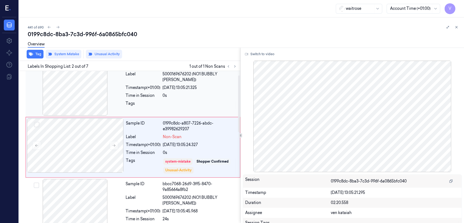
click at [196, 103] on div at bounding box center [200, 105] width 74 height 9
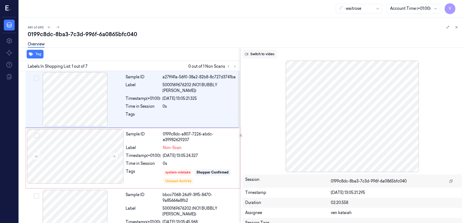
click at [261, 57] on button "Switch to video" at bounding box center [260, 54] width 34 height 9
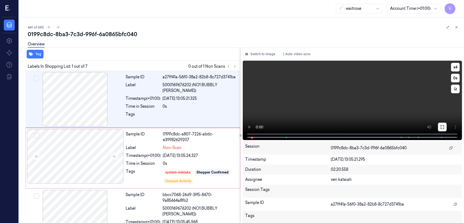
click at [441, 130] on button at bounding box center [442, 127] width 9 height 9
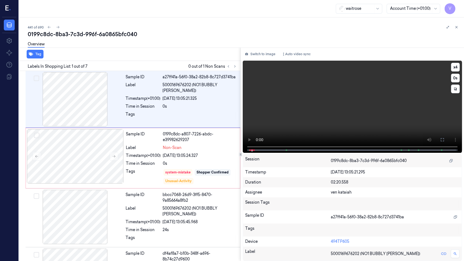
click at [243, 152] on div "x 4 0 s Non-Scan" at bounding box center [352, 106] width 219 height 91
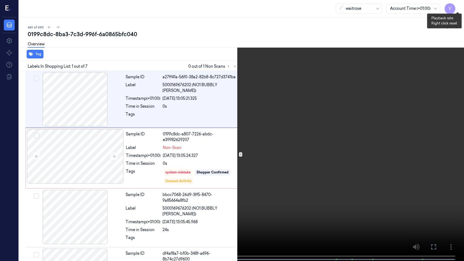
click at [458, 8] on button "x 4" at bounding box center [457, 6] width 9 height 9
click at [458, 8] on button "x 1" at bounding box center [457, 6] width 9 height 9
click at [0, 0] on icon at bounding box center [0, 0] width 0 height 0
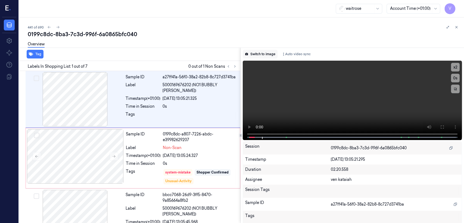
click at [273, 54] on button "Switch to image" at bounding box center [260, 54] width 35 height 9
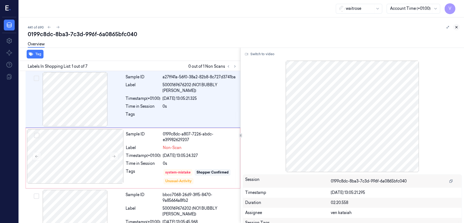
click at [457, 28] on icon at bounding box center [457, 27] width 2 height 2
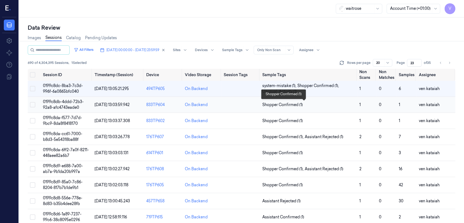
click at [296, 106] on span "Shopper Confirmed (1)" at bounding box center [282, 105] width 41 height 6
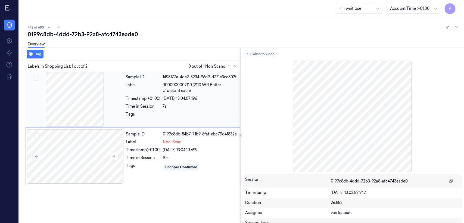
click at [178, 96] on div "09/10/2025 13:04:07.196" at bounding box center [200, 99] width 74 height 6
click at [178, 145] on span "Non-Scan" at bounding box center [172, 142] width 19 height 6
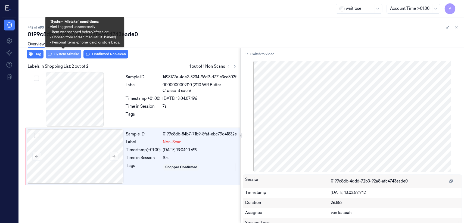
click at [62, 55] on button "System Mistake" at bounding box center [64, 54] width 36 height 9
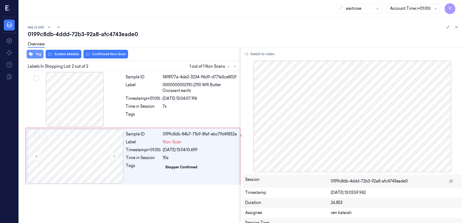
click at [37, 55] on button "Tag" at bounding box center [35, 54] width 17 height 9
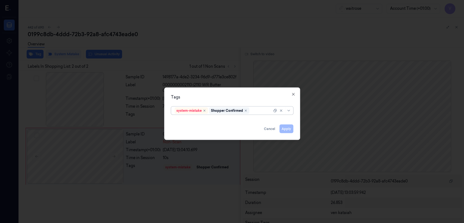
click at [263, 112] on div at bounding box center [261, 111] width 22 height 6
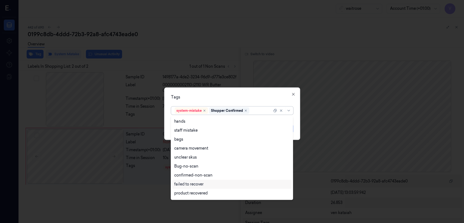
scroll to position [60, 0]
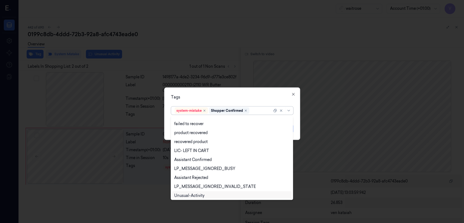
click at [194, 195] on div "Unusual-Activity" at bounding box center [189, 196] width 30 height 6
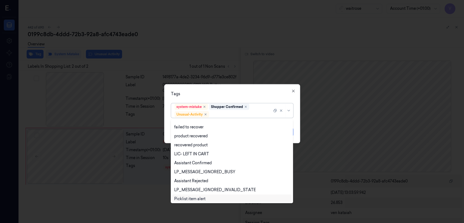
click at [194, 198] on div "Picklist item alert" at bounding box center [189, 199] width 31 height 6
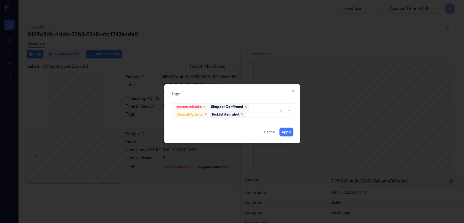
drag, startPoint x: 234, startPoint y: 95, endPoint x: 259, endPoint y: 126, distance: 39.6
click at [235, 99] on div "Tags system-mistake Shopper Confirmed Unusual-Activity Picklist item alert Appl…" at bounding box center [232, 113] width 136 height 59
click at [282, 133] on button "Apply" at bounding box center [286, 132] width 14 height 9
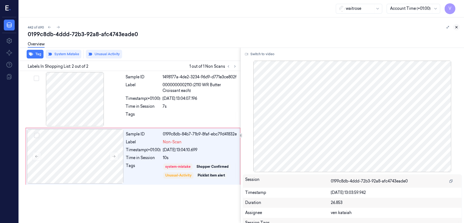
click at [455, 26] on icon at bounding box center [457, 27] width 4 height 4
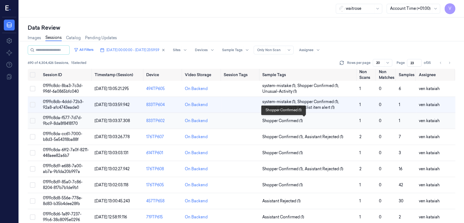
click at [287, 120] on span "Shopper Confirmed (1)" at bounding box center [282, 121] width 41 height 6
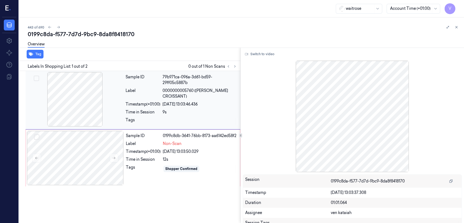
click at [187, 98] on span "0000000005760 (WR ALMOND CROISSANT)" at bounding box center [200, 93] width 74 height 11
click at [179, 139] on div "0199c8db-3641-76bb-8173-aa6142ed58f2" at bounding box center [200, 136] width 74 height 6
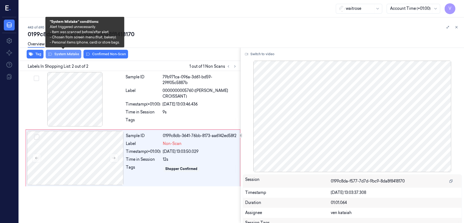
click at [69, 56] on button "System Mistake" at bounding box center [64, 54] width 36 height 9
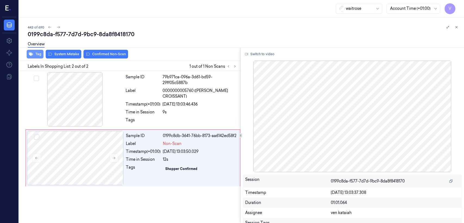
click at [33, 56] on icon "button" at bounding box center [31, 54] width 4 height 4
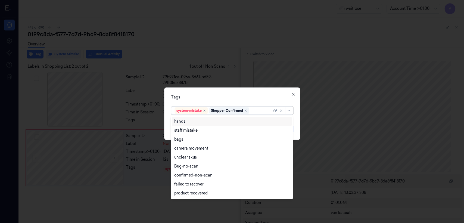
click at [261, 112] on div at bounding box center [261, 111] width 22 height 6
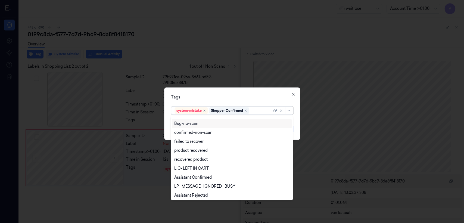
scroll to position [80, 0]
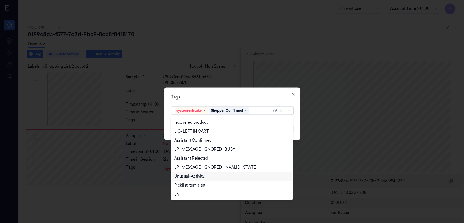
click at [205, 176] on div "Unusual-Activity" at bounding box center [231, 176] width 115 height 6
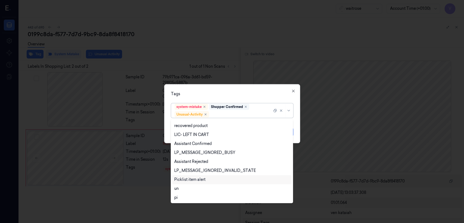
drag, startPoint x: 203, startPoint y: 178, endPoint x: 239, endPoint y: 105, distance: 81.9
click at [203, 179] on div "Picklist item alert" at bounding box center [189, 180] width 31 height 6
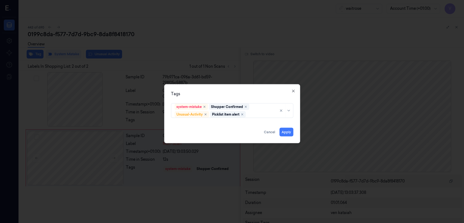
drag, startPoint x: 244, startPoint y: 92, endPoint x: 248, endPoint y: 97, distance: 6.6
click at [245, 94] on div "Tags system-mistake Shopper Confirmed Unusual-Activity Picklist item alert Appl…" at bounding box center [232, 113] width 136 height 59
click at [290, 133] on button "Apply" at bounding box center [286, 132] width 14 height 9
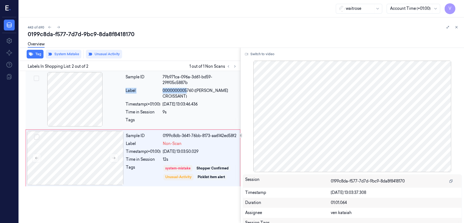
drag, startPoint x: 187, startPoint y: 86, endPoint x: 205, endPoint y: 86, distance: 18.2
click at [189, 88] on div "Sample ID 79b971ca-096a-3d61-bd59-29ff05c5887b Label 0000000005760 (WR ALMOND C…" at bounding box center [181, 100] width 116 height 56
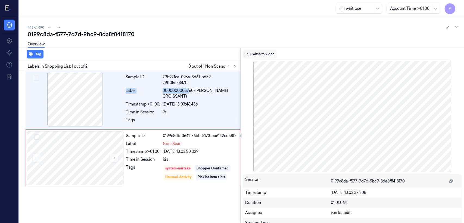
click at [263, 52] on button "Switch to video" at bounding box center [260, 54] width 34 height 9
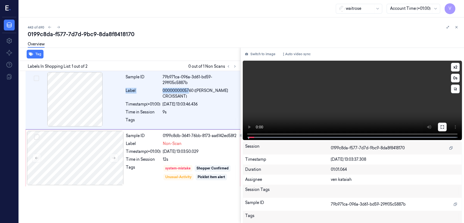
click at [439, 130] on button at bounding box center [442, 127] width 9 height 9
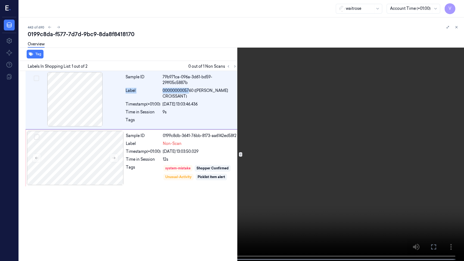
click at [0, 0] on button at bounding box center [0, 0] width 0 height 0
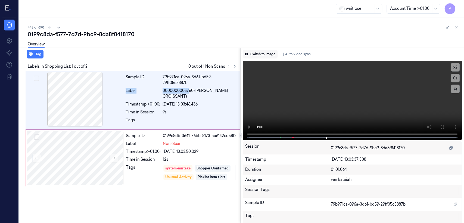
click at [270, 55] on button "Switch to image" at bounding box center [260, 54] width 35 height 9
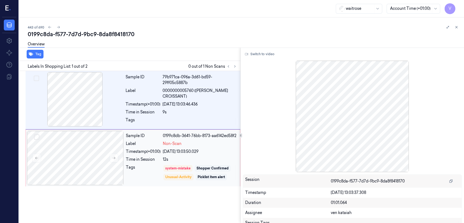
click at [199, 168] on div "Sample ID 0199c8db-3641-76bb-8173-aa6142ed58f2 Label Non-Scan Timestamp (+01:00…" at bounding box center [181, 158] width 115 height 54
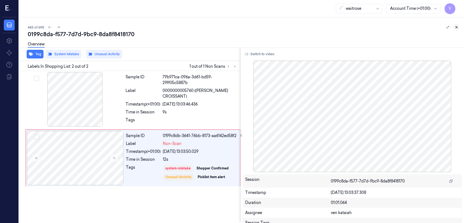
click at [455, 27] on icon at bounding box center [457, 27] width 4 height 4
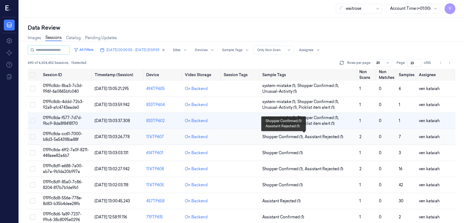
click at [311, 134] on span "Assistant Rejected (1)" at bounding box center [324, 137] width 38 height 6
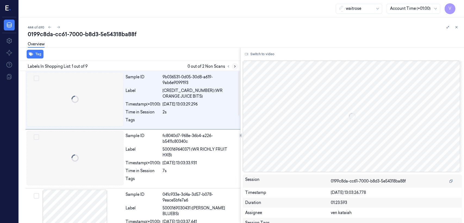
click at [234, 66] on icon at bounding box center [235, 66] width 4 height 4
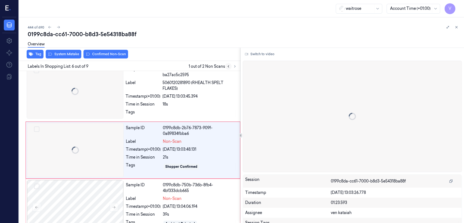
scroll to position [242, 0]
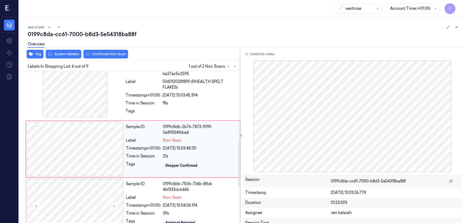
click at [102, 148] on div at bounding box center [75, 149] width 97 height 54
click at [139, 92] on div "Timestamp (+01:00)" at bounding box center [143, 95] width 35 height 6
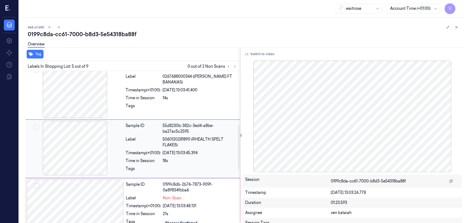
scroll to position [184, 0]
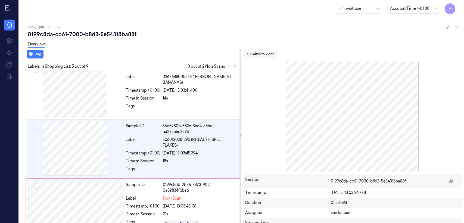
click at [250, 57] on button "Switch to video" at bounding box center [260, 54] width 34 height 9
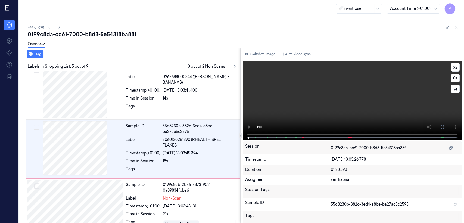
drag, startPoint x: 439, startPoint y: 128, endPoint x: 429, endPoint y: 155, distance: 28.4
click at [441, 128] on icon at bounding box center [442, 126] width 3 height 3
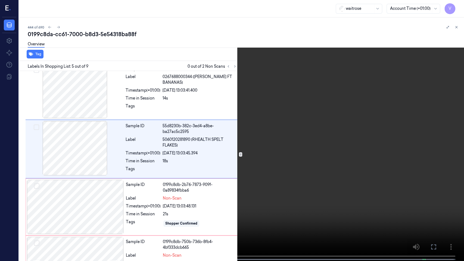
click at [94, 183] on video at bounding box center [232, 131] width 464 height 262
click at [0, 0] on icon at bounding box center [0, 0] width 0 height 0
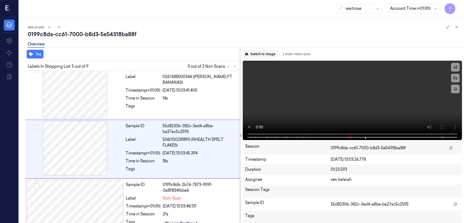
click at [260, 56] on button "Switch to image" at bounding box center [260, 54] width 35 height 9
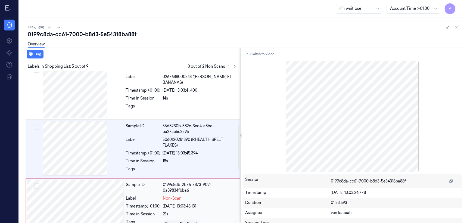
click at [173, 196] on span "Non-Scan" at bounding box center [172, 198] width 19 height 6
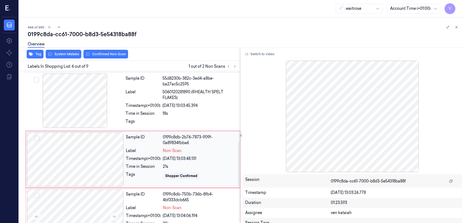
scroll to position [242, 0]
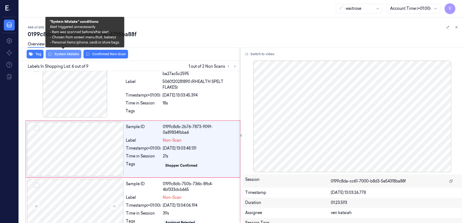
click at [71, 56] on button "System Mistake" at bounding box center [64, 54] width 36 height 9
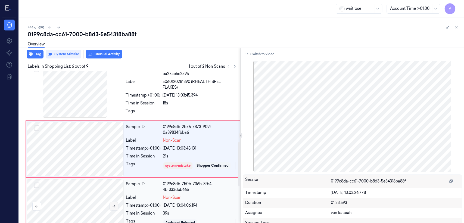
click at [113, 204] on icon at bounding box center [114, 206] width 4 height 4
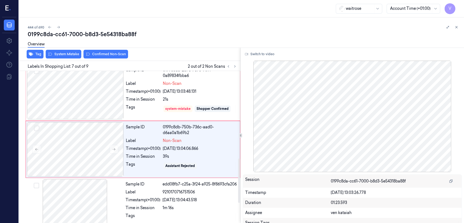
scroll to position [299, 0]
click at [63, 51] on div "Overview" at bounding box center [244, 45] width 432 height 14
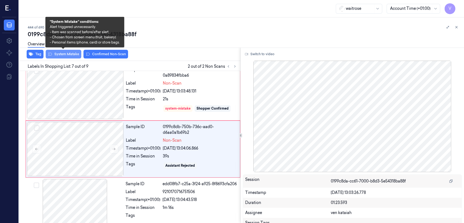
click at [63, 54] on button "System Mistake" at bounding box center [64, 54] width 36 height 9
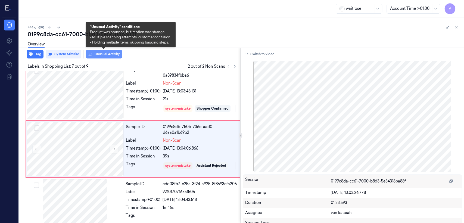
click at [92, 55] on button "Unusual Activity" at bounding box center [104, 54] width 36 height 9
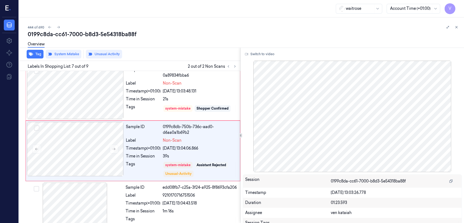
scroll to position [301, 0]
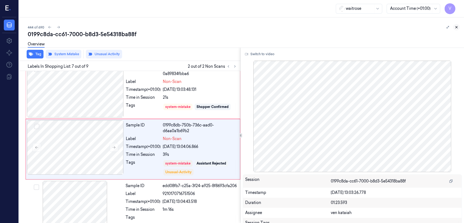
click at [454, 27] on button at bounding box center [456, 27] width 7 height 7
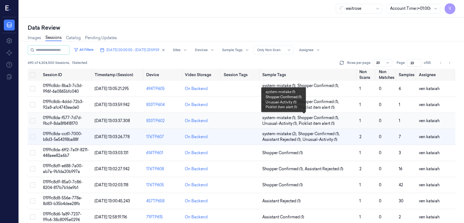
click at [289, 117] on span "system-mistake (1) ," at bounding box center [279, 118] width 35 height 6
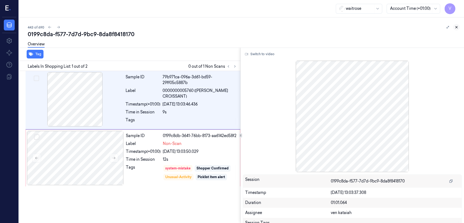
click at [454, 25] on button at bounding box center [456, 27] width 7 height 7
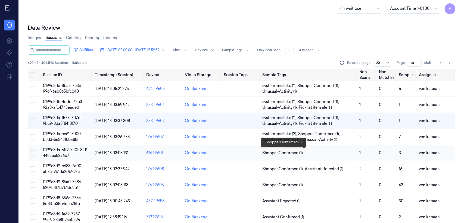
click at [290, 153] on span "Shopper Confirmed (1)" at bounding box center [282, 153] width 41 height 6
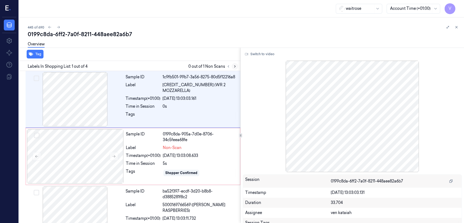
click at [237, 66] on icon at bounding box center [235, 66] width 4 height 4
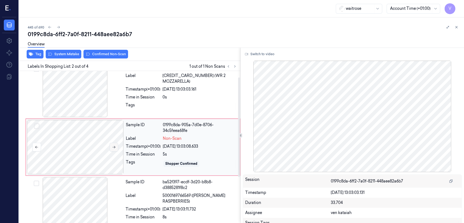
click at [115, 148] on icon at bounding box center [114, 147] width 4 height 4
click at [130, 102] on div "Tags" at bounding box center [143, 106] width 35 height 9
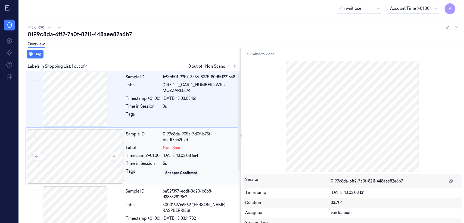
click at [129, 170] on div "Tags" at bounding box center [143, 173] width 35 height 9
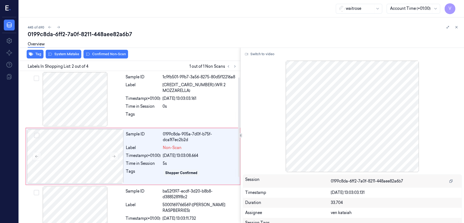
scroll to position [9, 0]
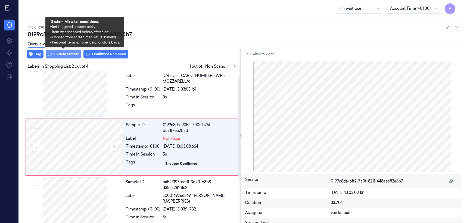
click at [70, 57] on button "System Mistake" at bounding box center [64, 54] width 36 height 9
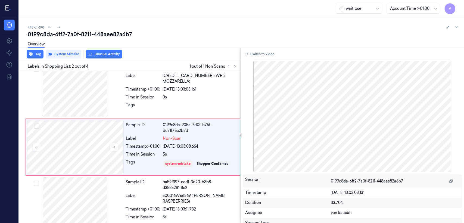
click at [114, 57] on button "Unusual Activity" at bounding box center [104, 54] width 36 height 9
click at [210, 103] on div at bounding box center [200, 106] width 74 height 9
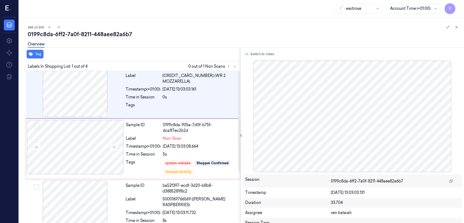
scroll to position [0, 0]
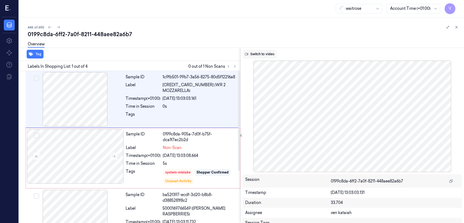
click at [255, 55] on button "Switch to video" at bounding box center [260, 54] width 34 height 9
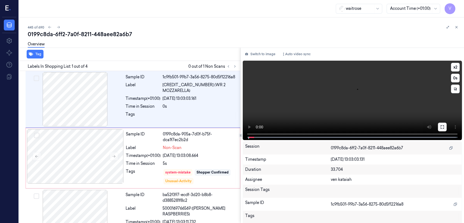
click at [440, 125] on icon at bounding box center [442, 127] width 4 height 4
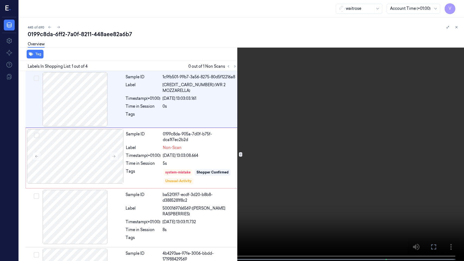
click at [0, 0] on icon at bounding box center [0, 0] width 0 height 0
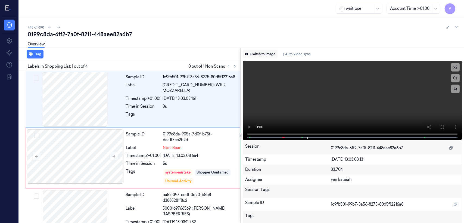
click at [265, 54] on button "Switch to image" at bounding box center [260, 54] width 35 height 9
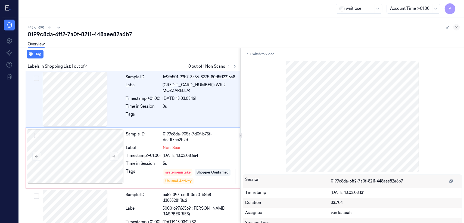
click at [459, 28] on button at bounding box center [456, 27] width 7 height 7
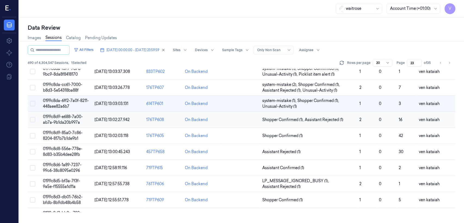
scroll to position [7, 0]
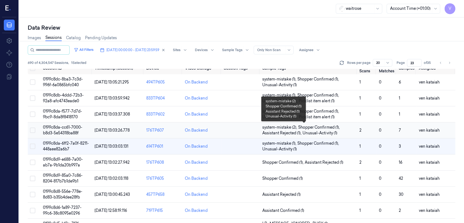
click at [304, 132] on span "Unusual-Activity (1)" at bounding box center [320, 133] width 35 height 6
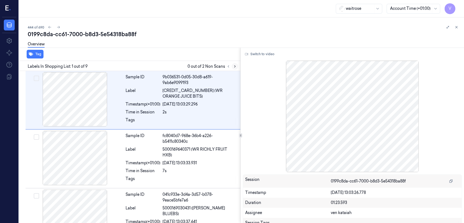
click at [234, 66] on icon at bounding box center [235, 66] width 4 height 4
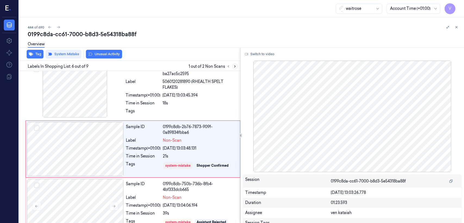
click at [234, 66] on icon at bounding box center [235, 66] width 4 height 4
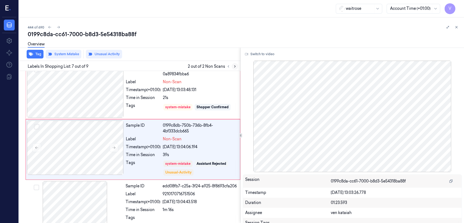
scroll to position [301, 0]
click at [457, 29] on icon at bounding box center [457, 27] width 4 height 4
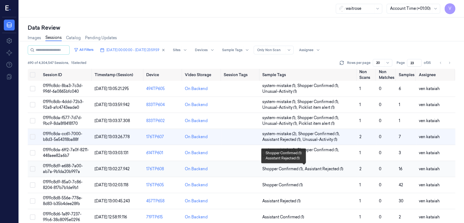
click at [292, 169] on span "Shopper Confirmed (1) ," at bounding box center [283, 169] width 42 height 6
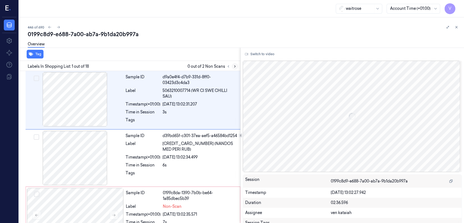
click at [235, 64] on icon at bounding box center [235, 66] width 4 height 4
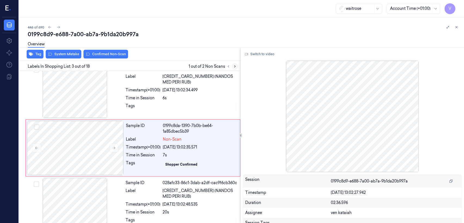
scroll to position [68, 0]
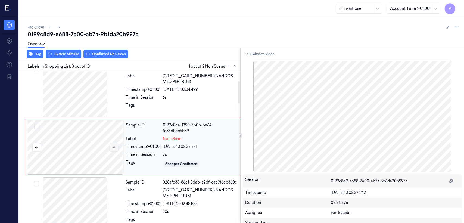
click at [111, 146] on button at bounding box center [114, 147] width 9 height 9
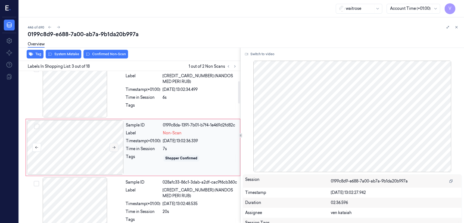
click at [111, 146] on button at bounding box center [114, 147] width 9 height 9
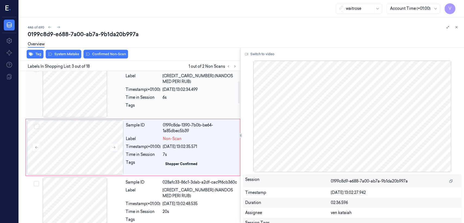
click at [157, 105] on div "Tags" at bounding box center [143, 106] width 35 height 9
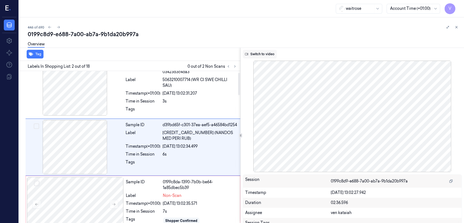
scroll to position [11, 0]
drag, startPoint x: 250, startPoint y: 54, endPoint x: 213, endPoint y: 84, distance: 47.4
click at [250, 54] on button "Switch to video" at bounding box center [260, 54] width 34 height 9
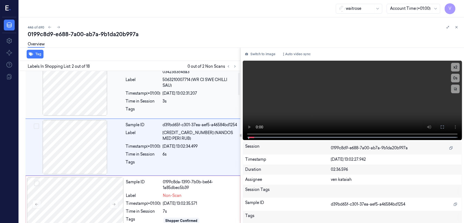
click at [192, 108] on div at bounding box center [200, 110] width 74 height 9
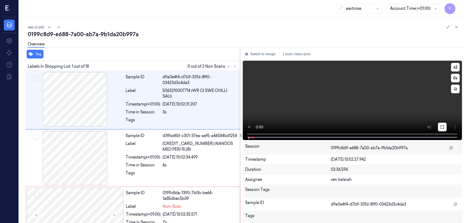
click at [443, 127] on button at bounding box center [442, 127] width 9 height 9
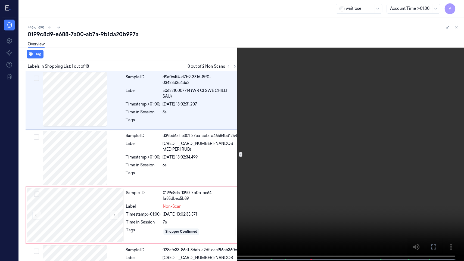
click at [0, 0] on icon at bounding box center [0, 0] width 0 height 0
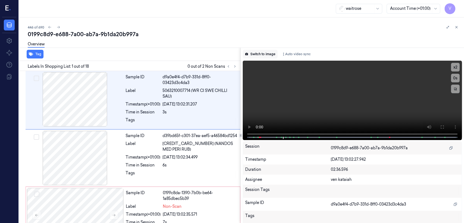
click at [267, 57] on button "Switch to image" at bounding box center [260, 54] width 35 height 9
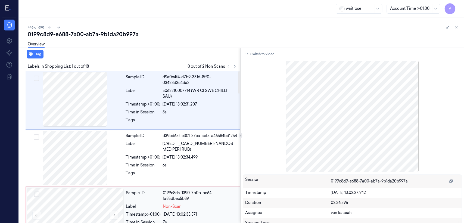
click at [134, 198] on div "Sample ID" at bounding box center [143, 195] width 35 height 11
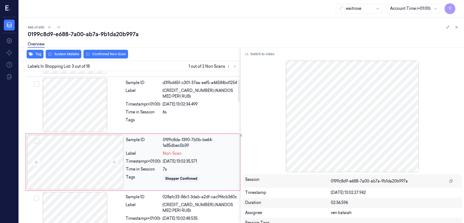
scroll to position [68, 0]
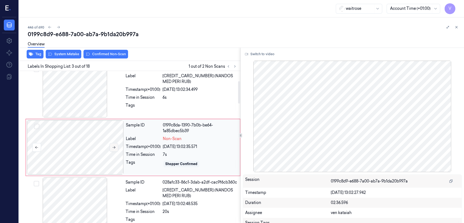
click at [117, 147] on button at bounding box center [114, 147] width 9 height 9
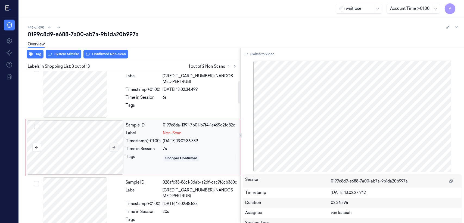
click at [117, 147] on button at bounding box center [114, 147] width 9 height 9
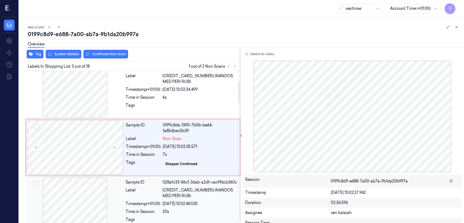
click at [112, 194] on div at bounding box center [75, 204] width 97 height 54
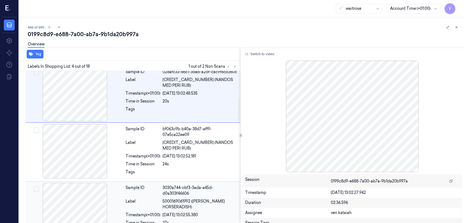
scroll to position [185, 0]
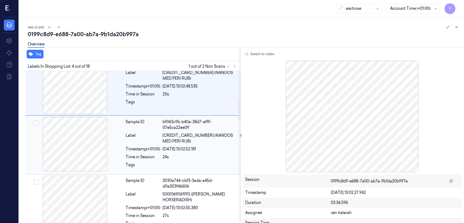
click at [128, 154] on div "Time in Session" at bounding box center [143, 157] width 35 height 6
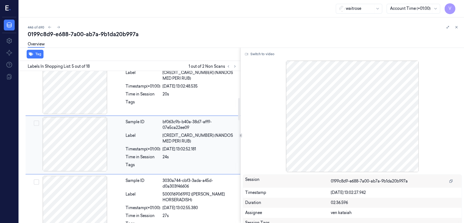
scroll to position [183, 0]
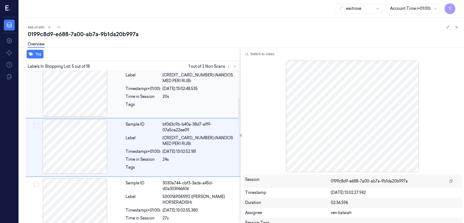
click at [157, 105] on div "Tags" at bounding box center [143, 106] width 35 height 9
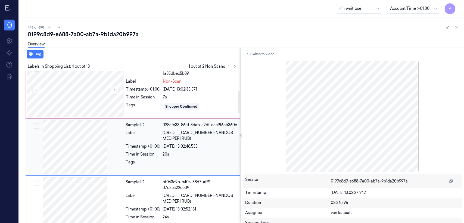
scroll to position [125, 0]
click at [155, 100] on div "Sample ID 0199c8da-1390-7b0b-be64-1a85dbec5b39 Label Non-Scan Timestamp (+01:00…" at bounding box center [181, 90] width 115 height 54
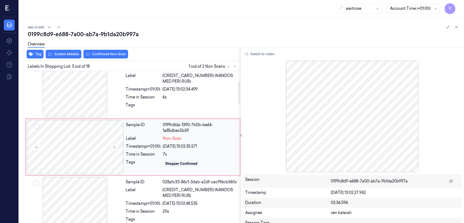
scroll to position [68, 0]
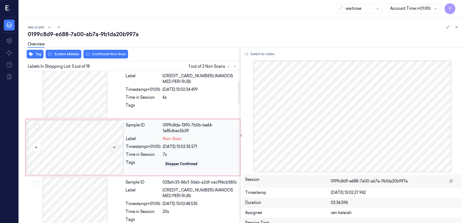
click at [116, 145] on button at bounding box center [114, 147] width 9 height 9
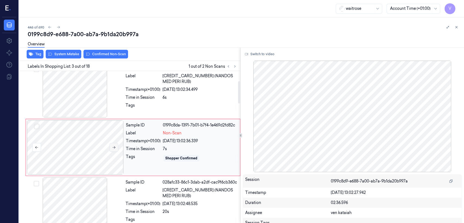
click at [116, 145] on button at bounding box center [114, 147] width 9 height 9
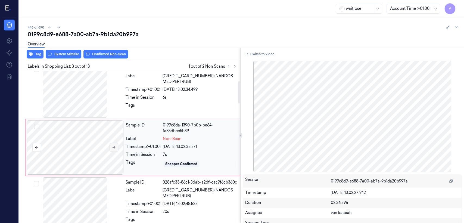
click at [116, 145] on button at bounding box center [114, 147] width 9 height 9
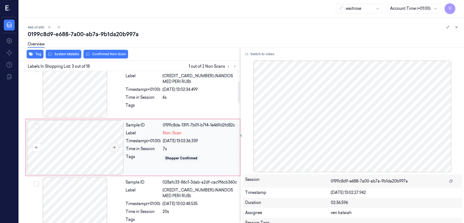
click at [116, 145] on button at bounding box center [114, 147] width 9 height 9
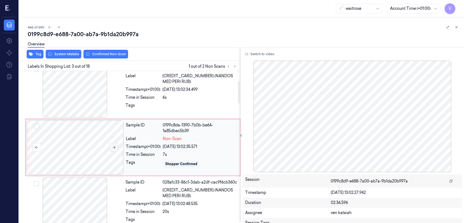
click at [116, 145] on button at bounding box center [114, 147] width 9 height 9
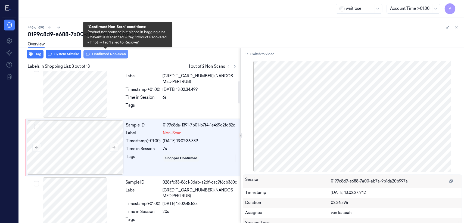
click at [106, 56] on button "Confirmed Non-Scan" at bounding box center [105, 54] width 45 height 9
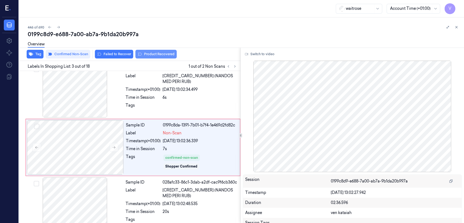
click at [142, 53] on button "Product Recovered" at bounding box center [155, 54] width 41 height 9
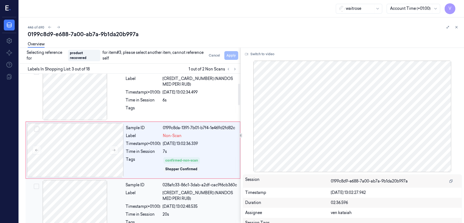
click at [158, 183] on div "Sample ID" at bounding box center [143, 185] width 35 height 6
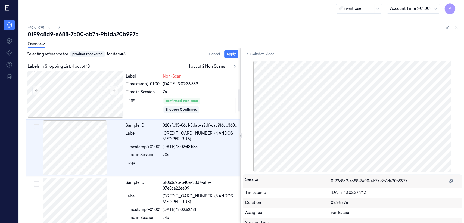
scroll to position [125, 0]
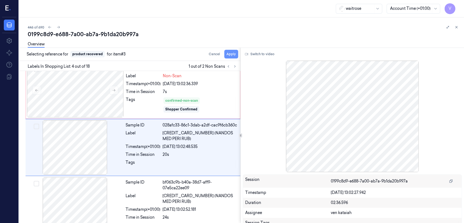
click at [230, 55] on button "Apply" at bounding box center [231, 54] width 14 height 9
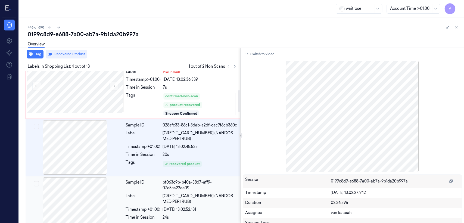
click at [201, 183] on div "bf063c9b-b40a-38d7-aff9-07e5ca22ee09" at bounding box center [200, 184] width 74 height 11
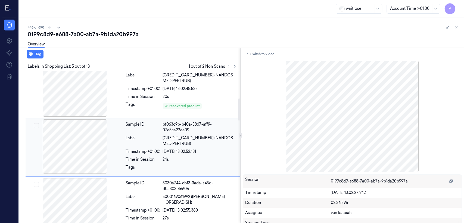
scroll to position [187, 0]
click at [236, 68] on icon at bounding box center [235, 66] width 4 height 4
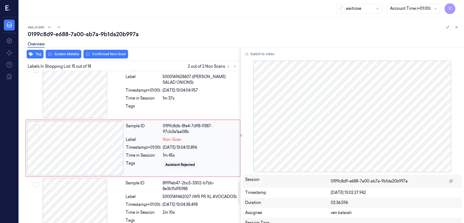
scroll to position [761, 0]
click at [96, 152] on div at bounding box center [75, 148] width 97 height 54
click at [139, 103] on div "Tags" at bounding box center [143, 107] width 35 height 9
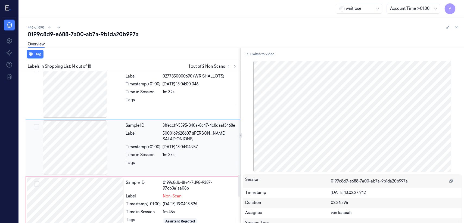
scroll to position [705, 0]
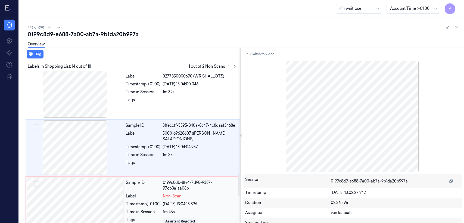
click at [163, 184] on div "0199c8db-8fe4-7d98-9387-97cb3a1aa08b" at bounding box center [200, 185] width 74 height 11
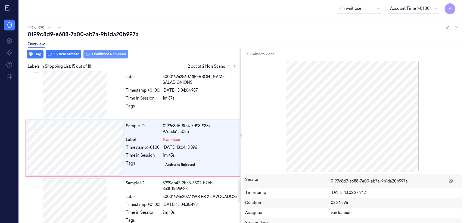
scroll to position [761, 0]
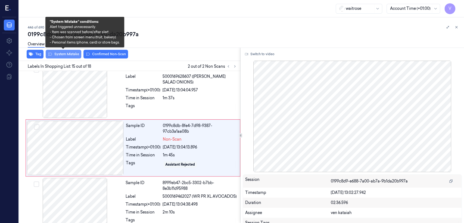
click at [68, 56] on button "System Mistake" at bounding box center [64, 54] width 36 height 9
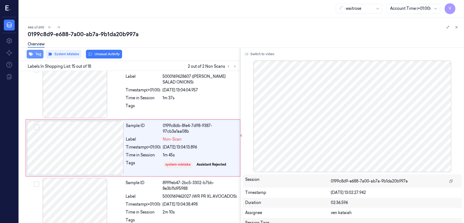
click at [32, 54] on icon "button" at bounding box center [31, 54] width 4 height 4
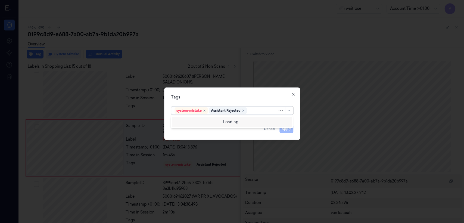
click at [259, 111] on div at bounding box center [263, 111] width 30 height 6
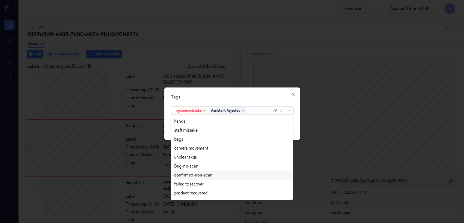
scroll to position [60, 0]
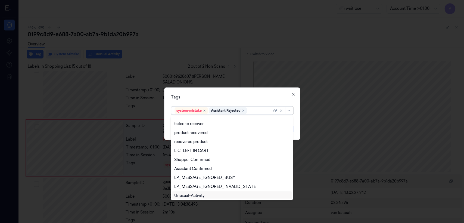
click at [189, 194] on div "Unusual-Activity" at bounding box center [189, 196] width 30 height 6
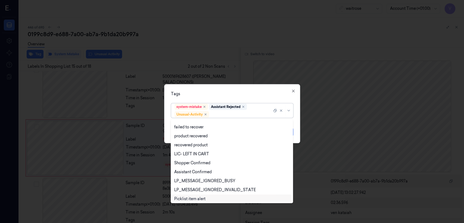
click at [187, 199] on div "Picklist item alert" at bounding box center [189, 199] width 31 height 6
drag, startPoint x: 232, startPoint y: 95, endPoint x: 266, endPoint y: 121, distance: 43.1
click at [233, 98] on div "Tags option Picklist item alert, selected. 20 results available. Use Up and Dow…" at bounding box center [232, 113] width 136 height 59
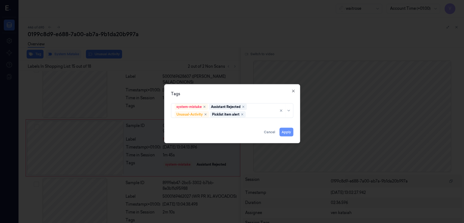
click at [288, 134] on button "Apply" at bounding box center [286, 132] width 14 height 9
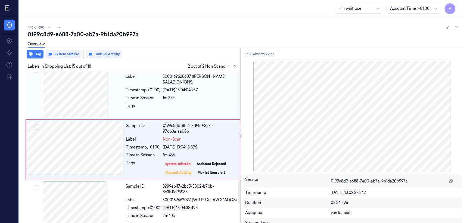
click at [143, 101] on div "Sample ID 3ffeccff-5595-340a-8c47-4c8daaf3468e Label 5000169628607 (WR DORG SAL…" at bounding box center [181, 91] width 116 height 54
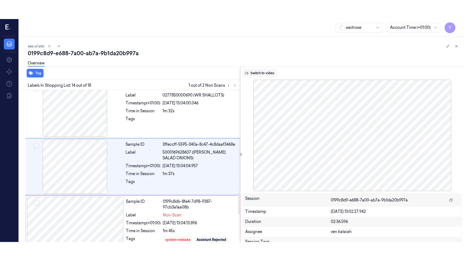
scroll to position [705, 0]
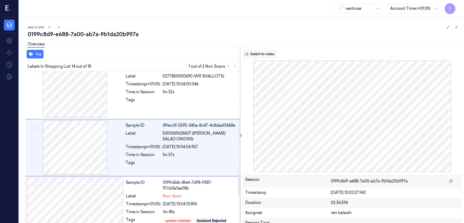
click at [267, 55] on button "Switch to video" at bounding box center [260, 54] width 34 height 9
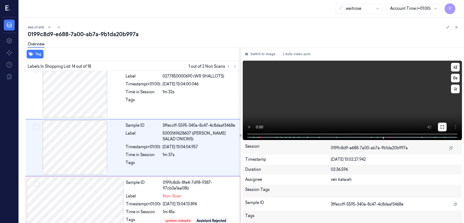
click at [440, 125] on icon at bounding box center [442, 127] width 4 height 4
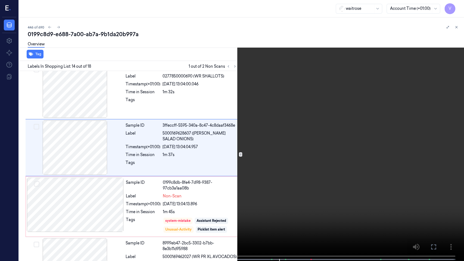
click at [294, 127] on video at bounding box center [232, 131] width 464 height 262
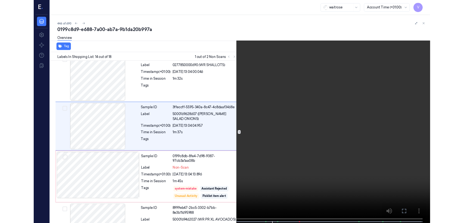
scroll to position [685, 0]
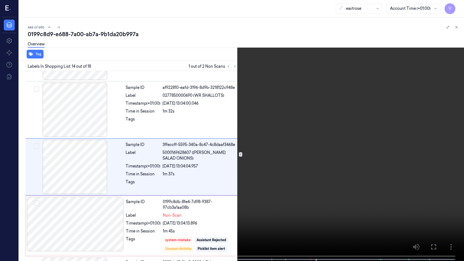
click at [0, 0] on icon at bounding box center [0, 0] width 0 height 0
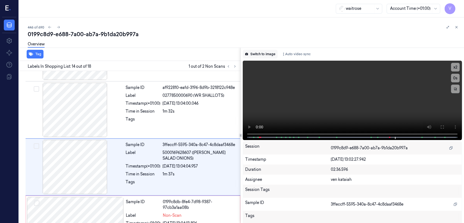
click at [264, 54] on button "Switch to image" at bounding box center [260, 54] width 35 height 9
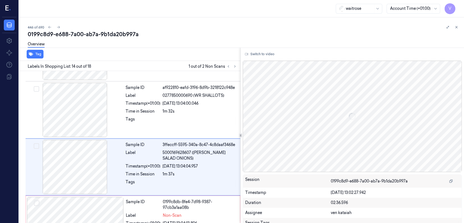
scroll to position [705, 0]
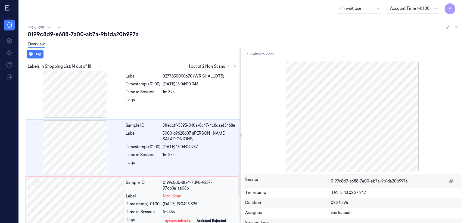
click at [149, 185] on div "Sample ID" at bounding box center [143, 185] width 35 height 11
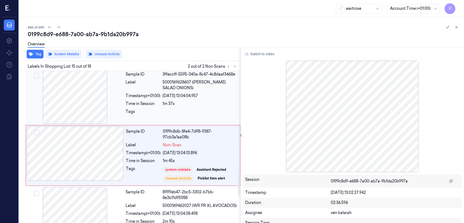
scroll to position [763, 0]
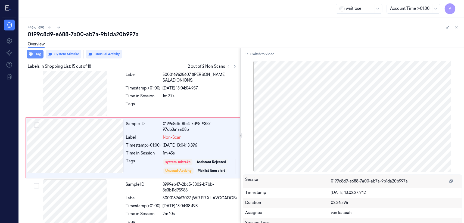
click at [38, 55] on button "Tag" at bounding box center [35, 54] width 17 height 9
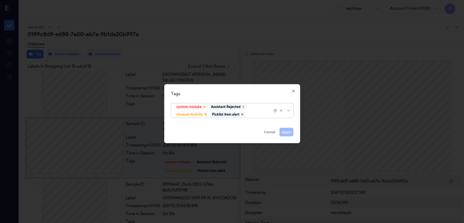
click at [243, 115] on icon "Remove ,Picklist item alert" at bounding box center [242, 115] width 2 height 2
click at [282, 132] on button "Apply" at bounding box center [286, 132] width 14 height 9
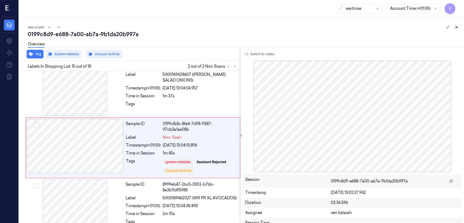
click at [455, 29] on button at bounding box center [456, 27] width 7 height 7
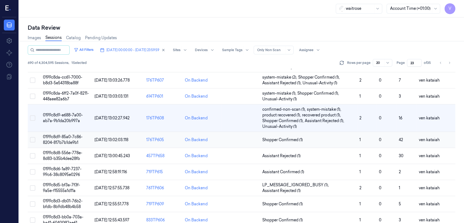
scroll to position [34, 0]
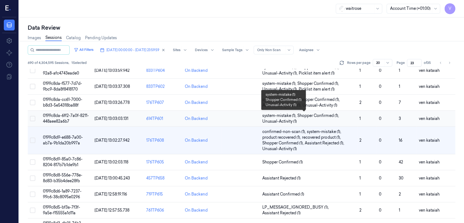
click at [309, 114] on span "Shopper Confirmed (1) ," at bounding box center [318, 116] width 42 height 6
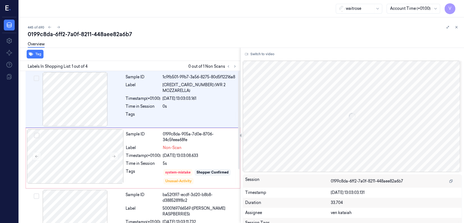
click at [169, 0] on div "waitrose Account Time (+01:00) V" at bounding box center [241, 8] width 445 height 17
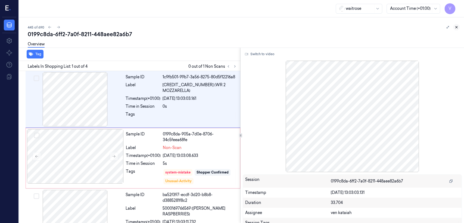
click at [458, 27] on icon at bounding box center [457, 27] width 4 height 4
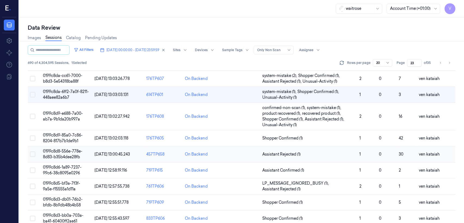
scroll to position [67, 0]
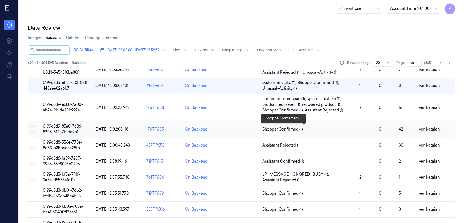
click at [269, 131] on span "Shopper Confirmed (1)" at bounding box center [282, 129] width 41 height 6
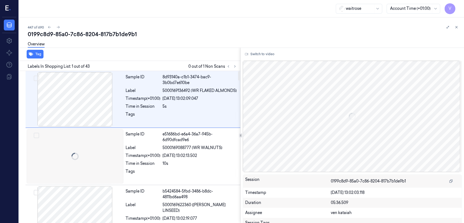
click at [239, 66] on div "Tag Labels In Shopping List: 1 out of 43 0 out of 1 Non Scans Sample ID 8d93140…" at bounding box center [240, 135] width 447 height 175
click at [235, 67] on icon at bounding box center [235, 66] width 4 height 4
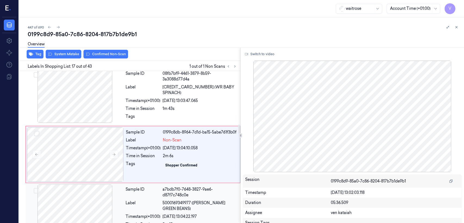
scroll to position [870, 0]
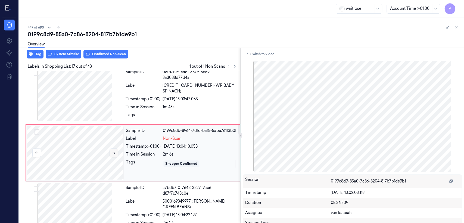
click at [114, 151] on icon at bounding box center [114, 153] width 4 height 4
click at [156, 112] on div "Tags" at bounding box center [143, 116] width 35 height 9
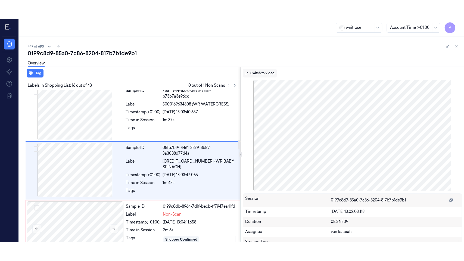
scroll to position [813, 0]
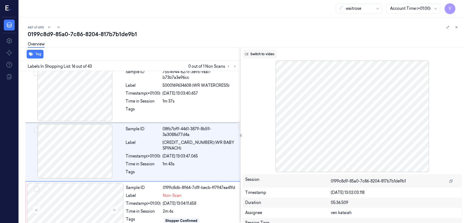
click at [257, 55] on button "Switch to video" at bounding box center [260, 54] width 34 height 9
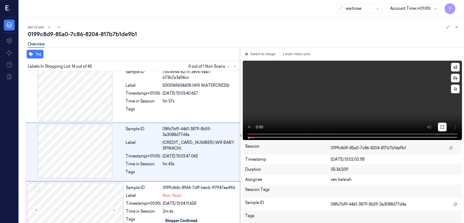
click at [438, 126] on button at bounding box center [442, 127] width 9 height 9
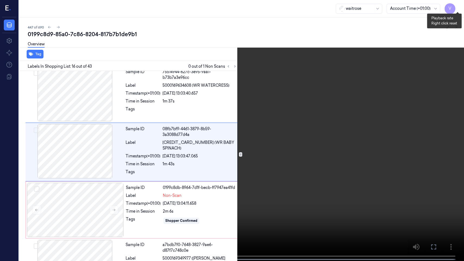
drag, startPoint x: 456, startPoint y: 6, endPoint x: 445, endPoint y: 11, distance: 12.0
click at [456, 6] on button "x 2" at bounding box center [457, 6] width 9 height 9
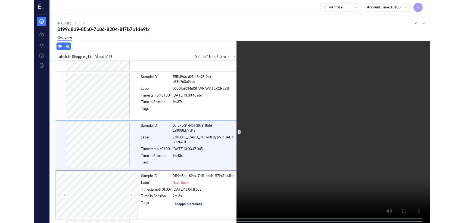
scroll to position [794, 0]
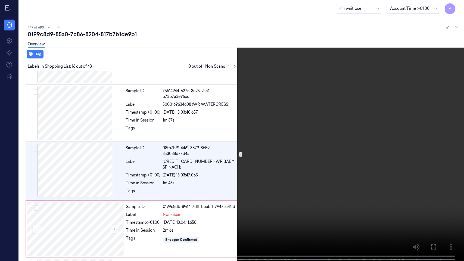
click at [0, 0] on icon at bounding box center [0, 0] width 0 height 0
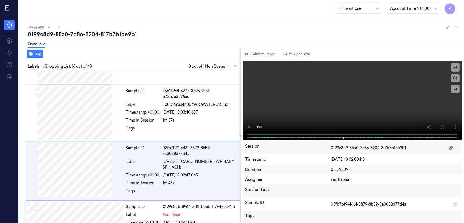
drag, startPoint x: 252, startPoint y: 56, endPoint x: 215, endPoint y: 68, distance: 38.5
click at [252, 56] on button "Switch to image" at bounding box center [260, 54] width 35 height 9
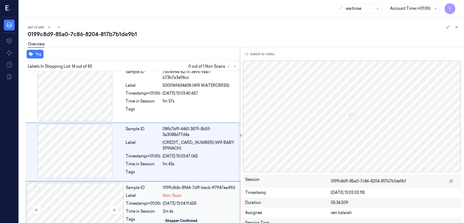
click at [117, 183] on div at bounding box center [75, 210] width 97 height 54
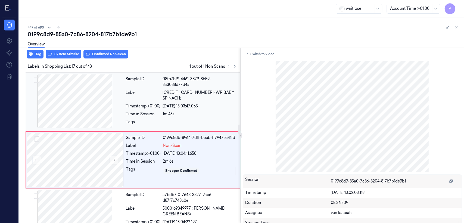
scroll to position [870, 0]
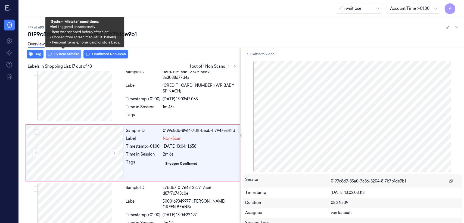
click at [58, 55] on button "System Mistake" at bounding box center [64, 54] width 36 height 9
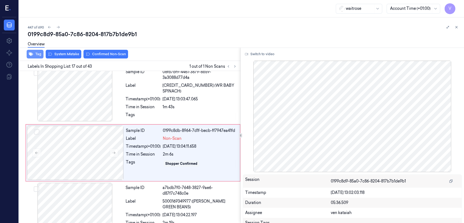
click at [33, 53] on icon "button" at bounding box center [31, 54] width 4 height 4
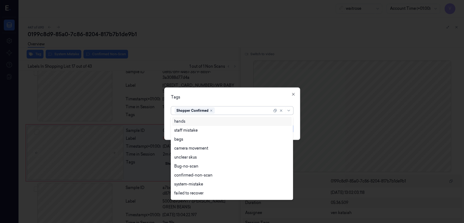
click at [253, 113] on div at bounding box center [244, 111] width 56 height 6
click at [185, 139] on div "bags" at bounding box center [231, 139] width 115 height 6
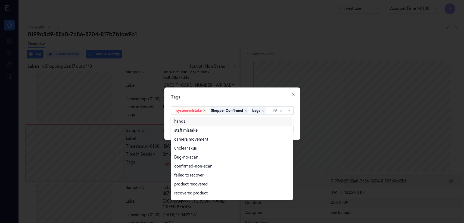
click at [235, 102] on div "Tags option bags, selected. 17 results available. Use Up and Down to choose opt…" at bounding box center [232, 114] width 136 height 52
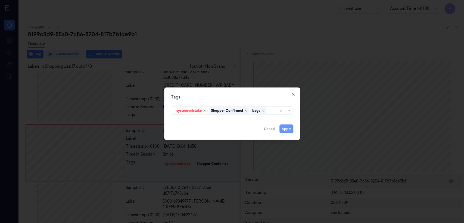
click at [287, 130] on button "Apply" at bounding box center [286, 129] width 14 height 9
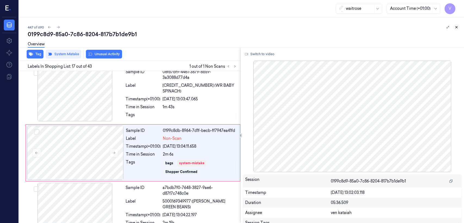
click at [457, 24] on button at bounding box center [456, 27] width 7 height 7
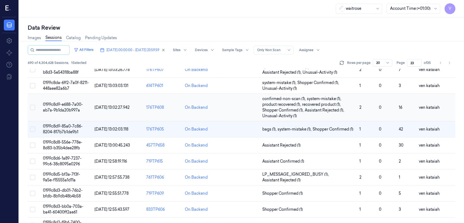
scroll to position [56, 0]
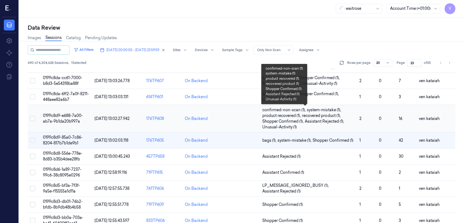
click at [288, 116] on span "product recovered (1) ," at bounding box center [282, 116] width 40 height 6
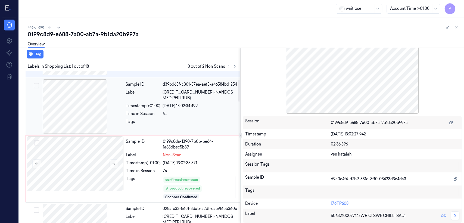
scroll to position [60, 0]
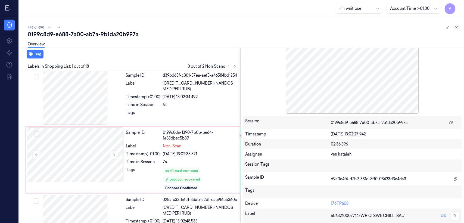
click at [454, 29] on button at bounding box center [456, 27] width 7 height 7
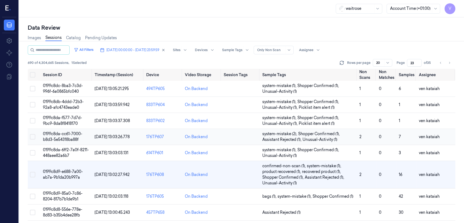
scroll to position [60, 0]
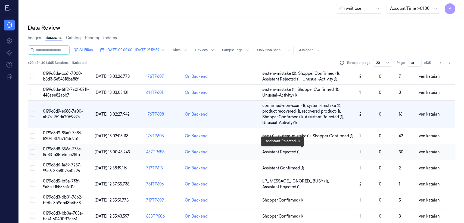
click at [280, 153] on span "Assistant Rejected (1)" at bounding box center [281, 152] width 38 height 6
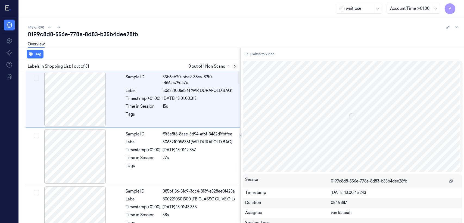
click at [232, 66] on button at bounding box center [235, 66] width 7 height 7
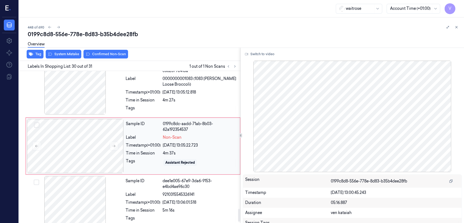
scroll to position [1620, 0]
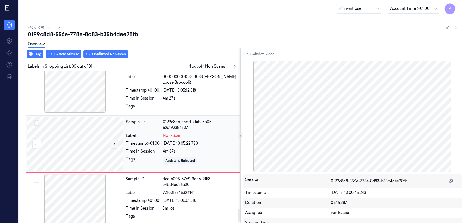
click at [115, 148] on button at bounding box center [114, 144] width 9 height 9
click at [151, 112] on div "Tags" at bounding box center [143, 107] width 35 height 9
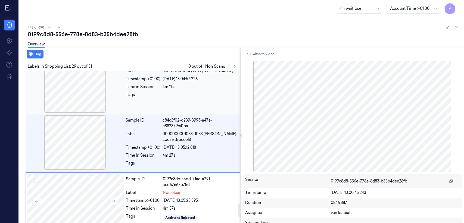
scroll to position [1563, 0]
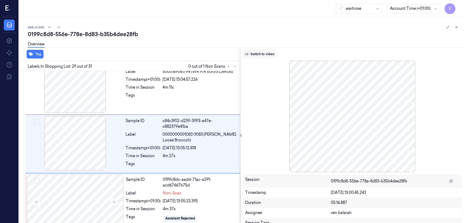
click at [272, 55] on button "Switch to video" at bounding box center [260, 54] width 34 height 9
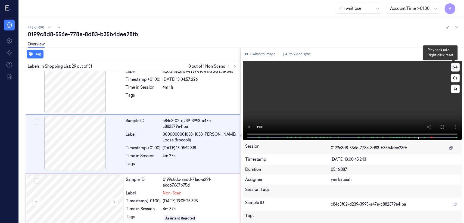
click at [453, 70] on button "x 4" at bounding box center [455, 67] width 9 height 9
click at [454, 70] on button "x 1" at bounding box center [455, 67] width 9 height 9
click at [441, 129] on icon at bounding box center [442, 127] width 4 height 4
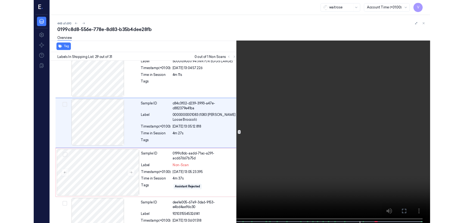
scroll to position [1544, 0]
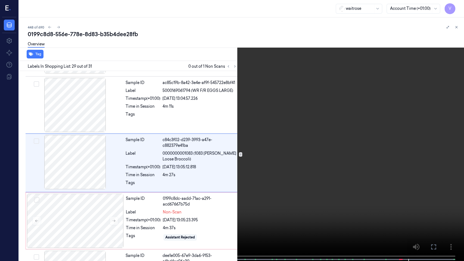
click at [0, 0] on button at bounding box center [0, 0] width 0 height 0
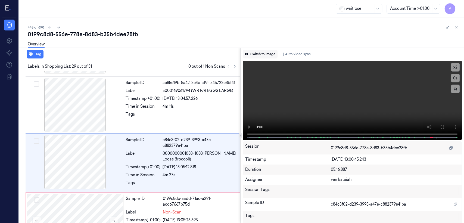
click at [273, 58] on button "Switch to image" at bounding box center [260, 54] width 35 height 9
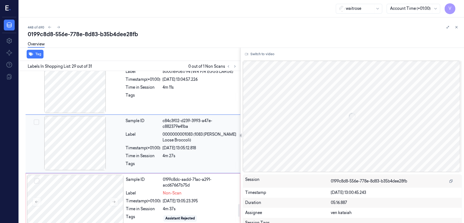
click at [176, 172] on div "Sample ID c84c3f02-d239-3993-a47e-c882379e41ba Label 0000000001083 (1083 WR Ess…" at bounding box center [181, 144] width 116 height 56
click at [172, 181] on div "0199c8dc-aadd-71ac-a291-acd67667b75d" at bounding box center [200, 182] width 74 height 11
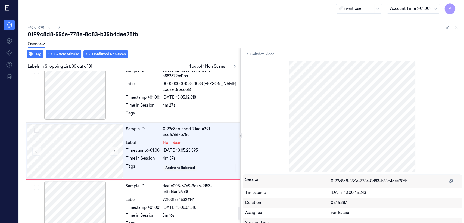
scroll to position [1620, 0]
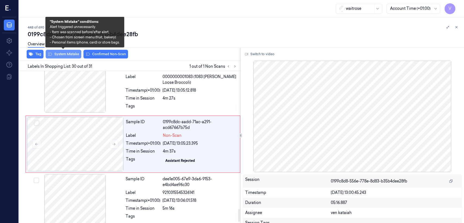
click at [73, 52] on button "System Mistake" at bounding box center [64, 54] width 36 height 9
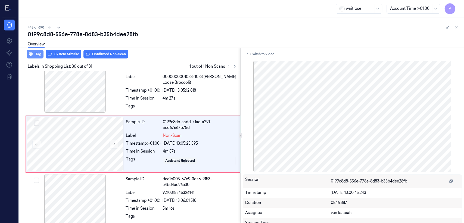
click at [41, 54] on button "Tag" at bounding box center [35, 54] width 17 height 9
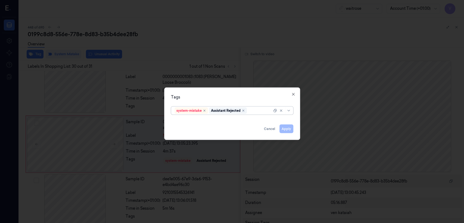
click at [254, 114] on div "system-mistake Assistant Rejected" at bounding box center [232, 111] width 122 height 8
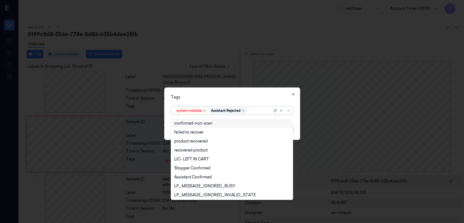
scroll to position [60, 0]
click at [194, 194] on div "Unusual-Activity" at bounding box center [189, 196] width 30 height 6
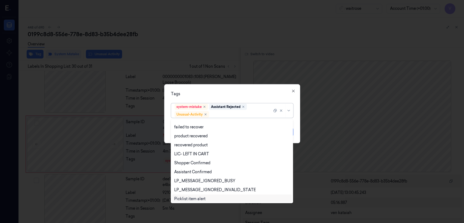
click at [191, 199] on div "Picklist item alert" at bounding box center [189, 199] width 31 height 6
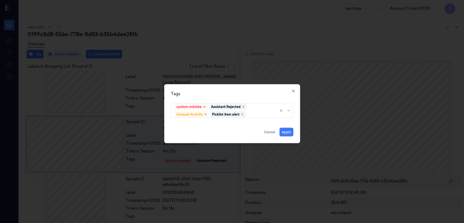
click at [225, 93] on div "Tags" at bounding box center [232, 94] width 122 height 6
click at [289, 134] on button "Apply" at bounding box center [286, 132] width 14 height 9
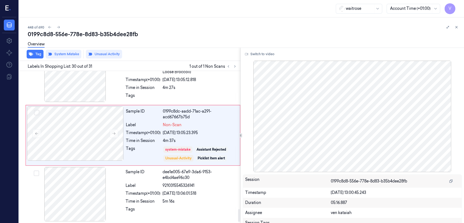
scroll to position [1635, 0]
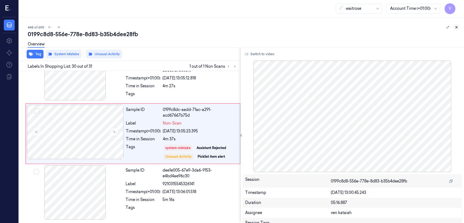
click at [456, 29] on icon at bounding box center [457, 27] width 4 height 4
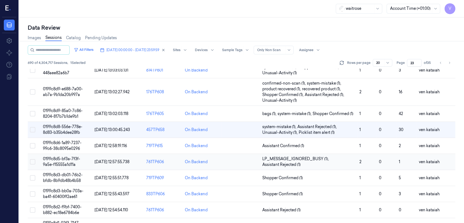
scroll to position [60, 0]
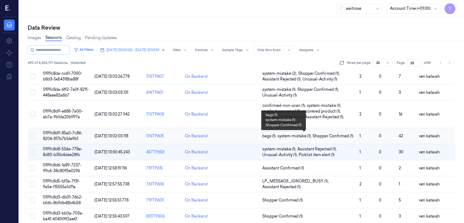
click at [322, 136] on span "Shopper Confirmed (1)" at bounding box center [333, 136] width 41 height 6
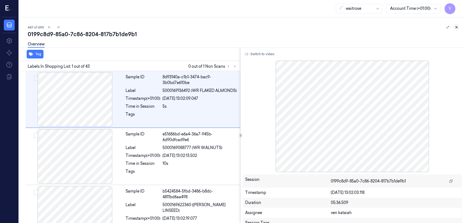
click at [454, 29] on button at bounding box center [456, 27] width 7 height 7
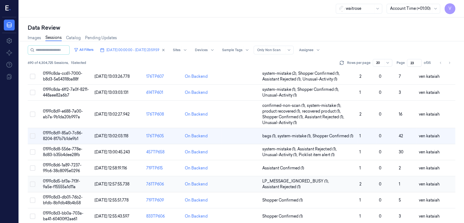
scroll to position [121, 0]
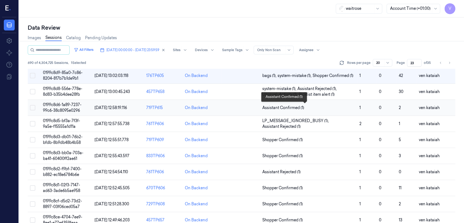
click at [298, 109] on span "Assistant Confirmed (1)" at bounding box center [283, 108] width 42 height 6
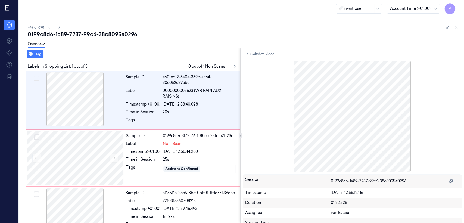
click at [239, 65] on div "Tag Labels In Shopping List: 1 out of 3 0 out of 1 Non Scans Sample ID e601ed12…" at bounding box center [240, 135] width 447 height 175
click at [234, 66] on icon at bounding box center [235, 66] width 4 height 4
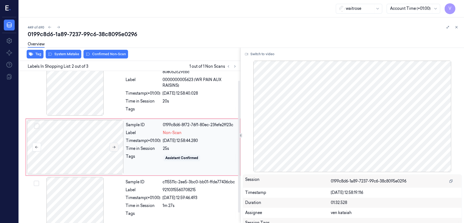
click at [116, 146] on icon at bounding box center [114, 147] width 4 height 4
click at [119, 108] on div at bounding box center [75, 88] width 97 height 54
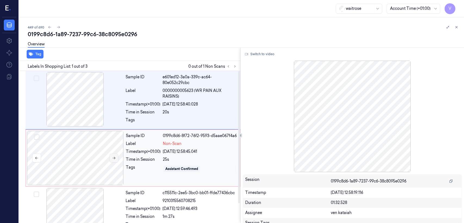
click at [113, 159] on icon at bounding box center [114, 158] width 4 height 4
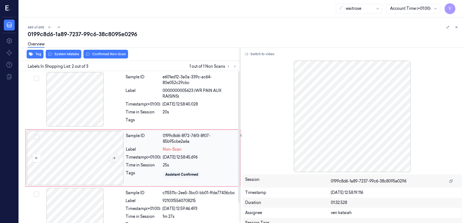
scroll to position [11, 0]
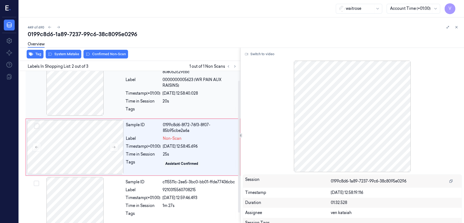
click at [139, 103] on div "Time in Session" at bounding box center [143, 101] width 35 height 6
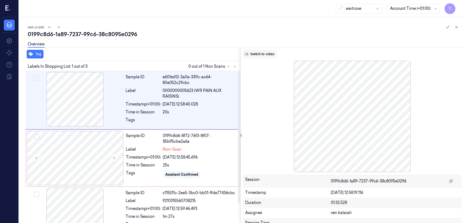
click at [254, 54] on button "Switch to video" at bounding box center [260, 54] width 34 height 9
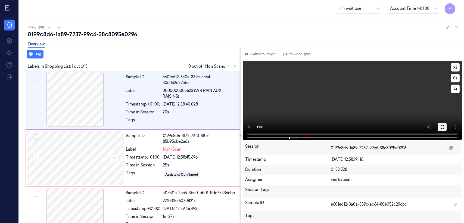
click at [440, 126] on icon at bounding box center [442, 127] width 4 height 4
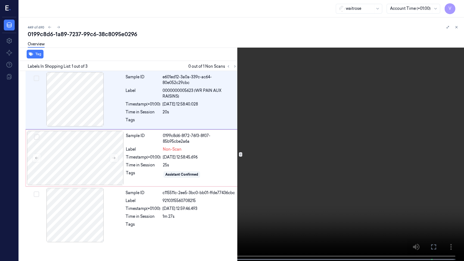
click at [0, 0] on icon at bounding box center [0, 0] width 0 height 0
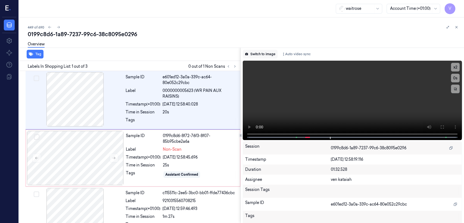
click at [269, 54] on button "Switch to image" at bounding box center [260, 54] width 35 height 9
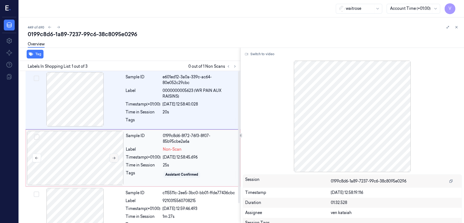
click at [116, 159] on icon at bounding box center [114, 158] width 4 height 4
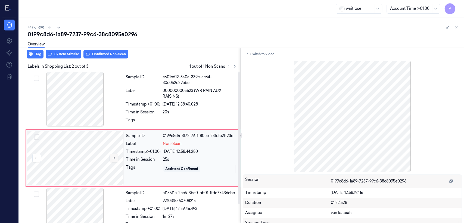
scroll to position [11, 0]
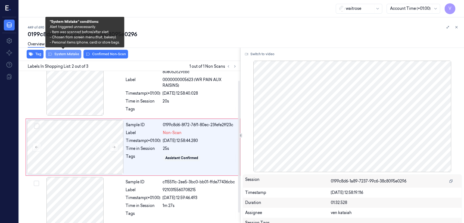
click at [67, 54] on button "System Mistake" at bounding box center [64, 54] width 36 height 9
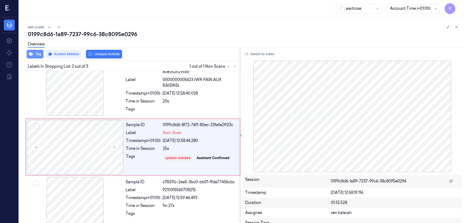
click at [32, 55] on icon "button" at bounding box center [31, 54] width 4 height 4
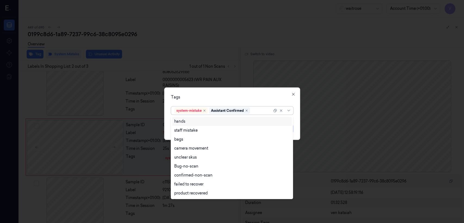
click at [265, 111] on div at bounding box center [261, 111] width 21 height 6
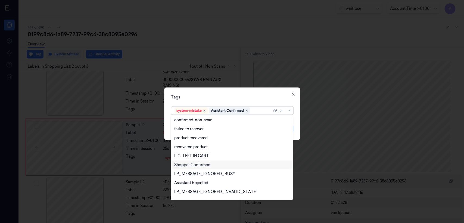
scroll to position [60, 0]
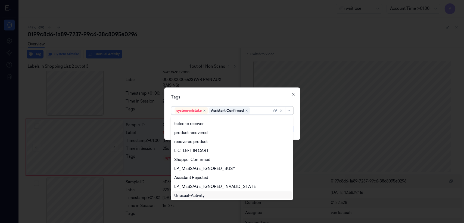
click at [199, 195] on div "Unusual-Activity" at bounding box center [189, 196] width 30 height 6
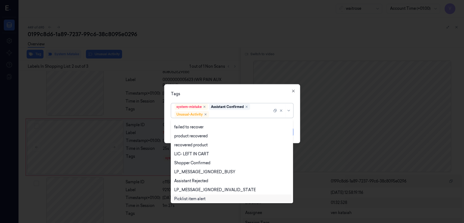
click at [194, 200] on div "Picklist item alert" at bounding box center [189, 199] width 31 height 6
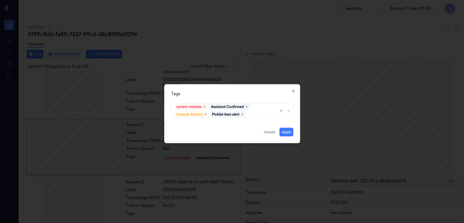
click at [217, 101] on div "Tags system-mistake Assistant Confirmed Unusual-Activity Picklist item alert Ap…" at bounding box center [232, 113] width 136 height 59
click at [287, 135] on button "Apply" at bounding box center [286, 132] width 14 height 9
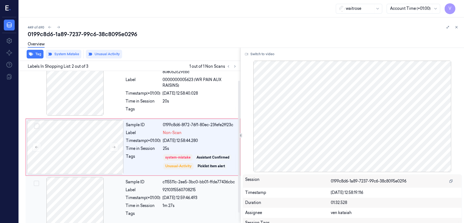
click at [153, 188] on div "Label" at bounding box center [143, 190] width 35 height 6
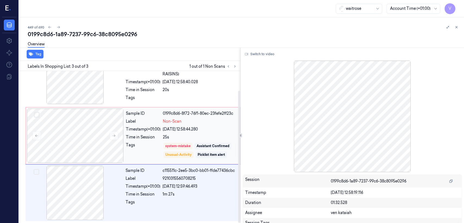
click at [188, 141] on div "Sample ID 0199c8d6-8f72-76f1-80ec-23fefe2ff23c Label Non-Scan Timestamp (+01:00…" at bounding box center [181, 135] width 115 height 54
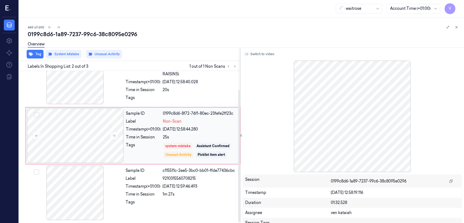
scroll to position [11, 0]
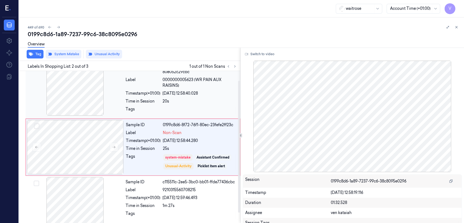
click at [192, 104] on div "Sample ID e601ed12-3a0a-339c-ac64-80e052c29cbc Label 0000000005623 (WR PAIN AUX…" at bounding box center [181, 89] width 116 height 56
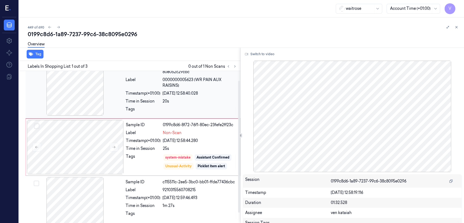
scroll to position [0, 0]
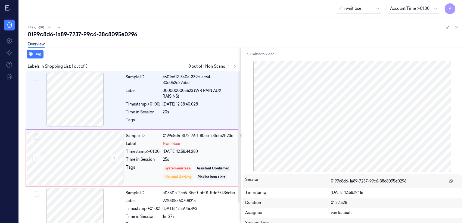
click at [191, 153] on div "09/10/2025 12:58:44.280" at bounding box center [200, 152] width 74 height 6
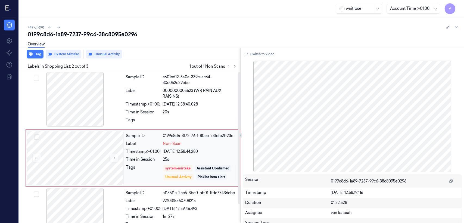
scroll to position [11, 0]
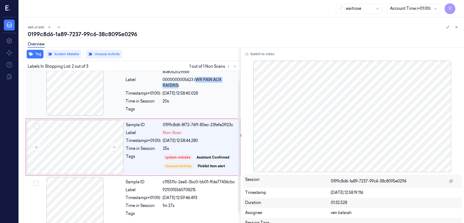
drag, startPoint x: 196, startPoint y: 79, endPoint x: 178, endPoint y: 87, distance: 19.3
click at [178, 87] on span "0000000005623 (WR PAIN AUX RAISINS)" at bounding box center [200, 82] width 74 height 11
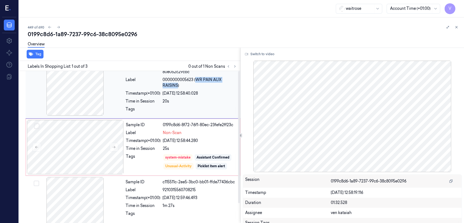
scroll to position [0, 0]
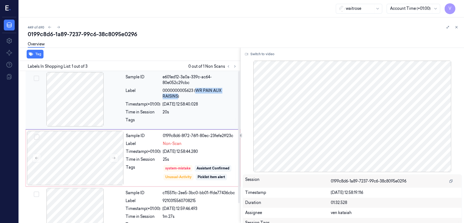
copy span "WR PAIN AUX RAISINS"
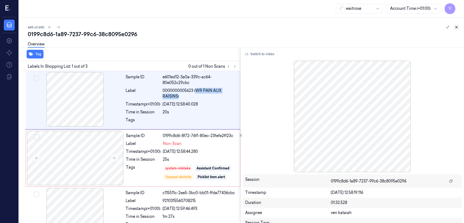
click at [457, 25] on icon at bounding box center [457, 27] width 4 height 4
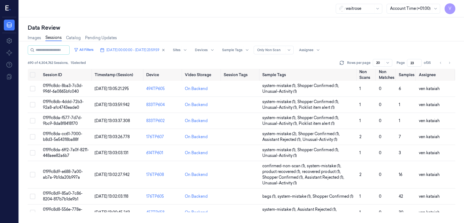
scroll to position [82, 0]
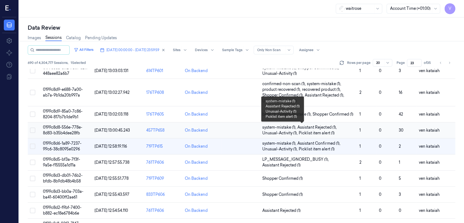
click at [321, 132] on span "Picklist item alert (1)" at bounding box center [317, 133] width 36 height 6
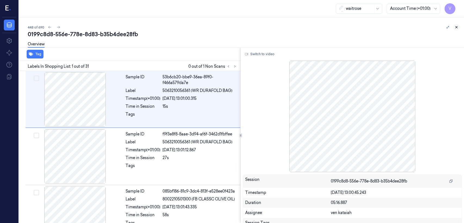
click at [456, 28] on icon at bounding box center [457, 27] width 4 height 4
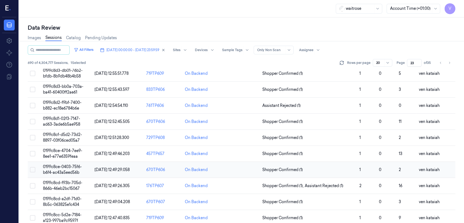
scroll to position [126, 0]
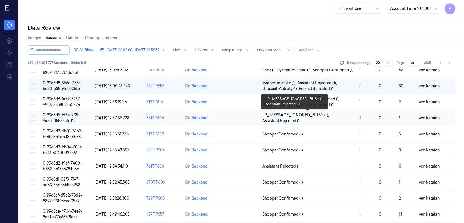
click at [295, 114] on span "LP_MESSAGE_IGNORED_BUSY (1) ," at bounding box center [295, 115] width 67 height 6
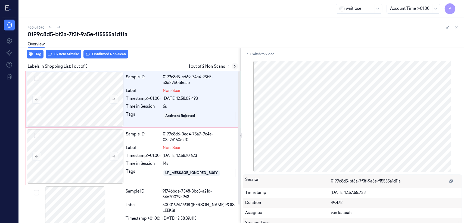
click at [234, 68] on icon at bounding box center [235, 66] width 4 height 4
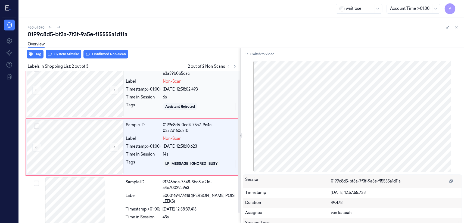
click at [147, 96] on div "Time in Session" at bounding box center [143, 97] width 35 height 6
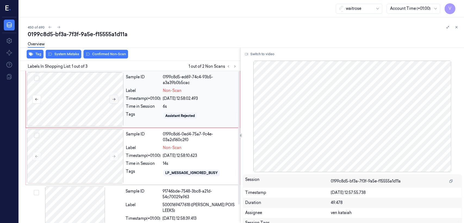
click at [116, 101] on icon at bounding box center [114, 99] width 4 height 4
click at [114, 158] on icon at bounding box center [114, 156] width 4 height 4
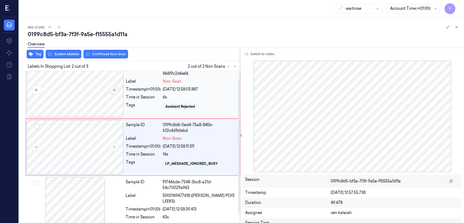
click at [112, 91] on icon at bounding box center [114, 90] width 4 height 4
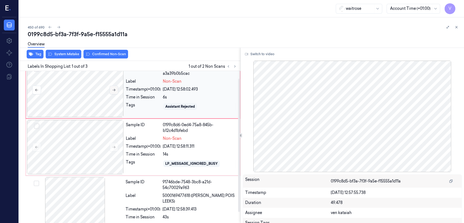
scroll to position [0, 0]
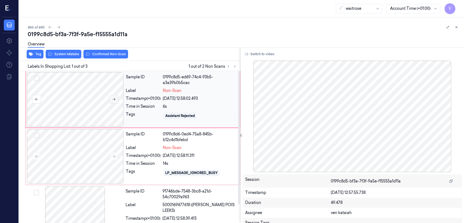
click at [113, 100] on icon at bounding box center [114, 99] width 4 height 4
click at [117, 156] on button at bounding box center [114, 156] width 9 height 9
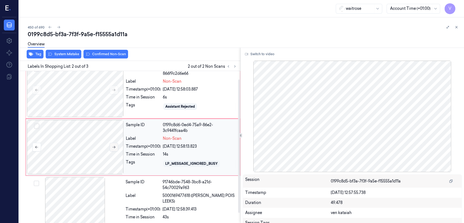
click at [114, 147] on icon at bounding box center [114, 147] width 4 height 4
click at [114, 146] on icon at bounding box center [114, 147] width 4 height 4
click at [111, 91] on button at bounding box center [114, 90] width 9 height 9
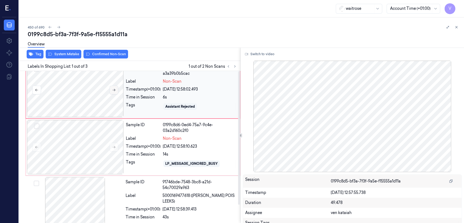
scroll to position [0, 0]
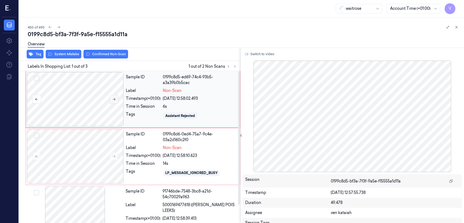
click at [113, 99] on icon at bounding box center [114, 99] width 4 height 4
click at [264, 51] on button "Switch to video" at bounding box center [260, 54] width 34 height 9
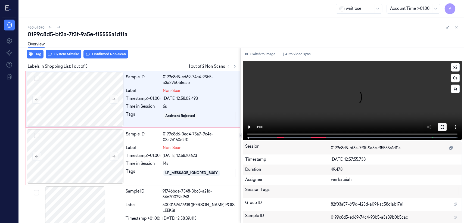
click at [441, 129] on button at bounding box center [442, 127] width 9 height 9
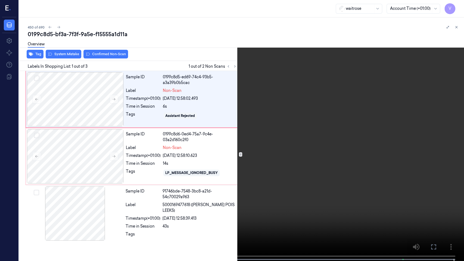
click at [0, 0] on icon at bounding box center [0, 0] width 0 height 0
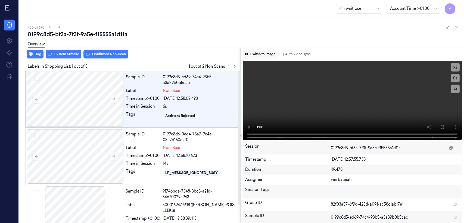
click at [248, 55] on button "Switch to image" at bounding box center [260, 54] width 35 height 9
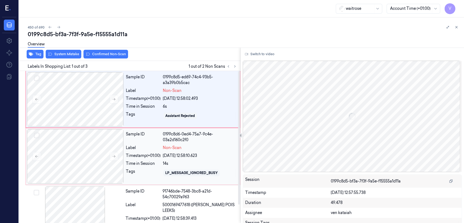
click at [164, 152] on div "Sample ID 0199c8d6-0ed4-75a7-9c4e-03a2d160c2f0 Label Non-Scan Timestamp (+01:00…" at bounding box center [181, 156] width 115 height 54
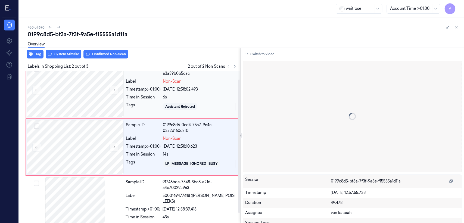
click at [138, 95] on div "Time in Session" at bounding box center [143, 97] width 35 height 6
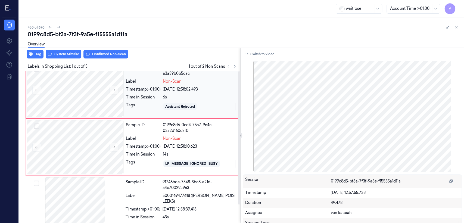
scroll to position [0, 0]
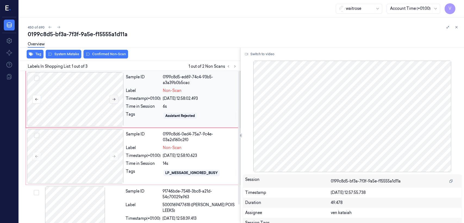
click at [113, 99] on icon at bounding box center [114, 99] width 3 height 2
click at [135, 102] on div "Sample ID 0199c8d5-ed69-74c5-b2eb-cc13883b5722 Label Non-Scan Timestamp (+01:00…" at bounding box center [181, 99] width 115 height 54
click at [116, 98] on button at bounding box center [114, 99] width 9 height 9
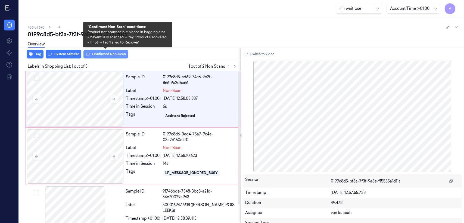
click at [113, 56] on button "Confirmed Non-Scan" at bounding box center [105, 54] width 45 height 9
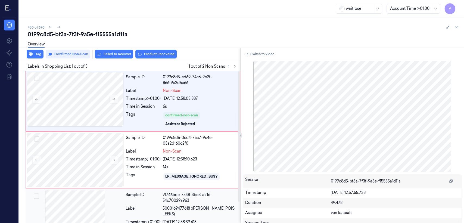
click at [162, 202] on div "Sample ID 91746bde-7548-3bc8-a21d-54c70029a963" at bounding box center [181, 197] width 111 height 11
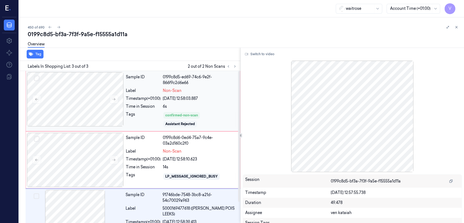
click at [197, 111] on div "confirmed-non-scan Assistant Rejected" at bounding box center [200, 119] width 74 height 16
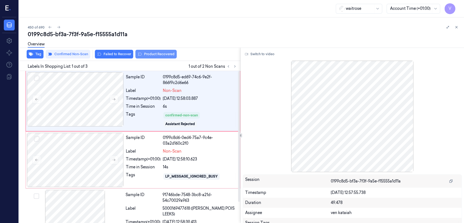
click at [159, 55] on button "Product Recovered" at bounding box center [155, 54] width 41 height 9
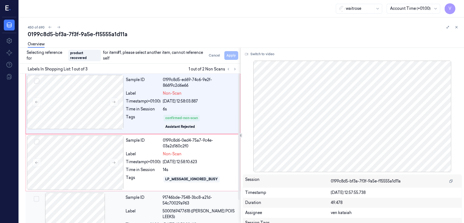
click at [215, 199] on div "91746bde-7548-3bc8-a21d-54c70029a963" at bounding box center [200, 200] width 74 height 11
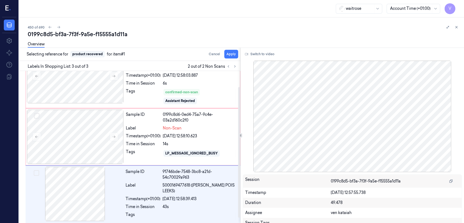
scroll to position [24, 0]
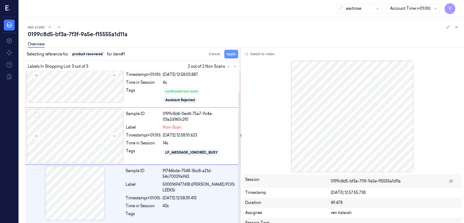
click at [231, 53] on button "Apply" at bounding box center [231, 54] width 14 height 9
click at [167, 146] on div "Sample ID 0199c8d6-0ed4-75a7-9c4e-03a2d160c2f0 Label Non-Scan Timestamp (+01:00…" at bounding box center [181, 136] width 115 height 54
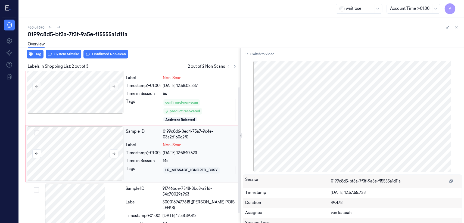
scroll to position [19, 0]
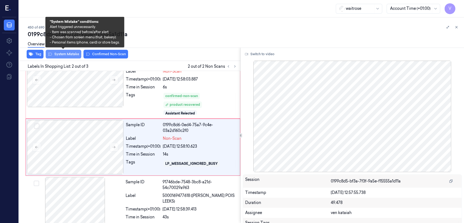
click at [73, 55] on button "System Mistake" at bounding box center [64, 54] width 36 height 9
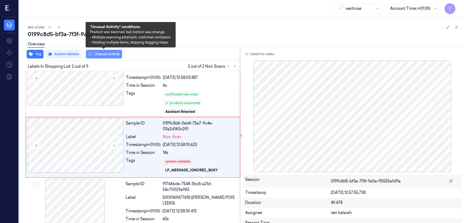
click at [116, 54] on button "Unusual Activity" at bounding box center [104, 54] width 36 height 9
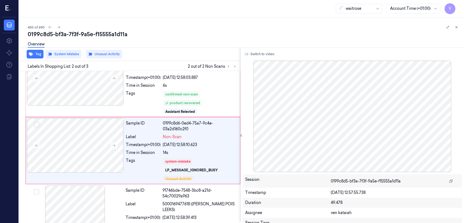
scroll to position [24, 0]
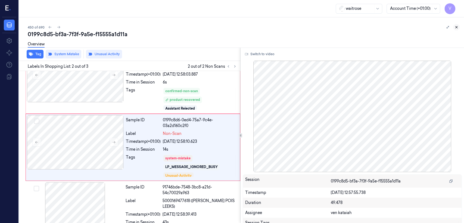
click at [457, 28] on icon at bounding box center [457, 27] width 4 height 4
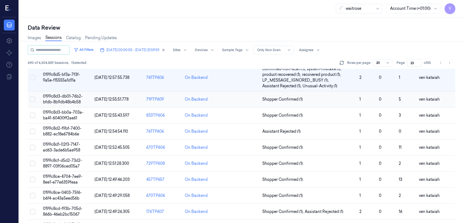
scroll to position [112, 0]
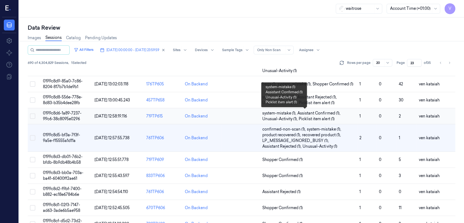
click at [329, 114] on span "Assistant Confirmed (1) ," at bounding box center [319, 113] width 44 height 6
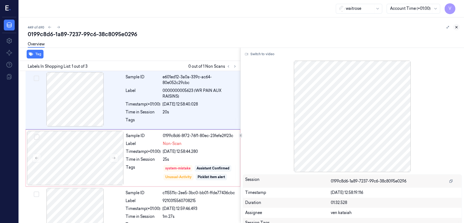
click at [458, 27] on icon at bounding box center [457, 27] width 4 height 4
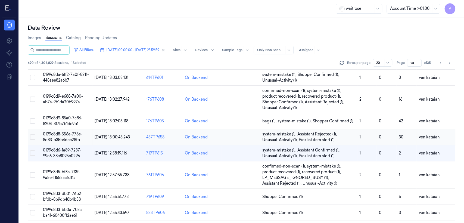
scroll to position [82, 0]
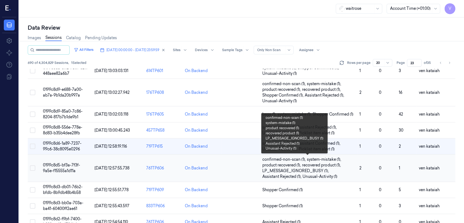
click at [304, 166] on span "recovered product (1) ," at bounding box center [322, 165] width 40 height 6
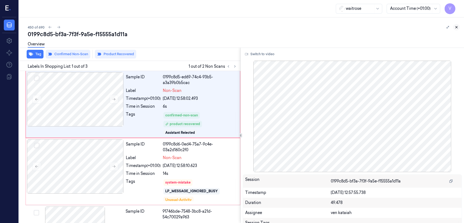
click at [456, 28] on icon at bounding box center [457, 27] width 4 height 4
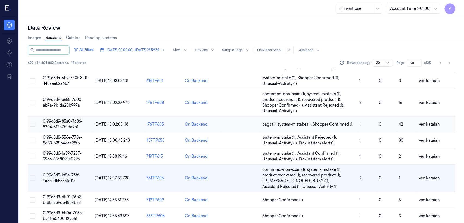
scroll to position [104, 0]
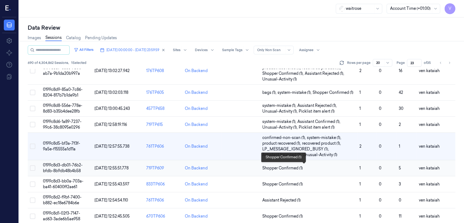
click at [295, 170] on span "Shopper Confirmed (1)" at bounding box center [282, 168] width 41 height 6
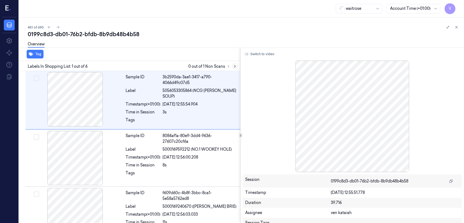
click at [236, 66] on icon at bounding box center [235, 66] width 4 height 4
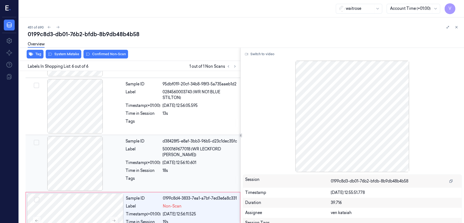
scroll to position [194, 0]
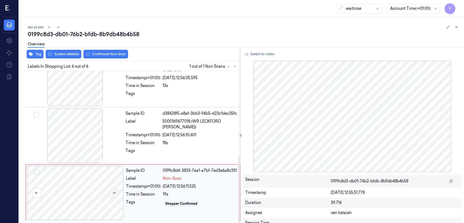
click at [115, 196] on button at bounding box center [114, 192] width 9 height 9
click at [127, 139] on div "Sample ID d38428f5-e8af-3bb3-96b5-d23c1dec35fc Label 5000169677018 (WR LECKFORD…" at bounding box center [181, 135] width 116 height 54
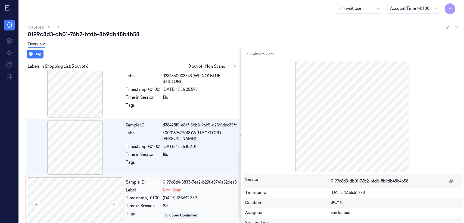
click at [167, 198] on div "09/10/2025 12:56:12.359" at bounding box center [200, 198] width 74 height 6
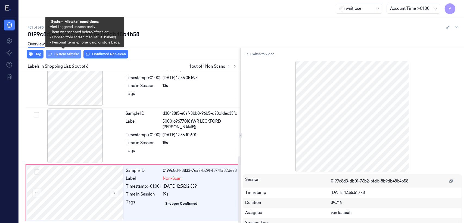
click at [62, 55] on button "System Mistake" at bounding box center [64, 54] width 36 height 9
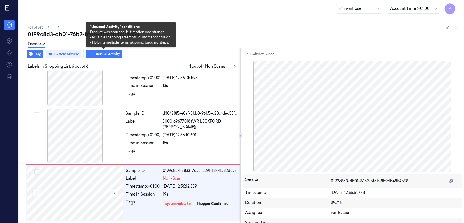
click at [108, 57] on button "Unusual Activity" at bounding box center [104, 54] width 36 height 9
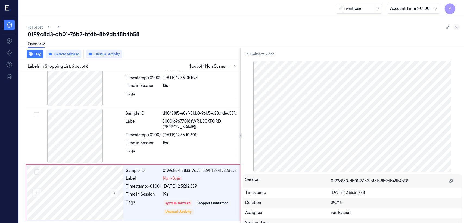
click at [457, 29] on icon at bounding box center [457, 27] width 4 height 4
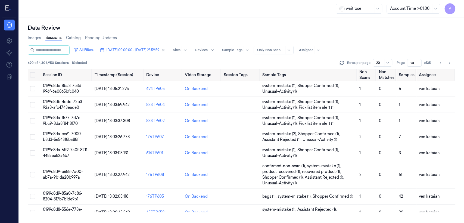
scroll to position [126, 0]
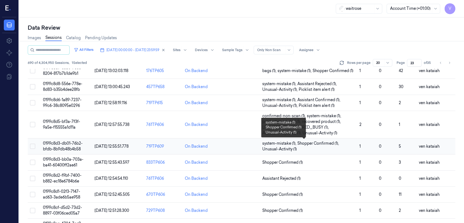
click at [297, 145] on span "Shopper Confirmed (1) ," at bounding box center [318, 144] width 42 height 6
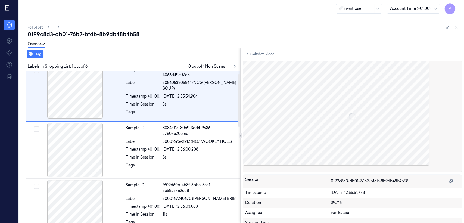
scroll to position [8, 0]
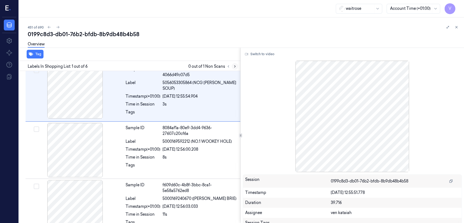
click at [237, 67] on icon at bounding box center [235, 66] width 4 height 4
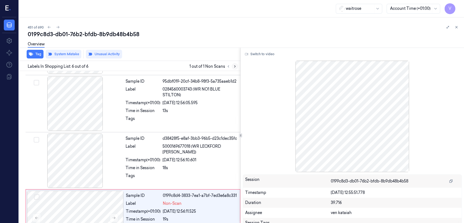
scroll to position [194, 0]
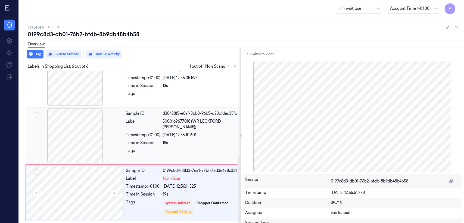
click at [174, 141] on div "18s" at bounding box center [200, 143] width 74 height 6
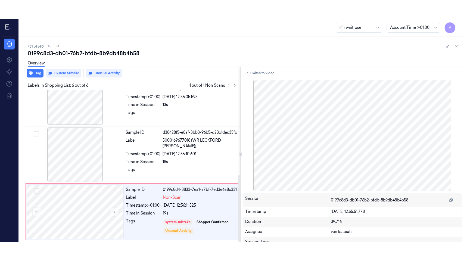
scroll to position [182, 0]
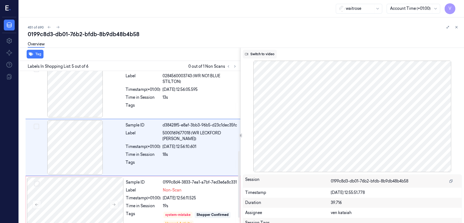
click at [262, 52] on button "Switch to video" at bounding box center [260, 54] width 34 height 9
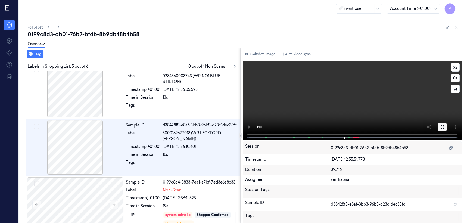
click at [440, 125] on icon at bounding box center [442, 127] width 4 height 4
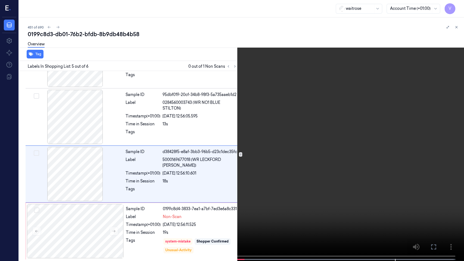
drag, startPoint x: 436, startPoint y: 244, endPoint x: 427, endPoint y: 209, distance: 36.1
click at [0, 0] on icon at bounding box center [0, 0] width 0 height 0
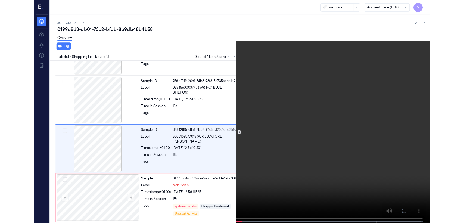
scroll to position [182, 0]
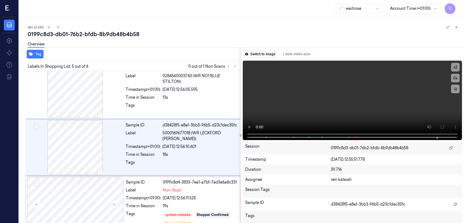
click at [263, 54] on button "Switch to image" at bounding box center [260, 54] width 35 height 9
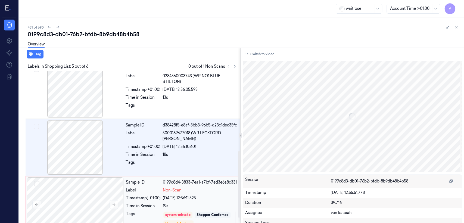
click at [192, 184] on div "0199c8d4-3833-7ea1-a7bf-7ed3e6a8c331" at bounding box center [200, 182] width 74 height 6
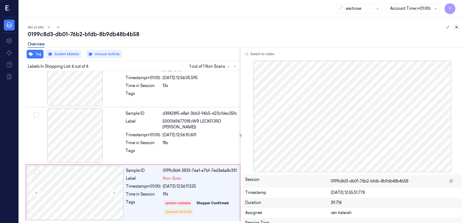
click at [456, 29] on icon at bounding box center [457, 27] width 4 height 4
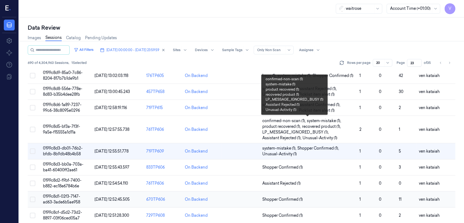
scroll to position [181, 0]
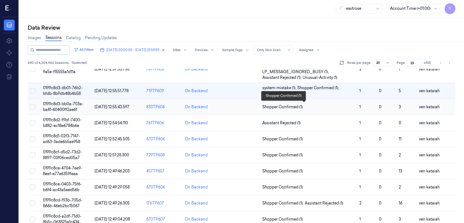
click at [272, 106] on span "Shopper Confirmed (1)" at bounding box center [282, 107] width 41 height 6
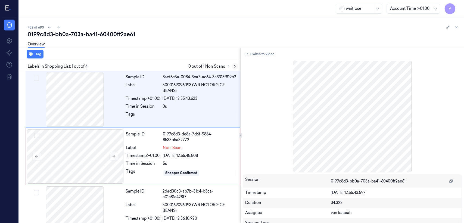
click at [233, 68] on button at bounding box center [235, 66] width 7 height 7
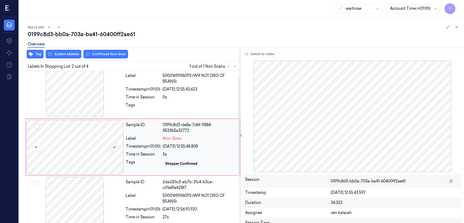
click at [115, 146] on icon at bounding box center [114, 147] width 4 height 4
click at [126, 102] on div "Tags" at bounding box center [143, 106] width 35 height 9
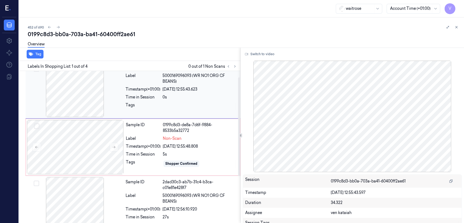
scroll to position [0, 0]
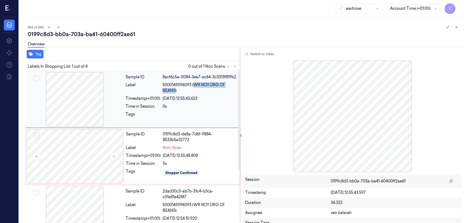
drag, startPoint x: 195, startPoint y: 86, endPoint x: 175, endPoint y: 94, distance: 21.5
click at [175, 94] on div "Sample ID 8acf6c5a-0084-3ea7-ac64-3c3313f819b2 Label 5000169096093 (WR NO1 ORG …" at bounding box center [181, 99] width 116 height 54
copy span "WR NO1 ORG CF BEANS"
click at [208, 155] on div "09/10/2025 12:55:48.808" at bounding box center [200, 156] width 74 height 6
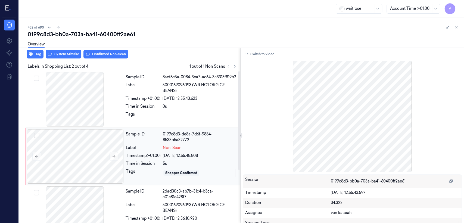
scroll to position [9, 0]
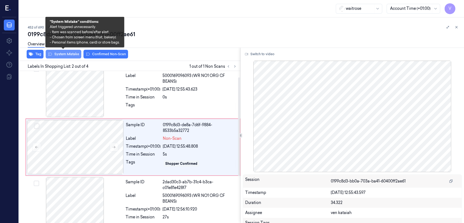
click at [72, 57] on button "System Mistake" at bounding box center [64, 54] width 36 height 9
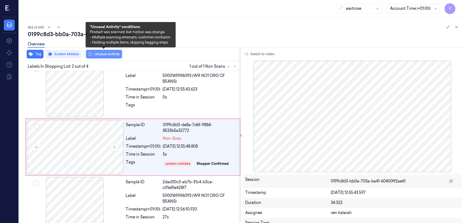
click at [100, 55] on button "Unusual Activity" at bounding box center [104, 54] width 36 height 9
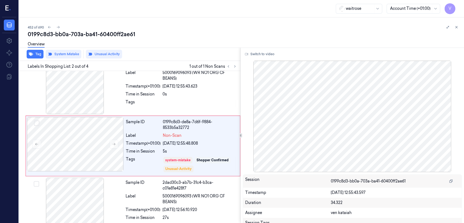
scroll to position [11, 0]
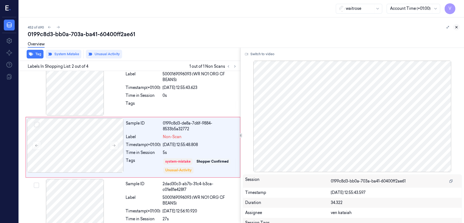
click at [454, 29] on button at bounding box center [456, 27] width 7 height 7
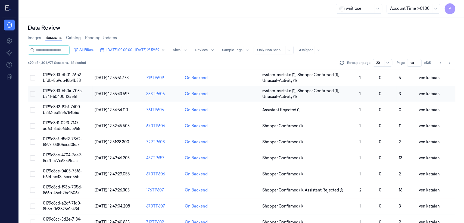
scroll to position [205, 0]
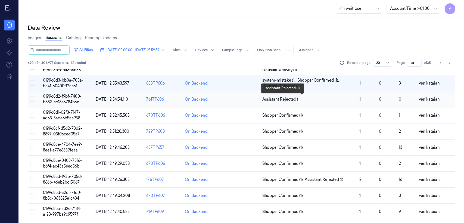
click at [275, 98] on span "Assistant Rejected (1)" at bounding box center [281, 100] width 38 height 6
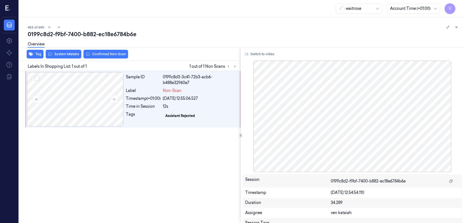
click at [457, 23] on div "453 of 690 0199c8d2-f9bf-7400-b882-ec18e6784b6e Overview Tag System Mistake Con…" at bounding box center [241, 120] width 445 height 206
click at [457, 27] on icon at bounding box center [457, 27] width 2 height 2
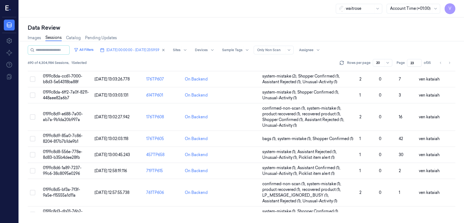
scroll to position [158, 0]
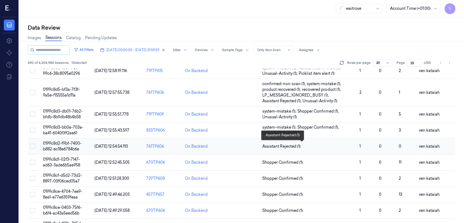
click at [294, 148] on span "Assistant Rejected (1)" at bounding box center [281, 147] width 38 height 6
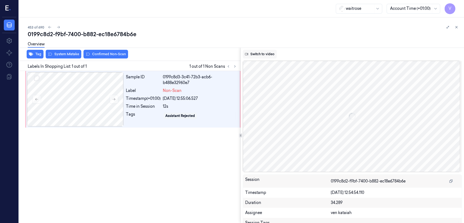
click at [257, 56] on button "Switch to video" at bounding box center [260, 54] width 34 height 9
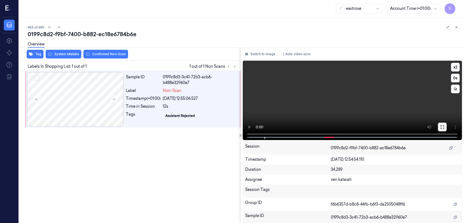
click at [444, 130] on button at bounding box center [442, 127] width 9 height 9
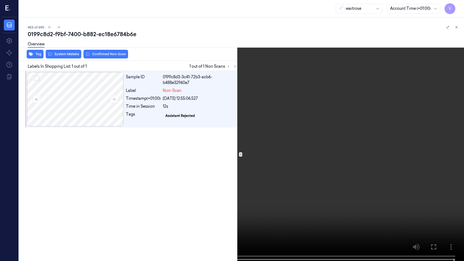
click at [0, 0] on icon at bounding box center [0, 0] width 0 height 0
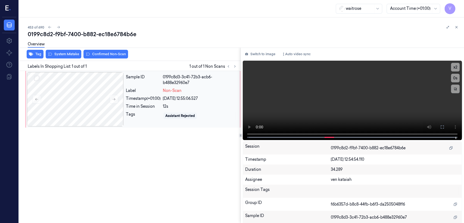
click at [138, 93] on div "Label" at bounding box center [143, 91] width 35 height 6
click at [117, 98] on button at bounding box center [114, 99] width 9 height 9
click at [262, 60] on div "Switch to image Auto video sync x 2 0 s Session 0199c8d2-f9bf-7400-b882-ec18e67…" at bounding box center [352, 135] width 223 height 175
drag, startPoint x: 262, startPoint y: 55, endPoint x: 256, endPoint y: 59, distance: 7.1
click at [261, 57] on button "Switch to image" at bounding box center [260, 54] width 35 height 9
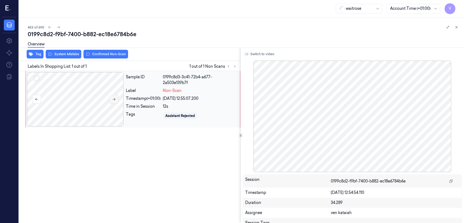
click at [114, 101] on button at bounding box center [114, 99] width 9 height 9
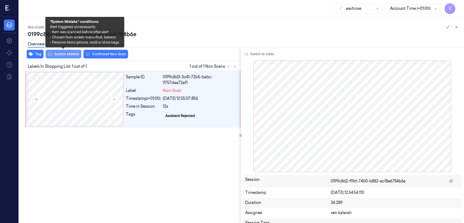
click at [74, 53] on button "System Mistake" at bounding box center [64, 54] width 36 height 9
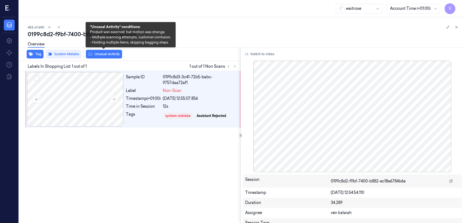
click at [103, 56] on button "Unusual Activity" at bounding box center [104, 54] width 36 height 9
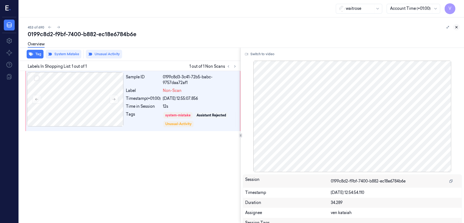
click at [457, 29] on icon at bounding box center [457, 27] width 4 height 4
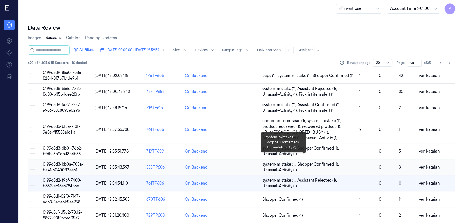
scroll to position [181, 0]
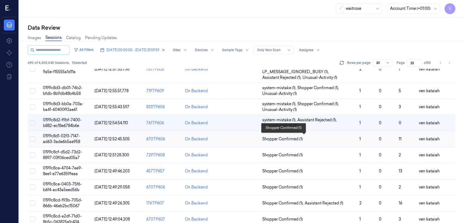
click at [301, 139] on span "Shopper Confirmed (1)" at bounding box center [282, 139] width 41 height 6
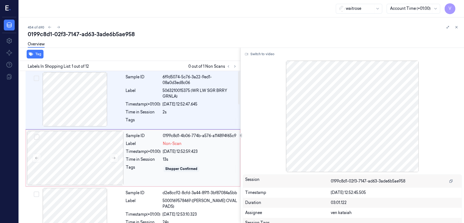
click at [165, 146] on div "Sample ID 0199c8d1-4b06-774b-a576-a114894f65c9 Label Non-Scan Timestamp (+01:00…" at bounding box center [181, 158] width 115 height 54
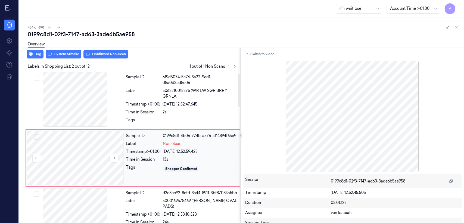
scroll to position [11, 0]
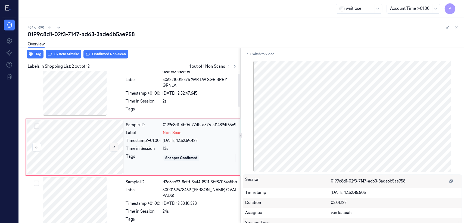
click at [115, 146] on icon at bounding box center [114, 147] width 4 height 4
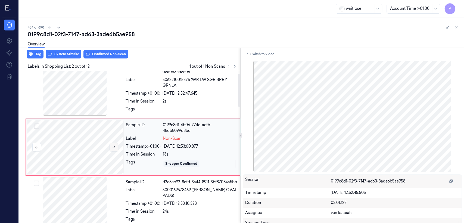
click at [115, 146] on icon at bounding box center [114, 147] width 4 height 4
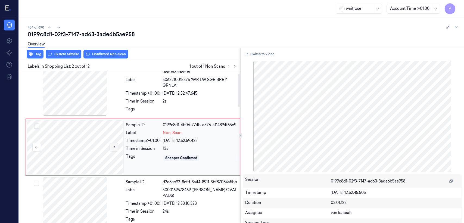
click at [115, 146] on icon at bounding box center [114, 147] width 4 height 4
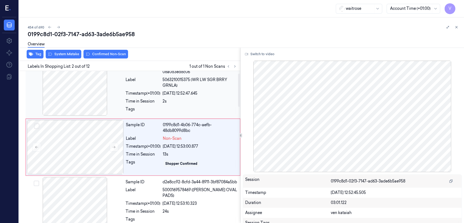
click at [117, 105] on div at bounding box center [75, 88] width 97 height 54
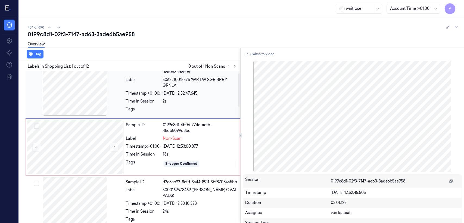
scroll to position [0, 0]
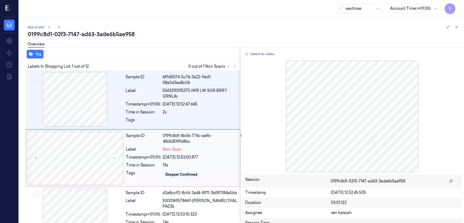
click at [176, 161] on div "Sample ID 0199c8d1-4b06-774c-aefb-48db8099d8bc Label Non-Scan Timestamp (+01:00…" at bounding box center [181, 158] width 115 height 54
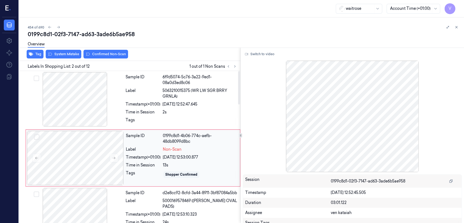
scroll to position [11, 0]
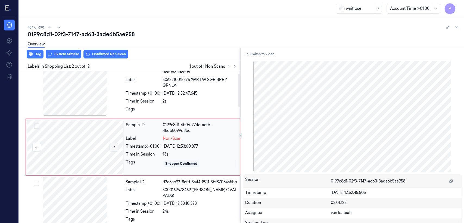
click at [115, 145] on icon at bounding box center [114, 147] width 4 height 4
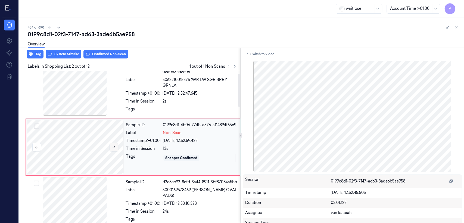
click at [115, 145] on icon at bounding box center [114, 147] width 4 height 4
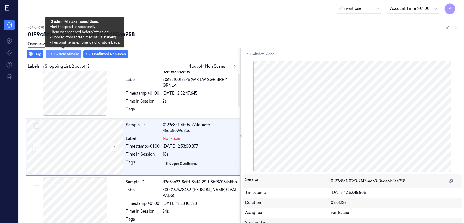
click at [65, 56] on button "System Mistake" at bounding box center [64, 54] width 36 height 9
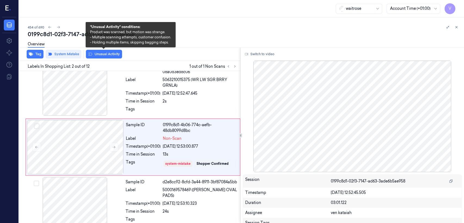
click at [102, 56] on button "Unusual Activity" at bounding box center [104, 54] width 36 height 9
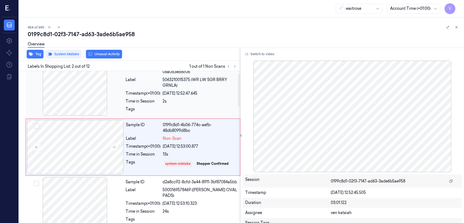
click at [163, 85] on span "5063210015375 (WR LW SGR BRRY GRNLA)" at bounding box center [200, 82] width 74 height 11
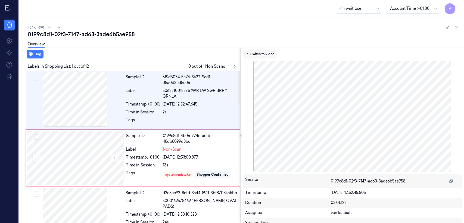
click at [257, 50] on button "Switch to video" at bounding box center [260, 54] width 34 height 9
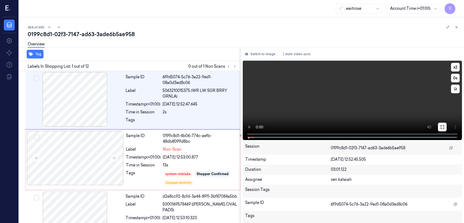
click at [442, 126] on icon at bounding box center [442, 127] width 4 height 4
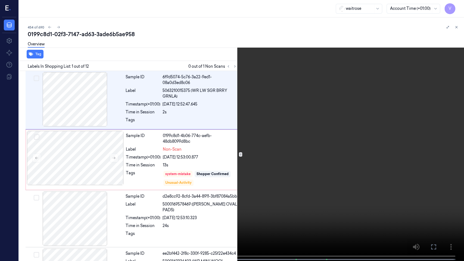
click at [0, 0] on icon at bounding box center [0, 0] width 0 height 0
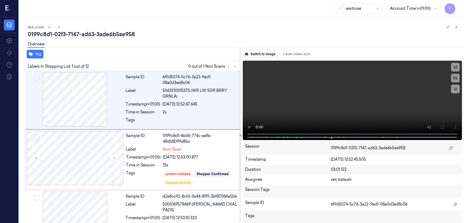
click at [256, 55] on button "Switch to image" at bounding box center [260, 54] width 35 height 9
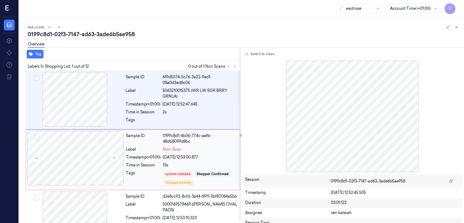
click at [177, 160] on div "Sample ID 0199c8d1-4b06-774c-aefb-48db8099d8bc Label Non-Scan Timestamp (+01:00…" at bounding box center [181, 160] width 115 height 58
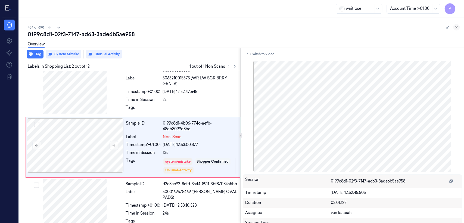
click at [456, 28] on icon at bounding box center [457, 27] width 2 height 2
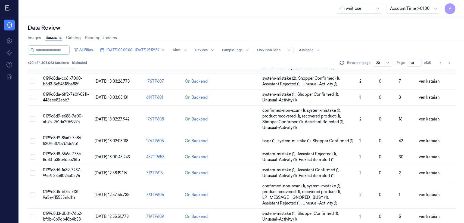
scroll to position [174, 0]
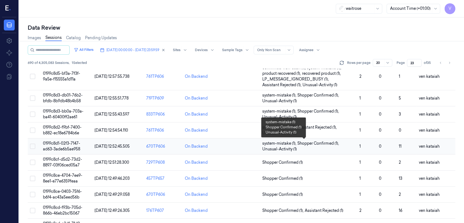
click at [268, 146] on span "Unusual-Activity (1)" at bounding box center [279, 149] width 35 height 6
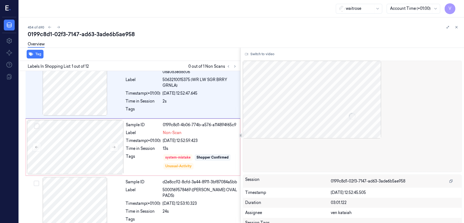
scroll to position [11, 0]
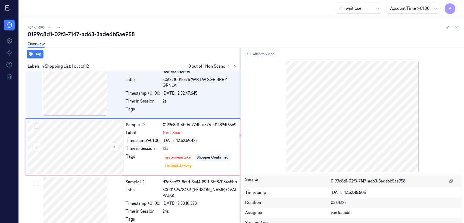
drag, startPoint x: 458, startPoint y: 28, endPoint x: 417, endPoint y: 49, distance: 46.3
click at [457, 30] on button at bounding box center [456, 27] width 7 height 7
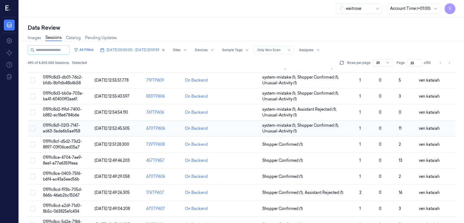
scroll to position [205, 0]
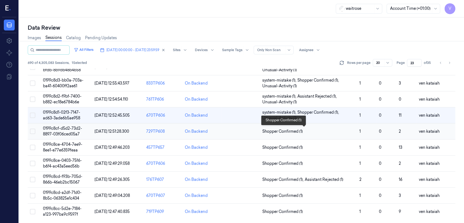
click at [282, 131] on span "Shopper Confirmed (1)" at bounding box center [282, 132] width 41 height 6
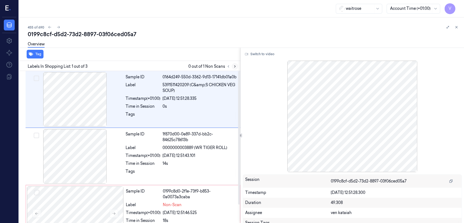
click at [233, 64] on button at bounding box center [235, 66] width 7 height 7
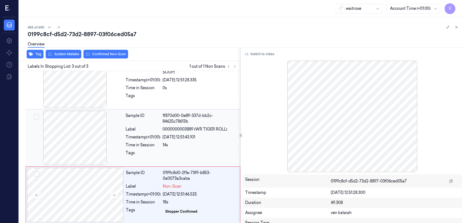
scroll to position [21, 0]
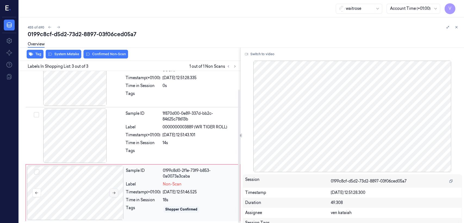
click at [111, 192] on button at bounding box center [114, 192] width 9 height 9
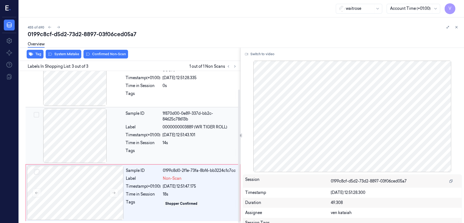
click at [137, 155] on div "Tags" at bounding box center [143, 152] width 35 height 9
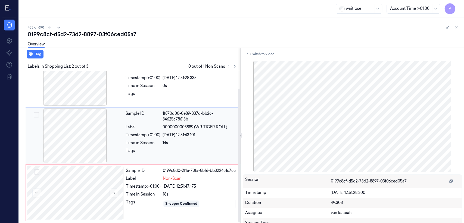
scroll to position [9, 0]
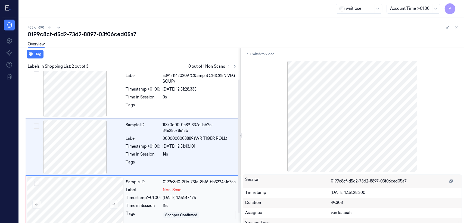
click at [195, 206] on div "18s" at bounding box center [200, 206] width 74 height 6
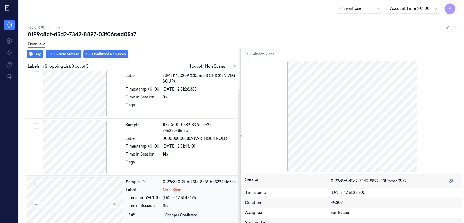
scroll to position [21, 0]
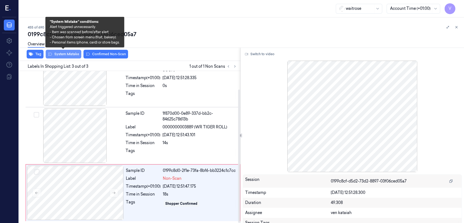
click at [67, 54] on button "System Mistake" at bounding box center [64, 54] width 36 height 9
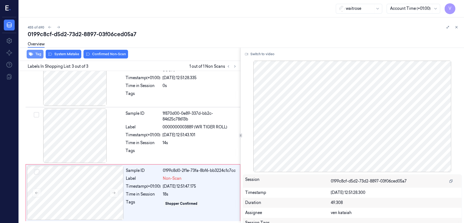
click at [33, 53] on button "Tag" at bounding box center [35, 54] width 17 height 9
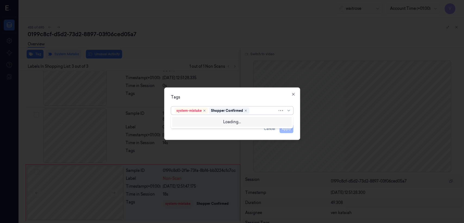
click at [259, 109] on div at bounding box center [263, 111] width 27 height 6
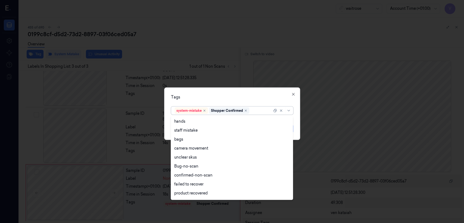
scroll to position [80, 0]
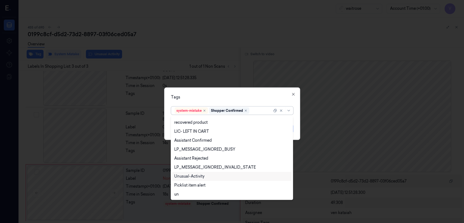
click at [198, 178] on div "Unusual-Activity" at bounding box center [189, 176] width 30 height 6
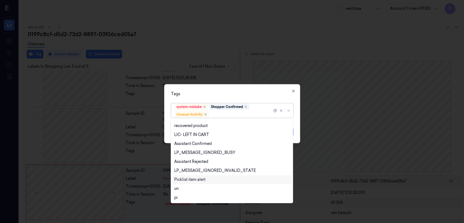
click at [198, 181] on div "Picklist item alert" at bounding box center [189, 180] width 31 height 6
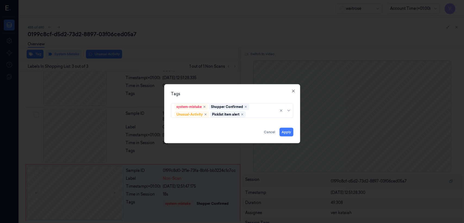
drag, startPoint x: 234, startPoint y: 96, endPoint x: 274, endPoint y: 124, distance: 48.6
click at [239, 100] on div "Tags system-mistake Shopper Confirmed Unusual-Activity Picklist item alert Appl…" at bounding box center [232, 113] width 136 height 59
click at [291, 132] on button "Apply" at bounding box center [286, 132] width 14 height 9
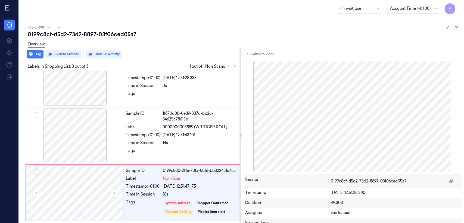
click at [456, 29] on button at bounding box center [456, 27] width 7 height 7
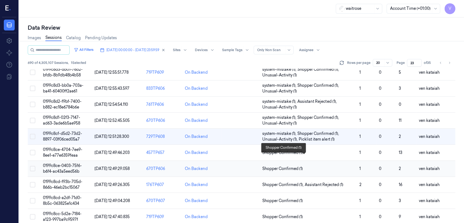
scroll to position [205, 0]
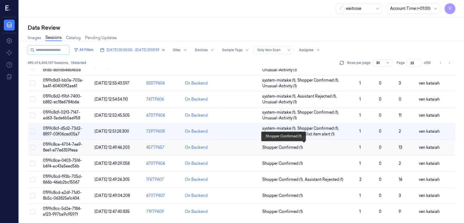
click at [294, 146] on span "Shopper Confirmed (1)" at bounding box center [282, 148] width 41 height 6
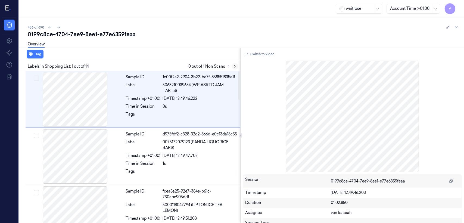
click at [233, 69] on button at bounding box center [235, 66] width 7 height 7
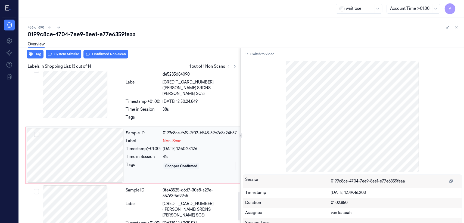
scroll to position [643, 0]
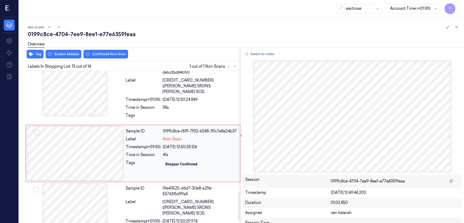
click at [111, 149] on div at bounding box center [75, 153] width 97 height 54
click at [147, 88] on div "Label" at bounding box center [143, 85] width 35 height 17
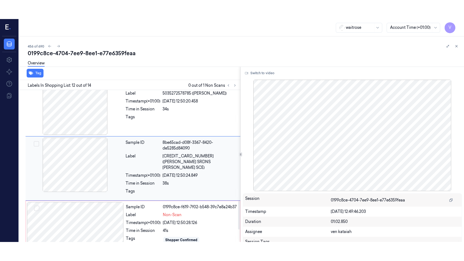
scroll to position [585, 0]
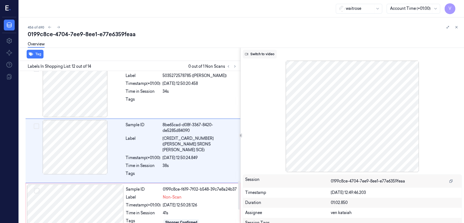
click at [261, 56] on button "Switch to video" at bounding box center [260, 54] width 34 height 9
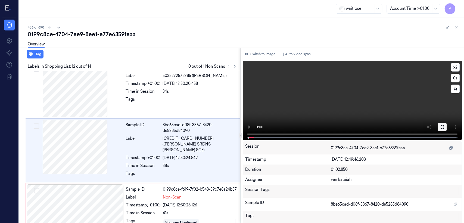
click at [440, 127] on icon at bounding box center [442, 127] width 4 height 4
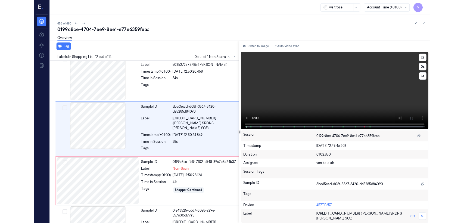
scroll to position [566, 0]
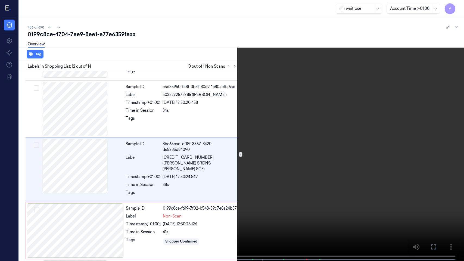
click at [164, 126] on video at bounding box center [232, 131] width 464 height 262
click at [0, 0] on icon at bounding box center [0, 0] width 0 height 0
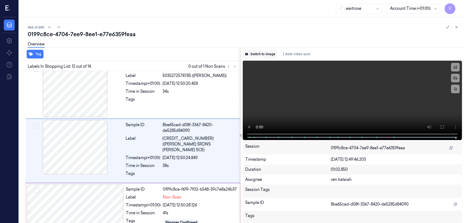
click at [264, 56] on button "Switch to image" at bounding box center [260, 54] width 35 height 9
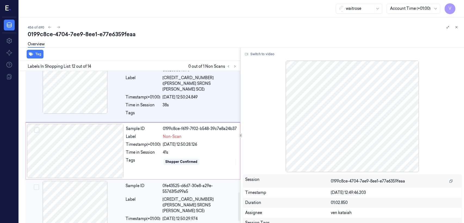
click at [146, 197] on div "Label" at bounding box center [143, 205] width 35 height 17
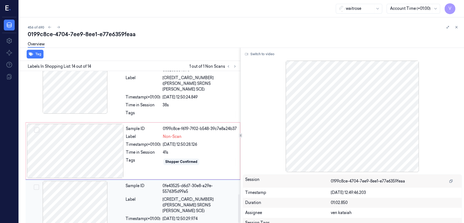
scroll to position [656, 0]
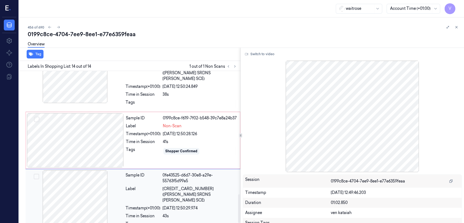
click at [155, 187] on div "Label" at bounding box center [143, 194] width 35 height 17
click at [164, 132] on div "09/10/2025 12:50:28.126" at bounding box center [200, 134] width 74 height 6
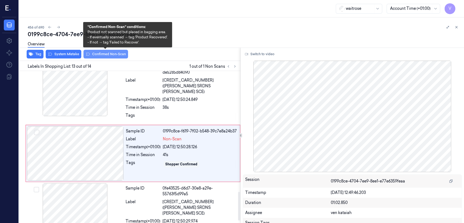
click at [104, 55] on button "Confirmed Non-Scan" at bounding box center [105, 54] width 45 height 9
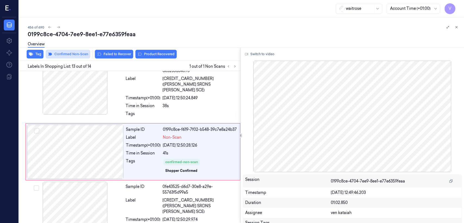
click at [120, 55] on button "Failed to Recover" at bounding box center [114, 54] width 38 height 9
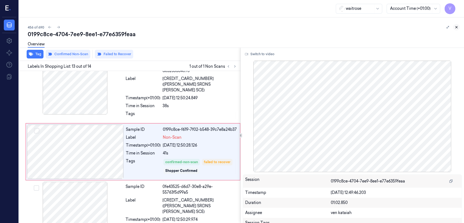
click at [458, 27] on icon at bounding box center [457, 27] width 4 height 4
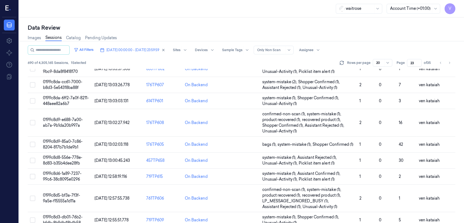
scroll to position [205, 0]
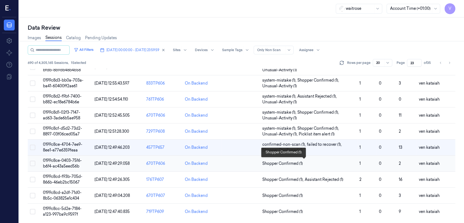
click at [289, 165] on span "Shopper Confirmed (1)" at bounding box center [282, 164] width 41 height 6
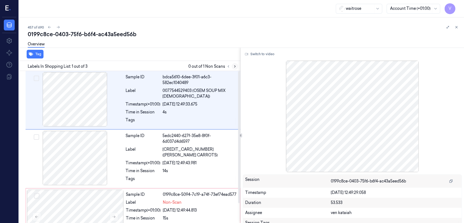
click at [234, 64] on icon at bounding box center [235, 66] width 4 height 4
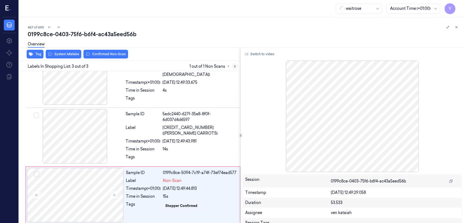
scroll to position [22, 0]
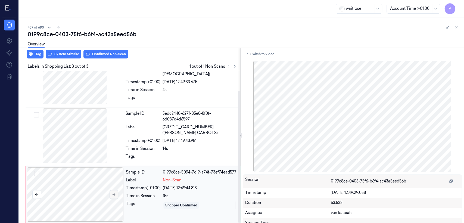
click at [117, 191] on button at bounding box center [114, 194] width 9 height 9
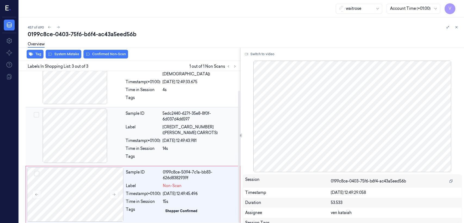
click at [153, 154] on div "Tags" at bounding box center [143, 158] width 35 height 9
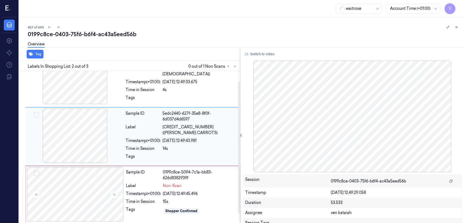
scroll to position [11, 0]
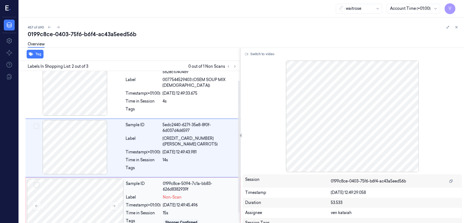
click at [129, 198] on div "Label" at bounding box center [143, 197] width 35 height 6
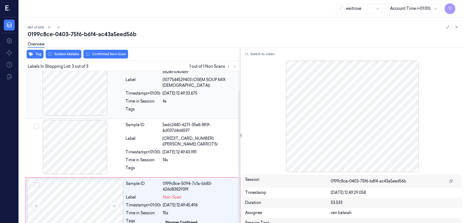
scroll to position [22, 0]
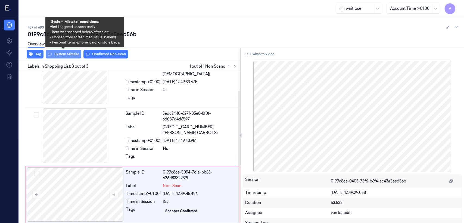
click at [64, 53] on button "System Mistake" at bounding box center [64, 54] width 36 height 9
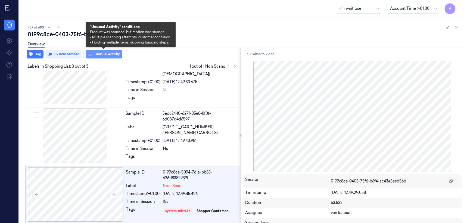
click at [110, 57] on button "Unusual Activity" at bounding box center [104, 54] width 36 height 9
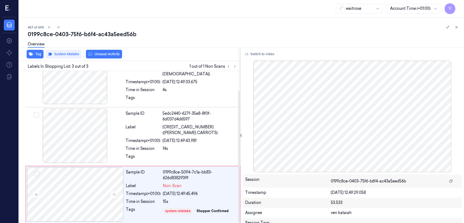
scroll to position [26, 0]
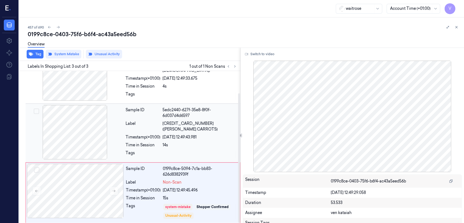
click at [187, 122] on span "5000169011744 (WR ESS CARROTS)" at bounding box center [200, 126] width 74 height 11
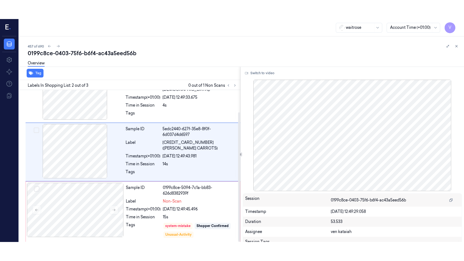
scroll to position [11, 0]
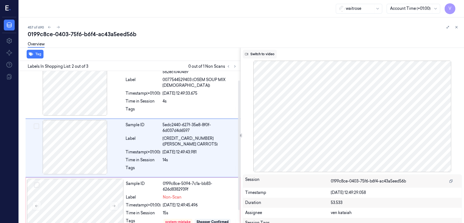
click at [264, 57] on button "Switch to video" at bounding box center [260, 54] width 34 height 9
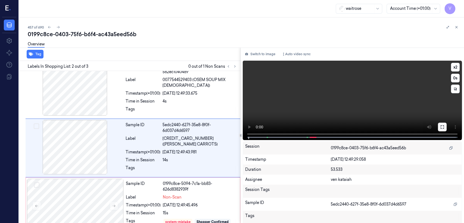
click at [438, 128] on button at bounding box center [442, 127] width 9 height 9
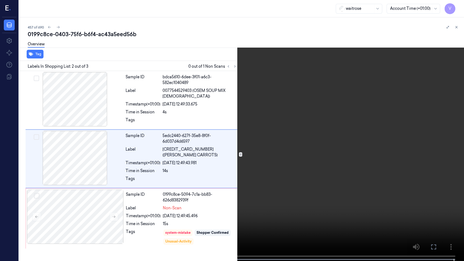
click at [0, 0] on button at bounding box center [0, 0] width 0 height 0
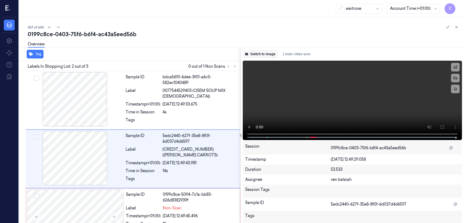
click at [264, 57] on button "Switch to image" at bounding box center [260, 54] width 35 height 9
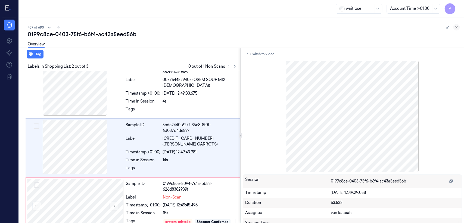
click at [456, 30] on button at bounding box center [456, 27] width 7 height 7
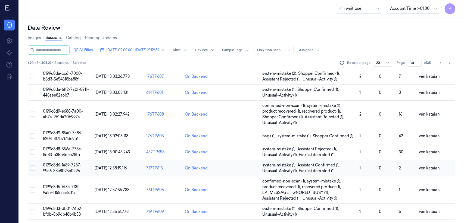
scroll to position [205, 0]
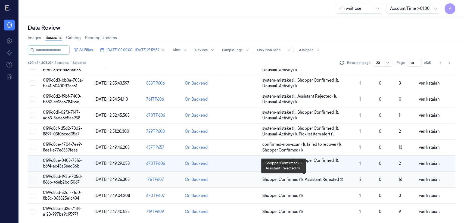
click at [317, 179] on span "Assistant Rejected (1)" at bounding box center [324, 180] width 38 height 6
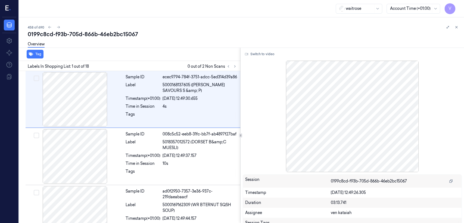
click at [236, 70] on div "Labels In Shopping List: 1 out of 18 0 out of 2 Non Scans" at bounding box center [128, 66] width 223 height 10
click at [235, 66] on icon at bounding box center [235, 66] width 4 height 4
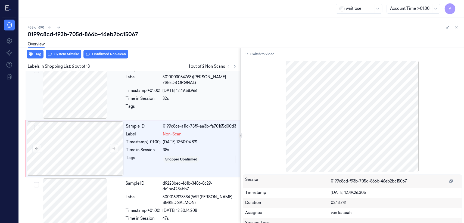
scroll to position [239, 0]
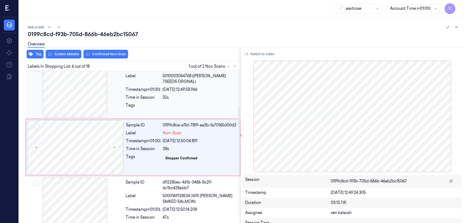
click at [181, 109] on div at bounding box center [200, 106] width 74 height 9
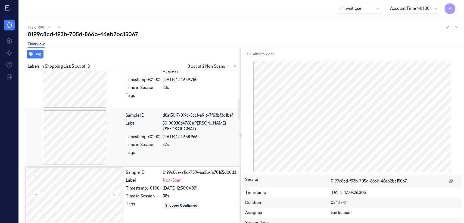
scroll to position [182, 0]
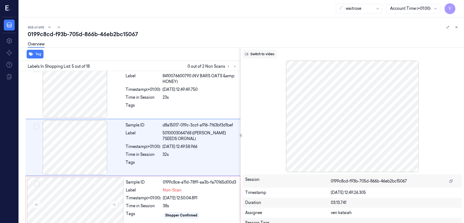
click at [254, 55] on button "Switch to video" at bounding box center [260, 54] width 34 height 9
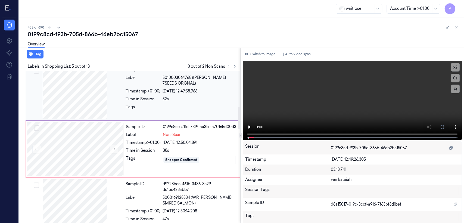
scroll to position [242, 0]
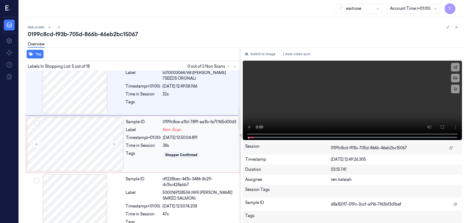
drag, startPoint x: 160, startPoint y: 148, endPoint x: 151, endPoint y: 130, distance: 19.8
click at [160, 147] on div "Sample ID 0199c8ce-a11d-78f9-aa3b-fa70165d00d3 Label Non-Scan Timestamp (+01:00…" at bounding box center [181, 144] width 115 height 54
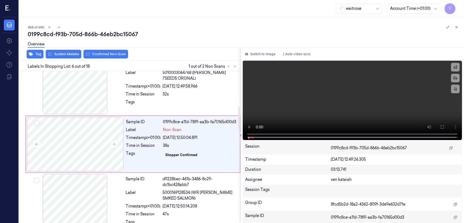
scroll to position [239, 0]
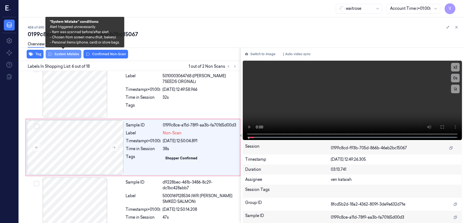
click at [63, 54] on button "System Mistake" at bounding box center [64, 54] width 36 height 9
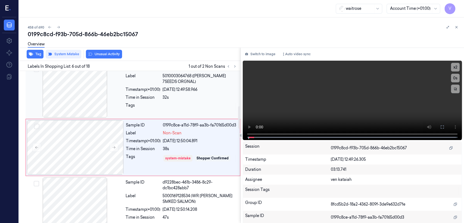
click at [162, 104] on div "Tags" at bounding box center [181, 106] width 111 height 9
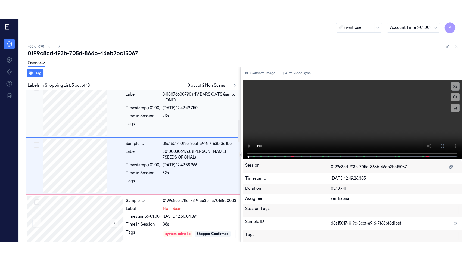
scroll to position [182, 0]
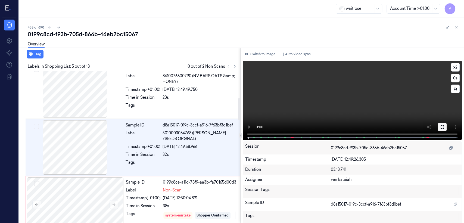
click at [441, 127] on icon at bounding box center [442, 127] width 4 height 4
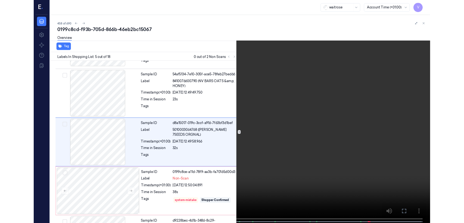
scroll to position [163, 0]
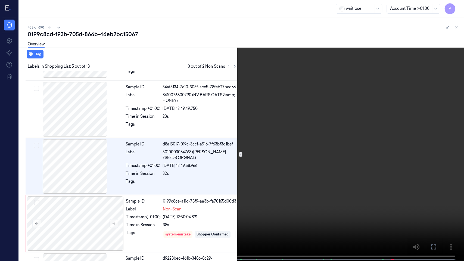
click at [0, 0] on icon at bounding box center [0, 0] width 0 height 0
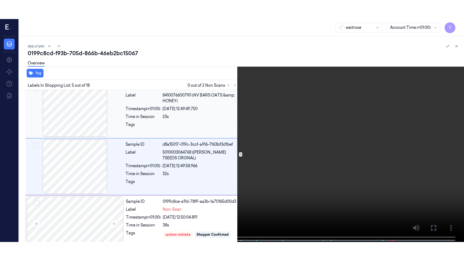
scroll to position [182, 0]
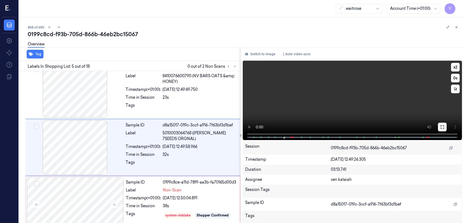
click at [438, 127] on button at bounding box center [442, 127] width 9 height 9
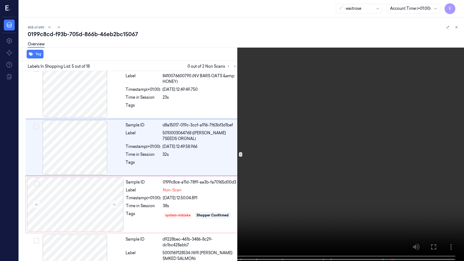
click at [146, 154] on video at bounding box center [232, 131] width 464 height 262
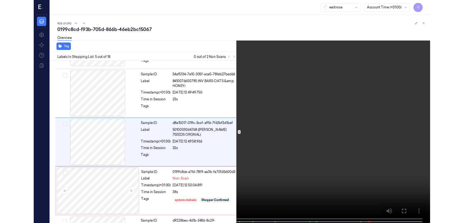
scroll to position [163, 0]
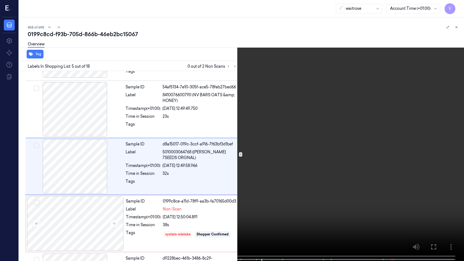
click at [131, 157] on video at bounding box center [232, 131] width 464 height 262
click at [0, 0] on button at bounding box center [0, 0] width 0 height 0
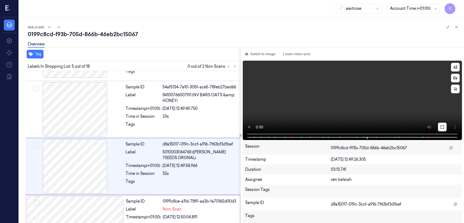
click at [442, 128] on icon at bounding box center [442, 126] width 3 height 3
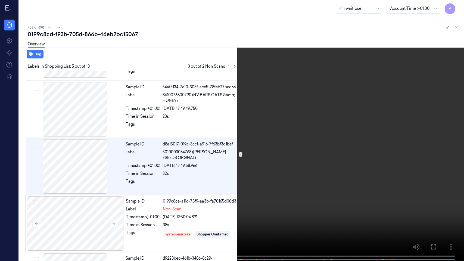
click at [157, 185] on video at bounding box center [232, 131] width 464 height 262
click at [0, 0] on button at bounding box center [0, 0] width 0 height 0
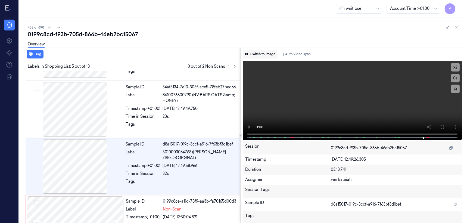
click at [253, 55] on button "Switch to image" at bounding box center [260, 54] width 35 height 9
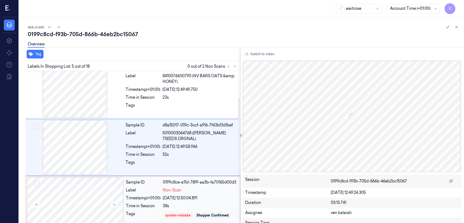
click at [168, 187] on span "Non-Scan" at bounding box center [172, 190] width 19 height 6
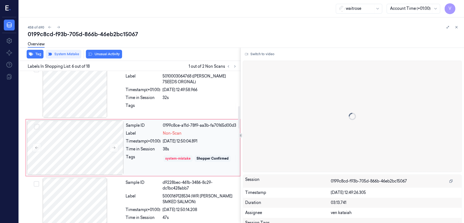
scroll to position [239, 0]
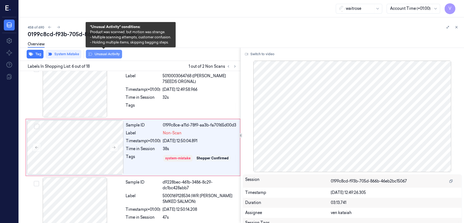
click at [111, 52] on button "Unusual Activity" at bounding box center [104, 54] width 36 height 9
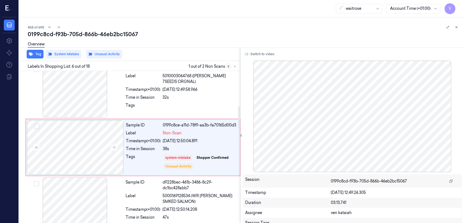
click at [231, 64] on button at bounding box center [228, 66] width 7 height 7
click at [235, 65] on icon at bounding box center [235, 66] width 4 height 4
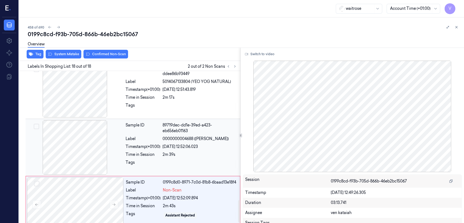
scroll to position [884, 0]
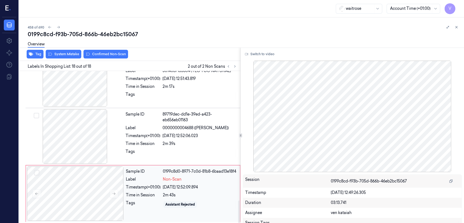
click at [135, 182] on div "Label" at bounding box center [143, 179] width 35 height 6
click at [151, 159] on div "Sample ID 89719dec-dd1e-39ed-a423-eb656eb01163 Label 0000000004688 (WR LEMON) T…" at bounding box center [181, 136] width 116 height 54
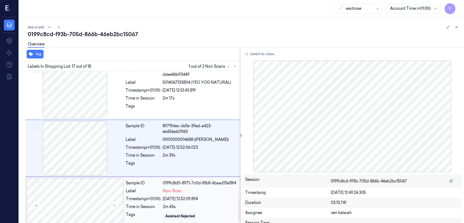
click at [134, 202] on div "Timestamp (+01:00)" at bounding box center [143, 199] width 35 height 6
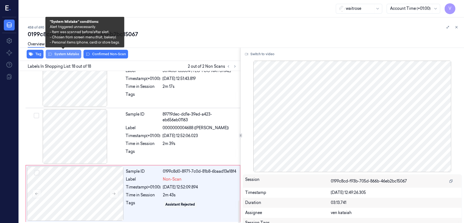
click at [59, 57] on button "System Mistake" at bounding box center [64, 54] width 36 height 9
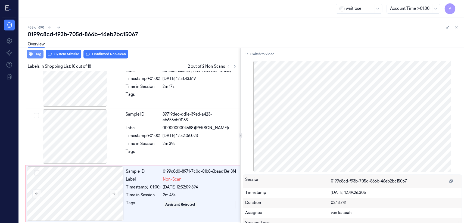
click at [36, 55] on button "Tag" at bounding box center [35, 54] width 17 height 9
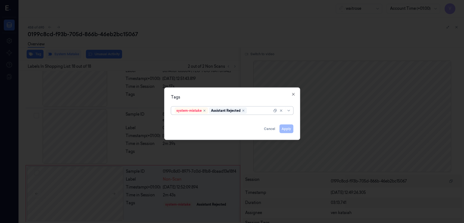
click at [260, 108] on div at bounding box center [260, 111] width 24 height 6
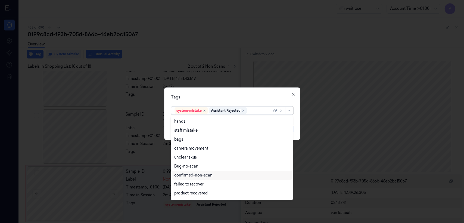
scroll to position [80, 0]
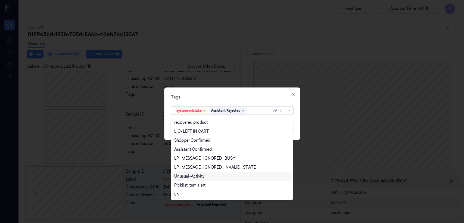
click at [200, 176] on div "Unusual-Activity" at bounding box center [189, 176] width 30 height 6
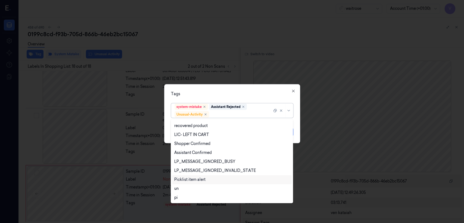
click at [198, 181] on div "Picklist item alert" at bounding box center [189, 180] width 31 height 6
drag, startPoint x: 232, startPoint y: 96, endPoint x: 235, endPoint y: 101, distance: 5.0
click at [233, 98] on div "Tags option Picklist item alert, selected. 20 results available. Use Up and Dow…" at bounding box center [232, 113] width 136 height 59
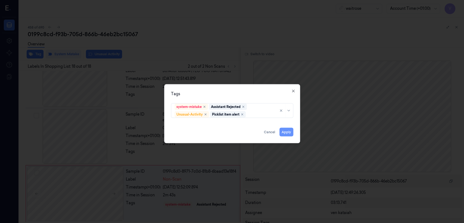
click at [289, 132] on button "Apply" at bounding box center [286, 132] width 14 height 9
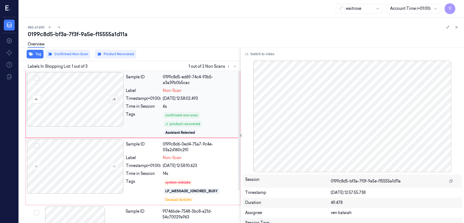
click at [114, 99] on icon at bounding box center [114, 99] width 3 height 2
click at [114, 97] on icon at bounding box center [114, 99] width 4 height 4
click at [256, 54] on button "Switch to video" at bounding box center [260, 54] width 34 height 9
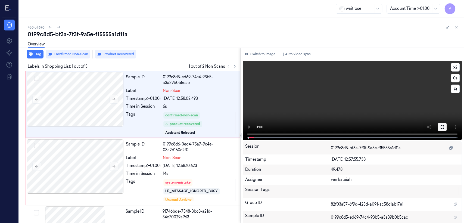
click at [440, 126] on icon at bounding box center [442, 127] width 4 height 4
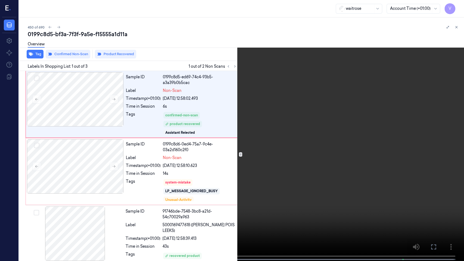
click at [67, 208] on video at bounding box center [232, 131] width 464 height 262
click at [39, 207] on video at bounding box center [232, 131] width 464 height 262
click at [0, 0] on icon at bounding box center [0, 0] width 0 height 0
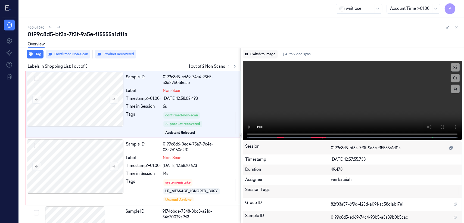
click at [262, 53] on button "Switch to image" at bounding box center [260, 54] width 35 height 9
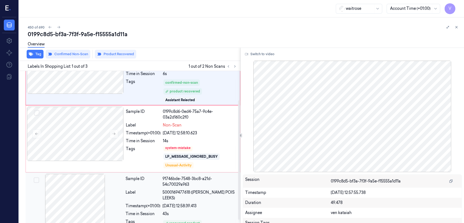
scroll to position [41, 0]
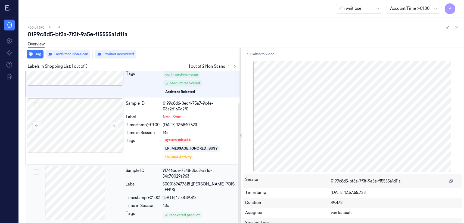
click at [191, 195] on div "09/10/2025 12:58:39.413" at bounding box center [200, 198] width 74 height 6
